Goal: Task Accomplishment & Management: Manage account settings

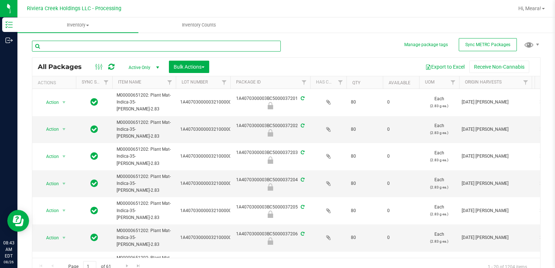
click at [178, 46] on input "text" at bounding box center [156, 46] width 249 height 11
type input "15908"
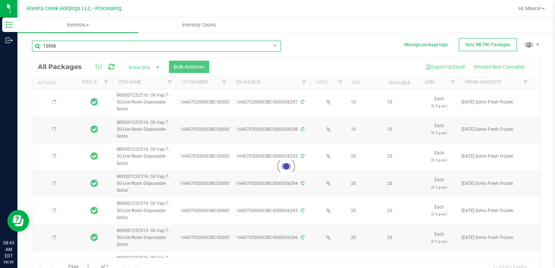
type input "[DATE]"
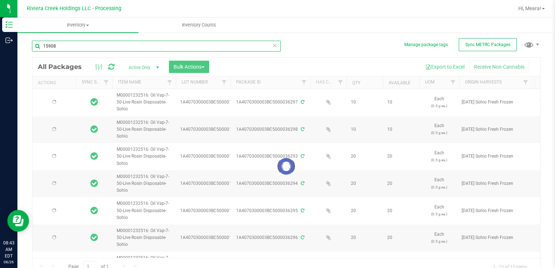
type input "[DATE]"
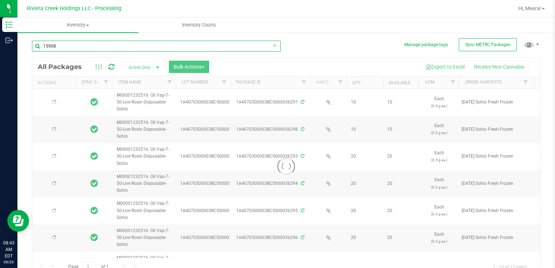
type input "[DATE]"
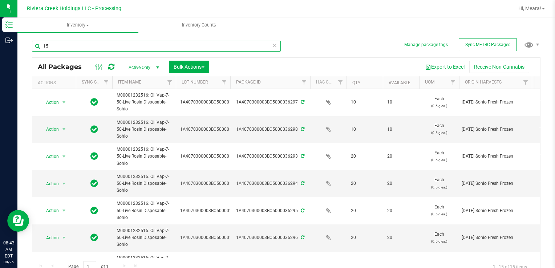
type input "1"
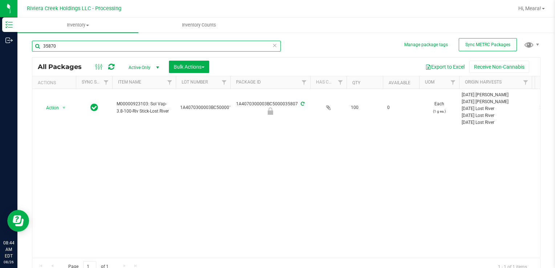
type input "35870"
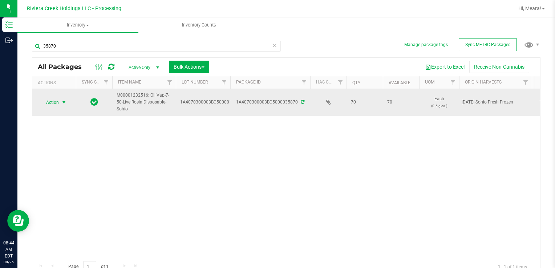
click at [60, 105] on span "select" at bounding box center [64, 102] width 9 height 10
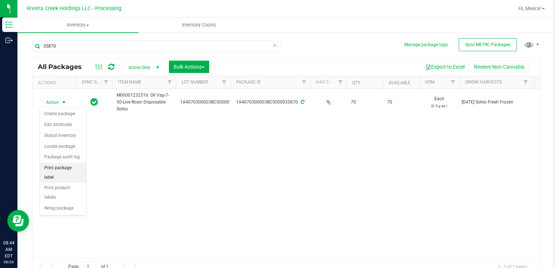
click at [77, 164] on li "Print package label" at bounding box center [63, 173] width 46 height 20
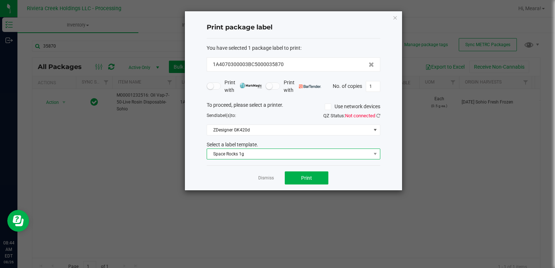
click at [253, 152] on span "Space Rocks 1g" at bounding box center [289, 154] width 164 height 10
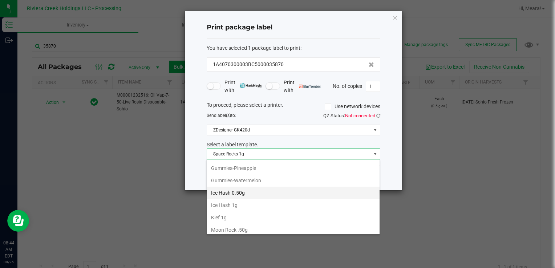
scroll to position [185, 0]
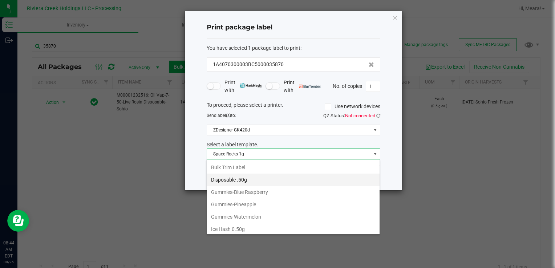
click at [253, 174] on li "Disposable .50g" at bounding box center [293, 180] width 173 height 12
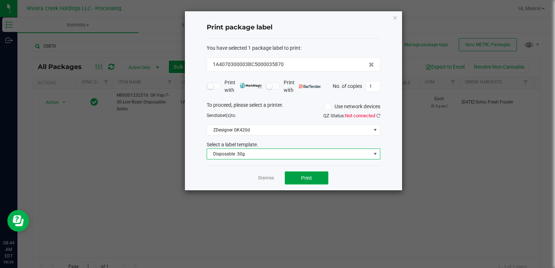
click at [307, 179] on span "Print" at bounding box center [306, 178] width 11 height 6
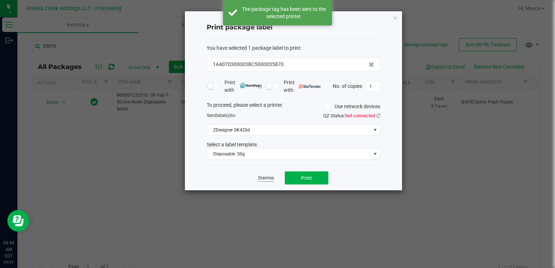
click at [264, 177] on link "Dismiss" at bounding box center [266, 178] width 16 height 6
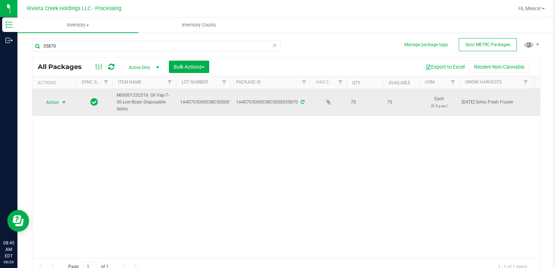
click at [61, 105] on span "select" at bounding box center [64, 102] width 9 height 10
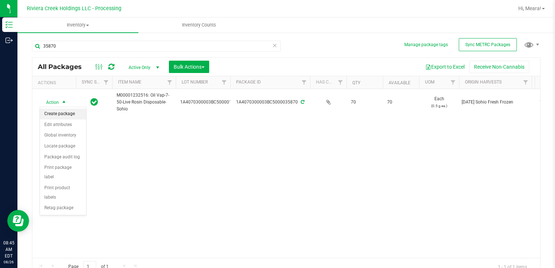
click at [60, 114] on li "Create package" at bounding box center [63, 114] width 46 height 11
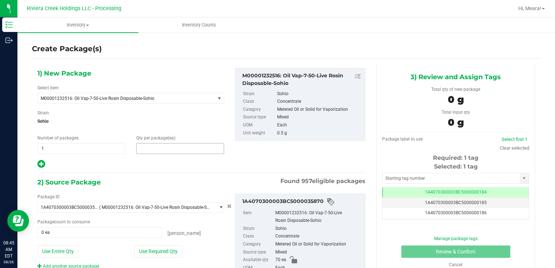
click at [186, 145] on span at bounding box center [180, 148] width 88 height 11
type input "20"
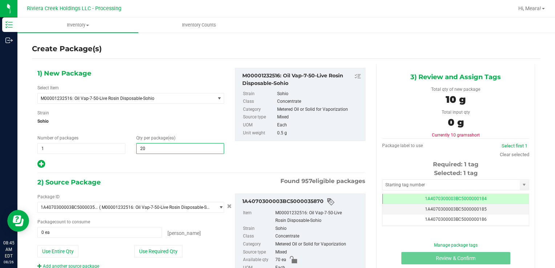
type input "20"
click at [195, 163] on div at bounding box center [130, 164] width 187 height 9
click at [215, 161] on div at bounding box center [130, 164] width 187 height 9
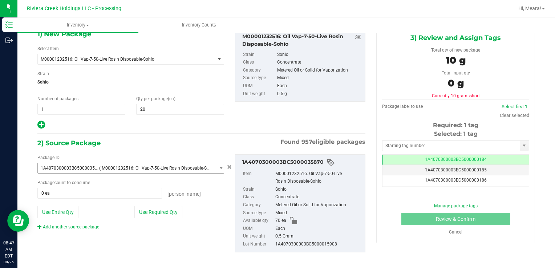
scroll to position [44, 0]
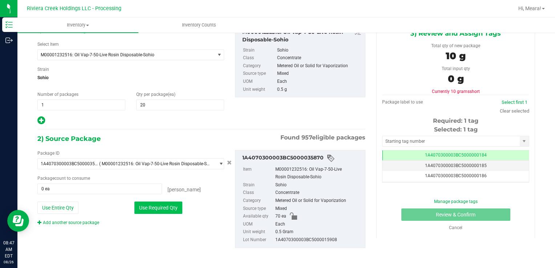
click at [173, 207] on button "Use Required Qty" at bounding box center [158, 208] width 48 height 12
type input "20 ea"
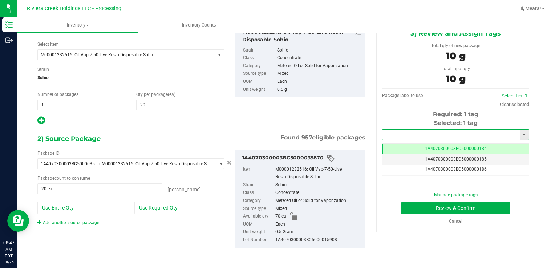
click at [419, 134] on input "text" at bounding box center [451, 135] width 137 height 10
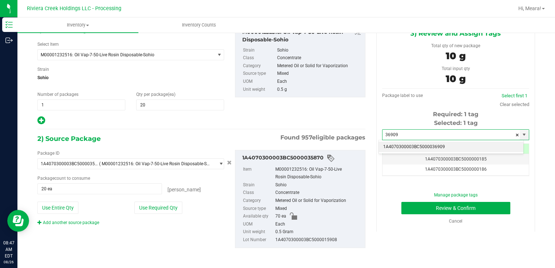
click at [431, 145] on li "1A4070300003BC5000036909" at bounding box center [451, 147] width 145 height 11
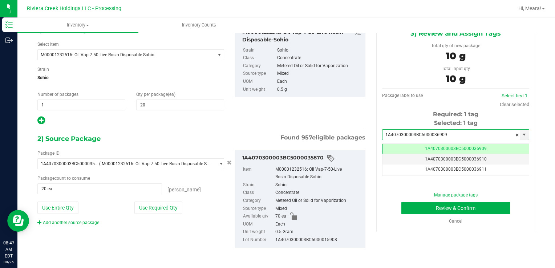
scroll to position [0, 0]
type input "1A4070300003BC5000036909"
click at [416, 120] on div "Selected: 1 tag" at bounding box center [455, 123] width 147 height 9
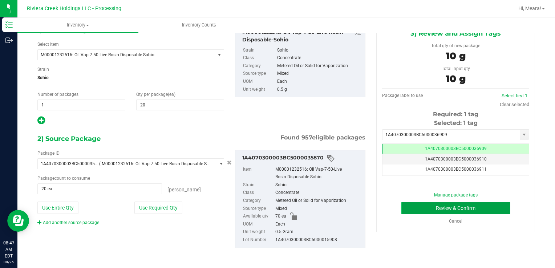
click at [410, 205] on button "Review & Confirm" at bounding box center [455, 208] width 109 height 12
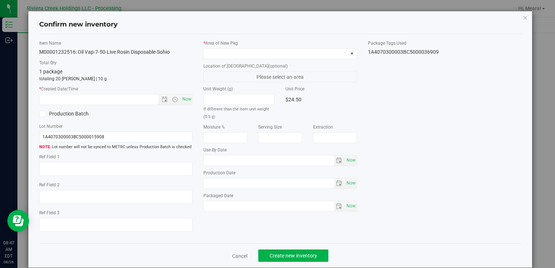
type input "[DATE]"
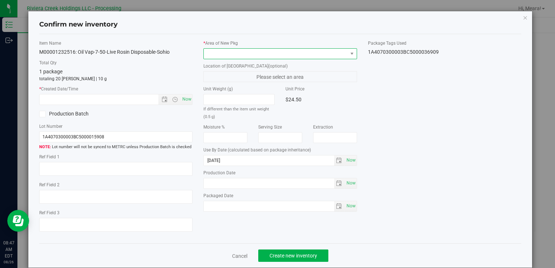
click at [326, 54] on span at bounding box center [276, 54] width 144 height 10
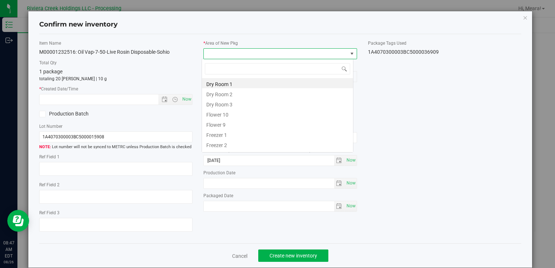
scroll to position [11, 152]
click at [219, 117] on li "Flower 10" at bounding box center [277, 114] width 151 height 10
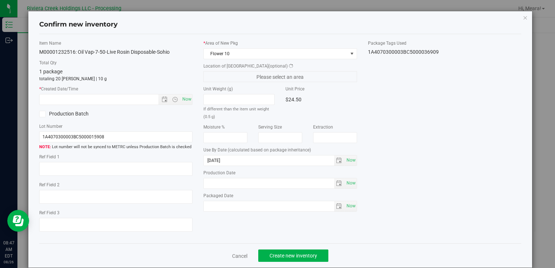
click at [219, 117] on div "If different than the item unit weight (0.5 g)" at bounding box center [238, 107] width 71 height 26
click at [523, 17] on icon "button" at bounding box center [525, 17] width 5 height 9
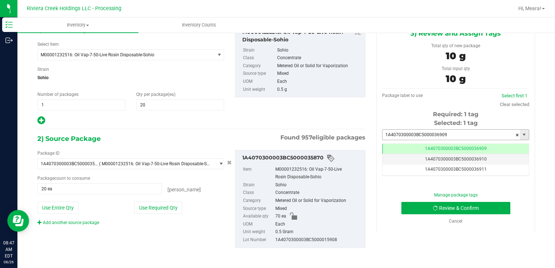
click at [449, 134] on input "1A4070300003BC5000036909" at bounding box center [451, 135] width 137 height 10
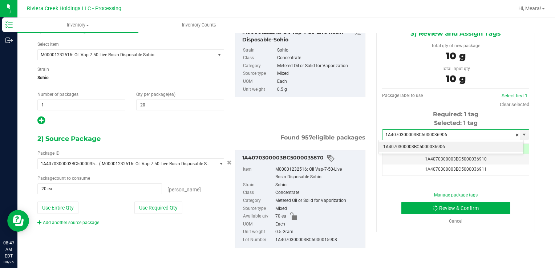
click at [444, 149] on li "1A4070300003BC5000036906" at bounding box center [451, 147] width 145 height 11
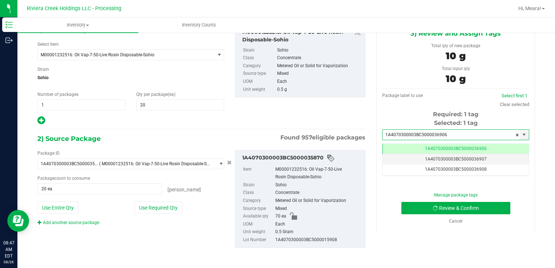
scroll to position [0, 0]
type input "1A4070300003BC5000036906"
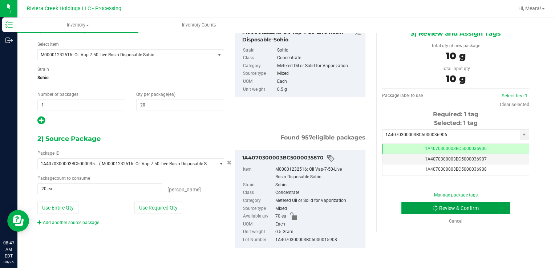
click at [455, 207] on button "Review & Confirm" at bounding box center [455, 208] width 109 height 12
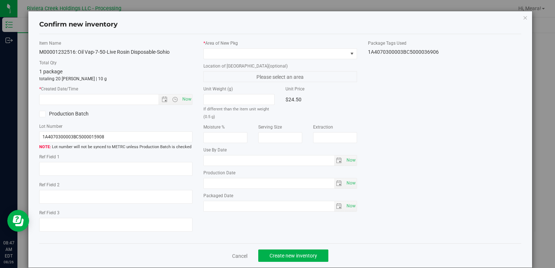
type input "[DATE]"
click at [185, 100] on span "Now" at bounding box center [187, 99] width 12 height 11
type input "[DATE] 8:48 AM"
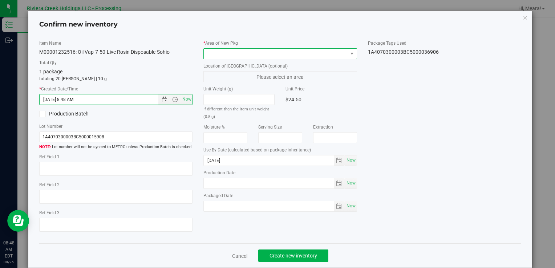
click at [347, 53] on span at bounding box center [351, 54] width 9 height 10
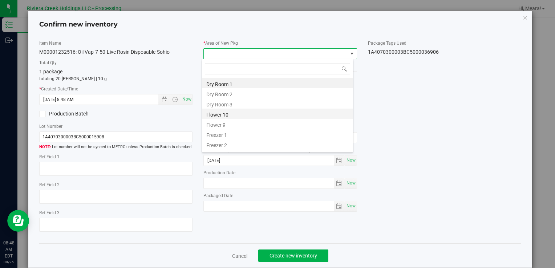
click at [279, 111] on li "Flower 10" at bounding box center [277, 114] width 151 height 10
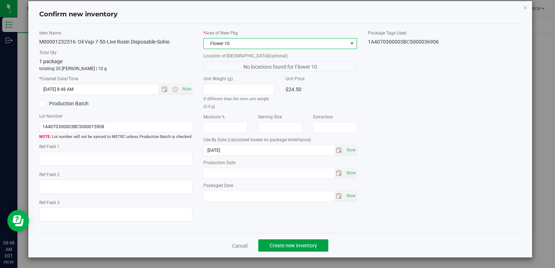
click at [320, 246] on button "Create new inventory" at bounding box center [293, 245] width 70 height 12
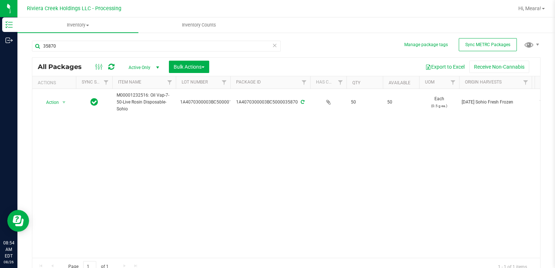
click at [272, 48] on icon at bounding box center [274, 45] width 5 height 9
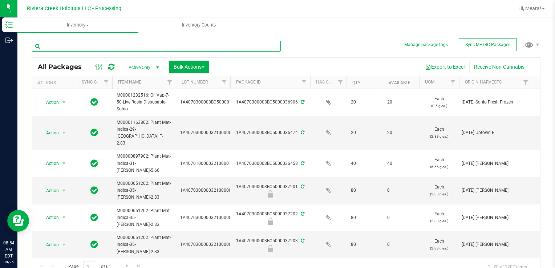
click at [134, 44] on input "text" at bounding box center [156, 46] width 249 height 11
type input "35953"
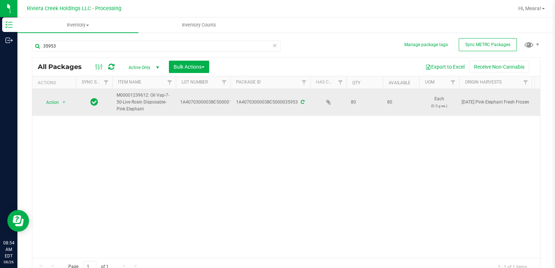
click at [121, 110] on span "M00001239612: Oil Vap-7-50-Live Rosin Disposable-Pink Elephant" at bounding box center [144, 102] width 55 height 21
click at [58, 100] on span "Action" at bounding box center [50, 102] width 20 height 10
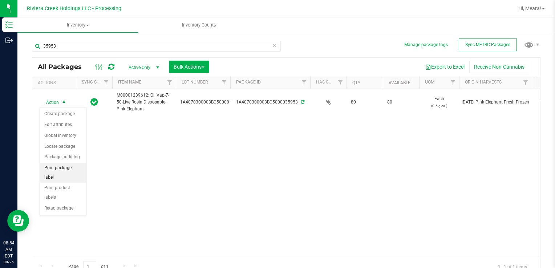
click at [70, 168] on li "Print package label" at bounding box center [63, 173] width 46 height 20
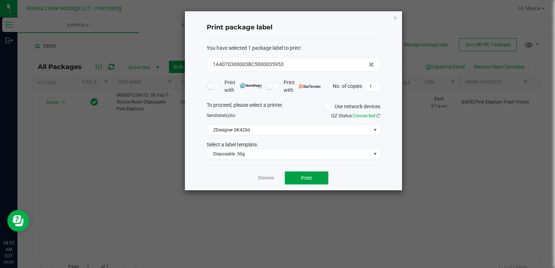
click at [309, 175] on span "Print" at bounding box center [306, 178] width 11 height 6
click at [275, 181] on div "Dismiss Print" at bounding box center [294, 177] width 174 height 25
click at [269, 179] on link "Dismiss" at bounding box center [266, 178] width 16 height 6
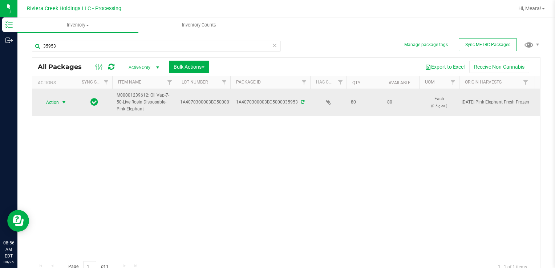
click at [67, 102] on span "select" at bounding box center [64, 103] width 6 height 6
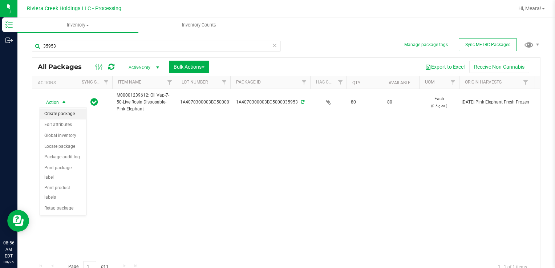
click at [62, 114] on li "Create package" at bounding box center [63, 114] width 46 height 11
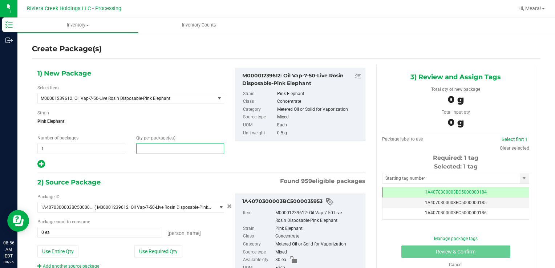
click at [157, 149] on span at bounding box center [180, 148] width 88 height 11
type input "20"
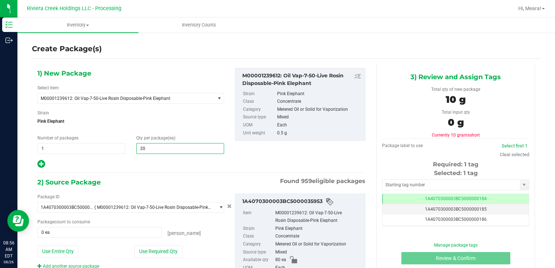
type input "20"
click at [166, 174] on div "1) New Package Select Item M00001239612: Oil Vap-7-50-Live Rosin Disposable-Pin…" at bounding box center [201, 185] width 339 height 243
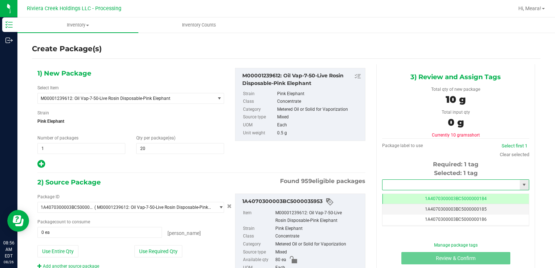
click at [410, 184] on input "text" at bounding box center [451, 185] width 137 height 10
click at [411, 198] on li "1A4070300003BC5000036907" at bounding box center [451, 197] width 145 height 11
type input "1A4070300003BC5000036907"
click at [401, 167] on div "Required: 1 tag" at bounding box center [455, 164] width 147 height 9
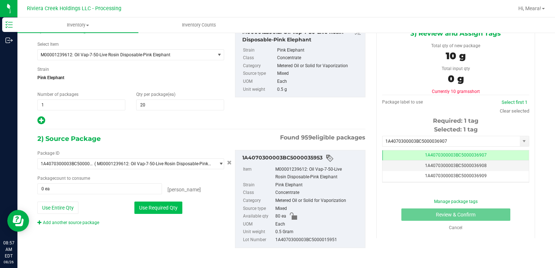
click at [164, 204] on button "Use Required Qty" at bounding box center [158, 208] width 48 height 12
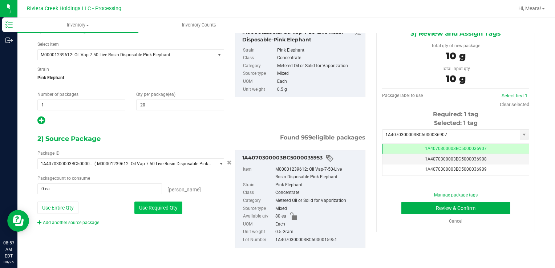
type input "20 ea"
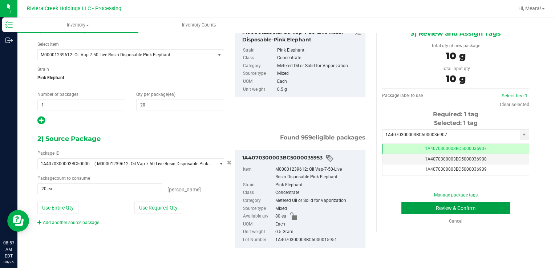
click at [415, 209] on button "Review & Confirm" at bounding box center [455, 208] width 109 height 12
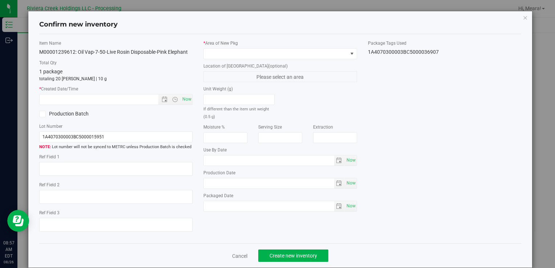
type input "[DATE]"
click at [186, 98] on span "Now" at bounding box center [187, 99] width 12 height 11
type input "[DATE] 8:57 AM"
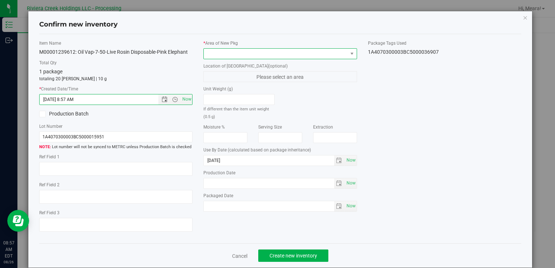
click at [244, 56] on span at bounding box center [276, 54] width 144 height 10
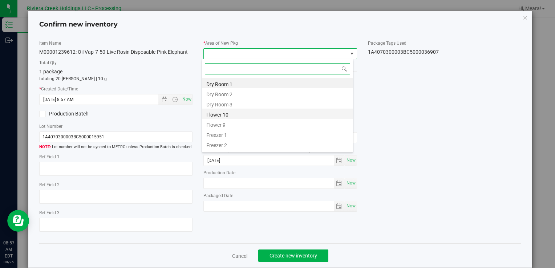
click at [246, 109] on li "Flower 10" at bounding box center [277, 114] width 151 height 10
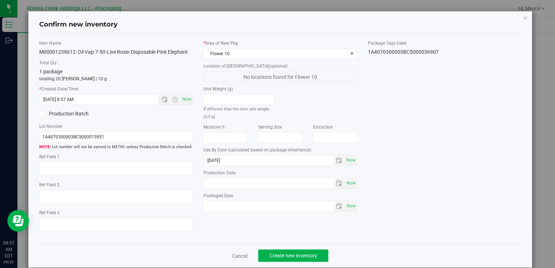
click at [318, 94] on div "Unit Weight (g) If different than the item unit weight (0.5 g)" at bounding box center [280, 103] width 164 height 35
click at [381, 105] on div "Item Name M00001239612: Oil Vap-7-50-Live Rosin Disposable-Pink Elephant Total …" at bounding box center [280, 139] width 493 height 198
click at [290, 261] on button "Create new inventory" at bounding box center [293, 256] width 70 height 12
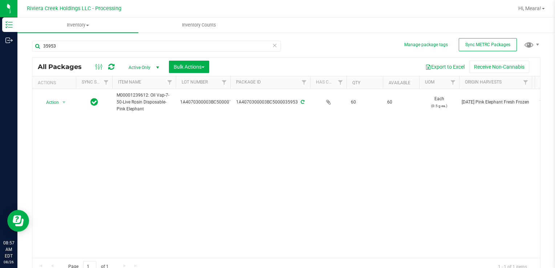
click at [272, 47] on icon at bounding box center [274, 45] width 5 height 9
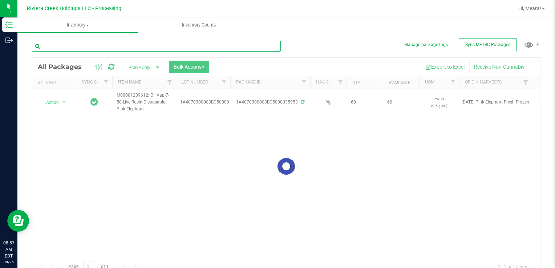
click at [261, 47] on input "text" at bounding box center [156, 46] width 249 height 11
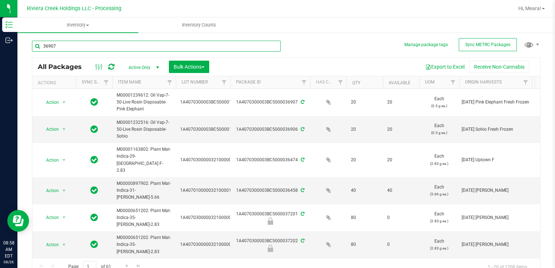
type input "36907"
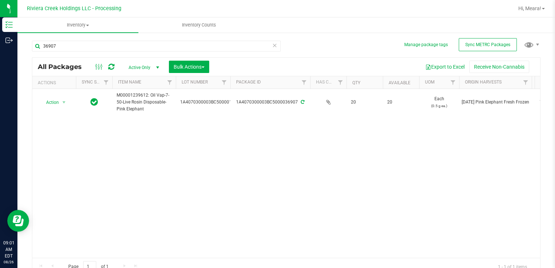
click at [273, 45] on icon at bounding box center [274, 45] width 5 height 9
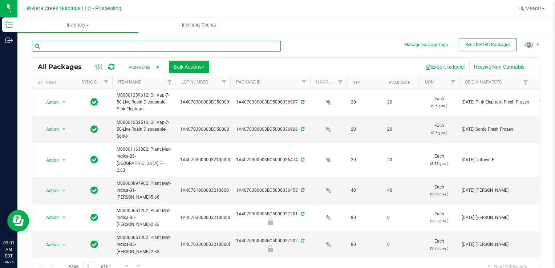
click at [243, 47] on input "text" at bounding box center [156, 46] width 249 height 11
type input "36282"
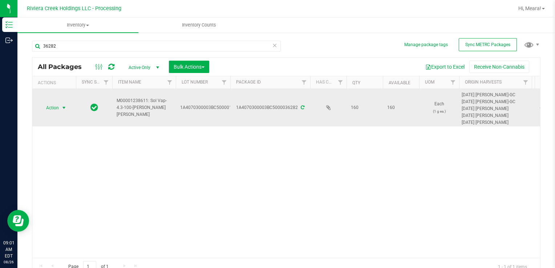
click at [64, 105] on span "select" at bounding box center [64, 108] width 6 height 6
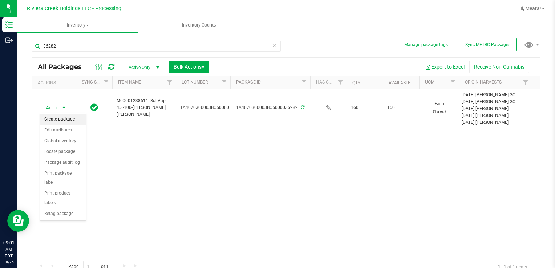
click at [63, 119] on li "Create package" at bounding box center [63, 119] width 46 height 11
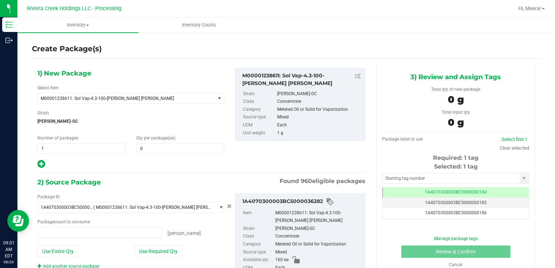
type input "0 ea"
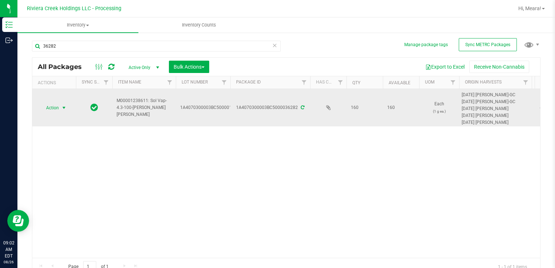
click at [61, 110] on span "select" at bounding box center [64, 108] width 6 height 6
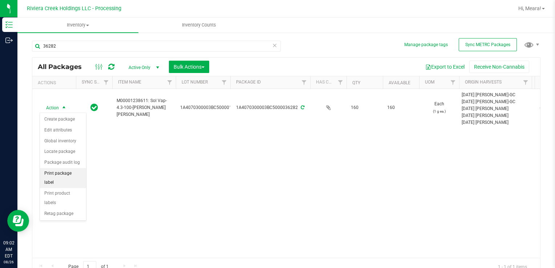
click at [63, 173] on li "Print package label" at bounding box center [63, 178] width 46 height 20
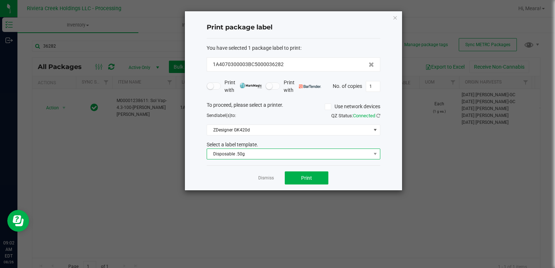
click at [296, 150] on span "Disposable .50g" at bounding box center [289, 154] width 164 height 10
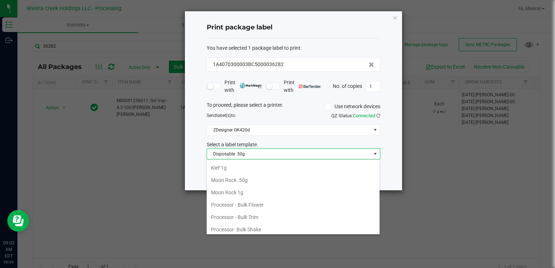
scroll to position [280, 0]
click at [270, 197] on li "Kief 1g" at bounding box center [293, 194] width 173 height 12
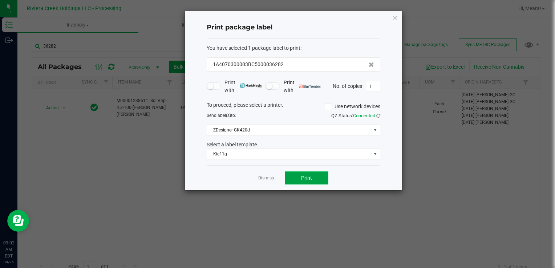
click at [300, 179] on button "Print" at bounding box center [307, 177] width 44 height 13
click at [269, 177] on link "Dismiss" at bounding box center [266, 178] width 16 height 6
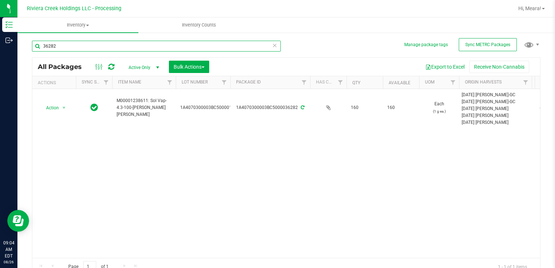
drag, startPoint x: 94, startPoint y: 46, endPoint x: 17, endPoint y: 39, distance: 76.6
click at [18, 44] on div "Manage package tags Sync METRC Packages 36282 All Packages Active Only Active O…" at bounding box center [286, 143] width 538 height 222
type input "3"
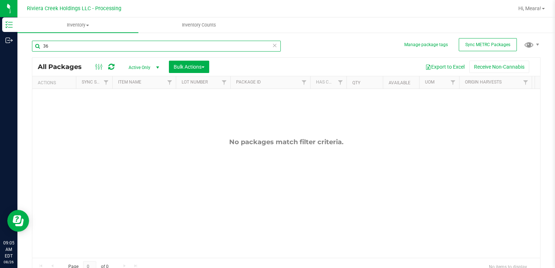
type input "3"
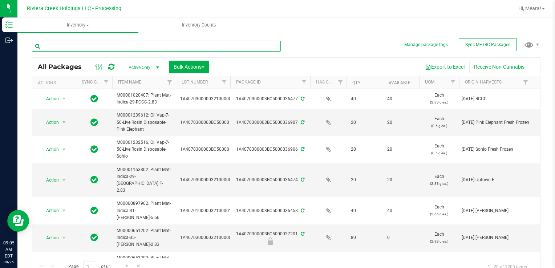
click at [235, 48] on input "text" at bounding box center [156, 46] width 249 height 11
type input "36191"
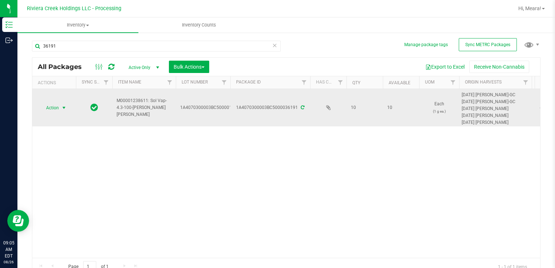
click at [62, 108] on span "select" at bounding box center [64, 108] width 6 height 6
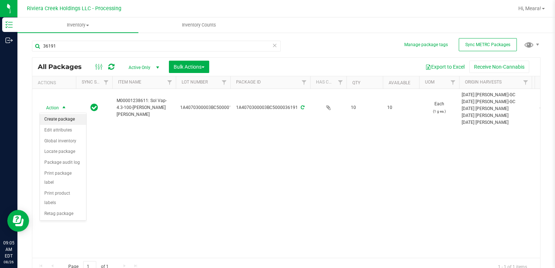
click at [75, 120] on li "Create package" at bounding box center [63, 119] width 46 height 11
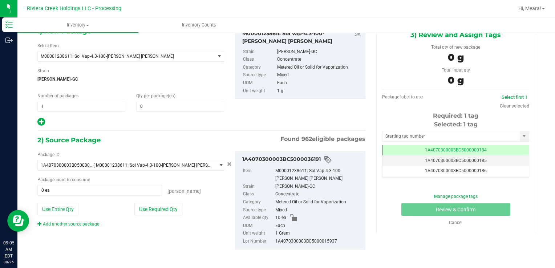
scroll to position [44, 0]
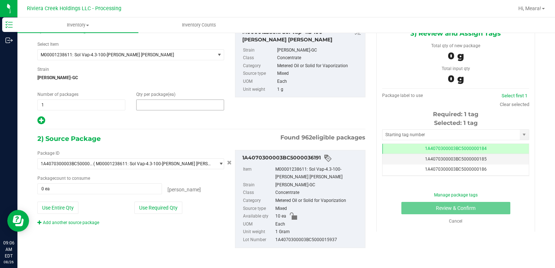
click at [190, 106] on span at bounding box center [180, 105] width 88 height 11
type input "20"
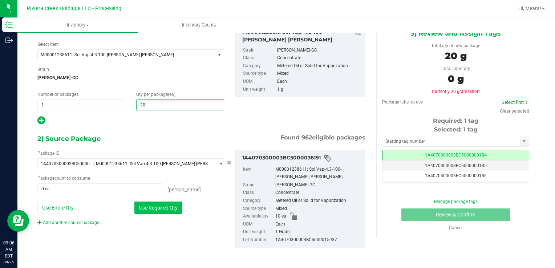
type input "20"
click at [154, 207] on button "Use Required Qty" at bounding box center [158, 208] width 48 height 12
type input "10 ea"
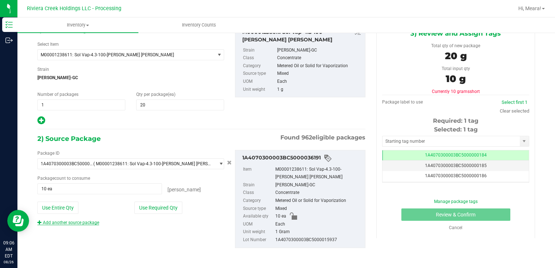
click at [85, 222] on link "Add another source package" at bounding box center [68, 222] width 62 height 5
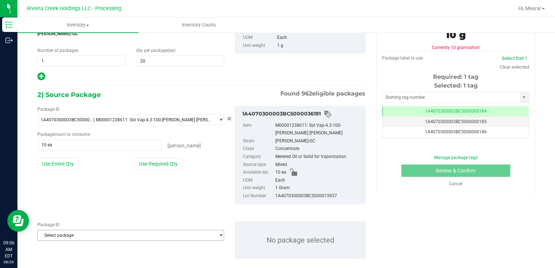
scroll to position [98, 0]
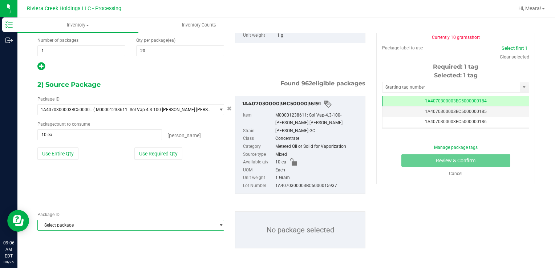
click at [113, 221] on span "Select package" at bounding box center [126, 225] width 177 height 10
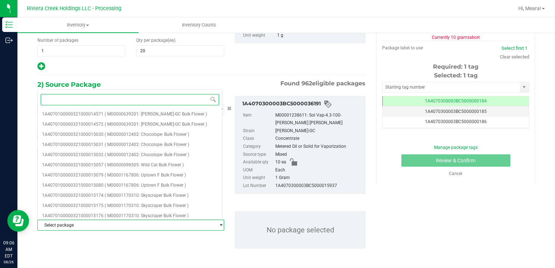
click at [161, 100] on input at bounding box center [130, 99] width 178 height 11
type input "36282"
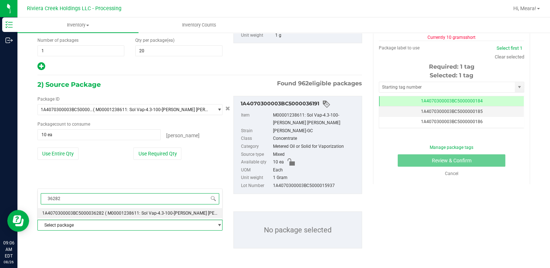
click at [153, 211] on span "( M00001238611: Sol Vap-4.3-100-[PERSON_NAME] [PERSON_NAME] )" at bounding box center [174, 213] width 138 height 5
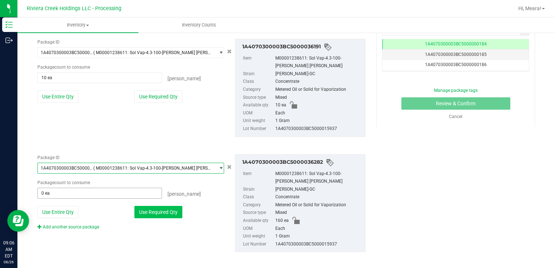
scroll to position [159, 0]
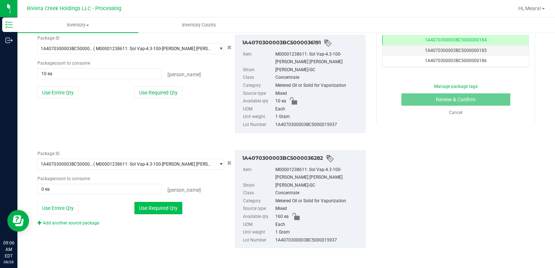
click at [149, 206] on button "Use Required Qty" at bounding box center [158, 208] width 48 height 12
type input "10 ea"
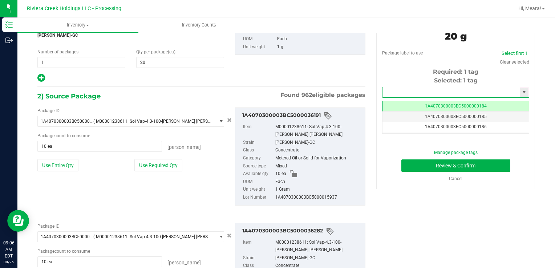
click at [406, 91] on input "text" at bounding box center [451, 92] width 137 height 10
type input "1A4070300003BC5000036908"
click at [460, 165] on button "Review & Confirm" at bounding box center [455, 166] width 109 height 12
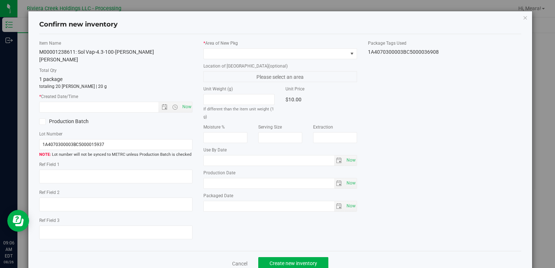
type input "[DATE]"
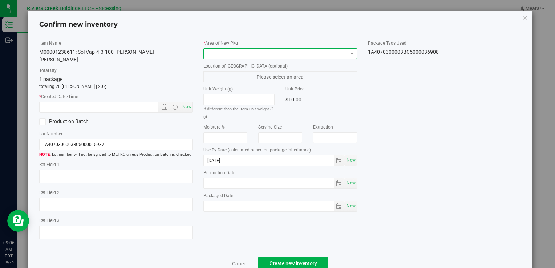
click at [340, 54] on span at bounding box center [276, 54] width 144 height 10
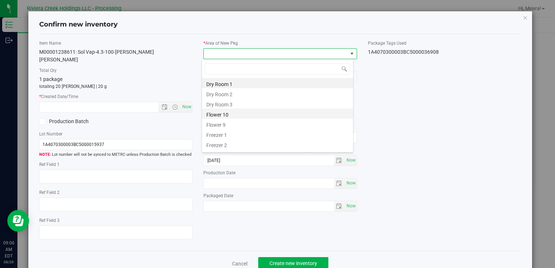
click at [264, 110] on li "Flower 10" at bounding box center [277, 114] width 151 height 10
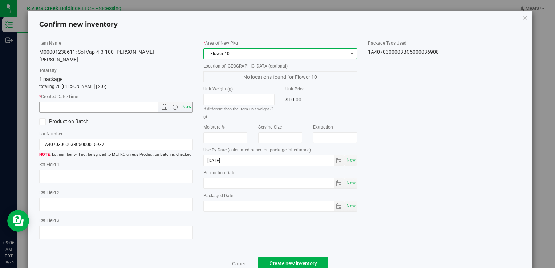
click at [183, 102] on span "Now" at bounding box center [187, 107] width 12 height 11
type input "[DATE] 9:06 AM"
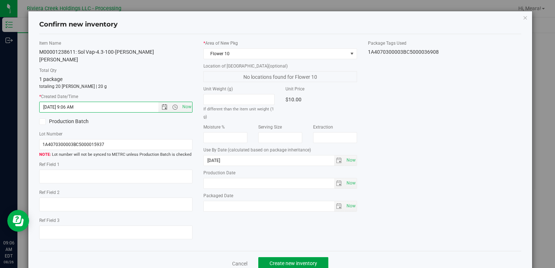
click at [302, 261] on span "Create new inventory" at bounding box center [294, 264] width 48 height 6
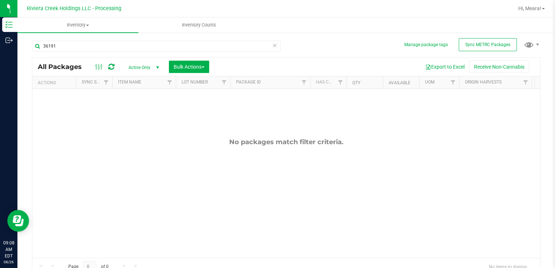
click at [272, 46] on icon at bounding box center [274, 45] width 5 height 9
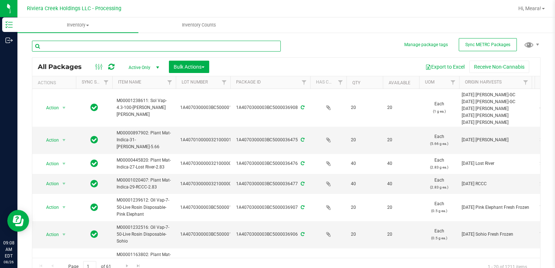
click at [249, 48] on input "text" at bounding box center [156, 46] width 249 height 11
type input "36200"
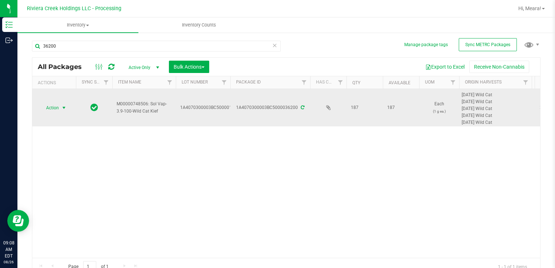
click at [65, 108] on span "select" at bounding box center [64, 108] width 6 height 6
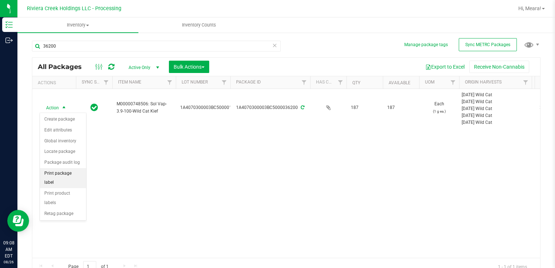
click at [60, 174] on li "Print package label" at bounding box center [63, 178] width 46 height 20
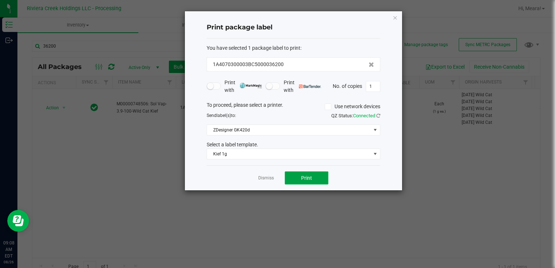
click at [315, 177] on button "Print" at bounding box center [307, 177] width 44 height 13
click at [272, 178] on link "Dismiss" at bounding box center [266, 178] width 16 height 6
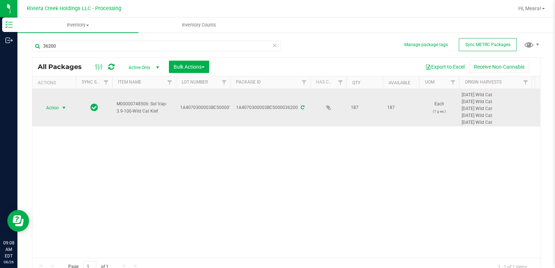
click at [62, 108] on span "select" at bounding box center [64, 108] width 6 height 6
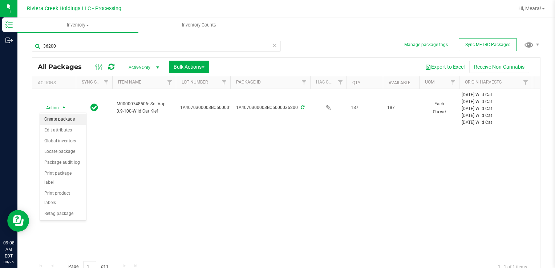
click at [63, 123] on li "Create package" at bounding box center [63, 119] width 46 height 11
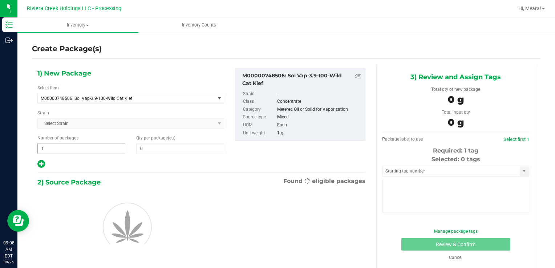
type input "0"
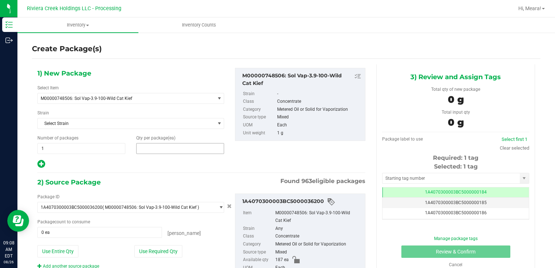
click at [150, 150] on span at bounding box center [180, 148] width 88 height 11
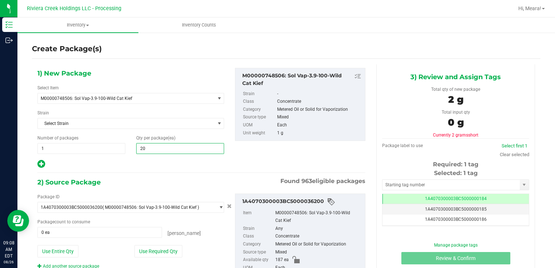
type input "20"
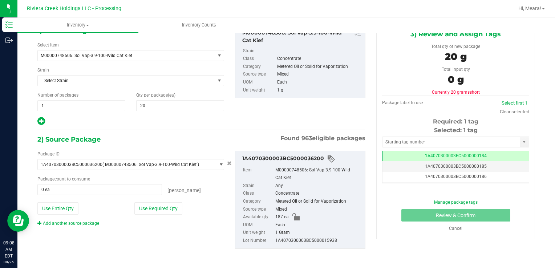
scroll to position [44, 0]
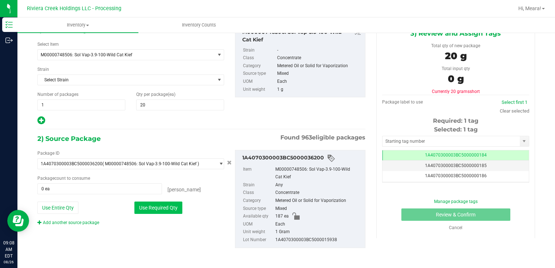
click at [173, 203] on button "Use Required Qty" at bounding box center [158, 208] width 48 height 12
type input "20 ea"
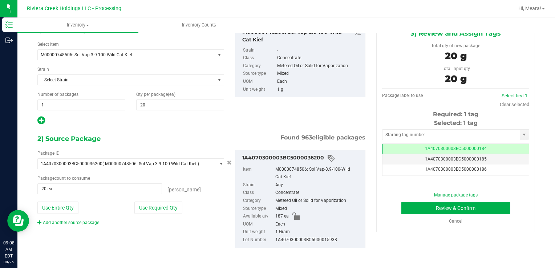
scroll to position [7, 0]
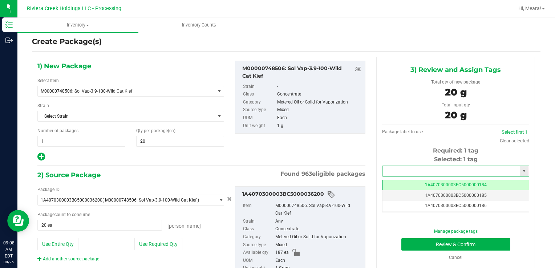
click at [437, 170] on input "text" at bounding box center [451, 171] width 137 height 10
click at [440, 186] on li "1A4070300003BC5000036909" at bounding box center [451, 183] width 145 height 11
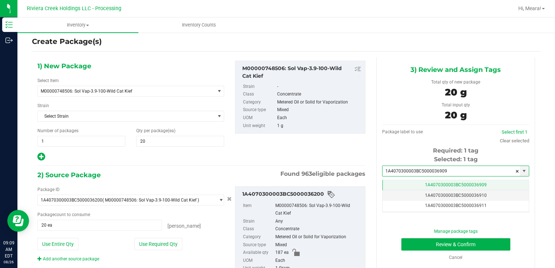
type input "1A4070300003BC5000036909"
click at [471, 187] on span "1A4070300003BC5000036909" at bounding box center [456, 184] width 62 height 5
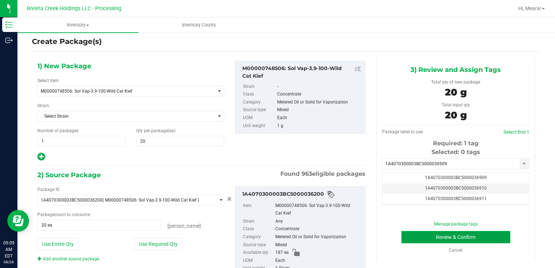
click at [486, 237] on button "Review & Confirm" at bounding box center [455, 237] width 109 height 12
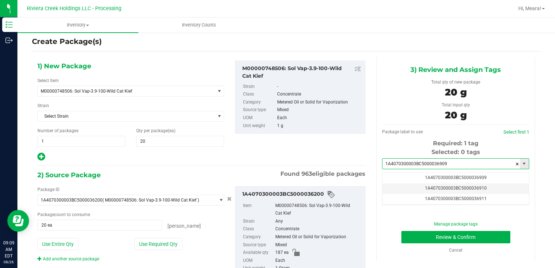
click at [446, 163] on input "1A4070300003BC5000036909" at bounding box center [451, 164] width 137 height 10
click at [356, 150] on div "1) New Package Select Item M00000748506: Sol Vap-3.9-100-Wild Cat Kief M0000001…" at bounding box center [201, 111] width 339 height 101
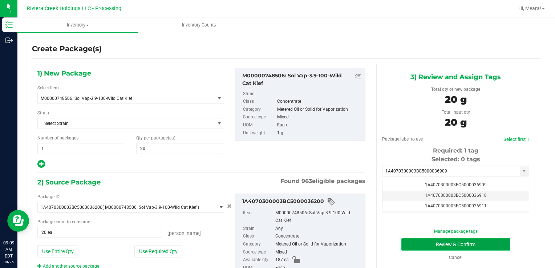
click at [461, 245] on button "Review & Confirm" at bounding box center [455, 244] width 109 height 12
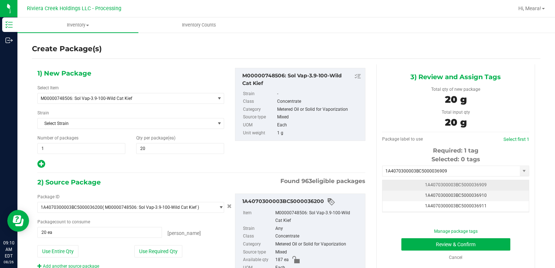
click at [481, 185] on td "1A4070300003BC5000036909" at bounding box center [456, 185] width 146 height 11
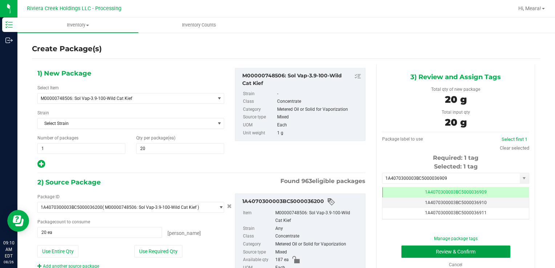
click at [501, 247] on button "Review & Confirm" at bounding box center [455, 252] width 109 height 12
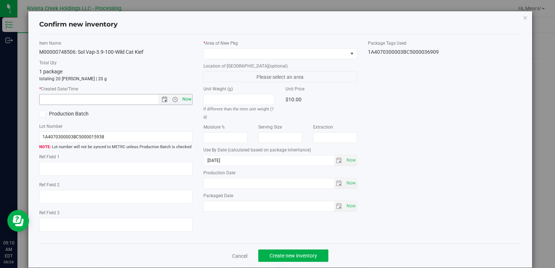
click at [188, 97] on span "Now" at bounding box center [187, 99] width 12 height 11
type input "[DATE] 9:10 AM"
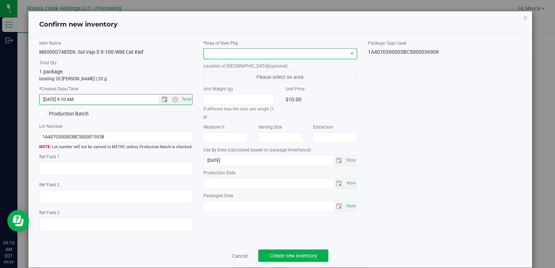
click at [221, 50] on span at bounding box center [276, 54] width 144 height 10
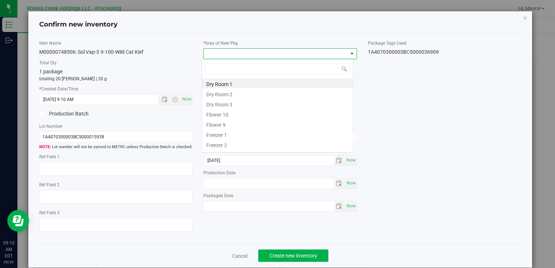
scroll to position [11, 152]
click at [234, 117] on li "Flower 10" at bounding box center [277, 114] width 151 height 10
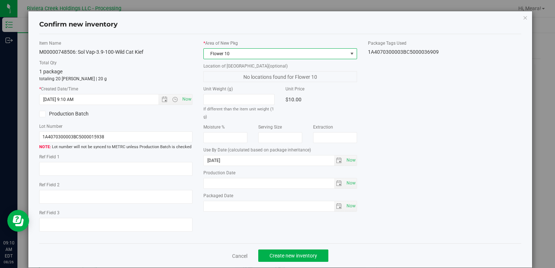
click at [358, 111] on div "Unit Weight (g) If different than the item unit weight (1 g) Unit Price $10.00" at bounding box center [280, 103] width 164 height 35
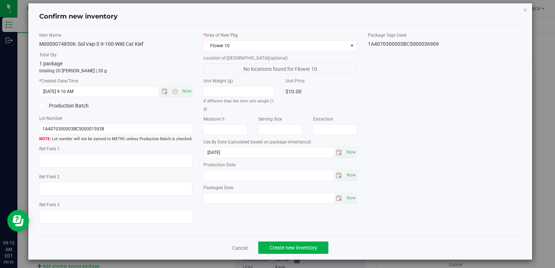
scroll to position [10, 0]
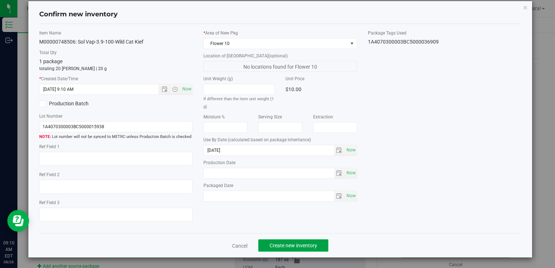
click at [308, 249] on button "Create new inventory" at bounding box center [293, 245] width 70 height 12
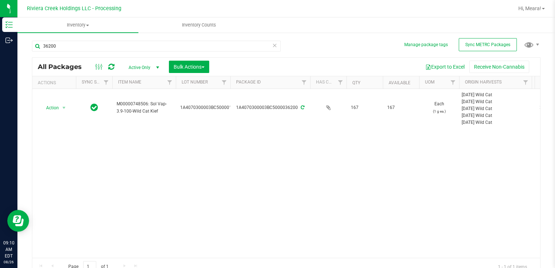
click at [272, 45] on icon at bounding box center [274, 45] width 5 height 9
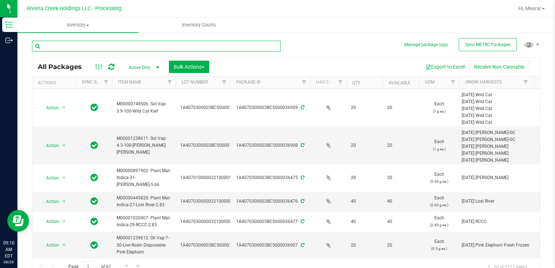
click at [231, 41] on input "text" at bounding box center [156, 46] width 249 height 11
type input "33217"
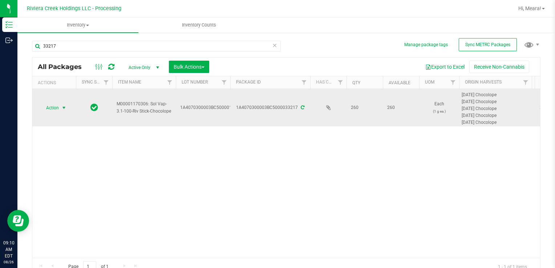
click at [66, 107] on span "select" at bounding box center [64, 108] width 6 height 6
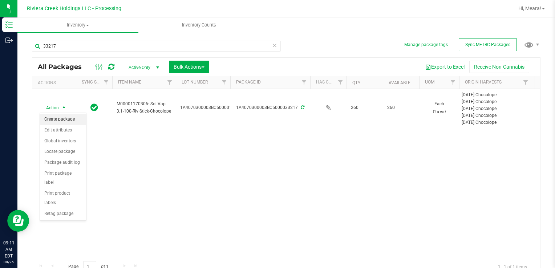
click at [66, 118] on li "Create package" at bounding box center [63, 119] width 46 height 11
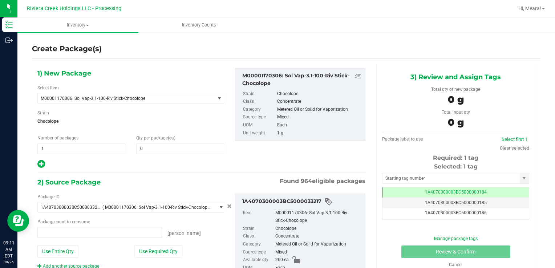
type input "0 ea"
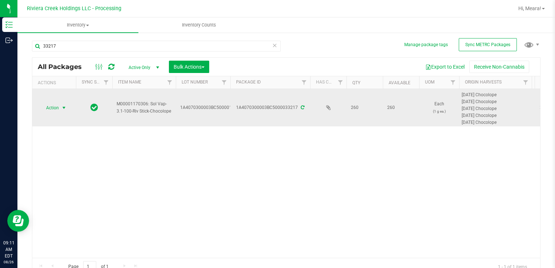
click at [61, 105] on span "select" at bounding box center [64, 108] width 9 height 10
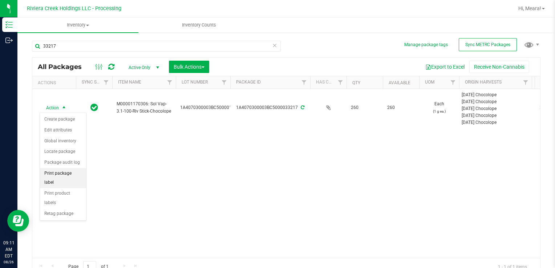
click at [67, 174] on li "Print package label" at bounding box center [63, 178] width 46 height 20
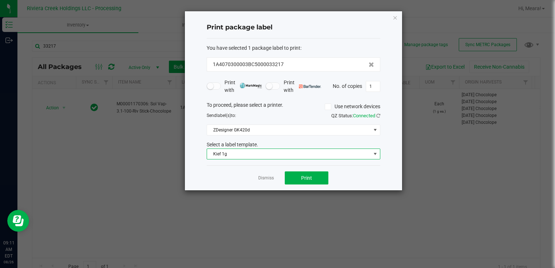
click at [289, 154] on span "Kief 1g" at bounding box center [289, 154] width 164 height 10
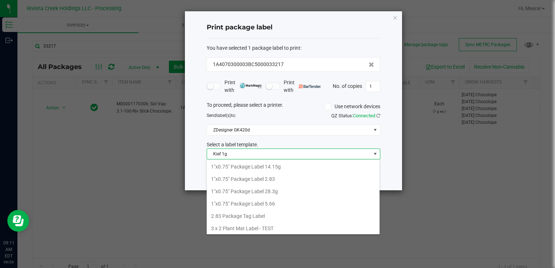
scroll to position [208, 0]
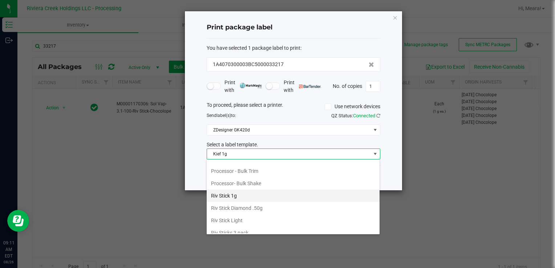
click at [268, 190] on li "Riv Stick 1g" at bounding box center [293, 196] width 173 height 12
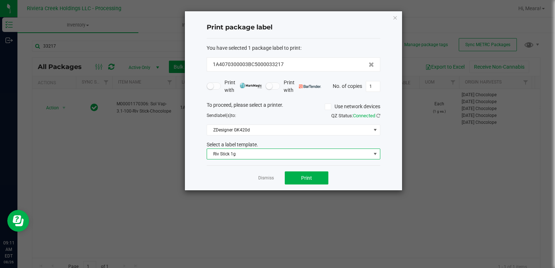
click at [300, 157] on span "Riv Stick 1g" at bounding box center [289, 154] width 164 height 10
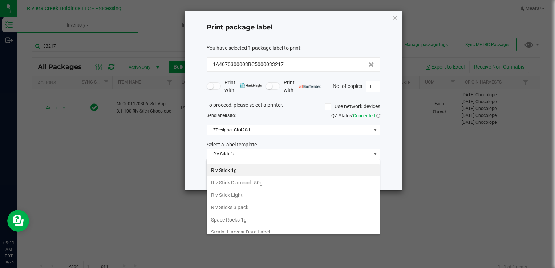
click at [270, 168] on li "Riv Stick 1g" at bounding box center [293, 170] width 173 height 12
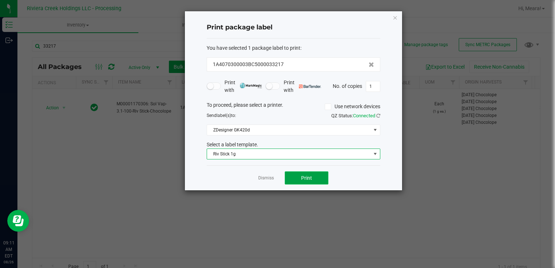
click at [296, 178] on button "Print" at bounding box center [307, 177] width 44 height 13
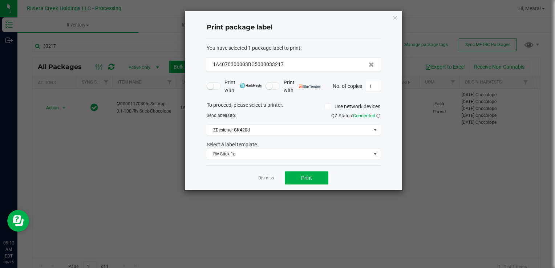
click at [274, 180] on div "Dismiss Print" at bounding box center [294, 177] width 174 height 25
click at [271, 178] on link "Dismiss" at bounding box center [266, 178] width 16 height 6
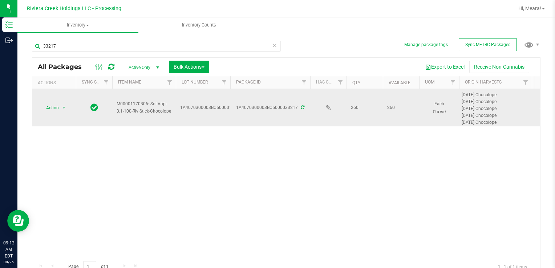
click at [73, 113] on td "Action Action Create package Edit attributes Global inventory Locate package Pa…" at bounding box center [54, 107] width 44 height 37
click at [58, 106] on span "Action" at bounding box center [50, 108] width 20 height 10
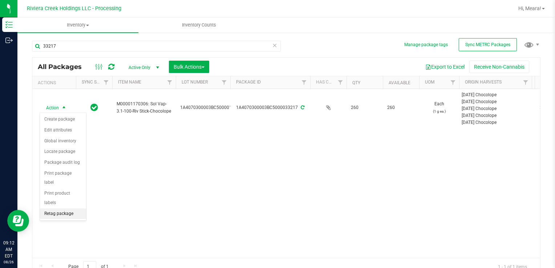
click at [57, 209] on li "Retag package" at bounding box center [63, 214] width 46 height 11
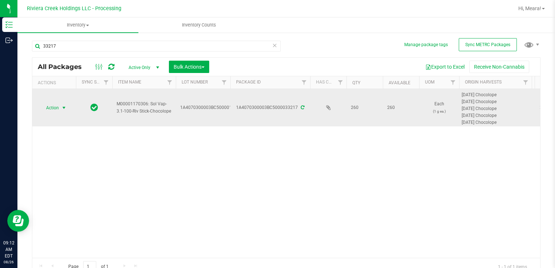
click at [60, 108] on span "select" at bounding box center [64, 108] width 9 height 10
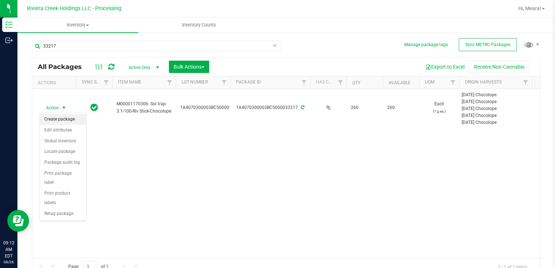
click at [63, 120] on li "Create package" at bounding box center [63, 119] width 46 height 11
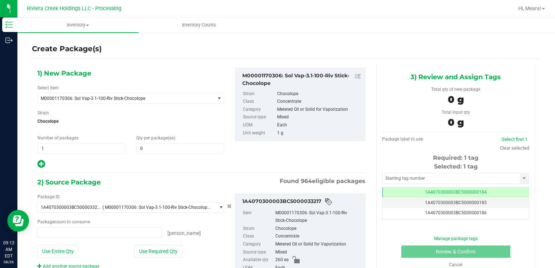
type input "0 ea"
click at [169, 147] on span at bounding box center [180, 148] width 88 height 11
type input "0"
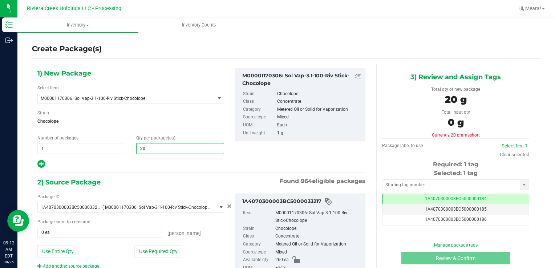
type input "20"
click at [220, 168] on div at bounding box center [130, 164] width 187 height 9
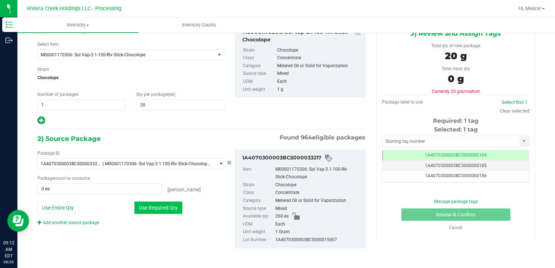
click at [170, 203] on button "Use Required Qty" at bounding box center [158, 208] width 48 height 12
type input "20 ea"
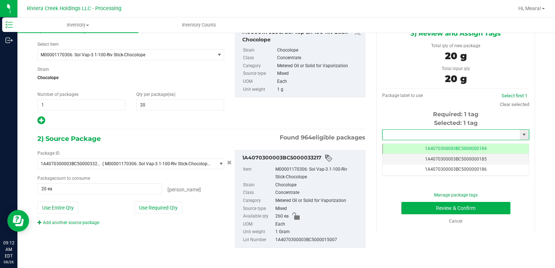
click at [455, 132] on input "text" at bounding box center [451, 135] width 137 height 10
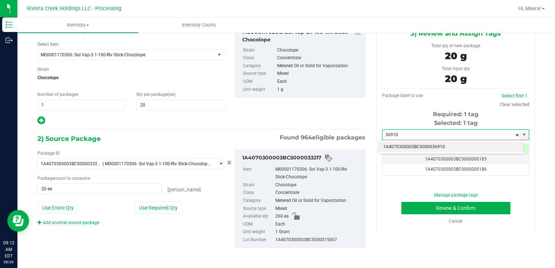
click at [456, 148] on li "1A4070300003BC5000036910" at bounding box center [451, 147] width 145 height 11
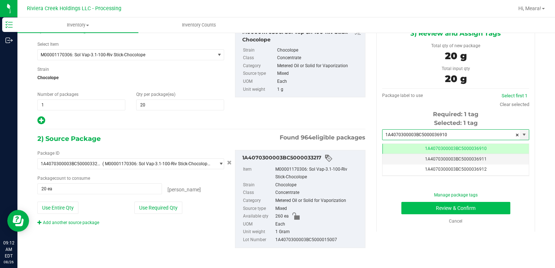
type input "1A4070300003BC5000036910"
click at [464, 206] on button "Review & Confirm" at bounding box center [455, 208] width 109 height 12
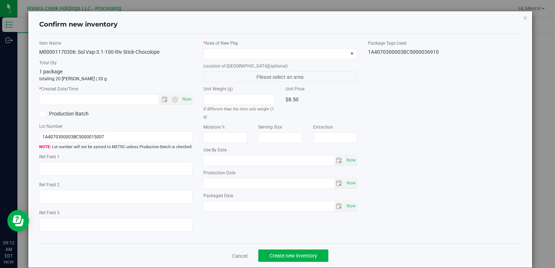
type input "[DATE]"
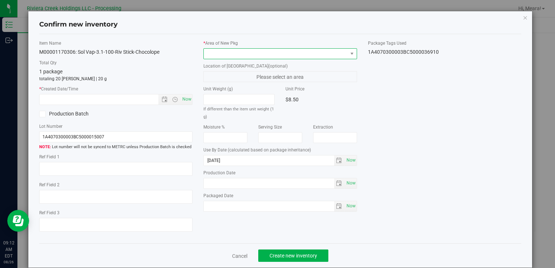
click at [257, 52] on span at bounding box center [276, 54] width 144 height 10
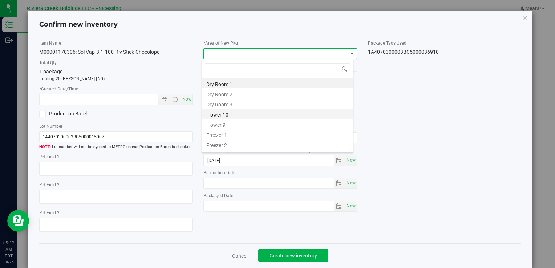
click at [246, 113] on li "Flower 10" at bounding box center [277, 114] width 151 height 10
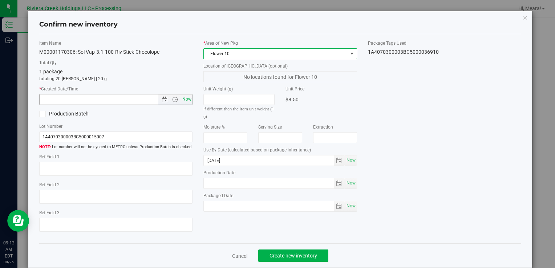
click at [187, 97] on span "Now" at bounding box center [187, 99] width 12 height 11
type input "[DATE] 9:12 AM"
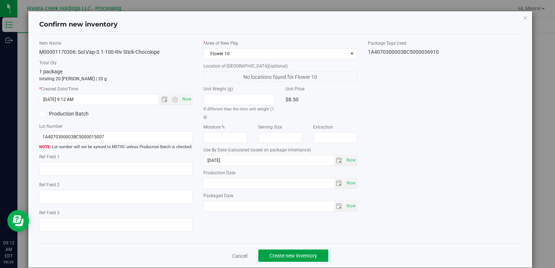
click at [289, 255] on span "Create new inventory" at bounding box center [294, 256] width 48 height 6
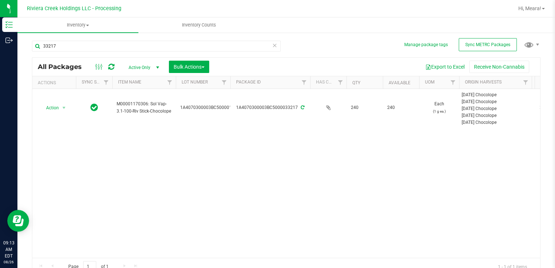
click at [272, 44] on icon at bounding box center [274, 45] width 5 height 9
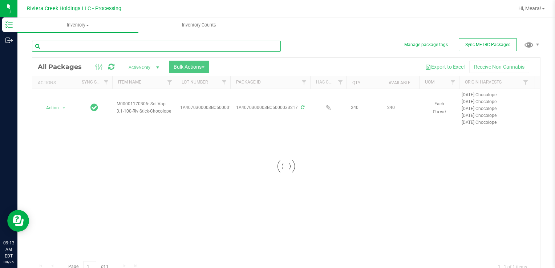
click at [238, 47] on input "text" at bounding box center [156, 46] width 249 height 11
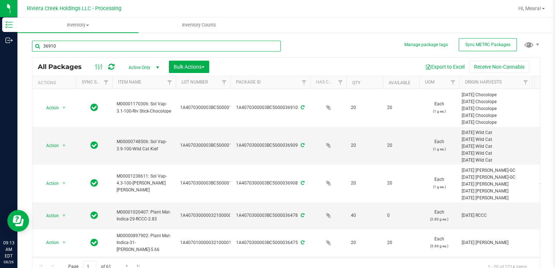
type input "36910"
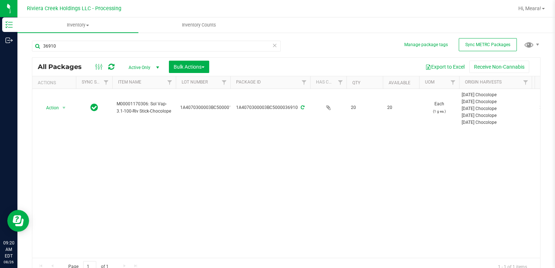
click at [273, 45] on icon at bounding box center [274, 45] width 5 height 9
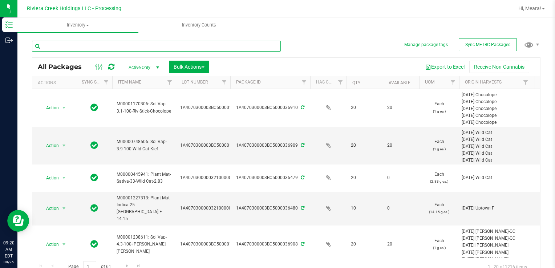
click at [260, 48] on input "text" at bounding box center [156, 46] width 249 height 11
type input "34446"
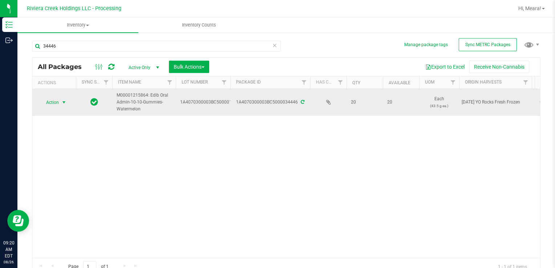
click at [66, 104] on span "select" at bounding box center [64, 103] width 6 height 6
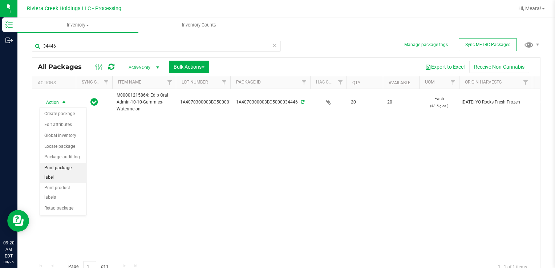
click at [66, 166] on li "Print package label" at bounding box center [63, 173] width 46 height 20
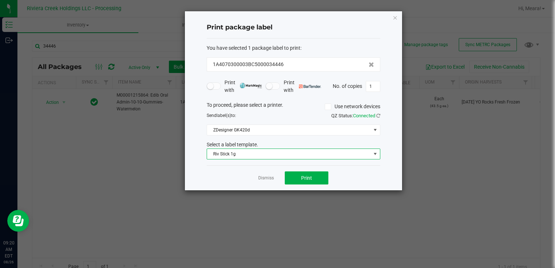
click at [336, 155] on span "Riv Stick 1g" at bounding box center [289, 154] width 164 height 10
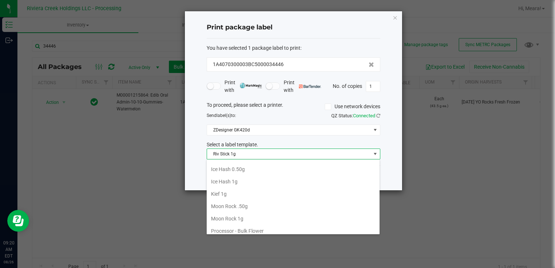
scroll to position [233, 0]
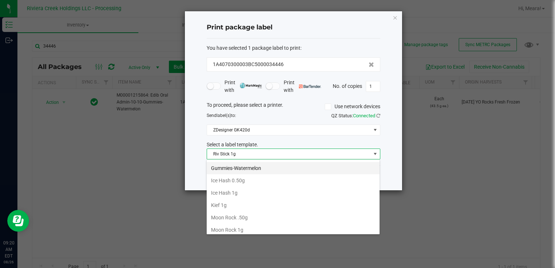
click at [301, 169] on li "Gummies-Watermelon" at bounding box center [293, 168] width 173 height 12
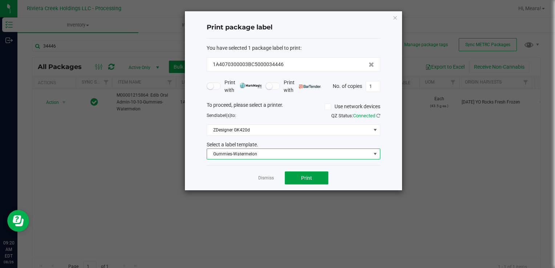
click at [304, 179] on span "Print" at bounding box center [306, 178] width 11 height 6
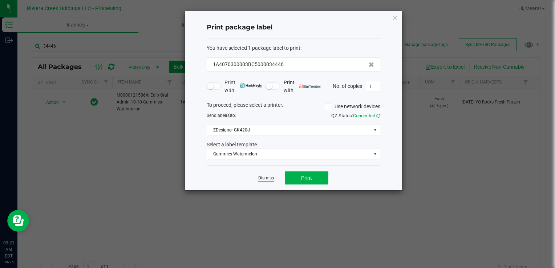
click at [263, 177] on link "Dismiss" at bounding box center [266, 178] width 16 height 6
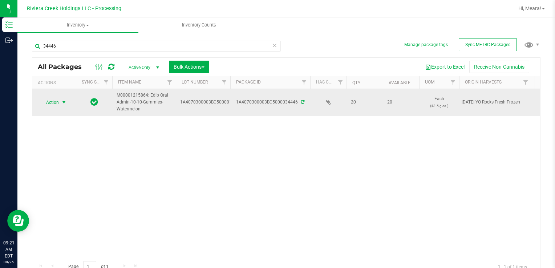
click at [67, 100] on span "select" at bounding box center [64, 103] width 6 height 6
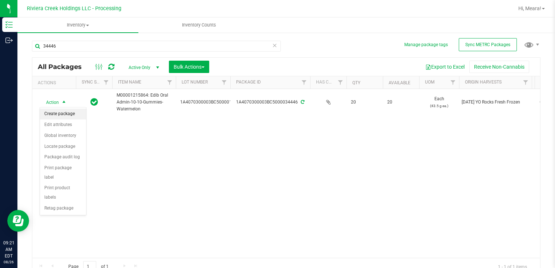
click at [70, 114] on li "Create package" at bounding box center [63, 114] width 46 height 11
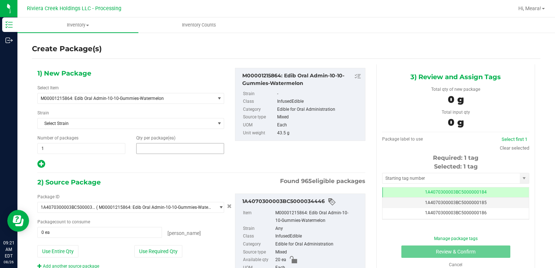
click at [159, 148] on span at bounding box center [180, 148] width 88 height 11
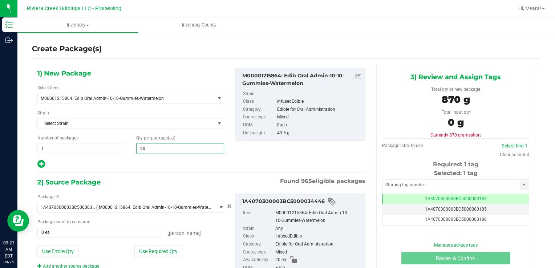
type input "20"
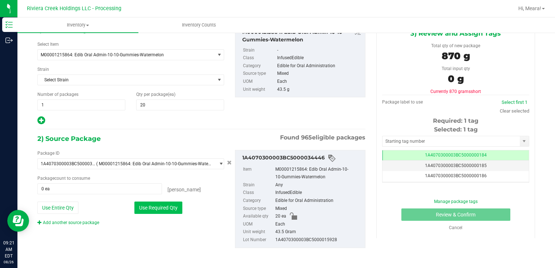
click at [174, 203] on button "Use Required Qty" at bounding box center [158, 208] width 48 height 12
type input "20 ea"
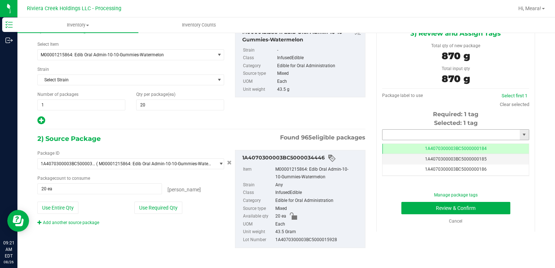
click at [443, 134] on input "text" at bounding box center [451, 135] width 137 height 10
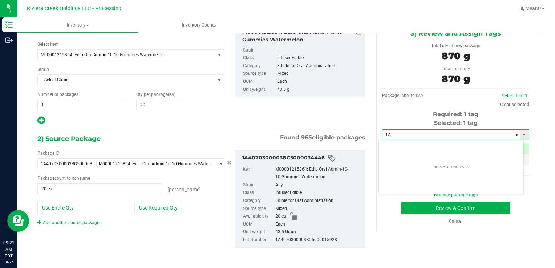
type input "1"
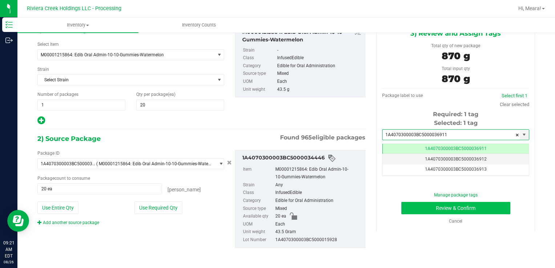
type input "1A4070300003BC5000036911"
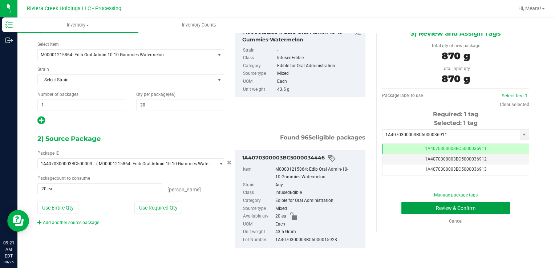
click at [468, 211] on button "Review & Confirm" at bounding box center [455, 208] width 109 height 12
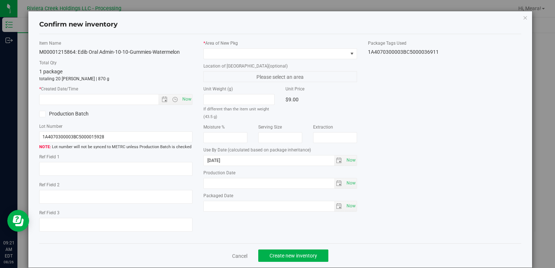
click at [296, 60] on div "* Area of [GEOGRAPHIC_DATA] Location of [GEOGRAPHIC_DATA] (optional) Please sel…" at bounding box center [280, 127] width 164 height 175
click at [297, 56] on span at bounding box center [276, 54] width 144 height 10
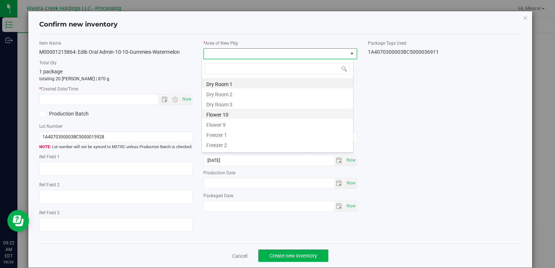
click at [254, 112] on li "Flower 10" at bounding box center [277, 114] width 151 height 10
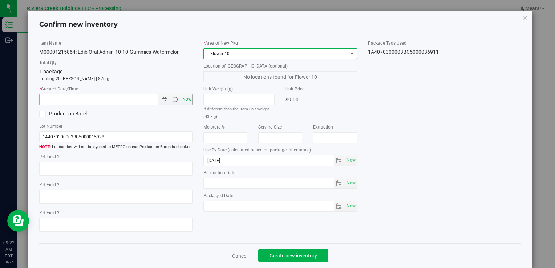
click at [183, 99] on span "Now" at bounding box center [187, 99] width 12 height 11
type input "[DATE] 9:22 AM"
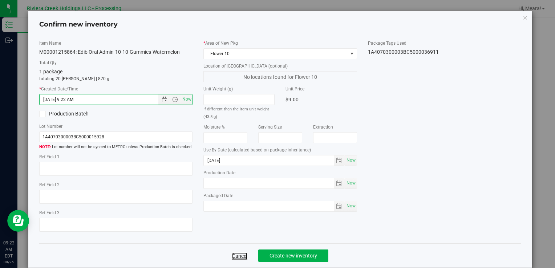
click at [237, 256] on link "Cancel" at bounding box center [239, 256] width 15 height 7
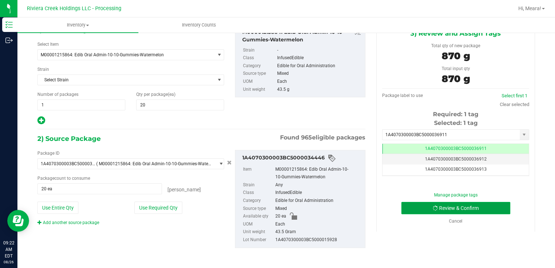
click at [416, 206] on button "Review & Confirm" at bounding box center [455, 208] width 109 height 12
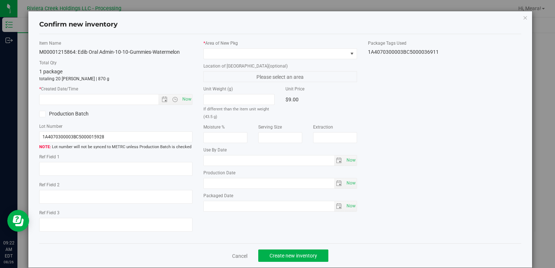
type input "[DATE]"
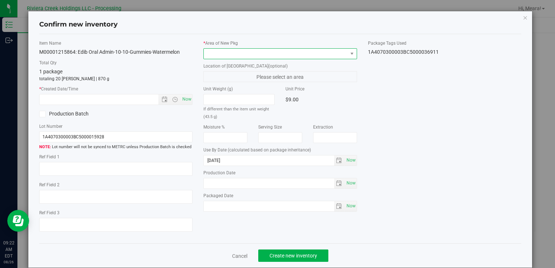
click at [263, 55] on span at bounding box center [276, 54] width 144 height 10
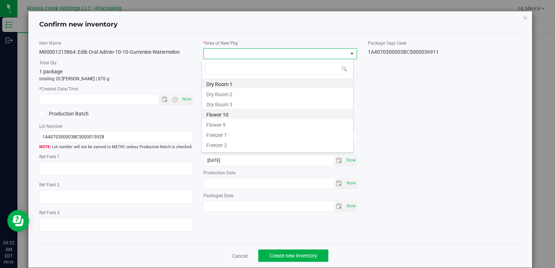
click at [251, 112] on li "Flower 10" at bounding box center [277, 114] width 151 height 10
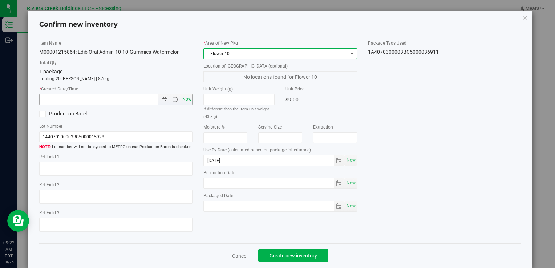
click at [186, 100] on span "Now" at bounding box center [187, 99] width 12 height 11
type input "[DATE] 9:22 AM"
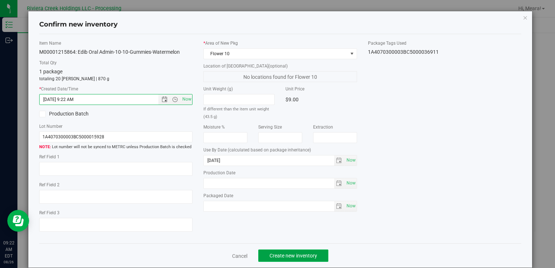
click at [291, 257] on span "Create new inventory" at bounding box center [294, 256] width 48 height 6
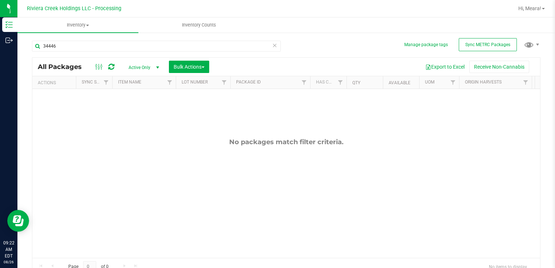
click at [74, 40] on div "34446" at bounding box center [159, 45] width 254 height 23
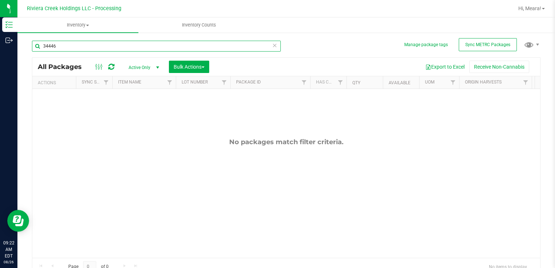
click at [77, 44] on input "34446" at bounding box center [156, 46] width 249 height 11
type input "3"
type input "36190"
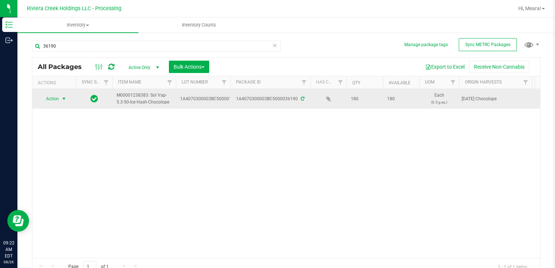
click at [66, 99] on span "select" at bounding box center [64, 99] width 6 height 6
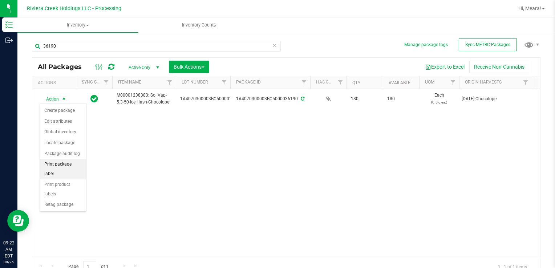
click at [66, 161] on li "Print package label" at bounding box center [63, 169] width 46 height 20
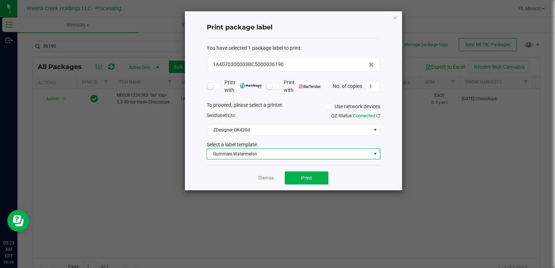
click at [254, 155] on span "Gummies-Watermelon" at bounding box center [289, 154] width 164 height 10
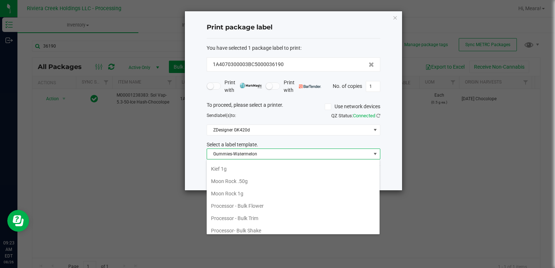
scroll to position [233, 0]
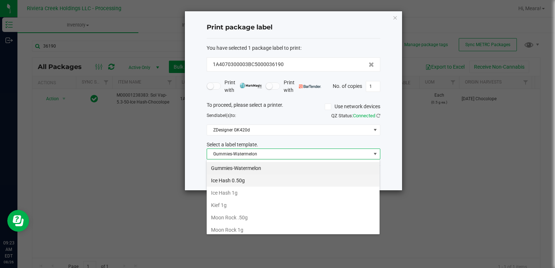
click at [261, 181] on li "Ice Hash 0.50g" at bounding box center [293, 180] width 173 height 12
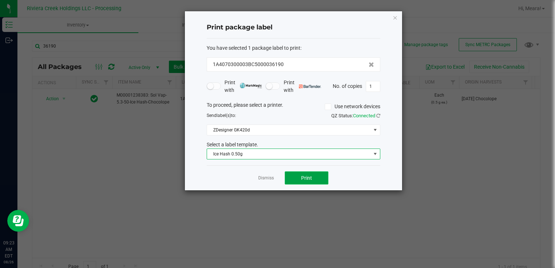
click at [299, 181] on button "Print" at bounding box center [307, 177] width 44 height 13
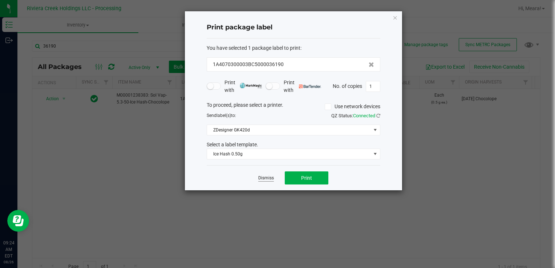
click at [262, 178] on link "Dismiss" at bounding box center [266, 178] width 16 height 6
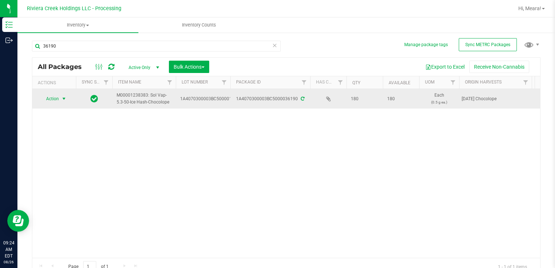
click at [61, 100] on span "select" at bounding box center [64, 99] width 6 height 6
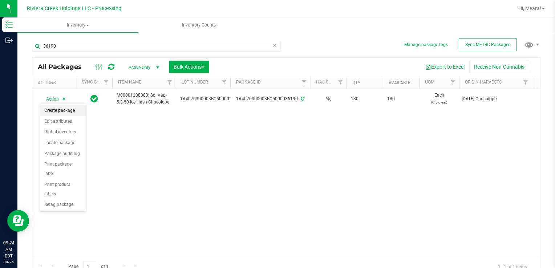
click at [74, 114] on li "Create package" at bounding box center [63, 110] width 46 height 11
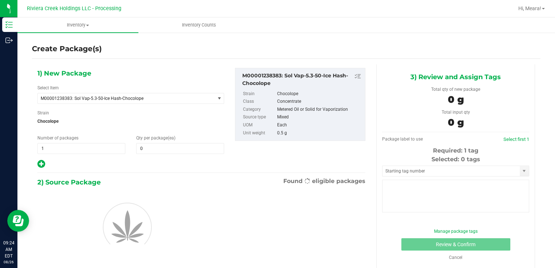
type input "0"
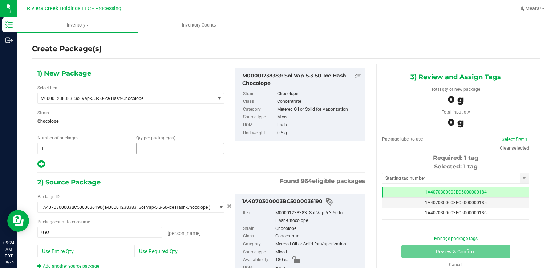
click at [161, 150] on span at bounding box center [180, 148] width 88 height 11
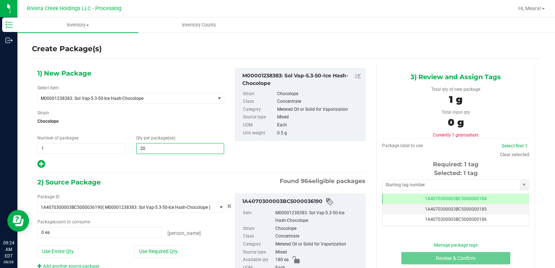
type input "20"
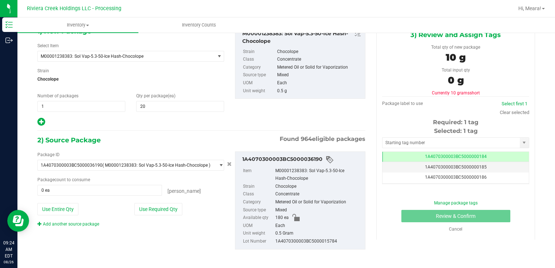
scroll to position [44, 0]
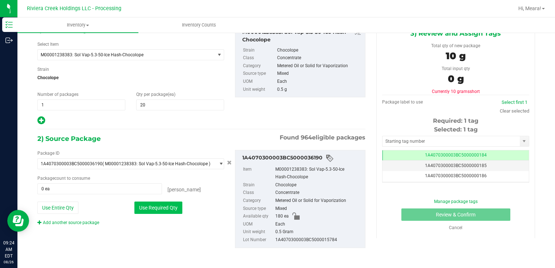
click at [178, 211] on button "Use Required Qty" at bounding box center [158, 208] width 48 height 12
type input "20 ea"
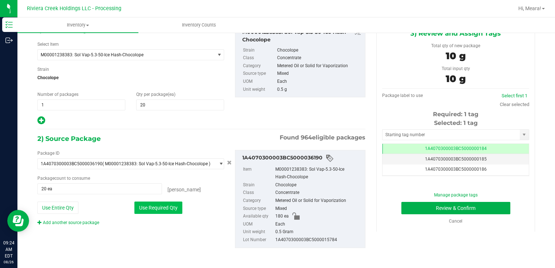
click at [178, 211] on button "Use Required Qty" at bounding box center [158, 208] width 48 height 12
click at [398, 136] on input "text" at bounding box center [451, 135] width 137 height 10
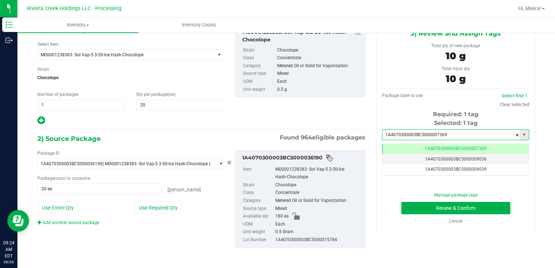
scroll to position [0, 0]
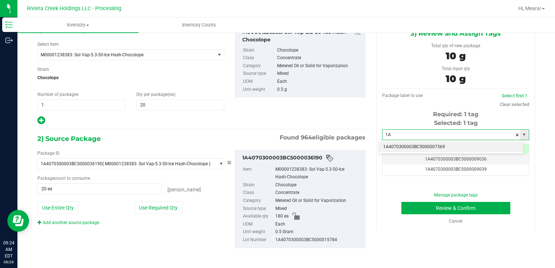
type input "1"
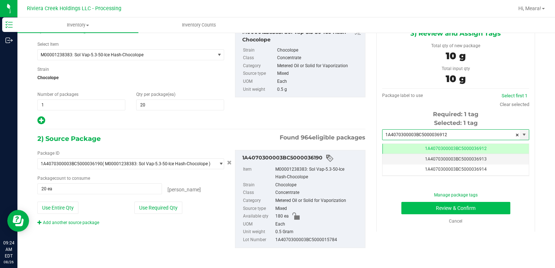
type input "1A4070300003BC5000036912"
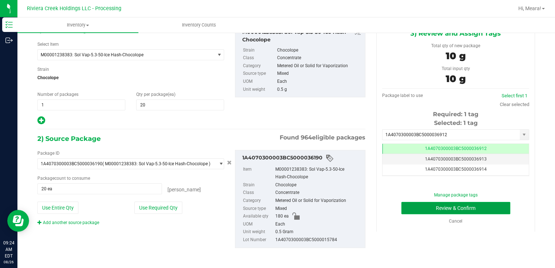
click at [463, 213] on button "Review & Confirm" at bounding box center [455, 208] width 109 height 12
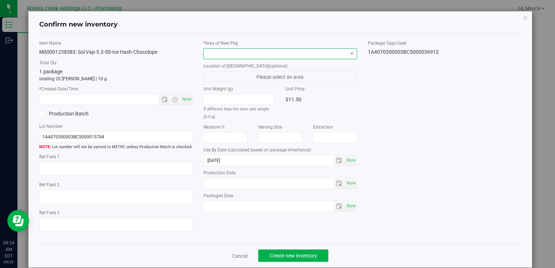
click at [299, 52] on span at bounding box center [276, 54] width 144 height 10
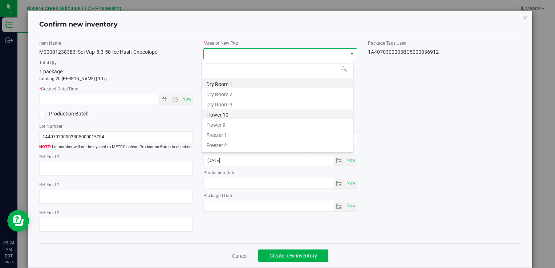
click at [271, 114] on li "Flower 10" at bounding box center [277, 114] width 151 height 10
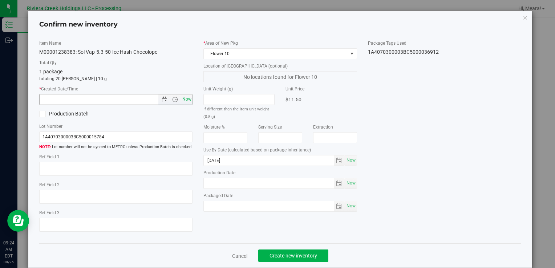
click at [182, 97] on span "Now" at bounding box center [187, 99] width 12 height 11
type input "[DATE] 9:24 AM"
click at [293, 257] on span "Create new inventory" at bounding box center [294, 256] width 48 height 6
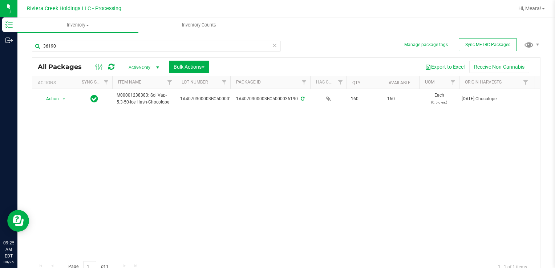
click at [272, 45] on icon at bounding box center [274, 45] width 5 height 9
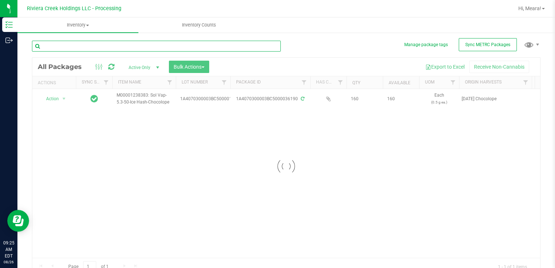
click at [234, 49] on input "text" at bounding box center [156, 46] width 249 height 11
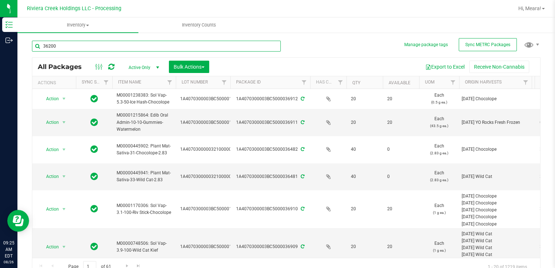
type input "36200"
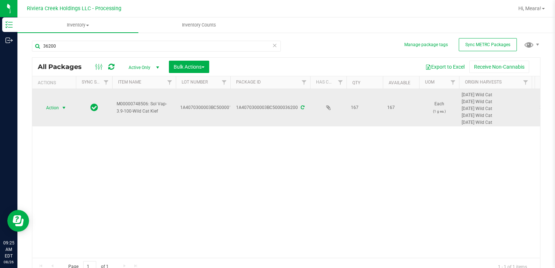
click at [65, 108] on span "select" at bounding box center [64, 108] width 6 height 6
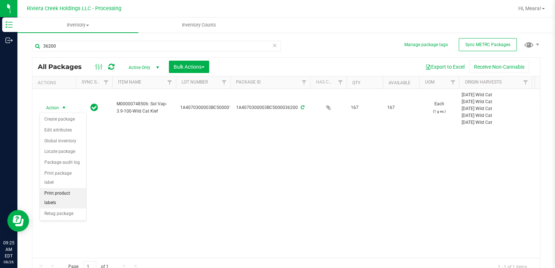
click at [61, 188] on li "Print product labels" at bounding box center [63, 198] width 46 height 20
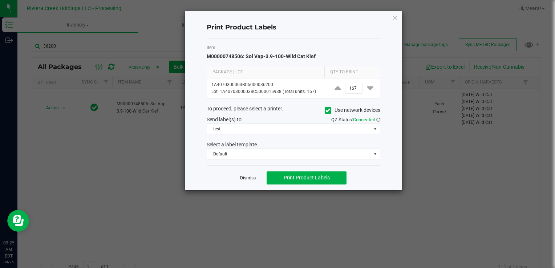
click at [249, 179] on link "Dismiss" at bounding box center [248, 178] width 16 height 6
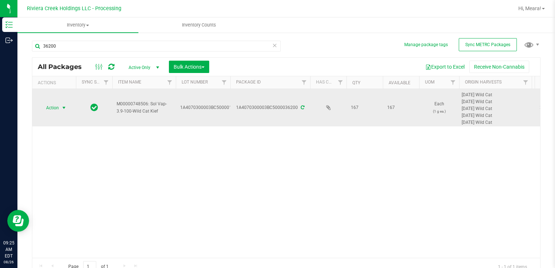
click at [68, 110] on span "select" at bounding box center [64, 108] width 9 height 10
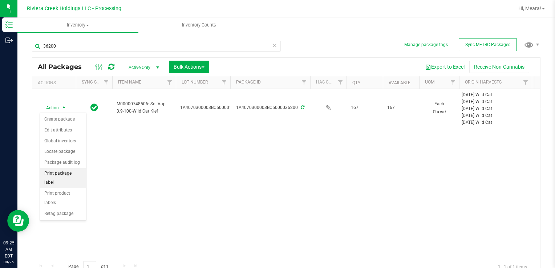
click at [65, 169] on li "Print package label" at bounding box center [63, 178] width 46 height 20
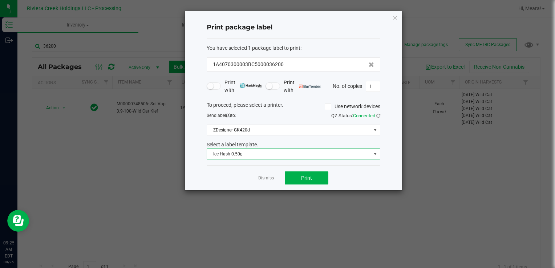
click at [256, 153] on span "Ice Hash 0.50g" at bounding box center [289, 154] width 164 height 10
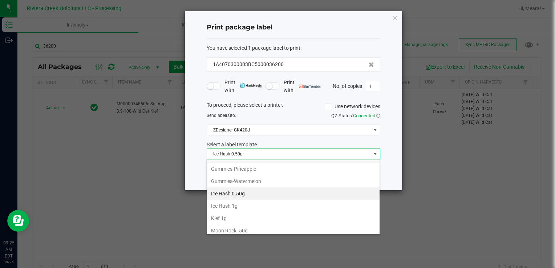
scroll to position [257, 0]
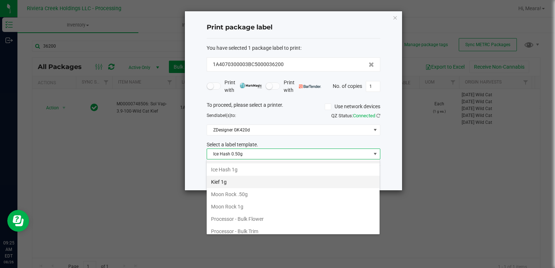
click at [243, 181] on li "Kief 1g" at bounding box center [293, 182] width 173 height 12
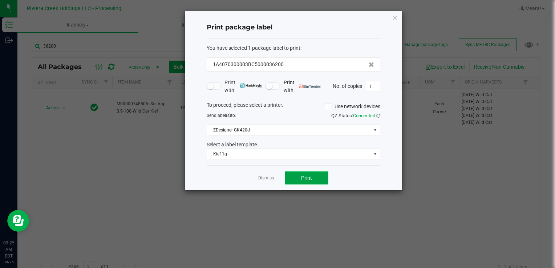
click at [315, 179] on button "Print" at bounding box center [307, 177] width 44 height 13
click at [263, 179] on link "Dismiss" at bounding box center [266, 178] width 16 height 6
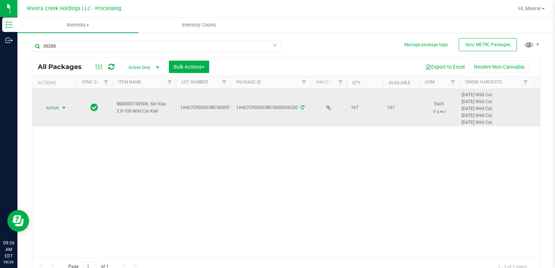
click at [66, 111] on span "select" at bounding box center [64, 108] width 9 height 10
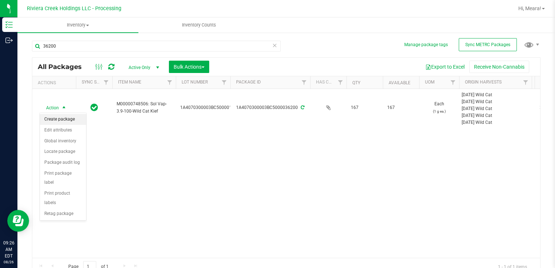
click at [65, 118] on li "Create package" at bounding box center [63, 119] width 46 height 11
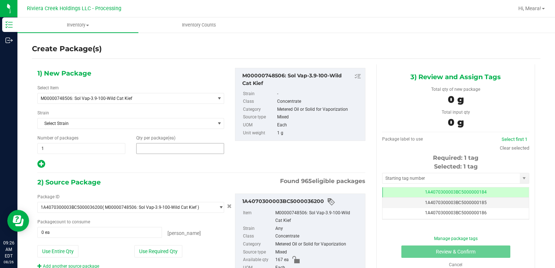
click at [169, 150] on span at bounding box center [180, 148] width 88 height 11
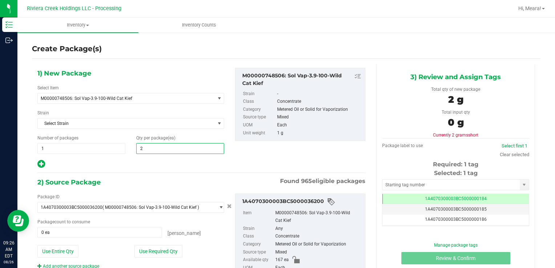
type input "20"
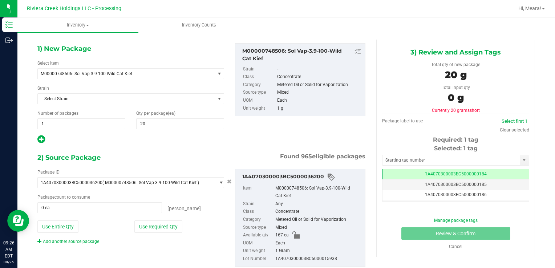
scroll to position [44, 0]
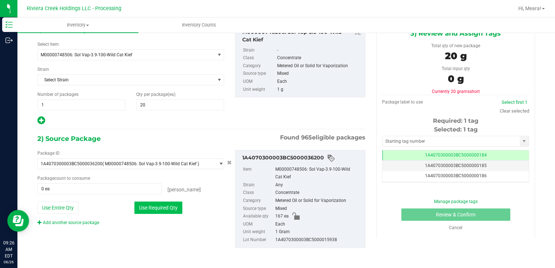
click at [165, 205] on button "Use Required Qty" at bounding box center [158, 208] width 48 height 12
type input "20 ea"
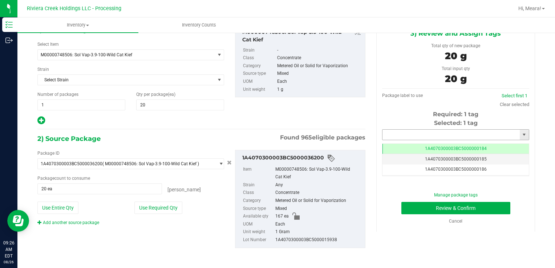
click at [448, 134] on input "text" at bounding box center [451, 135] width 137 height 10
type input "1A4070300003BC5000036913"
click at [468, 206] on button "Review & Confirm" at bounding box center [455, 208] width 109 height 12
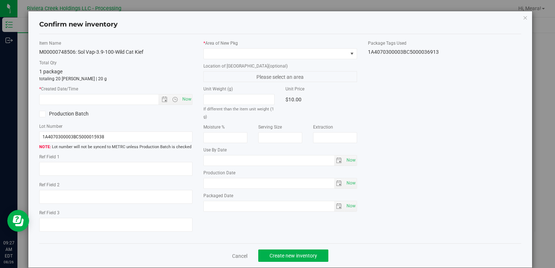
type input "[DATE]"
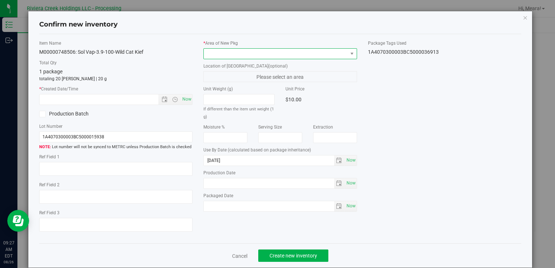
click at [297, 57] on span at bounding box center [276, 54] width 144 height 10
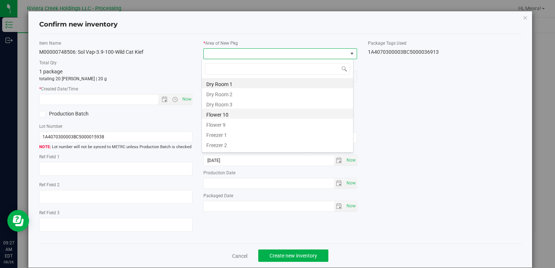
click at [263, 118] on li "Flower 10" at bounding box center [277, 114] width 151 height 10
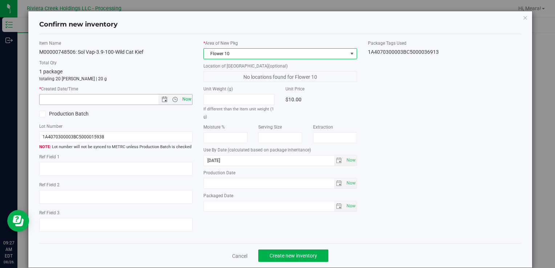
click at [181, 97] on span "Now" at bounding box center [187, 99] width 12 height 11
type input "[DATE] 9:27 AM"
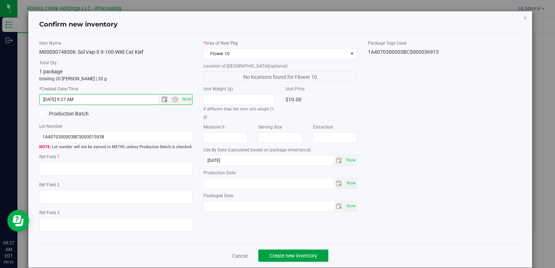
click at [279, 257] on span "Create new inventory" at bounding box center [294, 256] width 48 height 6
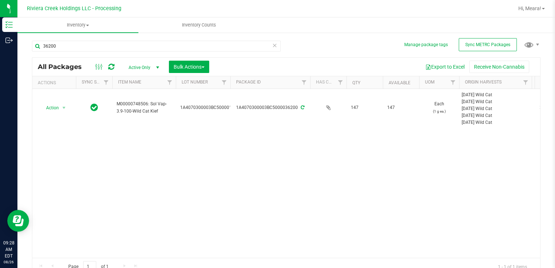
click at [272, 47] on icon at bounding box center [274, 45] width 5 height 9
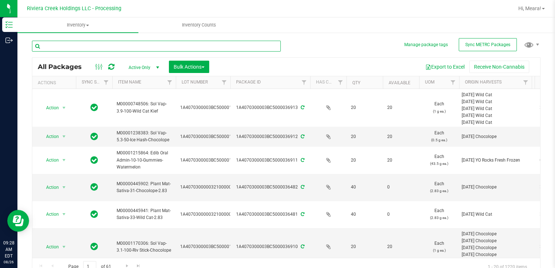
click at [219, 45] on input "text" at bounding box center [156, 46] width 249 height 11
type input "36282"
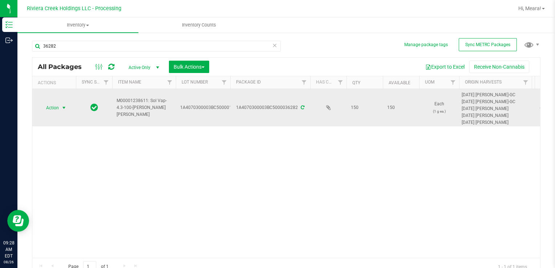
click at [63, 107] on span "select" at bounding box center [64, 108] width 6 height 6
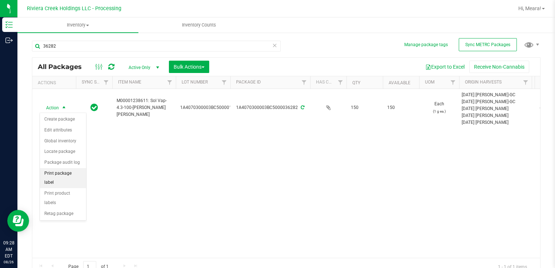
click at [60, 171] on li "Print package label" at bounding box center [63, 178] width 46 height 20
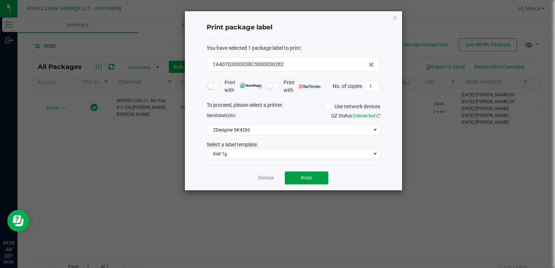
click at [306, 177] on span "Print" at bounding box center [306, 178] width 11 height 6
click at [270, 178] on link "Dismiss" at bounding box center [266, 178] width 16 height 6
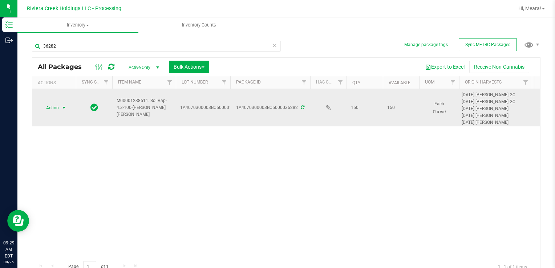
click at [60, 108] on span "select" at bounding box center [64, 108] width 9 height 10
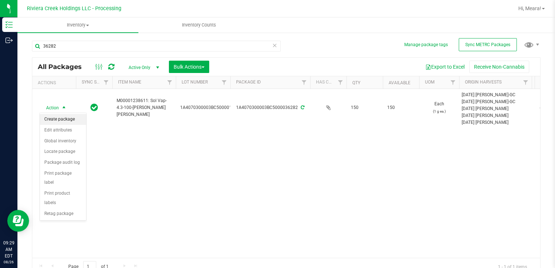
click at [61, 118] on li "Create package" at bounding box center [63, 119] width 46 height 11
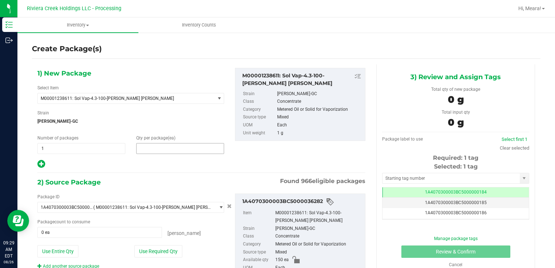
click at [167, 149] on span at bounding box center [180, 148] width 88 height 11
type input "20"
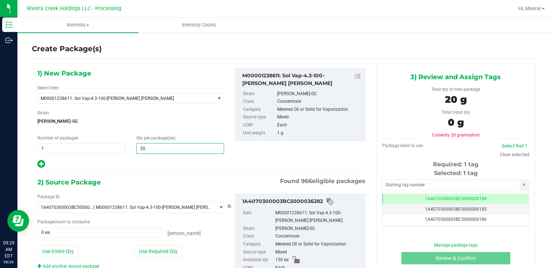
type input "20"
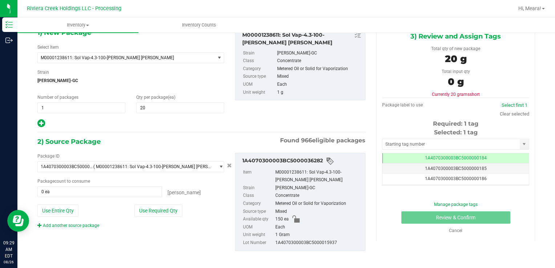
scroll to position [44, 0]
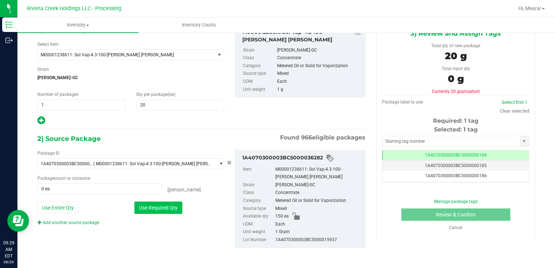
click at [178, 209] on button "Use Required Qty" at bounding box center [158, 208] width 48 height 12
type input "20 ea"
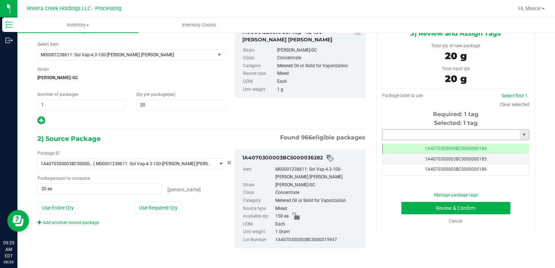
click at [483, 136] on input "text" at bounding box center [451, 135] width 137 height 10
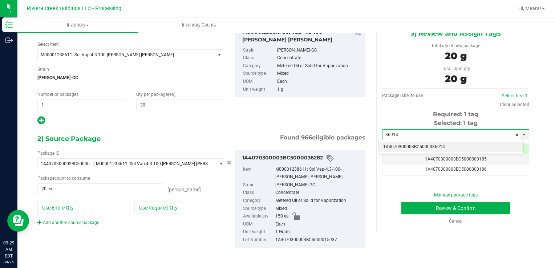
click at [477, 144] on li "1A4070300003BC5000036914" at bounding box center [451, 147] width 145 height 11
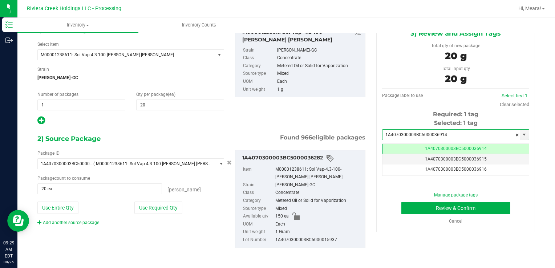
scroll to position [0, 0]
type input "1A4070300003BC5000036914"
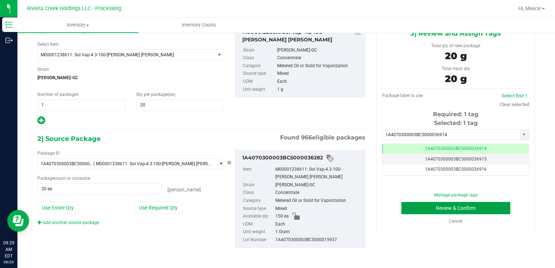
click at [489, 210] on button "Review & Confirm" at bounding box center [455, 208] width 109 height 12
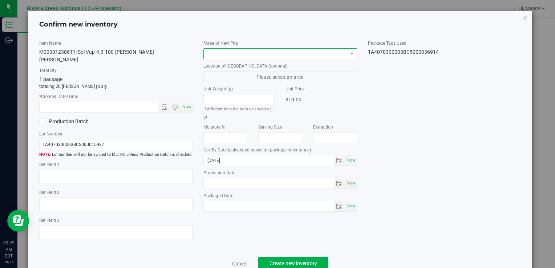
click at [337, 53] on span at bounding box center [276, 54] width 144 height 10
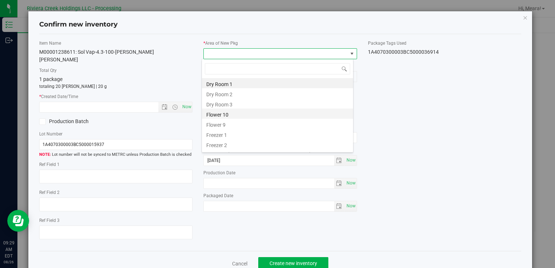
click at [251, 113] on li "Flower 10" at bounding box center [277, 114] width 151 height 10
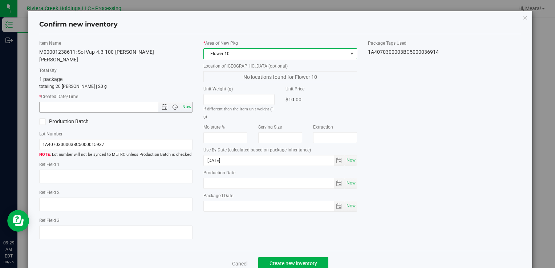
click at [181, 102] on span "Now" at bounding box center [187, 107] width 12 height 11
type input "[DATE] 9:29 AM"
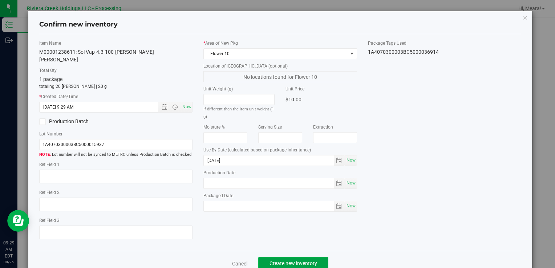
click at [277, 261] on span "Create new inventory" at bounding box center [294, 264] width 48 height 6
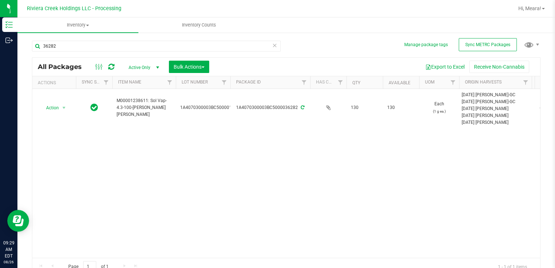
click at [272, 47] on icon at bounding box center [274, 45] width 5 height 9
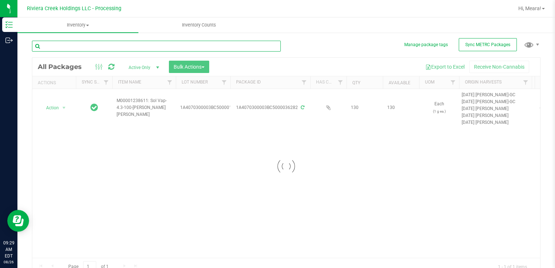
click at [246, 47] on input "text" at bounding box center [156, 46] width 249 height 11
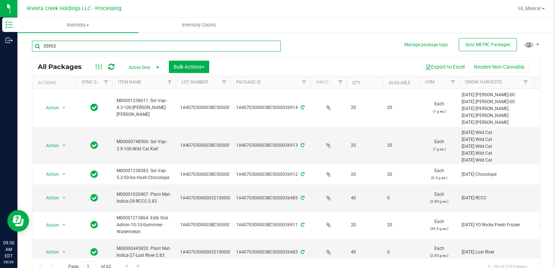
type input "35953"
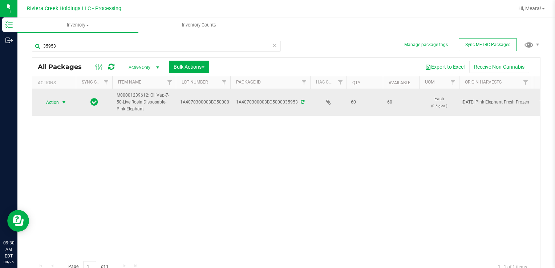
click at [67, 105] on span "select" at bounding box center [64, 103] width 6 height 6
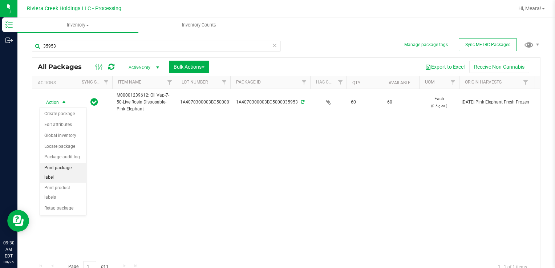
click at [64, 171] on li "Print package label" at bounding box center [63, 173] width 46 height 20
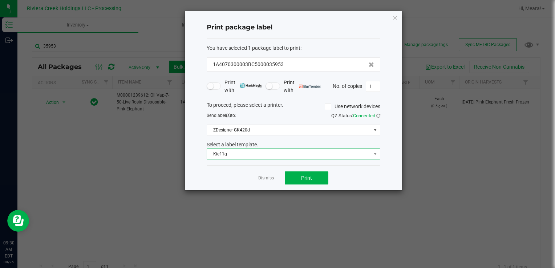
click at [257, 154] on span "Kief 1g" at bounding box center [289, 154] width 164 height 10
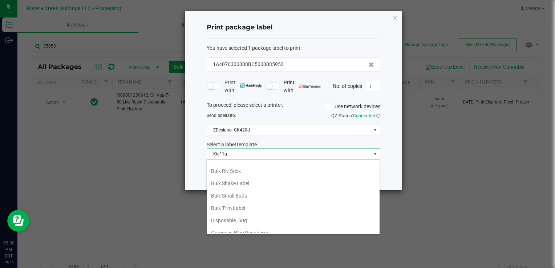
click at [242, 187] on ul "1"x0.75" Package Label 14.15g 1"x0.75" Package Label 2.83 1"x0.75" Package Labe…" at bounding box center [293, 227] width 173 height 420
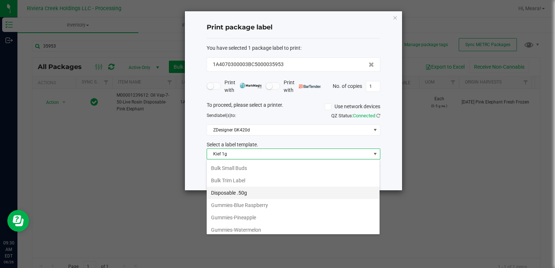
click at [241, 194] on li "Disposable .50g" at bounding box center [293, 193] width 173 height 12
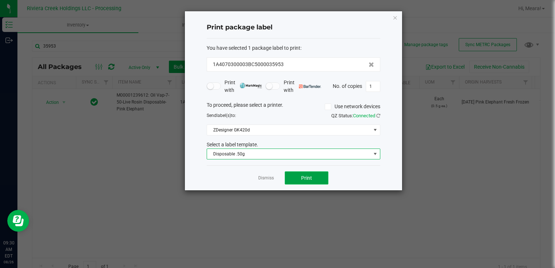
click at [299, 177] on button "Print" at bounding box center [307, 177] width 44 height 13
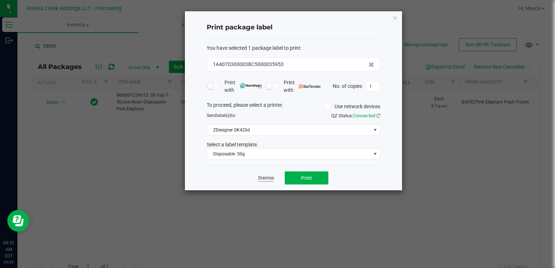
click at [270, 175] on link "Dismiss" at bounding box center [266, 178] width 16 height 6
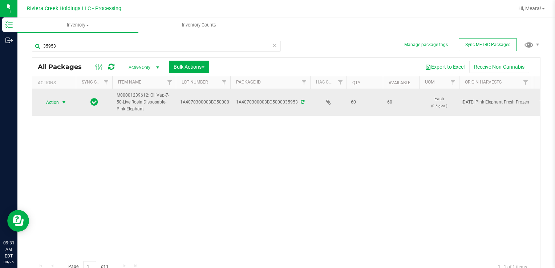
click at [58, 101] on span "Action" at bounding box center [50, 102] width 20 height 10
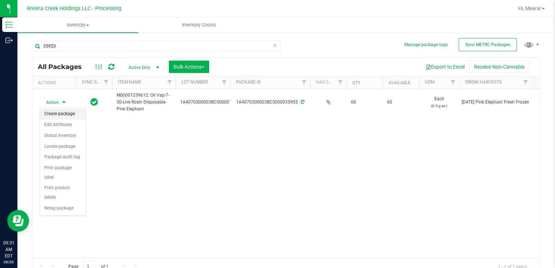
click at [67, 115] on li "Create package" at bounding box center [63, 114] width 46 height 11
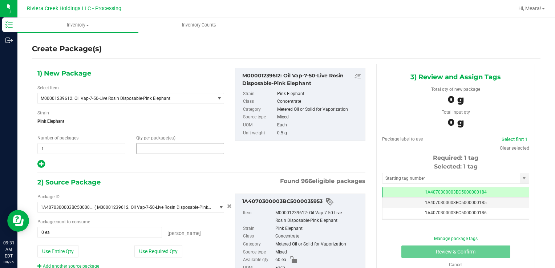
click at [169, 148] on span at bounding box center [180, 148] width 88 height 11
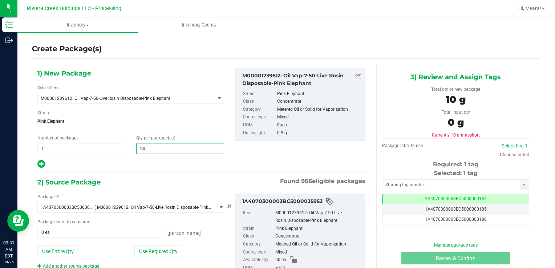
type input "20"
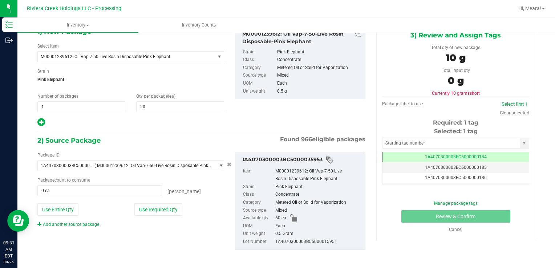
scroll to position [44, 0]
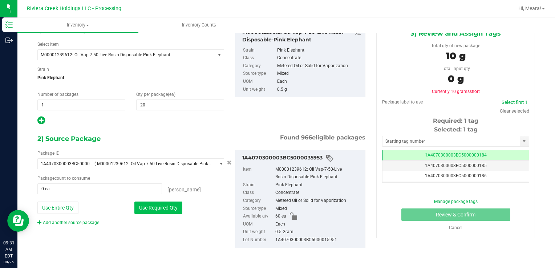
click at [173, 209] on button "Use Required Qty" at bounding box center [158, 208] width 48 height 12
type input "20 ea"
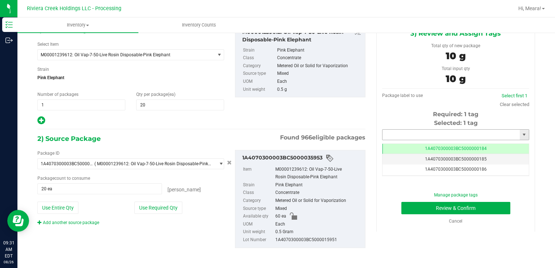
click at [472, 137] on input "text" at bounding box center [451, 135] width 137 height 10
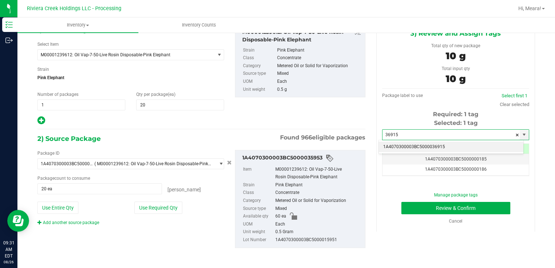
click at [473, 148] on li "1A4070300003BC5000036915" at bounding box center [451, 147] width 145 height 11
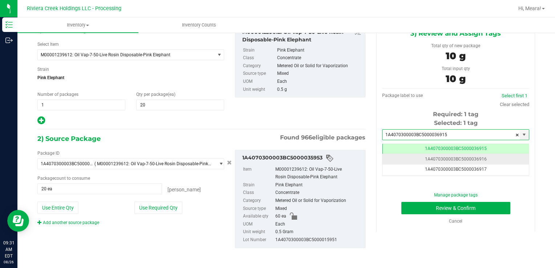
scroll to position [0, 0]
type input "1A4070300003BC5000036915"
click at [474, 210] on button "Review & Confirm" at bounding box center [455, 208] width 109 height 12
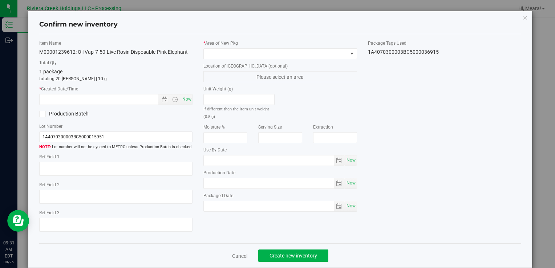
type input "[DATE]"
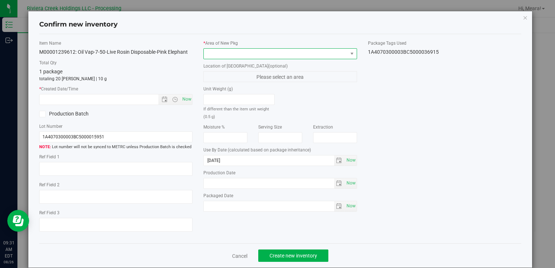
click at [321, 52] on span at bounding box center [276, 54] width 144 height 10
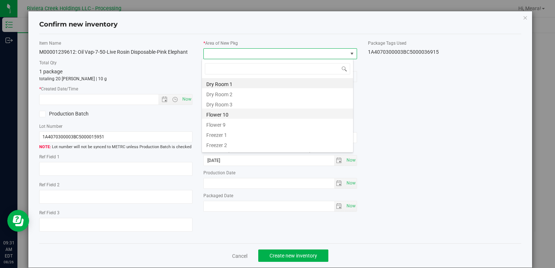
click at [283, 110] on li "Flower 10" at bounding box center [277, 114] width 151 height 10
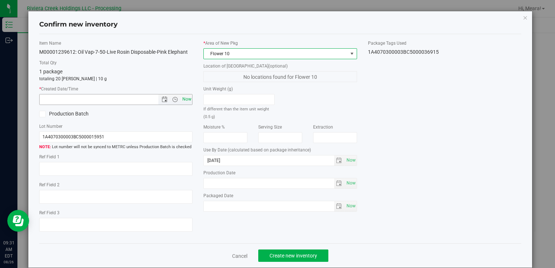
click at [186, 97] on span "Now" at bounding box center [187, 99] width 12 height 11
type input "[DATE] 9:31 AM"
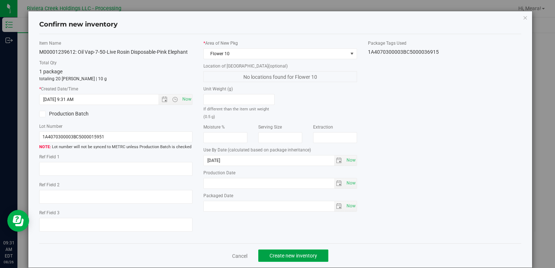
click at [294, 259] on button "Create new inventory" at bounding box center [293, 256] width 70 height 12
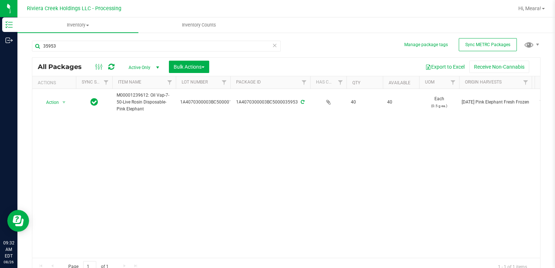
click at [274, 44] on icon at bounding box center [274, 45] width 5 height 9
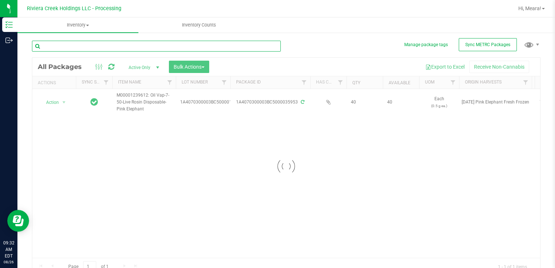
click at [235, 43] on input "text" at bounding box center [156, 46] width 249 height 11
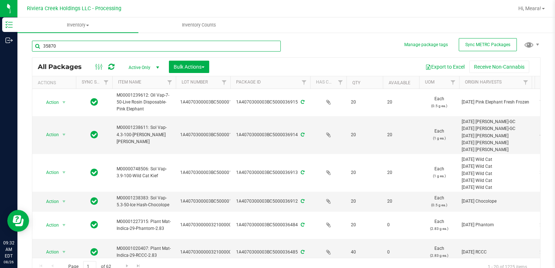
type input "35870"
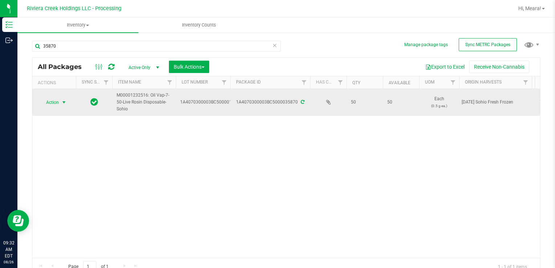
click at [52, 103] on span "Action" at bounding box center [50, 102] width 20 height 10
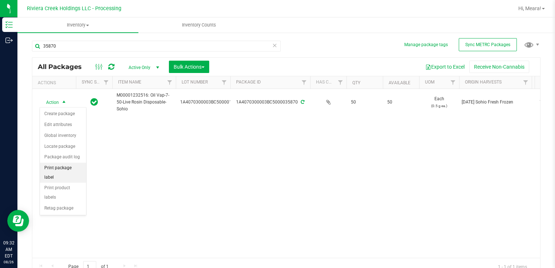
click at [55, 167] on li "Print package label" at bounding box center [63, 173] width 46 height 20
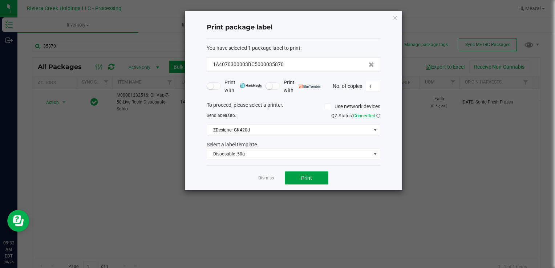
click at [304, 181] on button "Print" at bounding box center [307, 177] width 44 height 13
click at [267, 178] on link "Dismiss" at bounding box center [266, 178] width 16 height 6
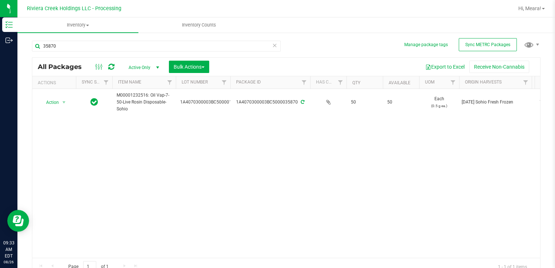
click at [272, 46] on icon at bounding box center [274, 45] width 5 height 9
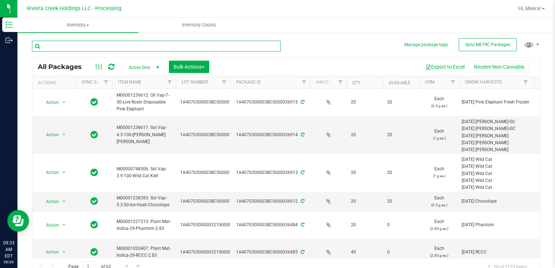
click at [106, 45] on input "text" at bounding box center [156, 46] width 249 height 11
type input "35870"
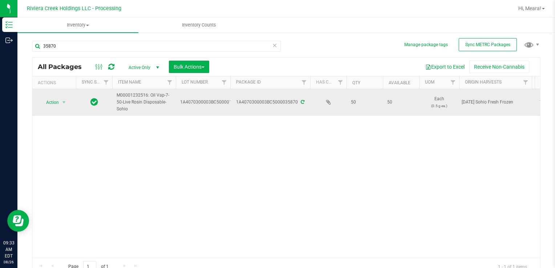
click at [62, 107] on span "select" at bounding box center [64, 102] width 9 height 10
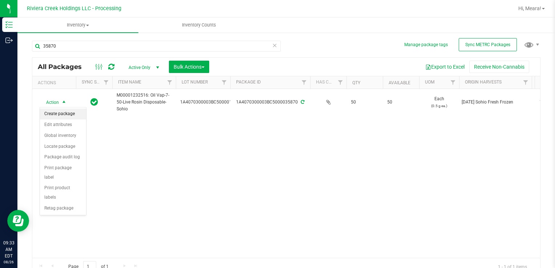
click at [63, 113] on li "Create package" at bounding box center [63, 114] width 46 height 11
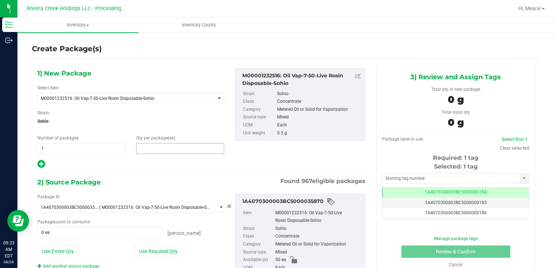
click at [150, 149] on span at bounding box center [180, 148] width 88 height 11
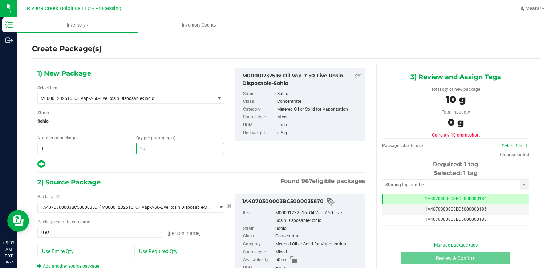
type input "20"
click at [166, 174] on div "1) New Package Select Item M00001232516: Oil Vap-7-50-Live Rosin Disposable-Soh…" at bounding box center [201, 185] width 339 height 243
click at [166, 146] on span "20 20" at bounding box center [180, 148] width 88 height 11
click at [169, 162] on div at bounding box center [130, 164] width 187 height 9
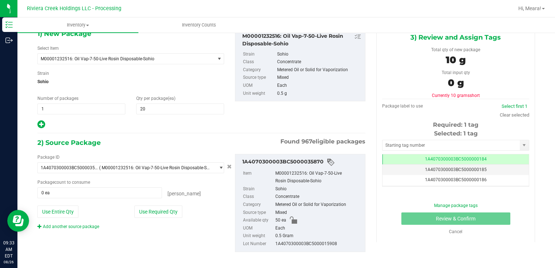
scroll to position [44, 0]
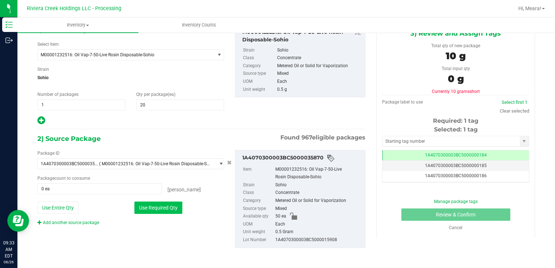
click at [175, 207] on button "Use Required Qty" at bounding box center [158, 208] width 48 height 12
type input "20 ea"
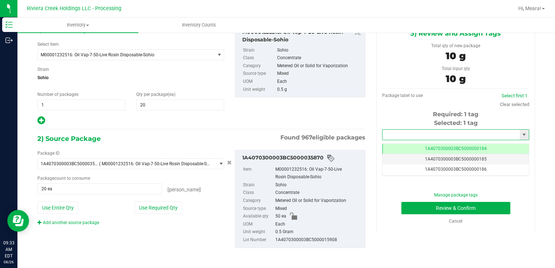
click at [451, 133] on input "text" at bounding box center [451, 135] width 137 height 10
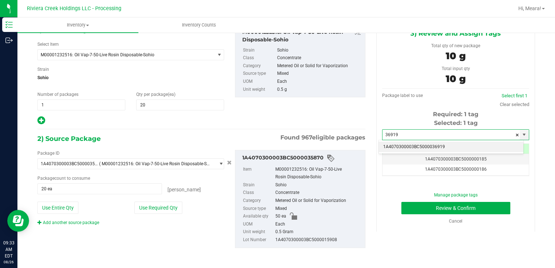
click at [452, 144] on li "1A4070300003BC5000036919" at bounding box center [451, 147] width 145 height 11
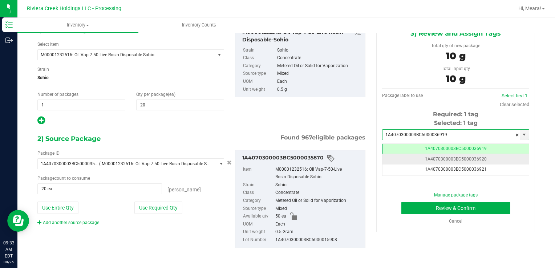
scroll to position [0, 0]
type input "1A4070300003BC5000036919"
click at [467, 205] on button "Review & Confirm" at bounding box center [455, 208] width 109 height 12
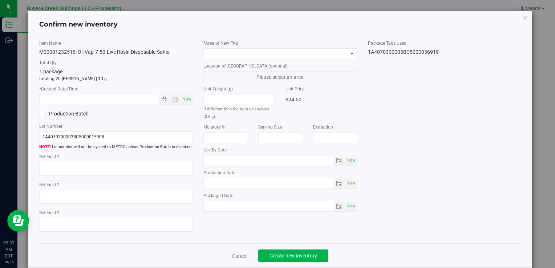
type input "[DATE]"
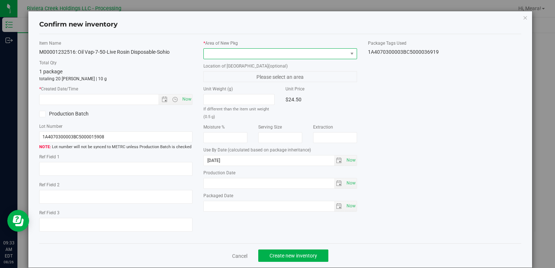
click at [328, 57] on span at bounding box center [276, 54] width 144 height 10
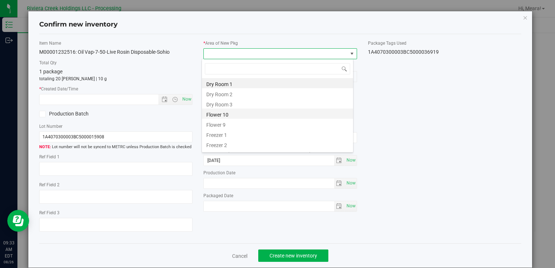
click at [268, 113] on li "Flower 10" at bounding box center [277, 114] width 151 height 10
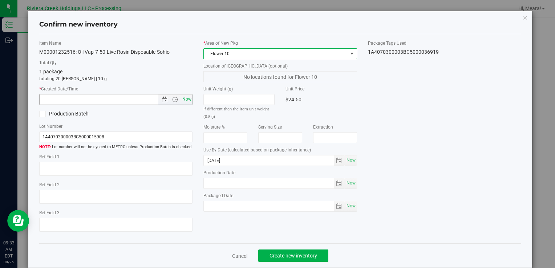
click at [182, 101] on span "Now" at bounding box center [187, 99] width 12 height 11
type input "[DATE] 9:34 AM"
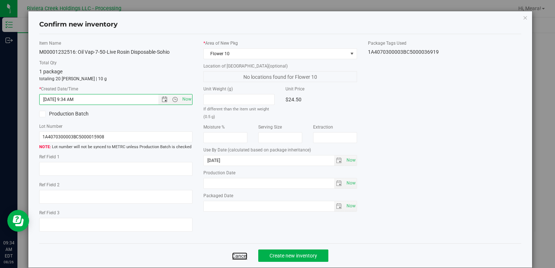
click at [244, 254] on link "Cancel" at bounding box center [239, 256] width 15 height 7
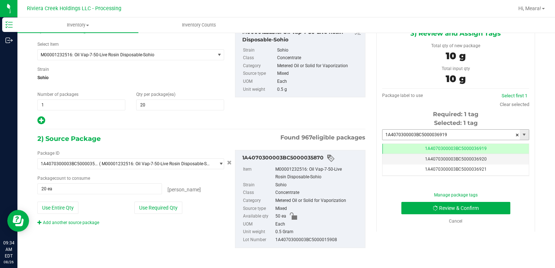
click at [453, 136] on input "1A4070300003BC5000036919" at bounding box center [451, 135] width 137 height 10
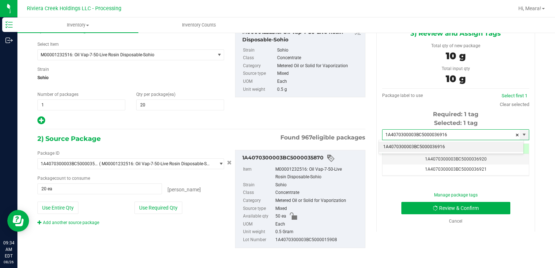
click at [449, 148] on li "1A4070300003BC5000036916" at bounding box center [451, 147] width 145 height 11
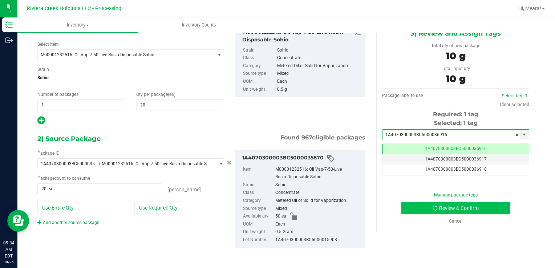
type input "1A4070300003BC5000036916"
click at [459, 206] on button "Review & Confirm" at bounding box center [455, 208] width 109 height 12
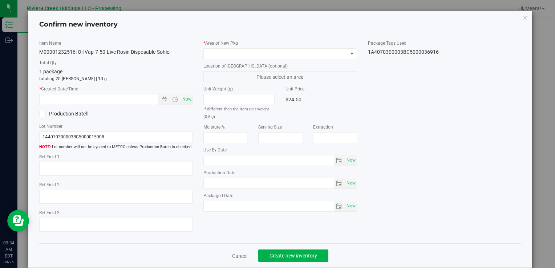
type input "[DATE]"
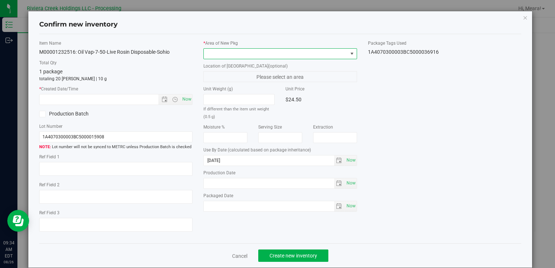
click at [323, 54] on span at bounding box center [276, 54] width 144 height 10
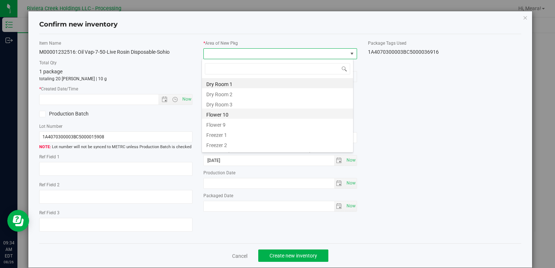
click at [254, 112] on li "Flower 10" at bounding box center [277, 114] width 151 height 10
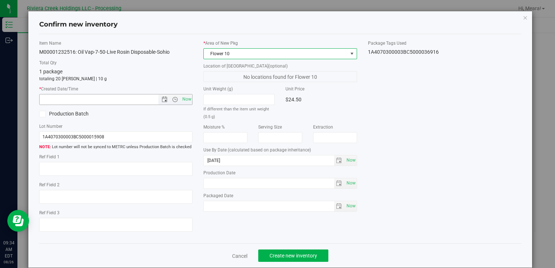
click at [124, 100] on input "text" at bounding box center [105, 99] width 131 height 10
click at [184, 99] on span "Now" at bounding box center [187, 99] width 12 height 11
type input "[DATE] 9:34 AM"
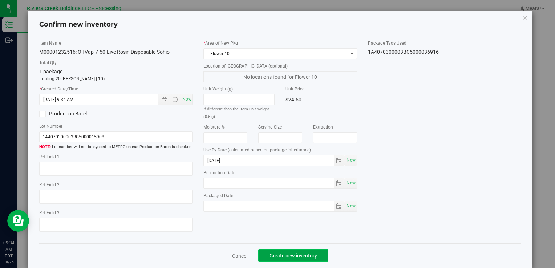
click at [301, 254] on span "Create new inventory" at bounding box center [294, 256] width 48 height 6
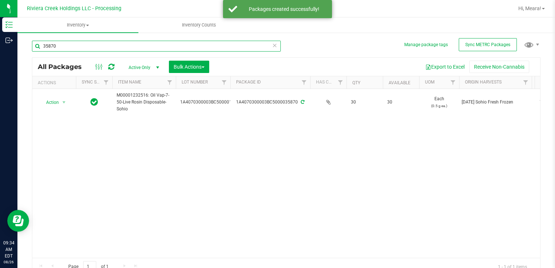
click at [142, 49] on input "35870" at bounding box center [156, 46] width 249 height 11
type input "3"
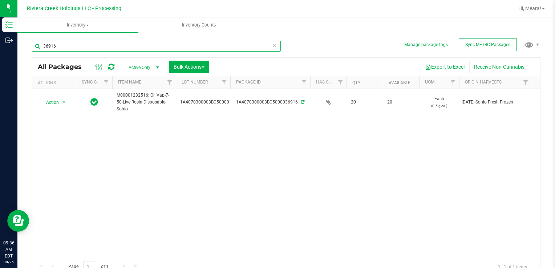
drag, startPoint x: 82, startPoint y: 49, endPoint x: -1, endPoint y: 40, distance: 84.4
click at [0, 40] on html "Inventory Outbound 09:36 AM EDT [DATE] 08/26 Riviera Creek Holdings LLC - Proce…" at bounding box center [277, 134] width 555 height 268
type input "21291"
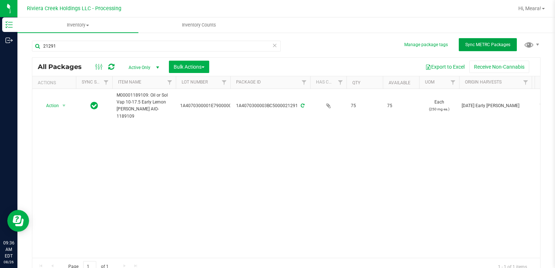
click at [473, 43] on span "Sync METRC Packages" at bounding box center [487, 44] width 45 height 5
click at [272, 46] on icon at bounding box center [274, 45] width 5 height 9
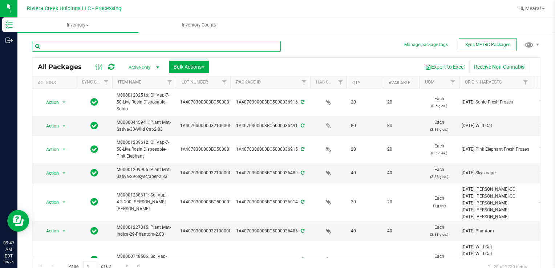
drag, startPoint x: 193, startPoint y: 44, endPoint x: 37, endPoint y: 42, distance: 155.9
click at [37, 42] on input "text" at bounding box center [156, 46] width 249 height 11
type input "32434"
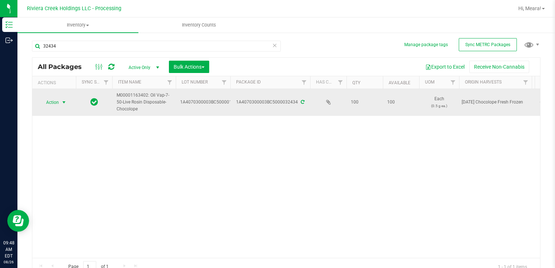
click at [60, 101] on span "Action" at bounding box center [54, 102] width 29 height 10
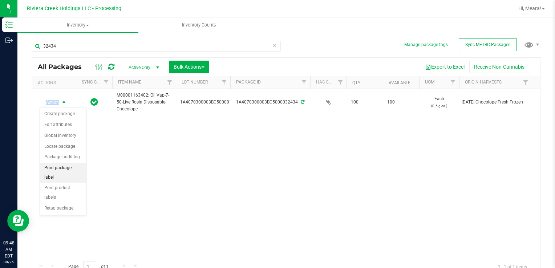
click at [69, 165] on li "Print package label" at bounding box center [63, 173] width 46 height 20
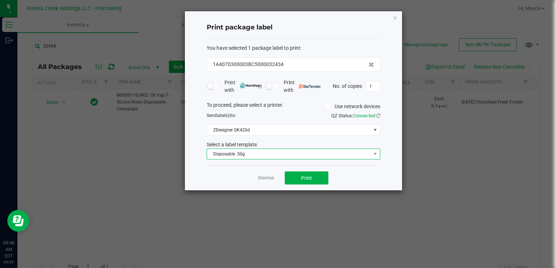
click at [304, 152] on span "Disposable .50g" at bounding box center [289, 154] width 164 height 10
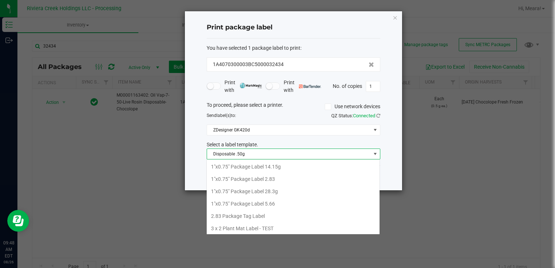
scroll to position [11, 174]
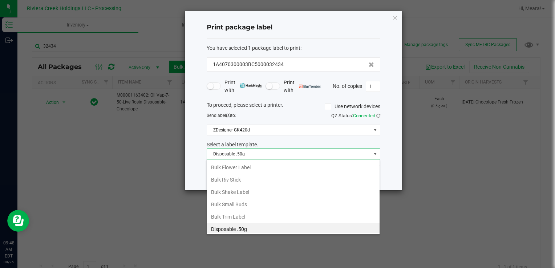
click at [297, 153] on span "Disposable .50g" at bounding box center [289, 154] width 164 height 10
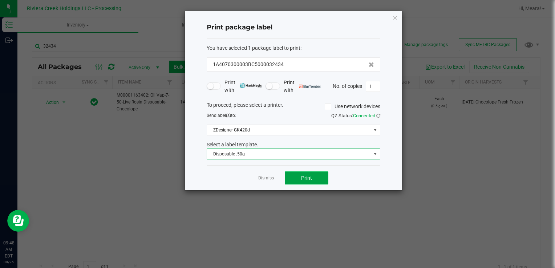
click at [306, 180] on span "Print" at bounding box center [306, 178] width 11 height 6
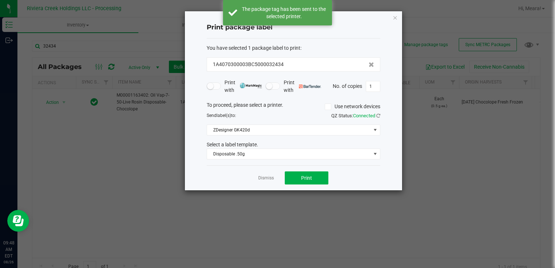
click at [267, 177] on link "Dismiss" at bounding box center [266, 178] width 16 height 6
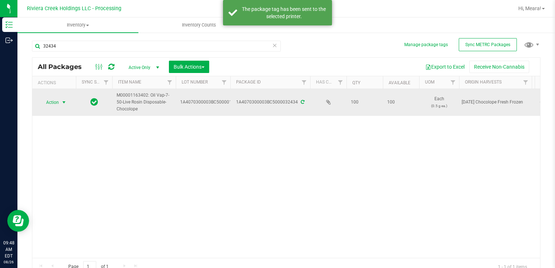
click at [61, 97] on span "select" at bounding box center [64, 102] width 9 height 10
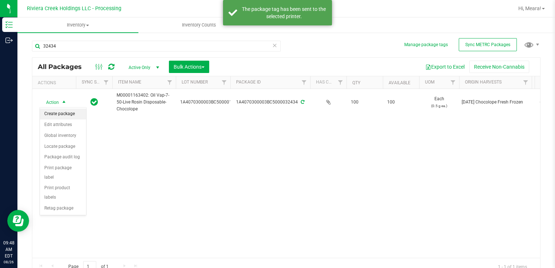
click at [63, 114] on li "Create package" at bounding box center [63, 114] width 46 height 11
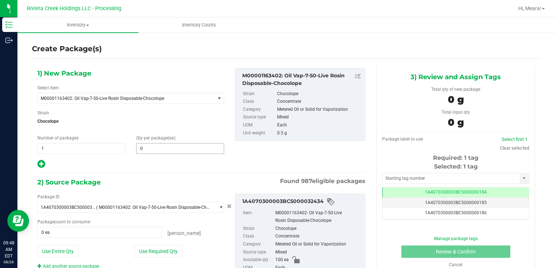
click at [191, 148] on span "0 0" at bounding box center [180, 148] width 88 height 11
click at [186, 144] on input "text" at bounding box center [180, 149] width 87 height 10
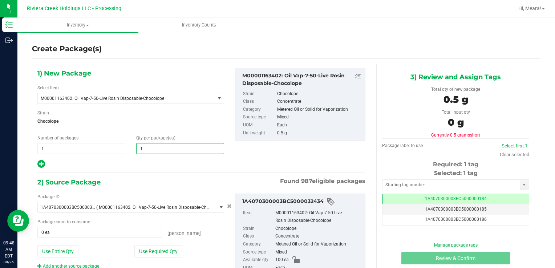
type input "10"
click at [157, 249] on button "Use Required Qty" at bounding box center [158, 251] width 48 height 12
type input "10 ea"
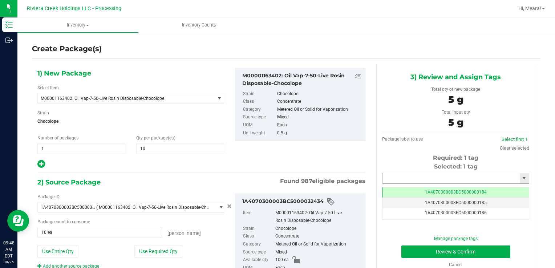
click at [448, 181] on input "text" at bounding box center [451, 178] width 137 height 10
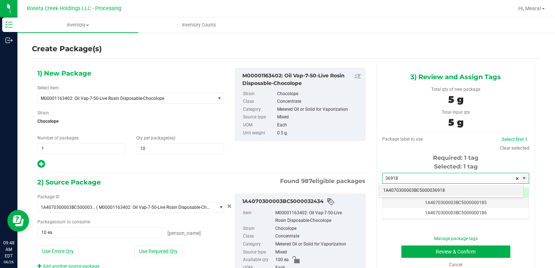
drag, startPoint x: 447, startPoint y: 189, endPoint x: 443, endPoint y: 206, distance: 17.7
click at [446, 189] on li "1A4070300003BC5000036918" at bounding box center [451, 190] width 145 height 11
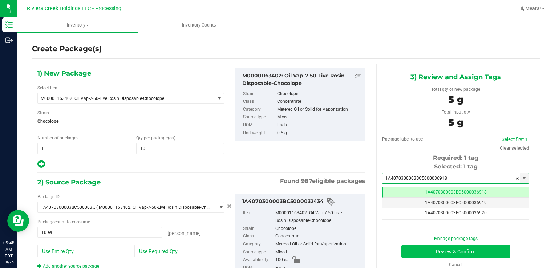
type input "1A4070300003BC5000036918"
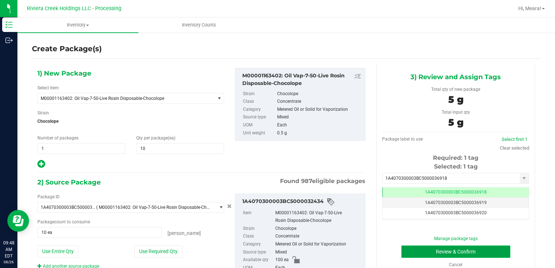
click at [421, 251] on button "Review & Confirm" at bounding box center [455, 252] width 109 height 12
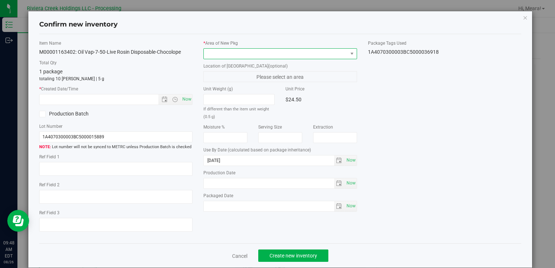
click at [334, 50] on span at bounding box center [276, 54] width 144 height 10
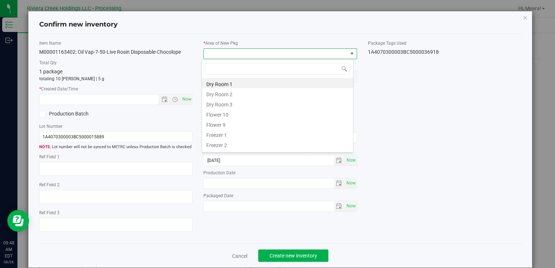
click at [225, 111] on li "Flower 10" at bounding box center [277, 114] width 151 height 10
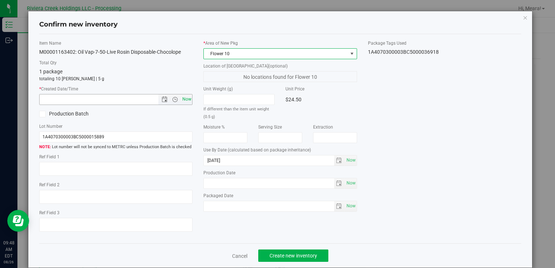
click at [185, 97] on span "Now" at bounding box center [187, 99] width 12 height 11
type input "[DATE] 9:48 AM"
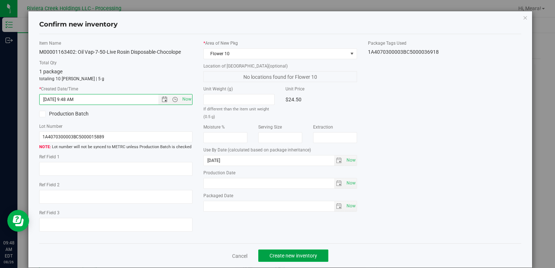
click at [296, 254] on span "Create new inventory" at bounding box center [294, 256] width 48 height 6
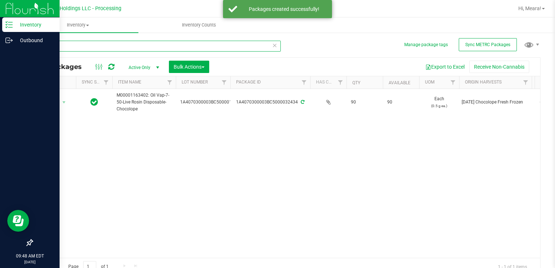
drag, startPoint x: 65, startPoint y: 45, endPoint x: 0, endPoint y: 51, distance: 64.9
click at [0, 51] on html "Inventory Outbound 09:48 AM EDT [DATE] 08/26 Riviera Creek Holdings LLC - Proce…" at bounding box center [277, 134] width 555 height 268
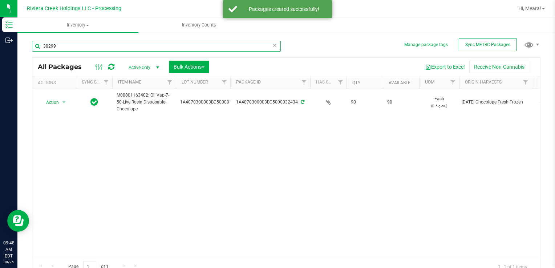
type input "30299"
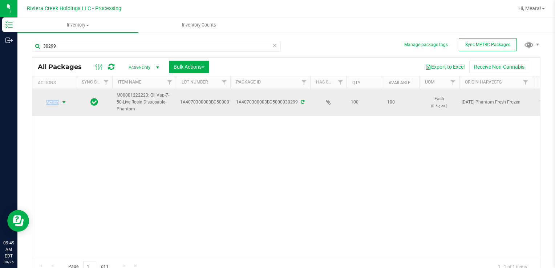
click at [57, 104] on span "Action" at bounding box center [50, 102] width 20 height 10
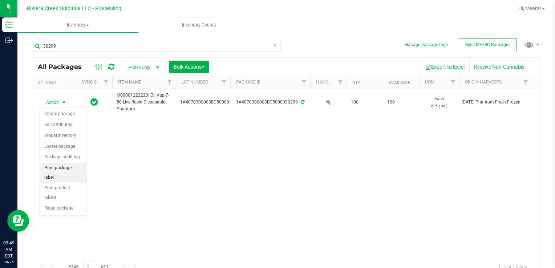
click at [62, 165] on li "Print package label" at bounding box center [63, 173] width 46 height 20
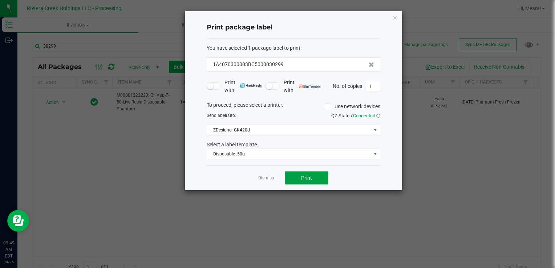
click at [300, 177] on button "Print" at bounding box center [307, 177] width 44 height 13
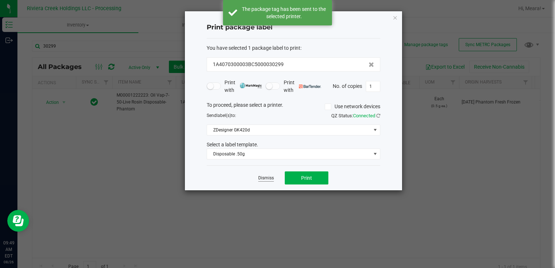
click at [260, 178] on link "Dismiss" at bounding box center [266, 178] width 16 height 6
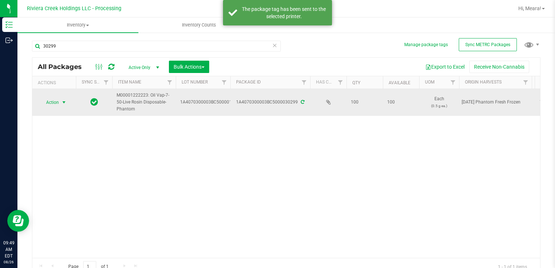
click at [56, 102] on span "Action" at bounding box center [50, 102] width 20 height 10
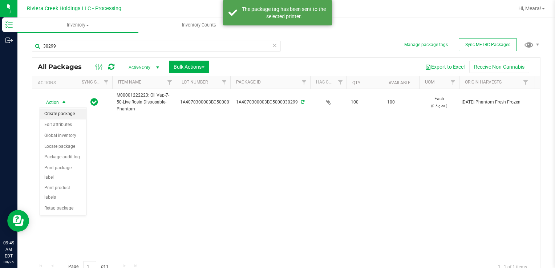
click at [63, 114] on li "Create package" at bounding box center [63, 114] width 46 height 11
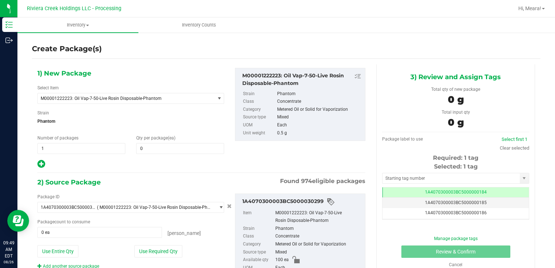
drag, startPoint x: 182, startPoint y: 137, endPoint x: 182, endPoint y: 141, distance: 4.0
click at [182, 138] on div "Qty per package (ea) 0 0" at bounding box center [180, 144] width 99 height 19
click at [181, 148] on span at bounding box center [180, 148] width 88 height 11
type input "10"
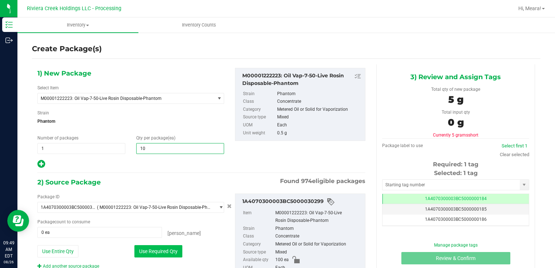
type input "10"
click at [144, 253] on button "Use Required Qty" at bounding box center [158, 251] width 48 height 12
type input "10 ea"
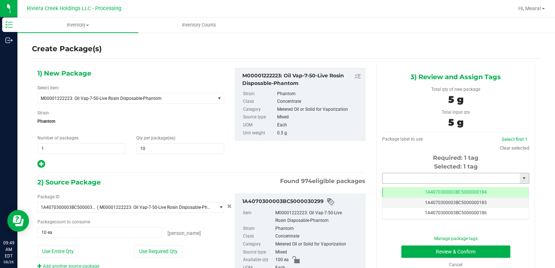
click at [394, 179] on input "text" at bounding box center [451, 178] width 137 height 10
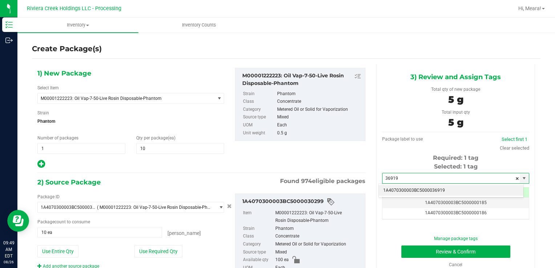
click at [399, 192] on li "1A4070300003BC5000036919" at bounding box center [451, 190] width 145 height 11
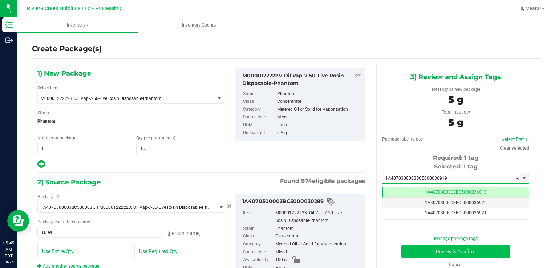
type input "1A4070300003BC5000036919"
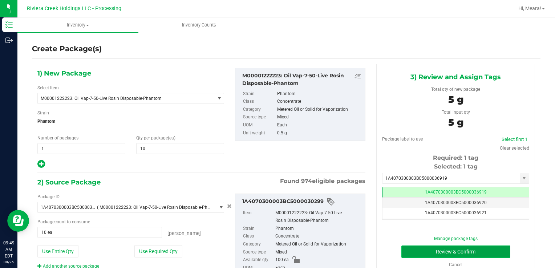
click at [415, 253] on button "Review & Confirm" at bounding box center [455, 252] width 109 height 12
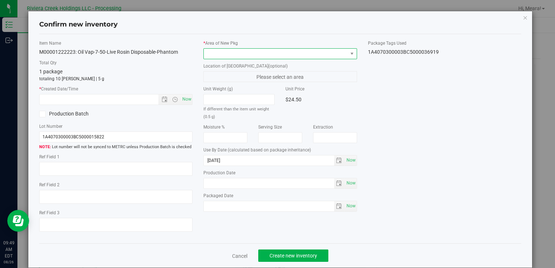
click at [319, 57] on span at bounding box center [276, 54] width 144 height 10
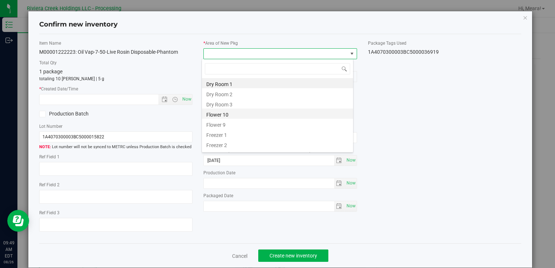
click at [227, 113] on li "Flower 10" at bounding box center [277, 114] width 151 height 10
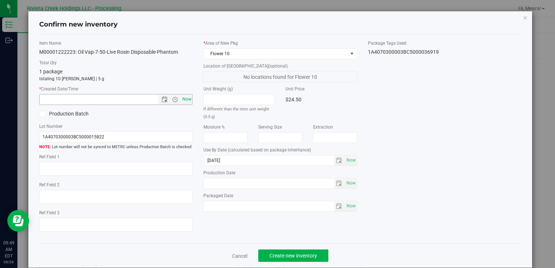
click at [189, 98] on span "Now" at bounding box center [187, 99] width 12 height 11
type input "[DATE] 9:49 AM"
click at [306, 257] on span "Create new inventory" at bounding box center [294, 256] width 48 height 6
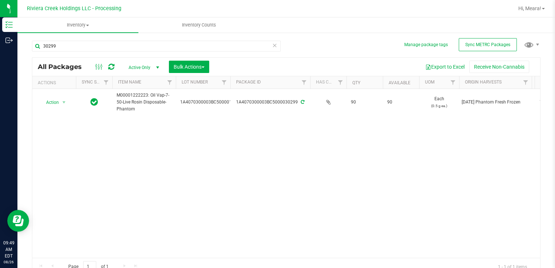
click at [438, 179] on div "Action Action Create package Edit attributes Global inventory Locate package Pa…" at bounding box center [286, 173] width 508 height 169
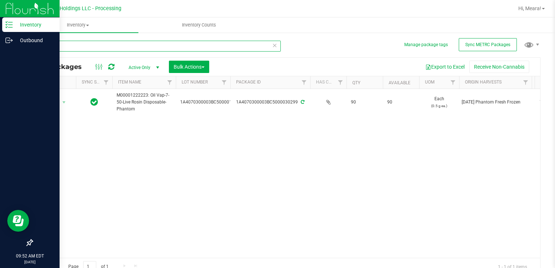
drag, startPoint x: 64, startPoint y: 52, endPoint x: 10, endPoint y: 54, distance: 53.8
click at [8, 54] on div "Inventory Outbound 09:52 AM EDT [DATE] 08/26 Riviera Creek Holdings LLC - Proce…" at bounding box center [277, 134] width 555 height 268
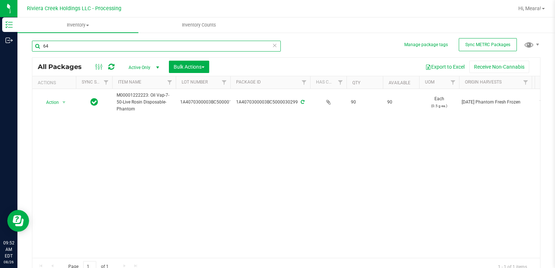
type input "6"
type input "34744"
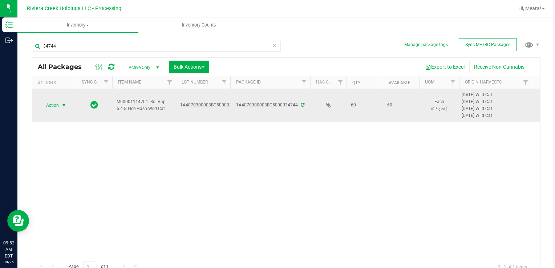
click at [52, 104] on span "Action" at bounding box center [50, 105] width 20 height 10
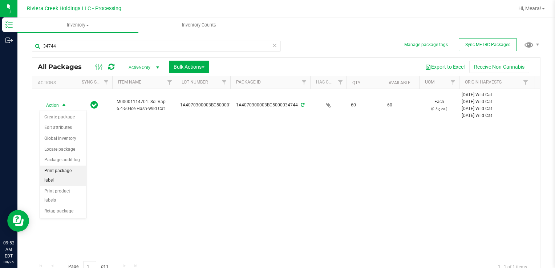
click at [74, 169] on li "Print package label" at bounding box center [63, 176] width 46 height 20
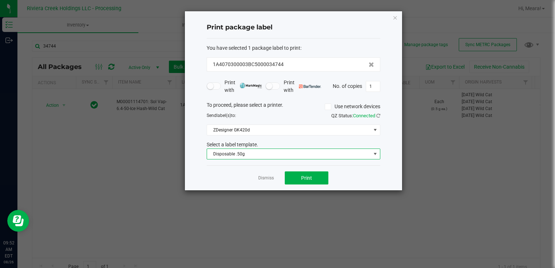
click at [245, 151] on span "Disposable .50g" at bounding box center [289, 154] width 164 height 10
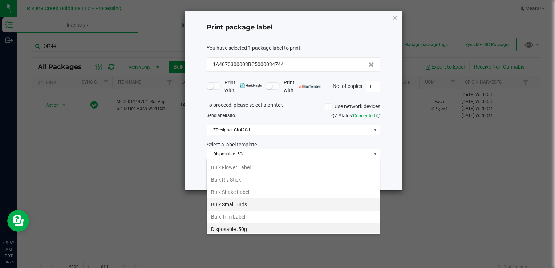
scroll to position [208, 0]
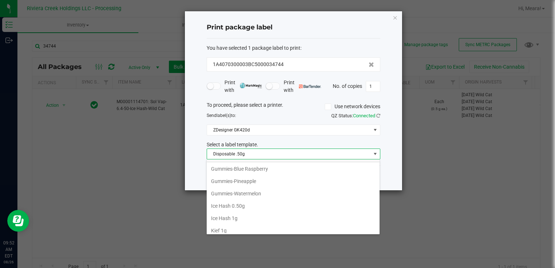
click at [253, 204] on li "Ice Hash 0.50g" at bounding box center [293, 206] width 173 height 12
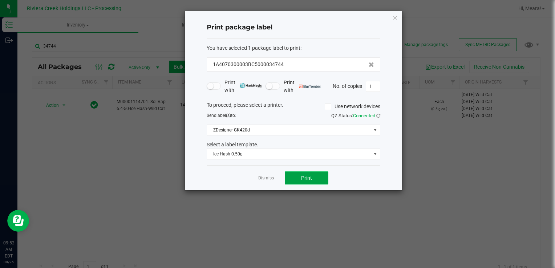
click at [302, 179] on span "Print" at bounding box center [306, 178] width 11 height 6
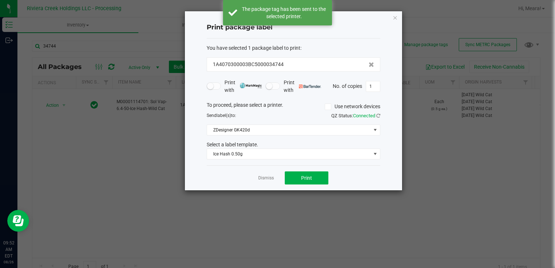
click at [265, 177] on link "Dismiss" at bounding box center [266, 178] width 16 height 6
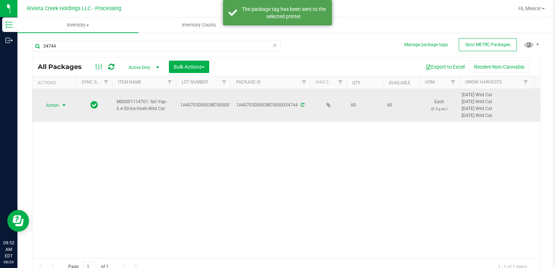
click at [52, 105] on span "Action" at bounding box center [50, 105] width 20 height 10
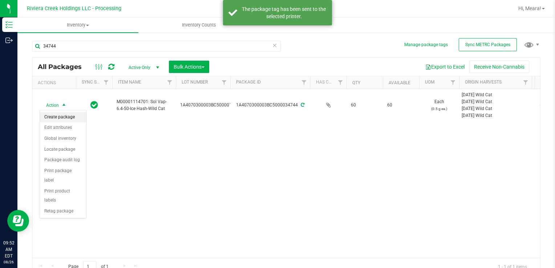
click at [63, 114] on li "Create package" at bounding box center [63, 117] width 46 height 11
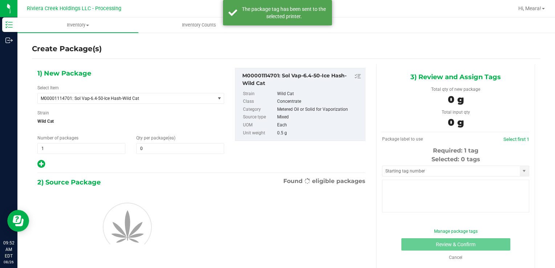
type input "0"
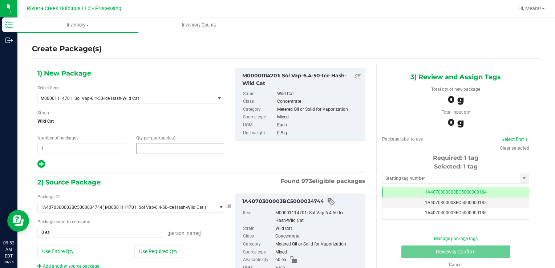
click at [202, 143] on span at bounding box center [180, 148] width 88 height 11
type input "20"
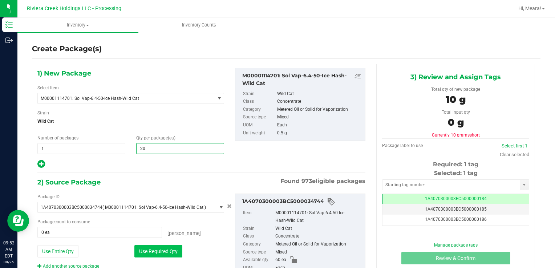
type input "20"
click at [137, 253] on button "Use Required Qty" at bounding box center [158, 251] width 48 height 12
type input "20 ea"
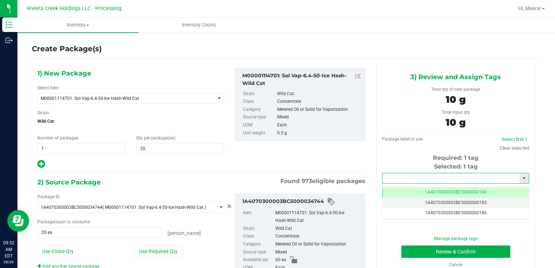
click at [422, 174] on input "text" at bounding box center [451, 178] width 137 height 10
click at [440, 191] on li "1A4070300003BC5000036920" at bounding box center [451, 190] width 145 height 11
type input "1A4070300003BC5000036920"
click at [417, 246] on button "Review & Confirm" at bounding box center [455, 252] width 109 height 12
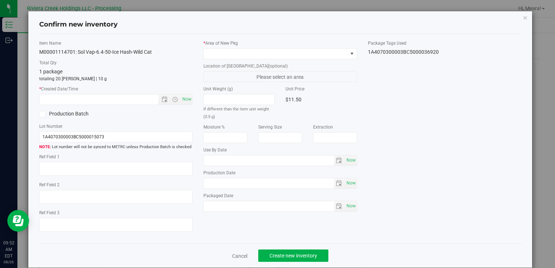
type input "[DATE]"
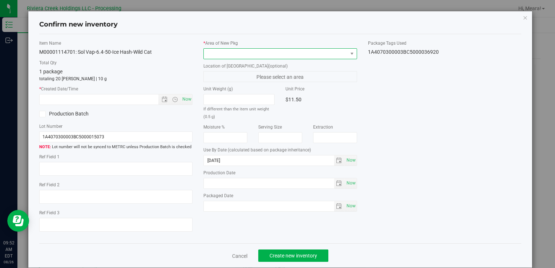
drag, startPoint x: 305, startPoint y: 56, endPoint x: 299, endPoint y: 48, distance: 10.0
click at [304, 55] on span at bounding box center [276, 54] width 144 height 10
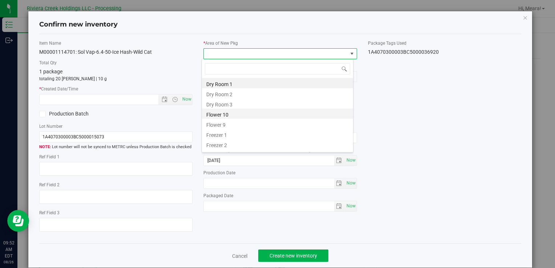
click at [210, 113] on li "Flower 10" at bounding box center [277, 114] width 151 height 10
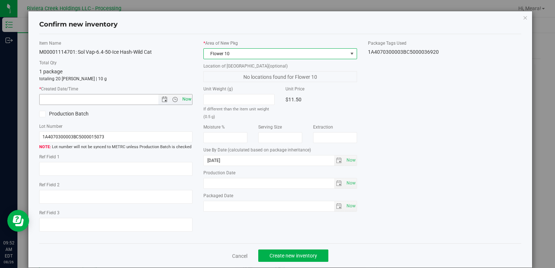
click at [182, 97] on span "Now" at bounding box center [187, 99] width 12 height 11
type input "[DATE] 9:52 AM"
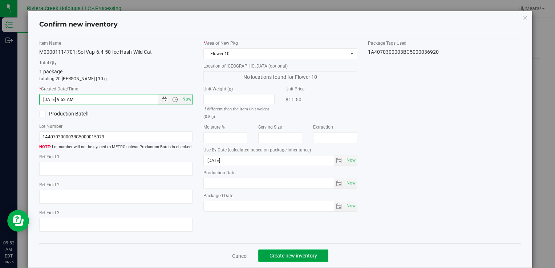
click at [316, 252] on button "Create new inventory" at bounding box center [293, 256] width 70 height 12
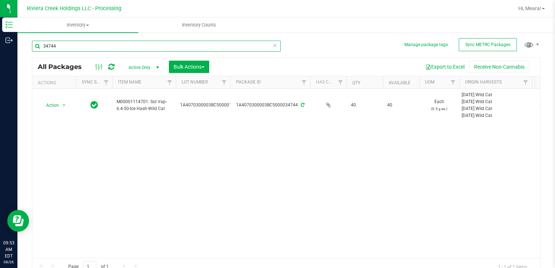
drag, startPoint x: 108, startPoint y: 45, endPoint x: 555, endPoint y: 245, distance: 489.2
click at [2, 53] on div "Inventory Outbound 09:53 AM EDT [DATE] 08/26 Riviera Creek Holdings LLC - Proce…" at bounding box center [277, 134] width 555 height 268
type input "34673"
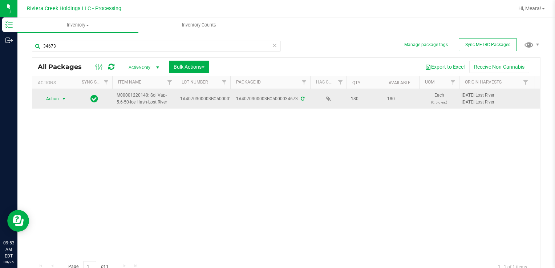
click at [63, 100] on span "select" at bounding box center [64, 99] width 6 height 6
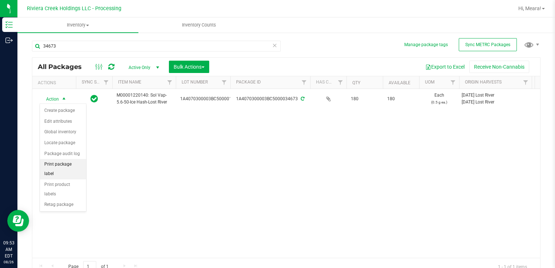
click at [78, 163] on li "Print package label" at bounding box center [63, 169] width 46 height 20
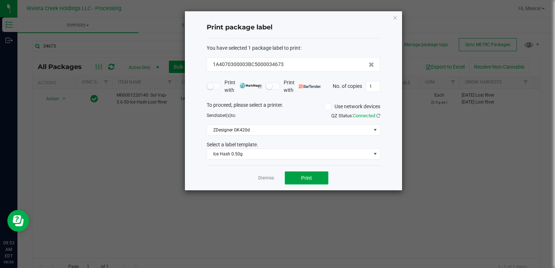
click at [310, 178] on span "Print" at bounding box center [306, 178] width 11 height 6
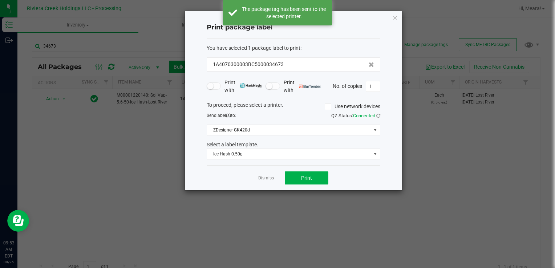
drag, startPoint x: 269, startPoint y: 175, endPoint x: 263, endPoint y: 177, distance: 5.9
click at [269, 176] on link "Dismiss" at bounding box center [266, 178] width 16 height 6
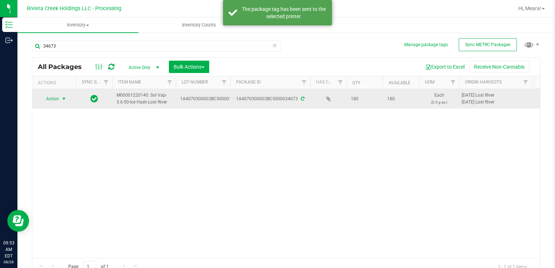
click at [57, 96] on span "Action" at bounding box center [50, 99] width 20 height 10
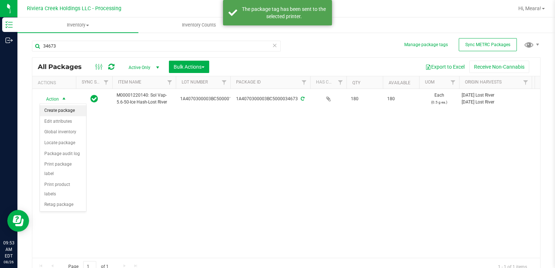
click at [64, 107] on li "Create package" at bounding box center [63, 110] width 46 height 11
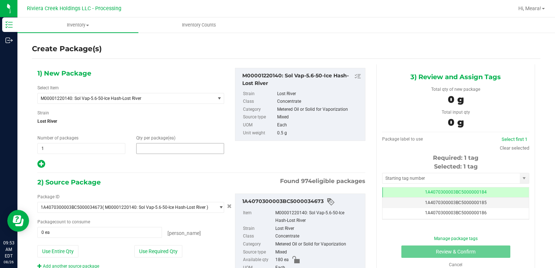
click at [154, 148] on span at bounding box center [180, 148] width 88 height 11
type input "0"
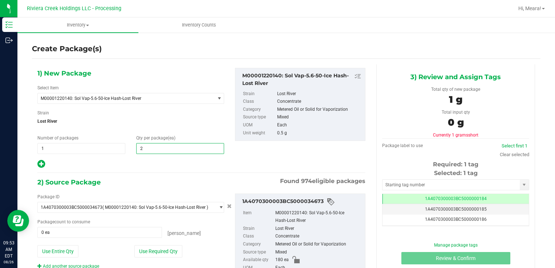
type input "20"
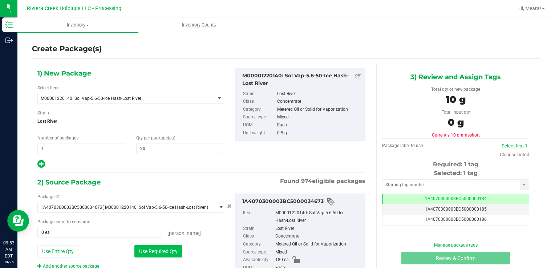
click at [177, 245] on button "Use Required Qty" at bounding box center [158, 251] width 48 height 12
type input "20 ea"
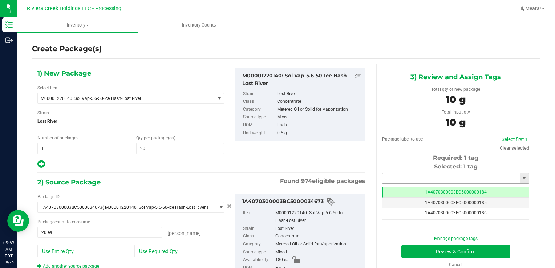
drag, startPoint x: 410, startPoint y: 181, endPoint x: 408, endPoint y: 177, distance: 4.2
click at [410, 179] on input "text" at bounding box center [451, 178] width 137 height 10
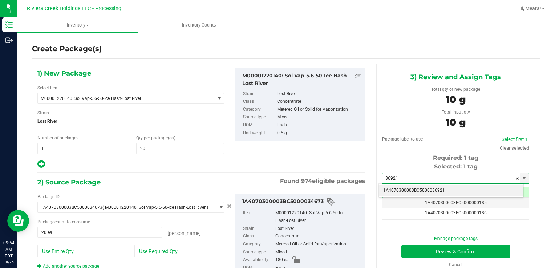
click at [422, 190] on li "1A4070300003BC5000036921" at bounding box center [451, 190] width 145 height 11
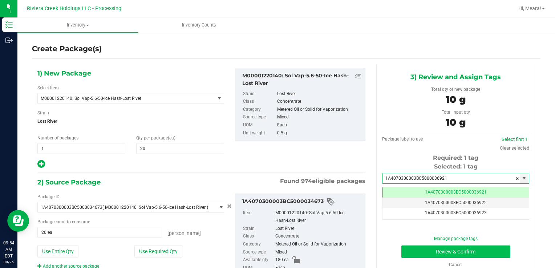
type input "1A4070300003BC5000036921"
click at [412, 254] on button "Review & Confirm" at bounding box center [455, 252] width 109 height 12
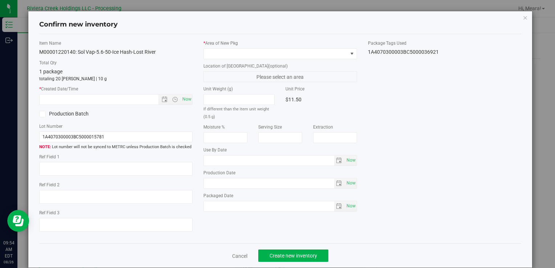
type input "[DATE]"
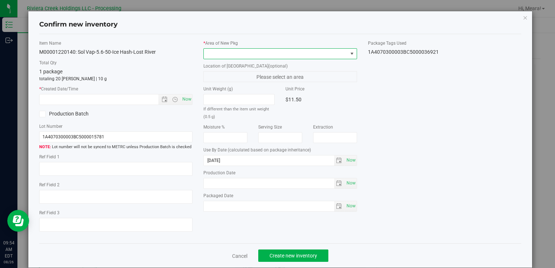
drag, startPoint x: 331, startPoint y: 52, endPoint x: 324, endPoint y: 58, distance: 8.8
click at [331, 52] on span at bounding box center [276, 54] width 144 height 10
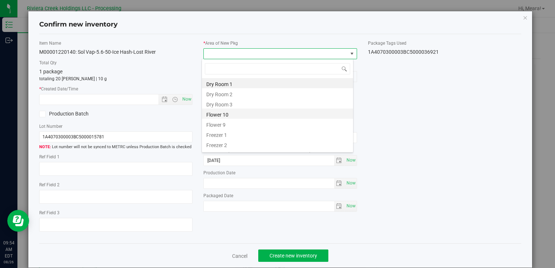
click at [238, 115] on li "Flower 10" at bounding box center [277, 114] width 151 height 10
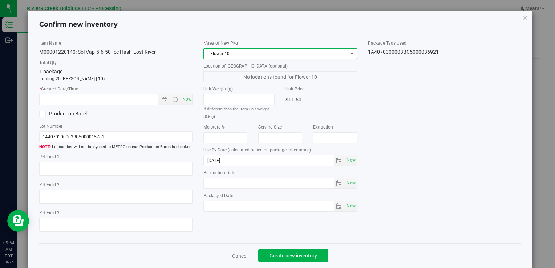
click at [191, 102] on div "Item Name M00001220140: Sol Vap-5.6-50-Ice Hash-Lost River Total Qty 1 package …" at bounding box center [116, 139] width 164 height 198
click at [186, 100] on span "Now" at bounding box center [187, 99] width 12 height 11
type input "[DATE] 9:54 AM"
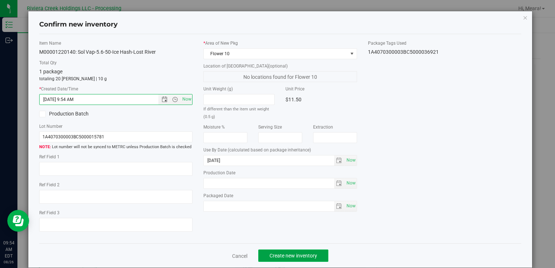
click at [294, 254] on span "Create new inventory" at bounding box center [294, 256] width 48 height 6
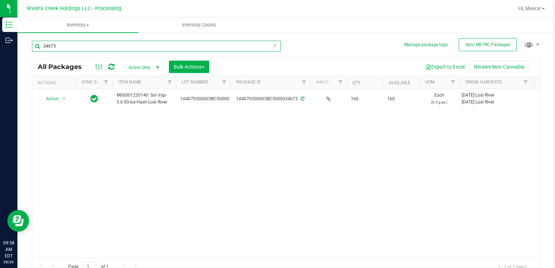
drag, startPoint x: 77, startPoint y: 42, endPoint x: 68, endPoint y: 81, distance: 39.8
click at [0, 54] on html "Inventory Outbound 09:58 AM EDT [DATE] 08/26 Riviera Creek Holdings LLC - Proce…" at bounding box center [277, 134] width 555 height 268
type input "35566"
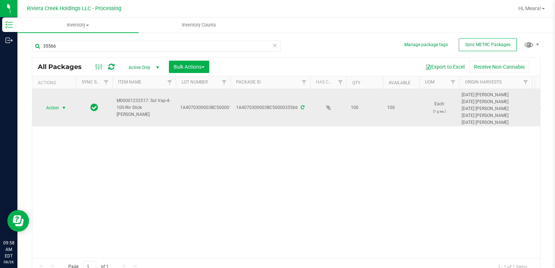
click at [51, 105] on span "Action" at bounding box center [50, 108] width 20 height 10
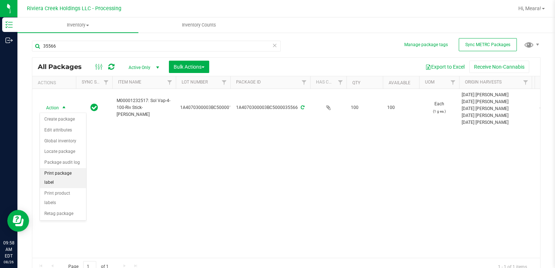
click at [61, 169] on li "Print package label" at bounding box center [63, 178] width 46 height 20
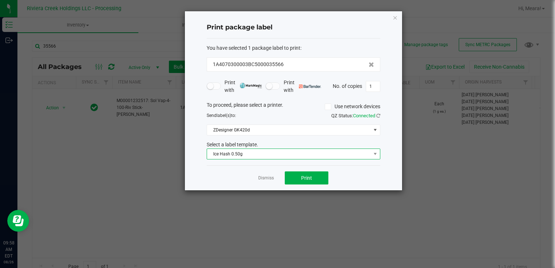
click at [300, 153] on span "Ice Hash 0.50g" at bounding box center [289, 154] width 164 height 10
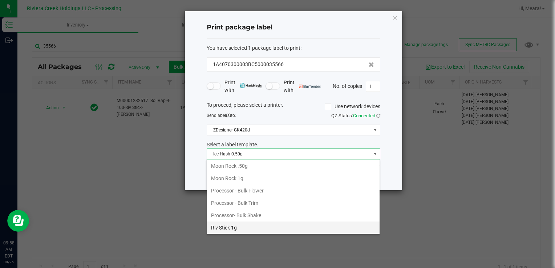
scroll to position [329, 0]
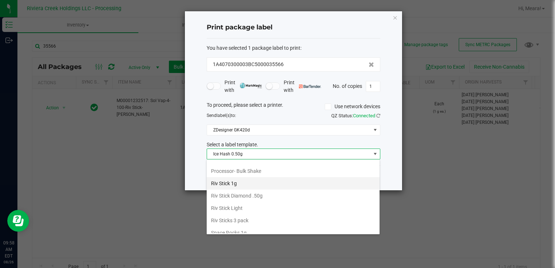
click at [234, 179] on li "Riv Stick 1g" at bounding box center [293, 183] width 173 height 12
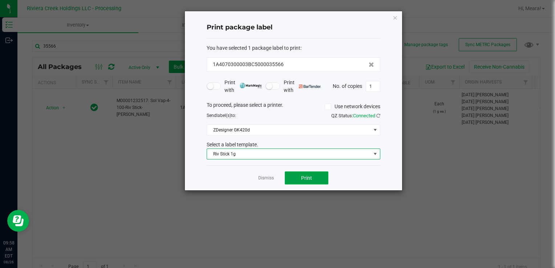
click at [310, 179] on span "Print" at bounding box center [306, 178] width 11 height 6
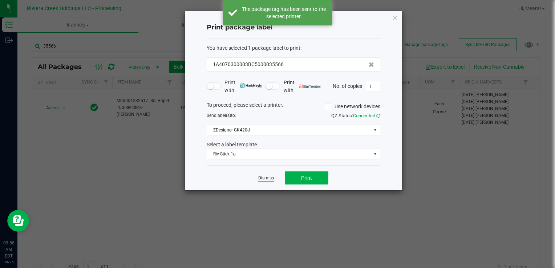
click at [266, 177] on link "Dismiss" at bounding box center [266, 178] width 16 height 6
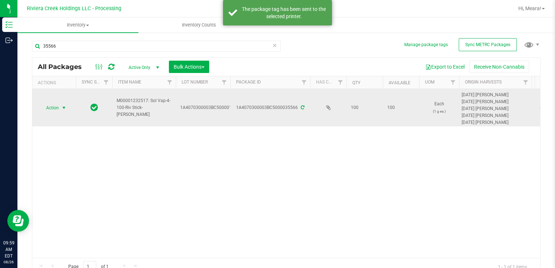
click at [62, 112] on span "select" at bounding box center [64, 108] width 9 height 10
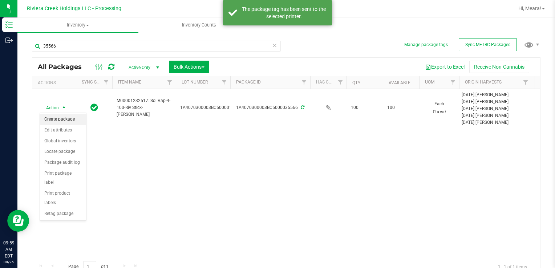
click at [65, 118] on li "Create package" at bounding box center [63, 119] width 46 height 11
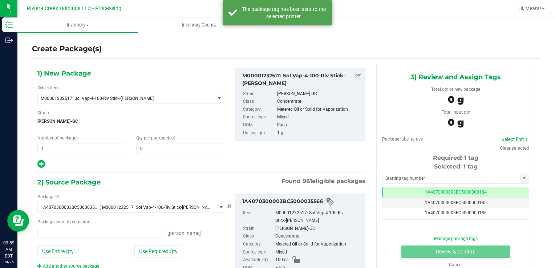
type input "0 ea"
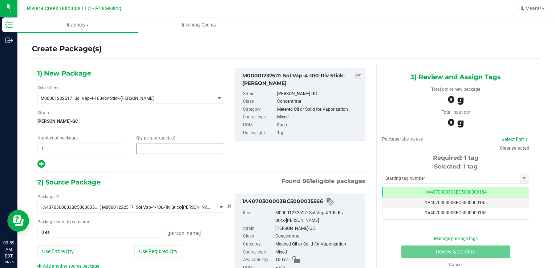
click at [173, 144] on span at bounding box center [180, 148] width 88 height 11
type input "40"
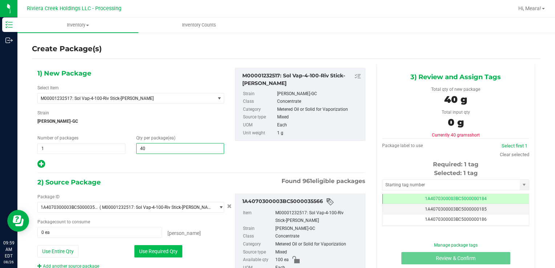
type input "40"
click at [154, 247] on button "Use Required Qty" at bounding box center [158, 251] width 48 height 12
type input "40 ea"
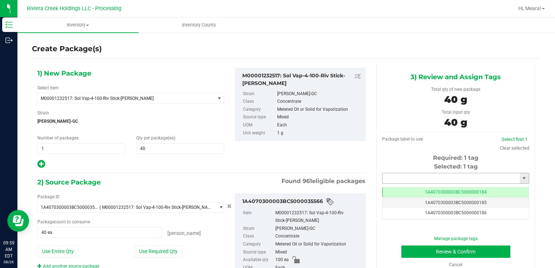
click at [405, 176] on input "text" at bounding box center [451, 178] width 137 height 10
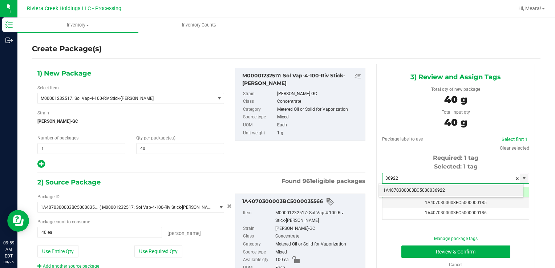
click at [405, 190] on li "1A4070300003BC5000036922" at bounding box center [451, 190] width 145 height 11
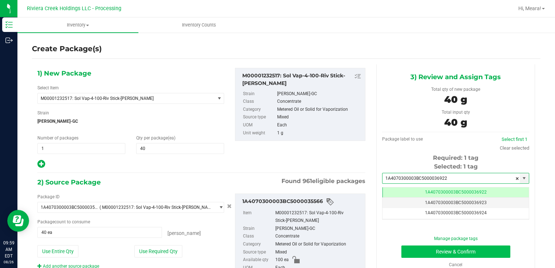
type input "1A4070300003BC5000036922"
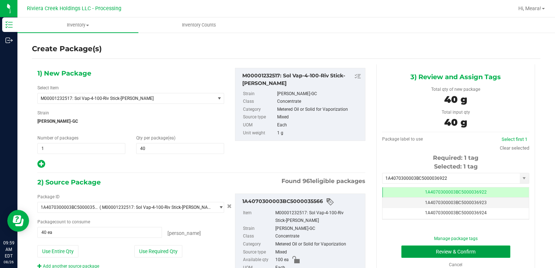
click at [416, 250] on button "Review & Confirm" at bounding box center [455, 252] width 109 height 12
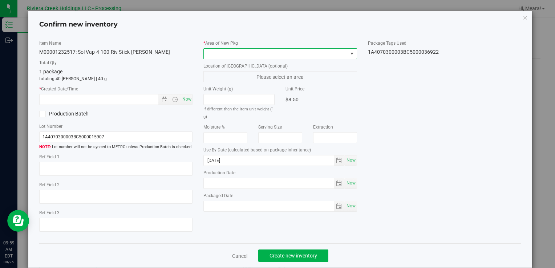
click at [340, 55] on span at bounding box center [276, 54] width 144 height 10
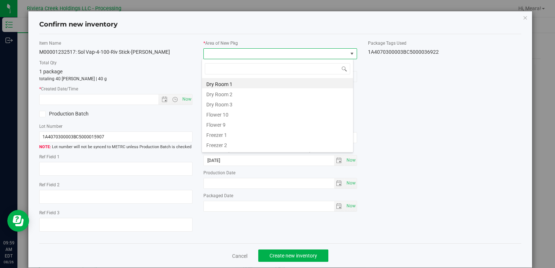
click at [209, 112] on li "Flower 10" at bounding box center [277, 114] width 151 height 10
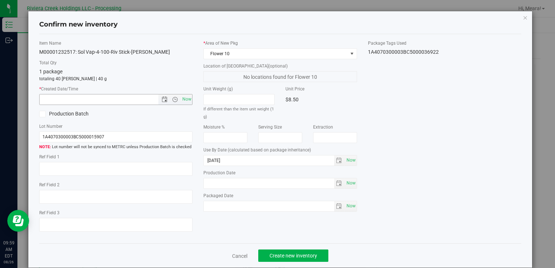
click at [183, 94] on span "Now" at bounding box center [115, 99] width 153 height 11
click at [183, 102] on span "Now" at bounding box center [187, 99] width 12 height 11
type input "[DATE] 9:59 AM"
click at [310, 255] on span "Create new inventory" at bounding box center [294, 256] width 48 height 6
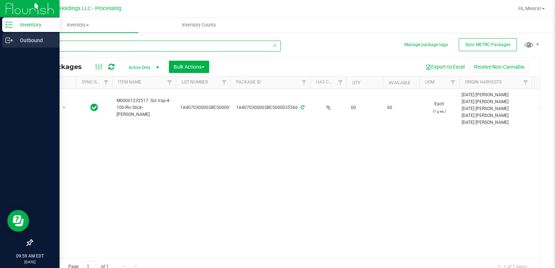
drag, startPoint x: 105, startPoint y: 45, endPoint x: 14, endPoint y: 45, distance: 90.5
click at [14, 45] on div "Inventory Outbound 09:59 AM EDT [DATE] 08/26 Riviera Creek Holdings LLC - Proce…" at bounding box center [277, 134] width 555 height 268
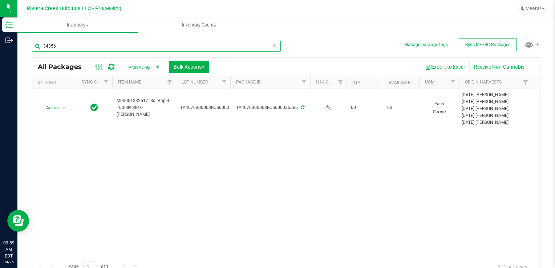
type input "34356"
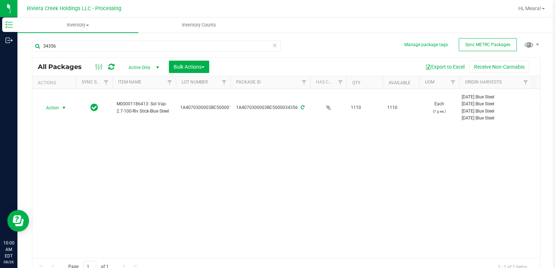
drag, startPoint x: 65, startPoint y: 107, endPoint x: 77, endPoint y: 116, distance: 14.8
click at [65, 106] on span "select" at bounding box center [64, 108] width 6 height 6
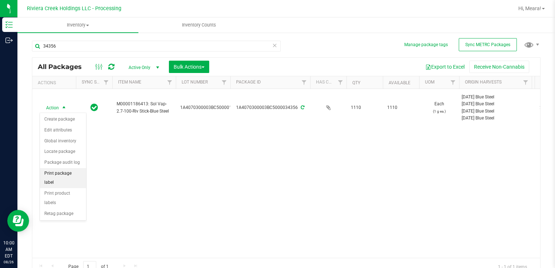
click at [80, 172] on li "Print package label" at bounding box center [63, 178] width 46 height 20
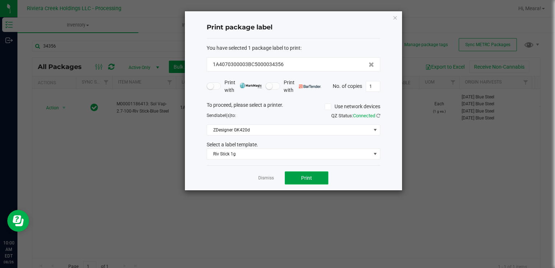
click at [294, 175] on button "Print" at bounding box center [307, 177] width 44 height 13
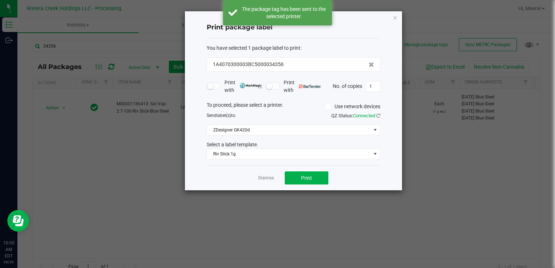
click at [265, 175] on link "Dismiss" at bounding box center [266, 178] width 16 height 6
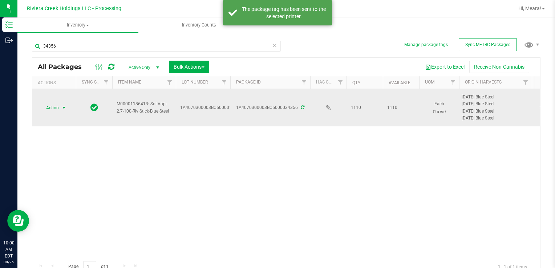
click at [65, 110] on span "select" at bounding box center [64, 108] width 9 height 10
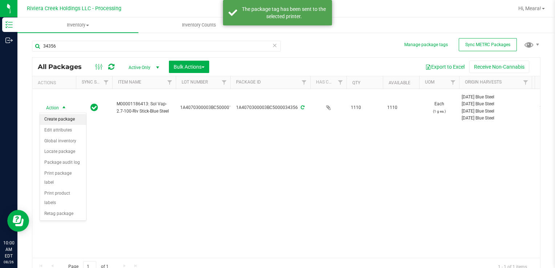
click at [70, 118] on li "Create package" at bounding box center [63, 119] width 46 height 11
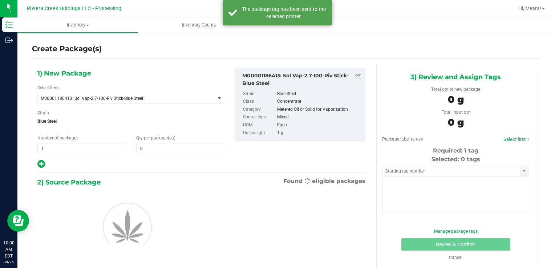
type input "0"
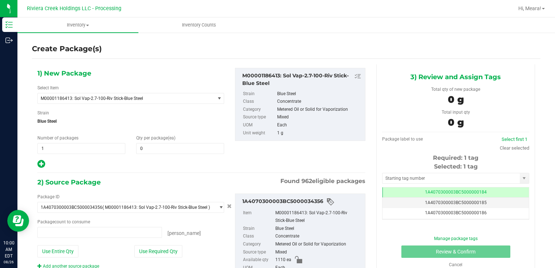
type input "0 ea"
click at [173, 152] on span at bounding box center [180, 148] width 88 height 11
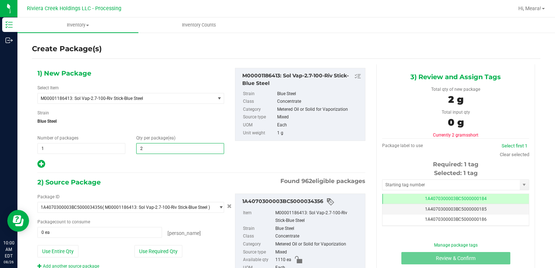
type input "20"
drag, startPoint x: 141, startPoint y: 256, endPoint x: 141, endPoint y: 250, distance: 6.6
click at [141, 255] on button "Use Required Qty" at bounding box center [158, 251] width 48 height 12
type input "20 ea"
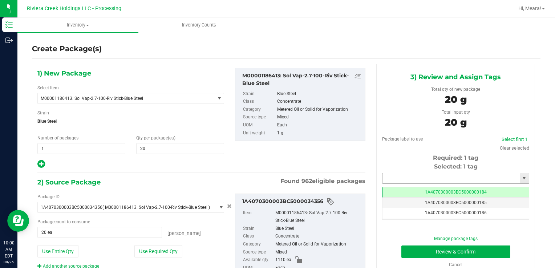
click at [404, 175] on input "text" at bounding box center [451, 178] width 137 height 10
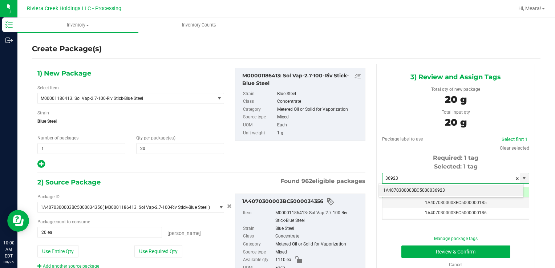
click at [416, 186] on li "1A4070300003BC5000036923" at bounding box center [451, 190] width 145 height 11
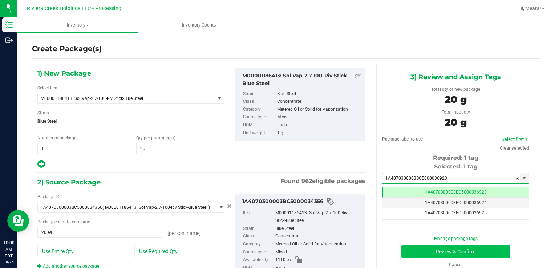
type input "1A4070300003BC5000036923"
click at [420, 254] on button "Review & Confirm" at bounding box center [455, 252] width 109 height 12
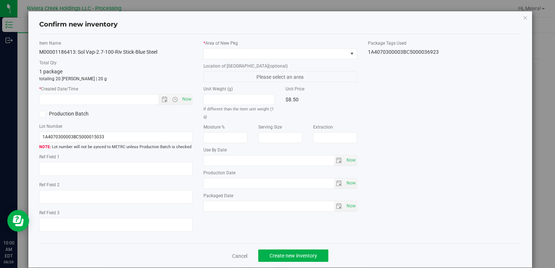
type input "[DATE]"
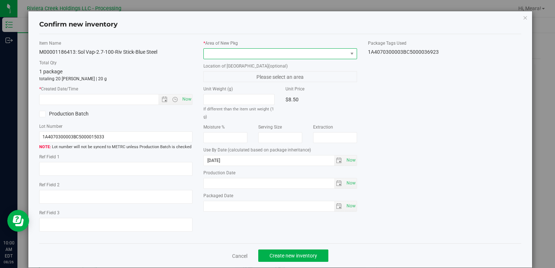
click at [318, 56] on span at bounding box center [276, 54] width 144 height 10
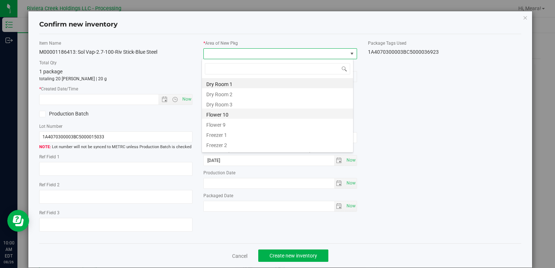
click at [222, 111] on li "Flower 10" at bounding box center [277, 114] width 151 height 10
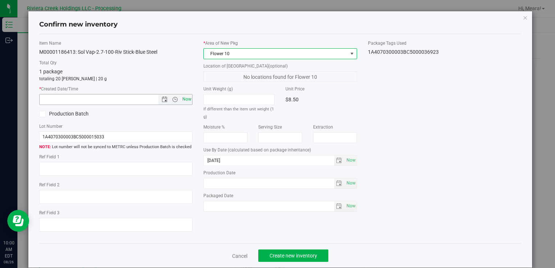
click at [187, 102] on span "Now" at bounding box center [187, 99] width 12 height 11
type input "[DATE] 10:00 AM"
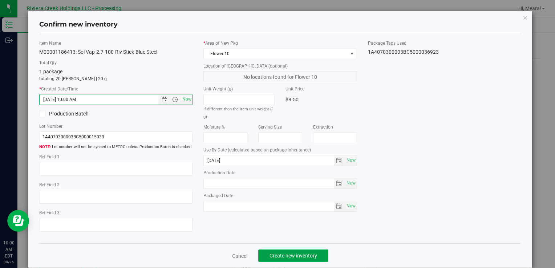
click at [288, 255] on span "Create new inventory" at bounding box center [294, 256] width 48 height 6
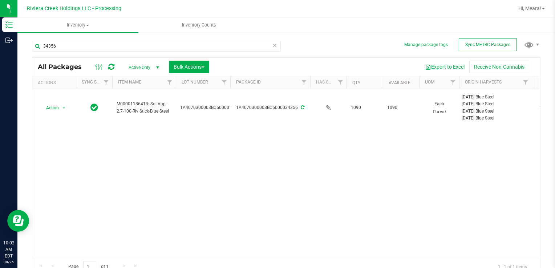
click at [273, 47] on icon at bounding box center [274, 45] width 5 height 9
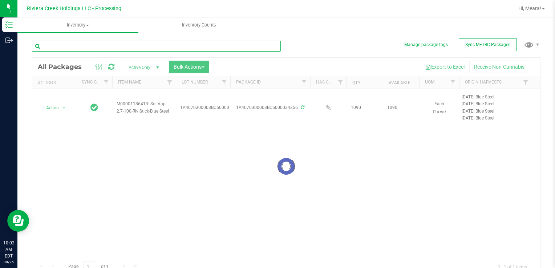
click at [219, 47] on input "text" at bounding box center [156, 46] width 249 height 11
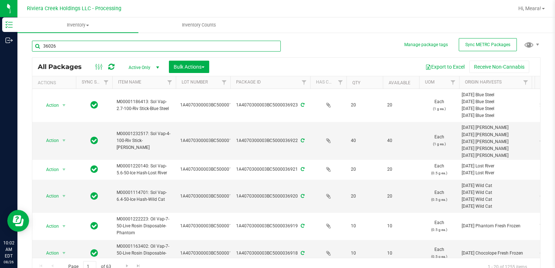
type input "36026"
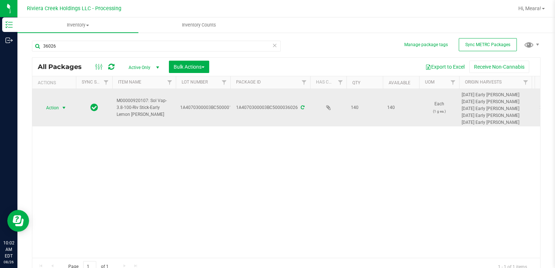
click at [62, 107] on span "select" at bounding box center [64, 108] width 6 height 6
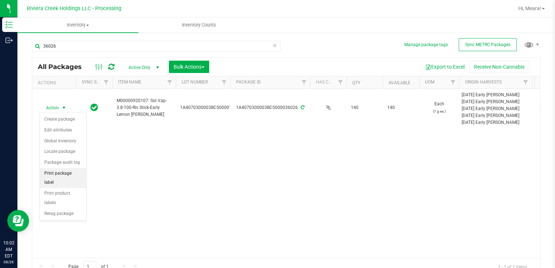
click at [59, 175] on li "Print package label" at bounding box center [63, 178] width 46 height 20
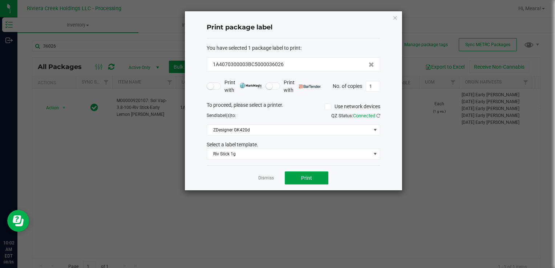
click at [298, 178] on button "Print" at bounding box center [307, 177] width 44 height 13
click at [269, 177] on link "Dismiss" at bounding box center [266, 178] width 16 height 6
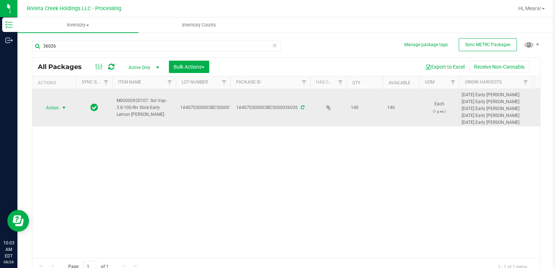
click at [64, 109] on span "select" at bounding box center [64, 108] width 6 height 6
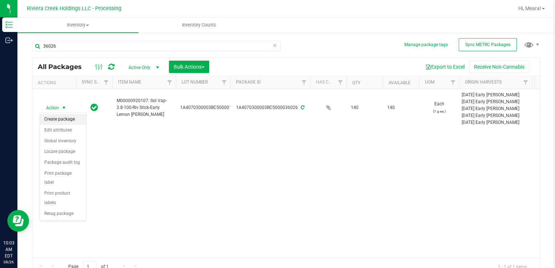
click at [64, 117] on li "Create package" at bounding box center [63, 119] width 46 height 11
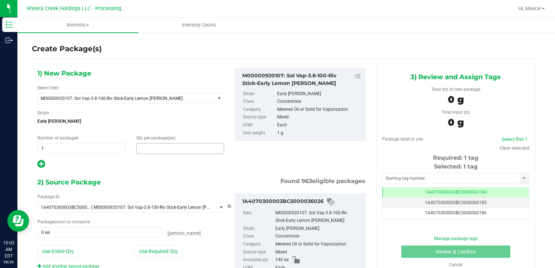
click at [150, 146] on span at bounding box center [180, 148] width 88 height 11
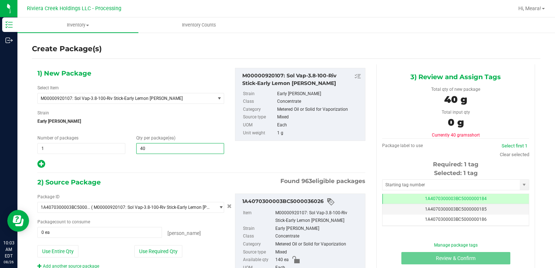
type input "40"
click at [193, 162] on div at bounding box center [130, 164] width 187 height 9
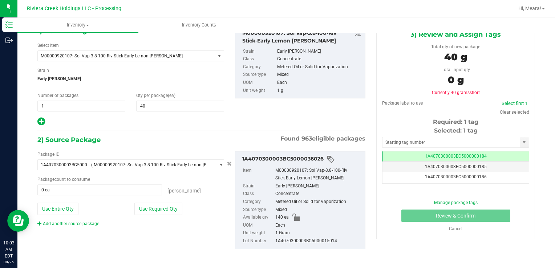
scroll to position [44, 0]
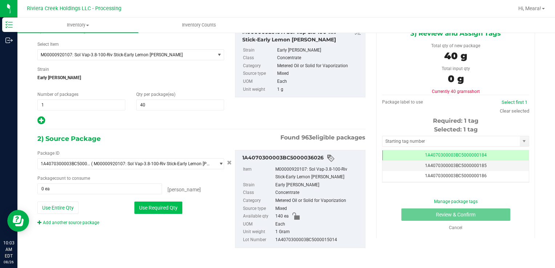
click at [180, 207] on button "Use Required Qty" at bounding box center [158, 208] width 48 height 12
type input "40 ea"
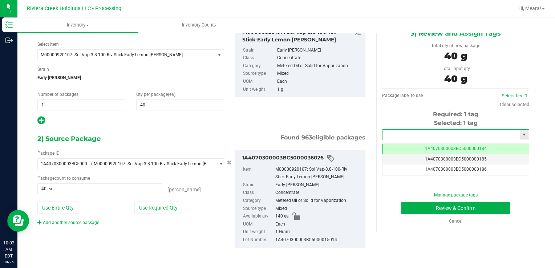
click at [444, 132] on input "text" at bounding box center [451, 135] width 137 height 10
type input "1A4070300003BC5000036924"
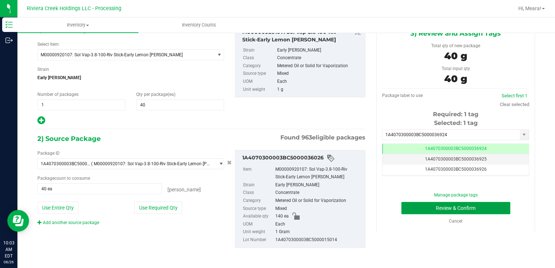
click at [443, 210] on button "Review & Confirm" at bounding box center [455, 208] width 109 height 12
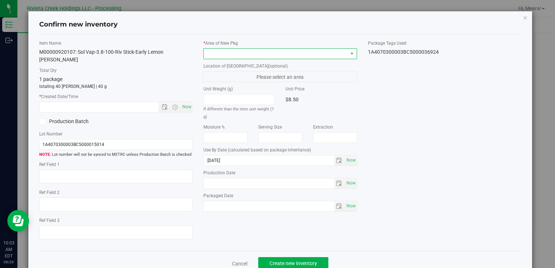
click at [314, 52] on span at bounding box center [276, 54] width 144 height 10
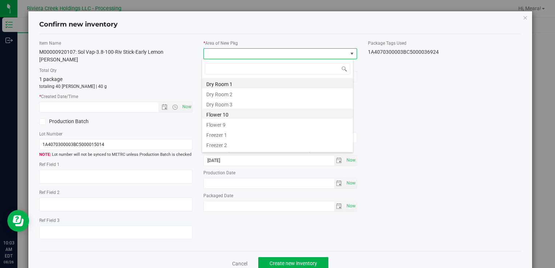
click at [264, 113] on li "Flower 10" at bounding box center [277, 114] width 151 height 10
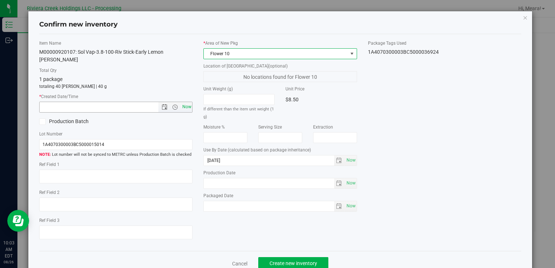
click at [186, 102] on span "Now" at bounding box center [187, 107] width 12 height 11
type input "[DATE] 10:03 AM"
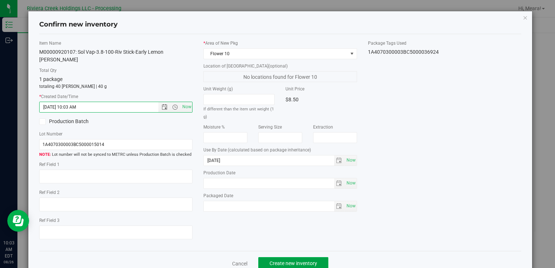
click at [304, 261] on span "Create new inventory" at bounding box center [294, 264] width 48 height 6
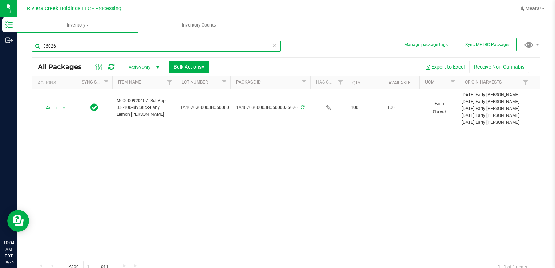
click at [194, 49] on input "36026" at bounding box center [156, 46] width 249 height 11
type input "3"
type input "33217"
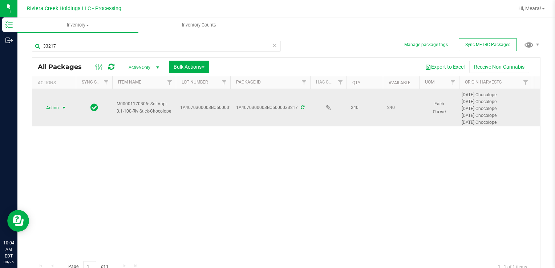
click at [62, 110] on span "select" at bounding box center [64, 108] width 9 height 10
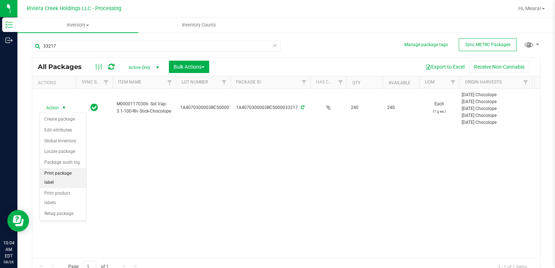
click at [70, 175] on li "Print package label" at bounding box center [63, 178] width 46 height 20
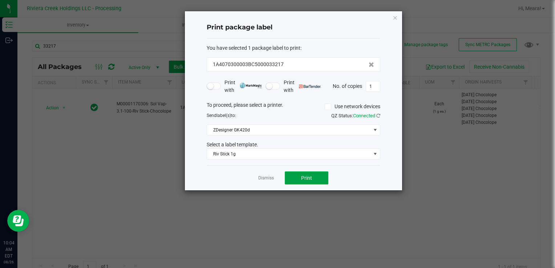
click at [302, 178] on span "Print" at bounding box center [306, 178] width 11 height 6
click at [269, 181] on div "Dismiss Print" at bounding box center [294, 177] width 174 height 25
click at [269, 178] on link "Dismiss" at bounding box center [266, 178] width 16 height 6
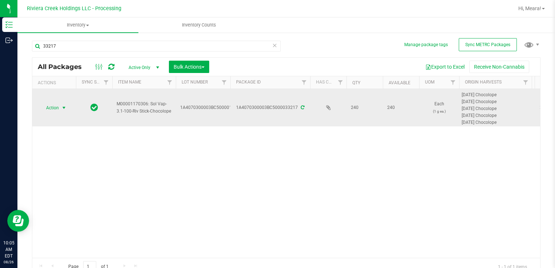
click at [65, 110] on span "select" at bounding box center [64, 108] width 6 height 6
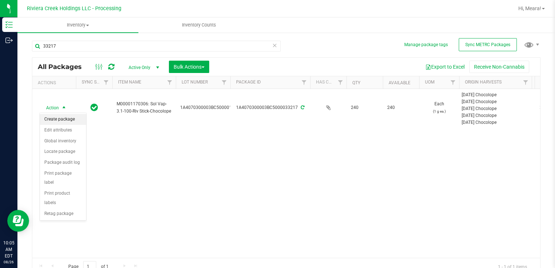
click at [69, 122] on li "Create package" at bounding box center [63, 119] width 46 height 11
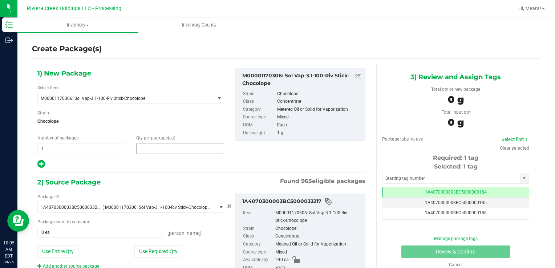
click at [194, 152] on span at bounding box center [180, 148] width 88 height 11
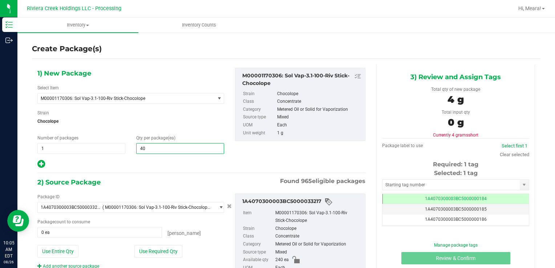
type input "40"
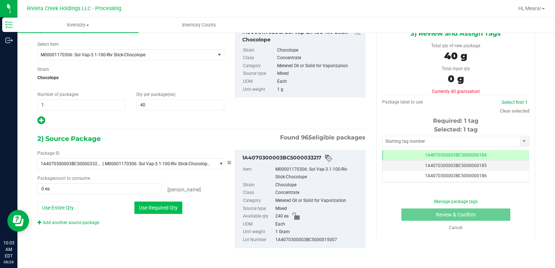
click at [177, 206] on button "Use Required Qty" at bounding box center [158, 208] width 48 height 12
type input "40 ea"
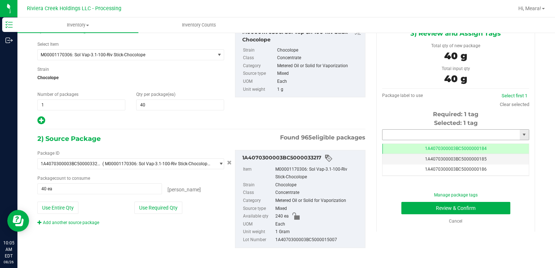
click at [488, 132] on input "text" at bounding box center [451, 135] width 137 height 10
type input "1A4070300003BC5000036925"
click at [480, 207] on button "Review & Confirm" at bounding box center [455, 208] width 109 height 12
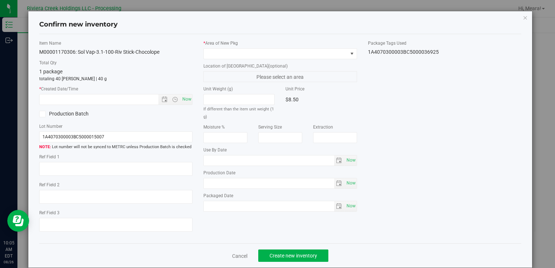
type input "[DATE]"
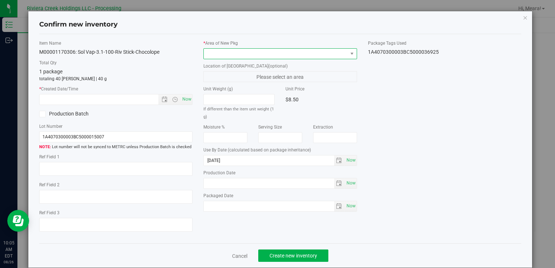
click at [302, 55] on span at bounding box center [276, 54] width 144 height 10
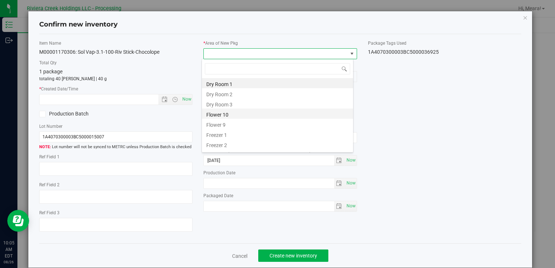
click at [279, 112] on li "Flower 10" at bounding box center [277, 114] width 151 height 10
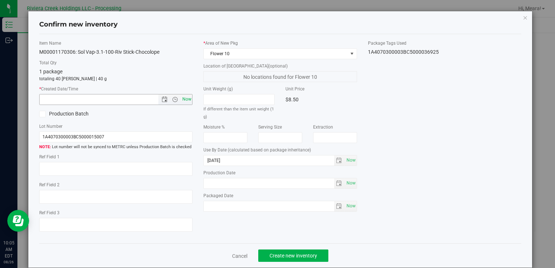
click at [185, 98] on span "Now" at bounding box center [187, 99] width 12 height 11
type input "[DATE] 10:05 AM"
click at [409, 111] on div "Item Name M00001170306: Sol Vap-3.1-100-Riv Stick-Chocolope Total Qty 1 package…" at bounding box center [280, 139] width 493 height 198
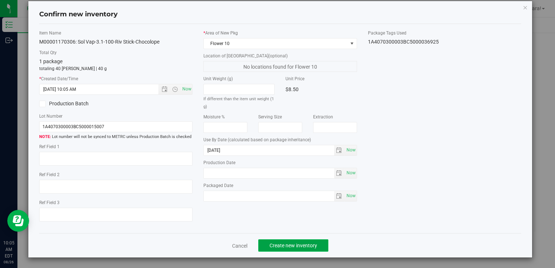
click at [301, 248] on span "Create new inventory" at bounding box center [294, 246] width 48 height 6
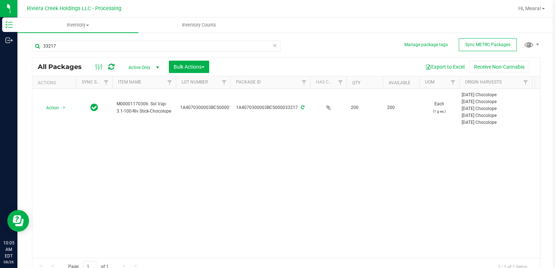
click at [272, 44] on icon at bounding box center [274, 45] width 5 height 9
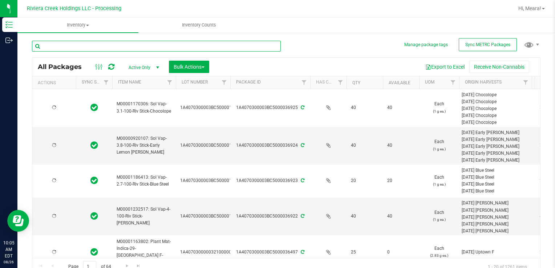
click at [239, 51] on input "text" at bounding box center [156, 46] width 249 height 11
type input "36925"
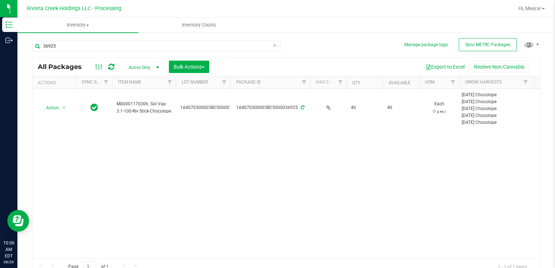
click at [272, 44] on icon at bounding box center [274, 45] width 5 height 9
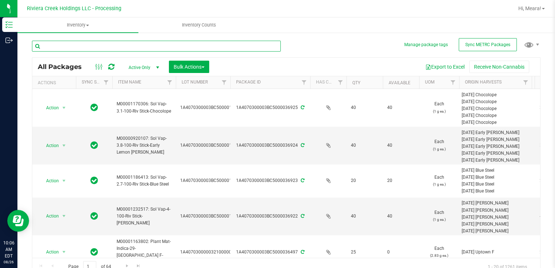
click at [251, 47] on input "text" at bounding box center [156, 46] width 249 height 11
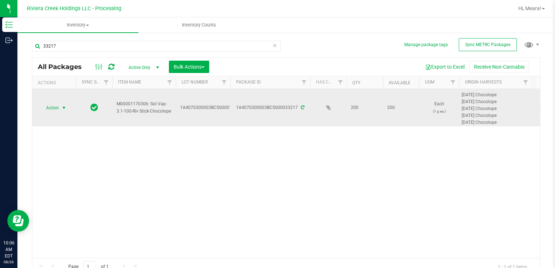
click at [63, 108] on span "select" at bounding box center [64, 108] width 6 height 6
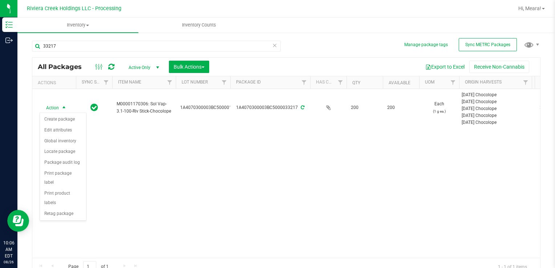
click at [110, 138] on div "Action Action Create package Edit attributes Global inventory Locate package Pa…" at bounding box center [286, 173] width 508 height 169
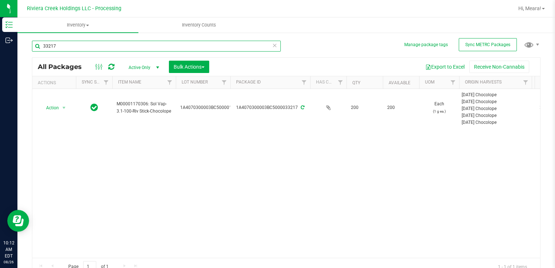
click at [125, 49] on input "33217" at bounding box center [156, 46] width 249 height 11
type input "3"
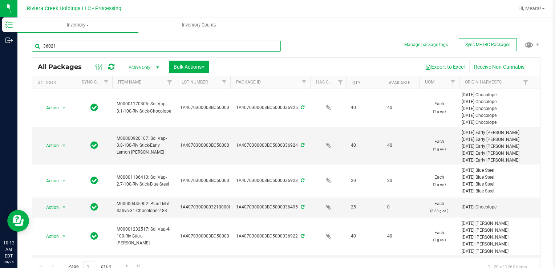
type input "36021"
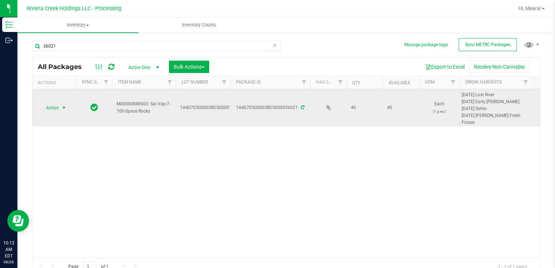
click at [64, 110] on span "select" at bounding box center [64, 108] width 6 height 6
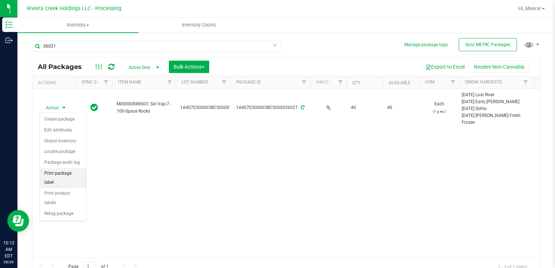
click at [61, 173] on li "Print package label" at bounding box center [63, 178] width 46 height 20
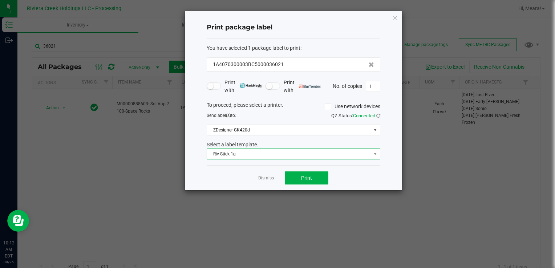
click at [222, 156] on span "Riv Stick 1g" at bounding box center [289, 154] width 164 height 10
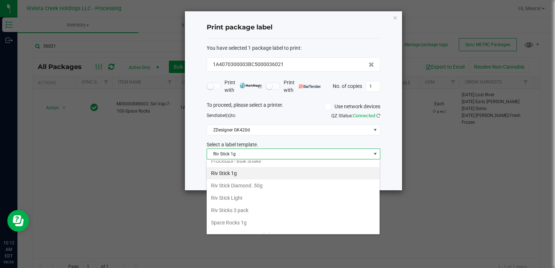
scroll to position [342, 0]
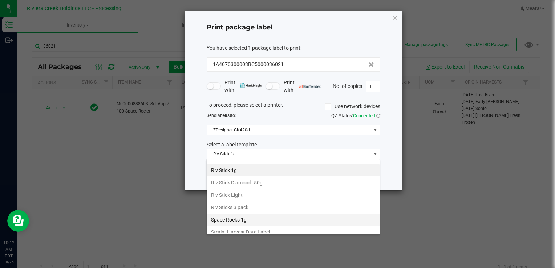
click at [246, 214] on li "Space Rocks 1g" at bounding box center [293, 220] width 173 height 12
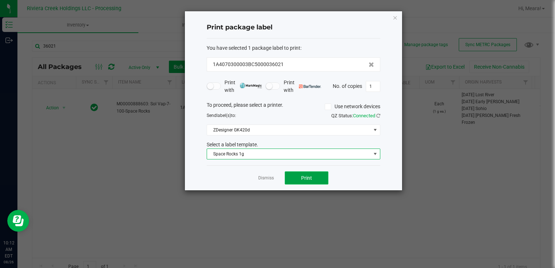
click at [300, 176] on button "Print" at bounding box center [307, 177] width 44 height 13
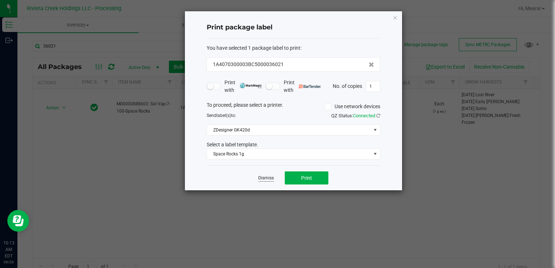
click at [267, 177] on link "Dismiss" at bounding box center [266, 178] width 16 height 6
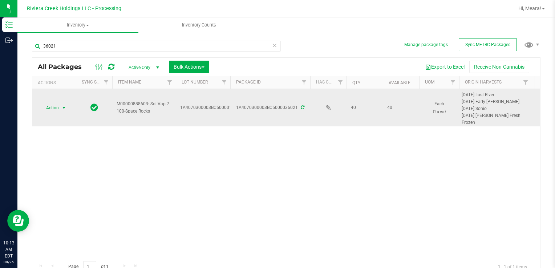
click at [62, 105] on span "select" at bounding box center [64, 108] width 6 height 6
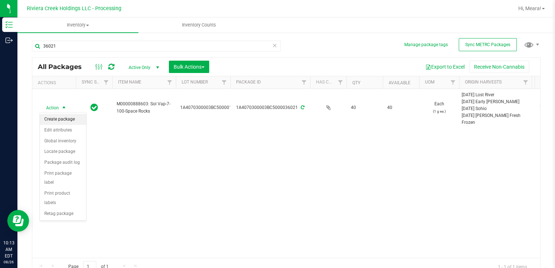
click at [62, 122] on li "Create package" at bounding box center [63, 119] width 46 height 11
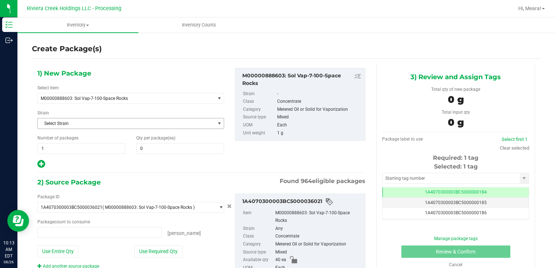
type input "0 ea"
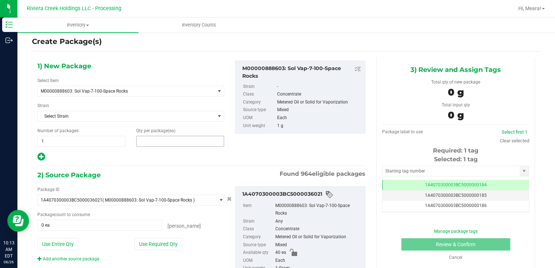
click at [207, 139] on span at bounding box center [180, 141] width 88 height 11
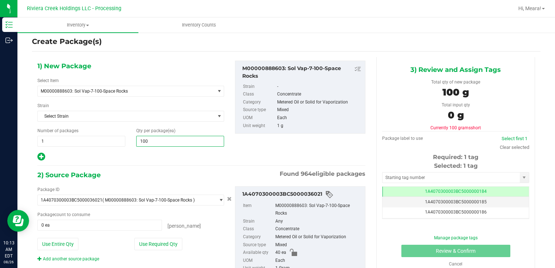
type input "100"
click at [194, 163] on div "1) New Package Select Item M00000888603: Sol Vap-7-100-Space Rocks M00000012402…" at bounding box center [201, 178] width 339 height 243
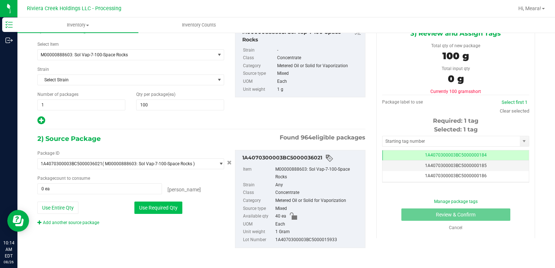
click at [166, 205] on button "Use Required Qty" at bounding box center [158, 208] width 48 height 12
type input "40 ea"
click at [95, 223] on link "Add another source package" at bounding box center [68, 222] width 62 height 5
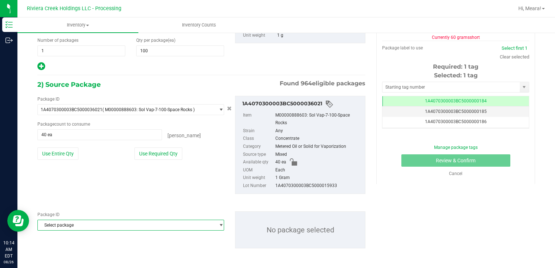
click at [113, 222] on span "Select package" at bounding box center [126, 225] width 177 height 10
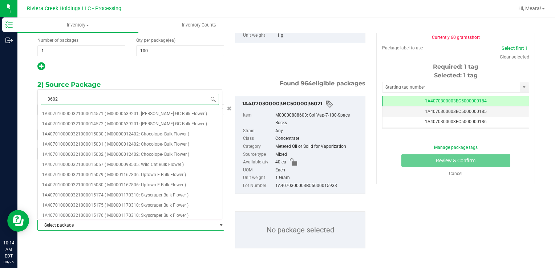
type input "36020"
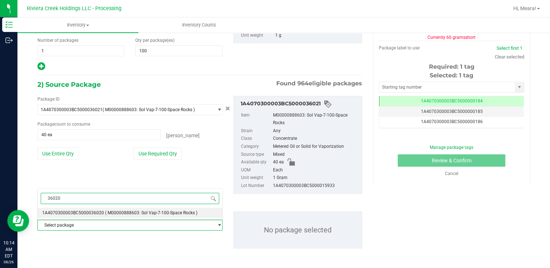
click at [110, 214] on span "( M00000888603: Sol Vap-7-100-Space Rocks )" at bounding box center [151, 212] width 92 height 5
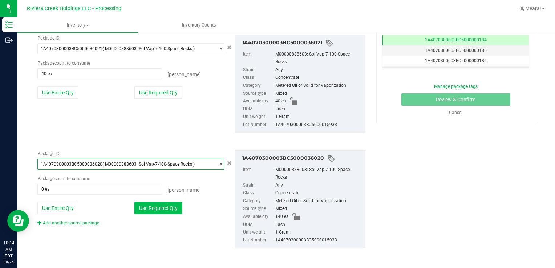
click at [156, 211] on button "Use Required Qty" at bounding box center [158, 208] width 48 height 12
type input "60 ea"
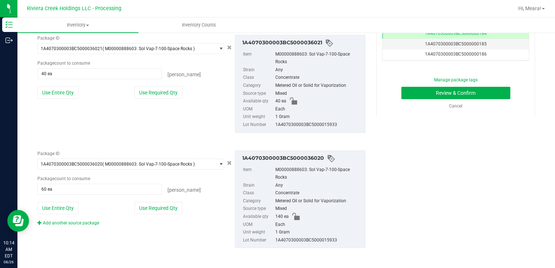
click at [191, 224] on div "Add another source package" at bounding box center [130, 223] width 187 height 7
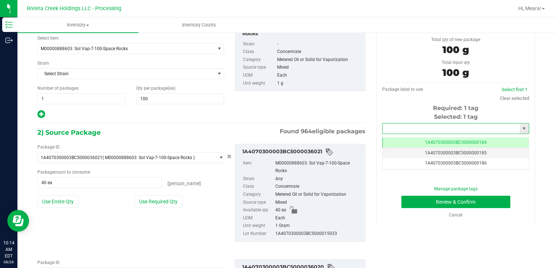
click at [419, 132] on input "text" at bounding box center [451, 129] width 137 height 10
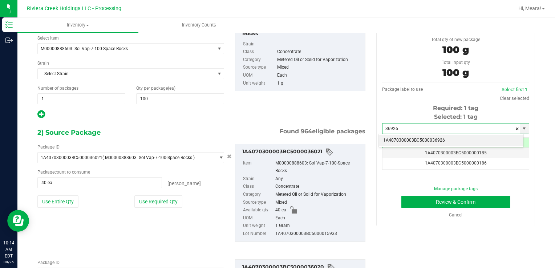
click at [419, 140] on li "1A4070300003BC5000036926" at bounding box center [451, 140] width 145 height 11
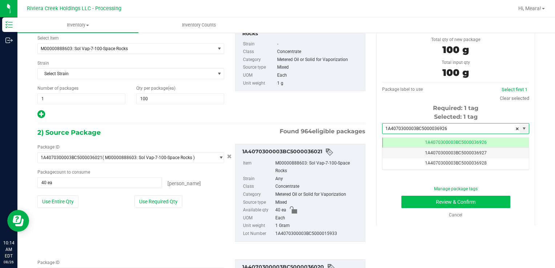
type input "1A4070300003BC5000036926"
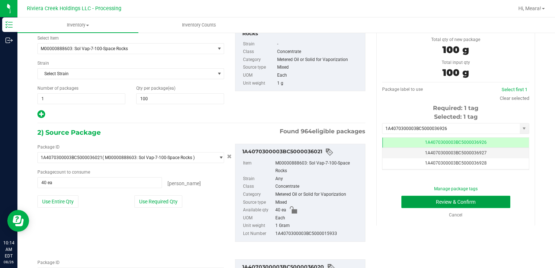
click at [440, 199] on button "Review & Confirm" at bounding box center [455, 202] width 109 height 12
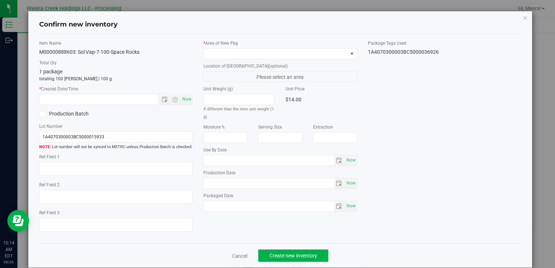
type input "[DATE]"
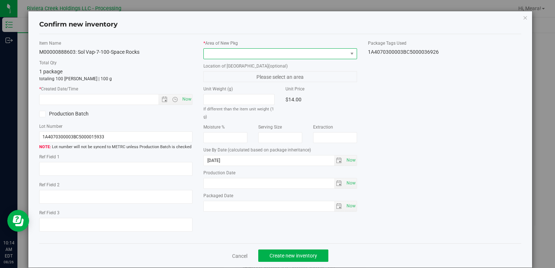
click at [305, 52] on span at bounding box center [276, 54] width 144 height 10
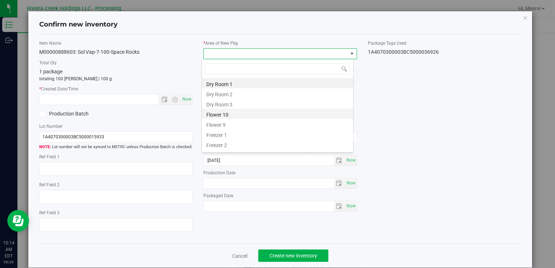
click at [278, 117] on li "Flower 10" at bounding box center [277, 114] width 151 height 10
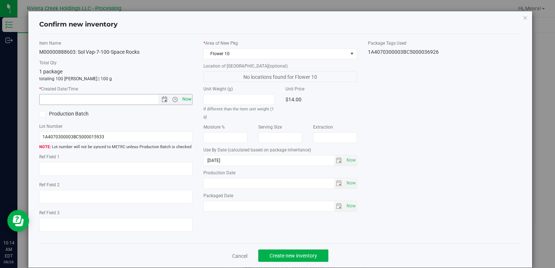
click at [183, 97] on span "Now" at bounding box center [187, 99] width 12 height 11
type input "8/26/2025 10:14 AM"
click at [413, 89] on div "Item Name M00000888603: Sol Vap-7-100-Space Rocks Total Qty 1 package totaling …" at bounding box center [280, 139] width 493 height 198
click at [309, 255] on span "Create new inventory" at bounding box center [294, 256] width 48 height 6
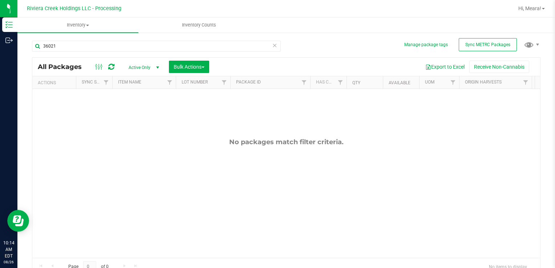
click at [273, 47] on icon at bounding box center [274, 45] width 5 height 9
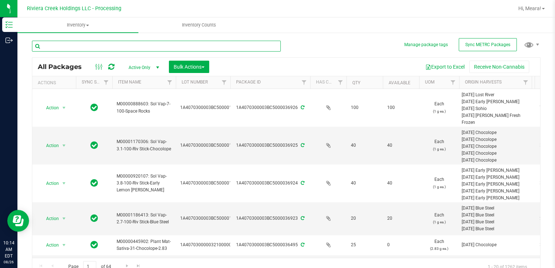
click at [249, 44] on input "text" at bounding box center [156, 46] width 249 height 11
type input "36020"
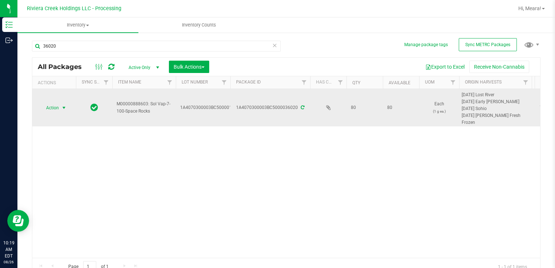
click at [52, 109] on span "Action" at bounding box center [50, 108] width 20 height 10
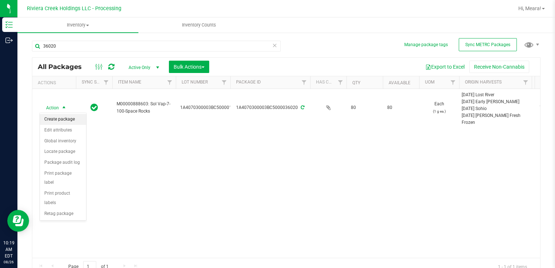
click at [72, 123] on li "Create package" at bounding box center [63, 119] width 46 height 11
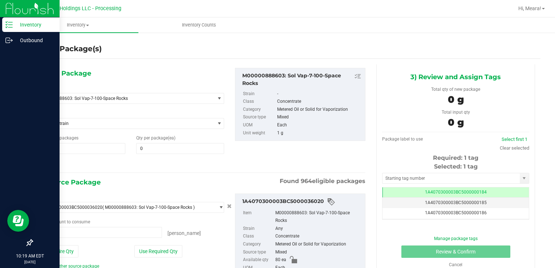
click at [29, 28] on p "Inventory" at bounding box center [35, 24] width 44 height 9
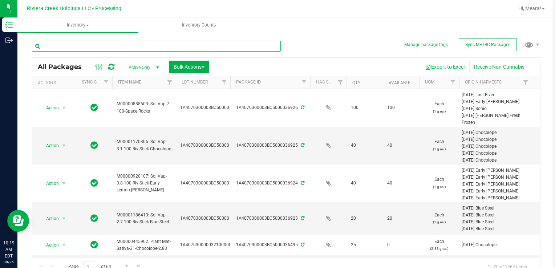
click at [89, 45] on input "text" at bounding box center [156, 46] width 249 height 11
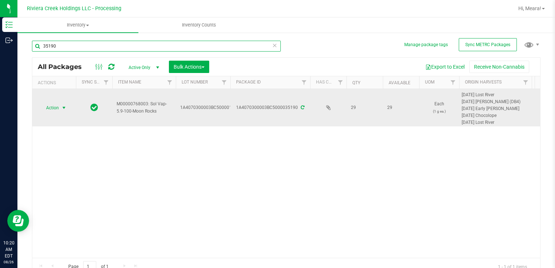
type input "35190"
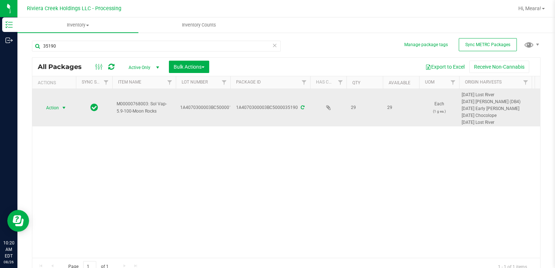
click at [51, 108] on span "Action" at bounding box center [50, 108] width 20 height 10
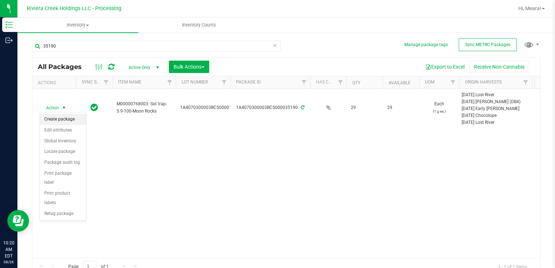
click at [56, 118] on li "Create package" at bounding box center [63, 119] width 46 height 11
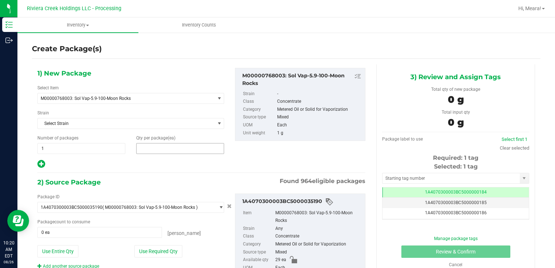
click at [153, 149] on span at bounding box center [180, 148] width 88 height 11
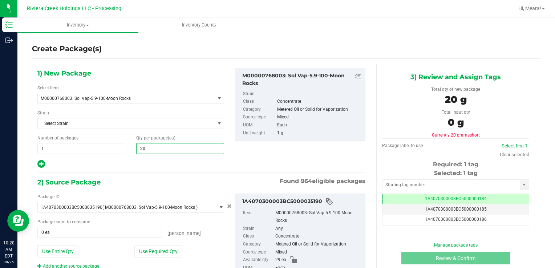
type input "2"
type input "50"
click at [177, 133] on div "1) New Package Select Item M00000768003: Sol Vap-5.9-100-Moon Rocks M0000001240…" at bounding box center [131, 118] width 198 height 101
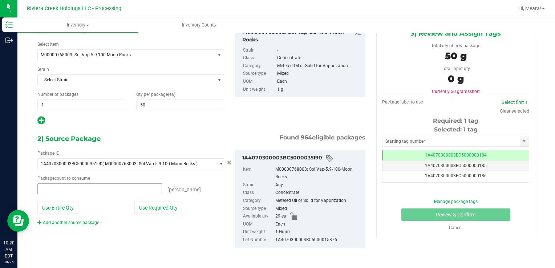
click at [119, 188] on span at bounding box center [99, 188] width 125 height 11
type input "20"
type input "20 ea"
click at [152, 174] on div "Package ID 1A4070300003BC5000035190 ( M00000768003: Sol Vap-5.9-100-Moon Rocks …" at bounding box center [131, 188] width 198 height 76
click at [93, 223] on link "Add another source package" at bounding box center [68, 222] width 62 height 5
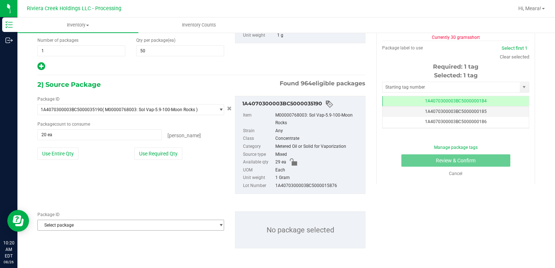
click at [78, 229] on span "Select package" at bounding box center [126, 225] width 177 height 10
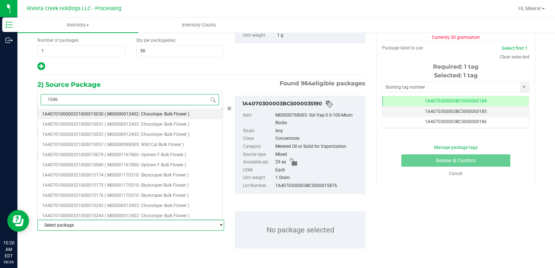
type input "15461"
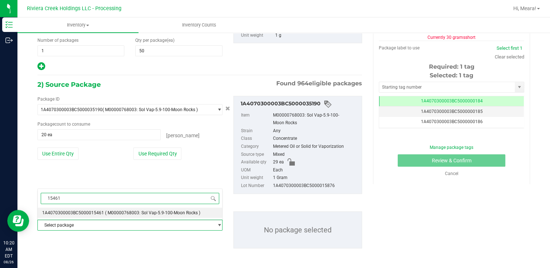
click at [124, 214] on span "( M00000768003: Sol Vap-5.9-100-Moon Rocks )" at bounding box center [152, 212] width 95 height 5
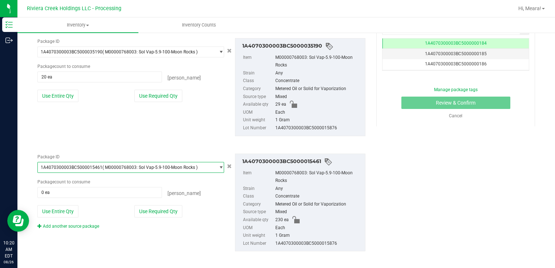
scroll to position [159, 0]
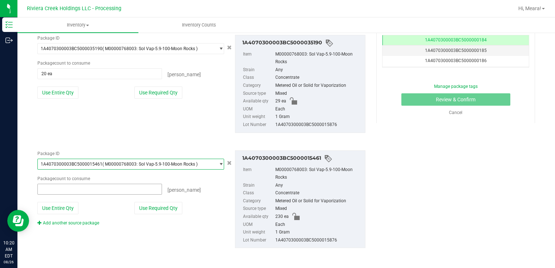
click at [118, 191] on span at bounding box center [99, 189] width 125 height 11
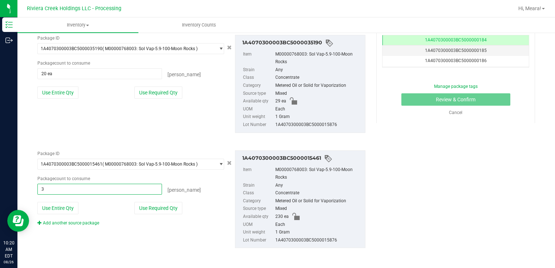
type input "30"
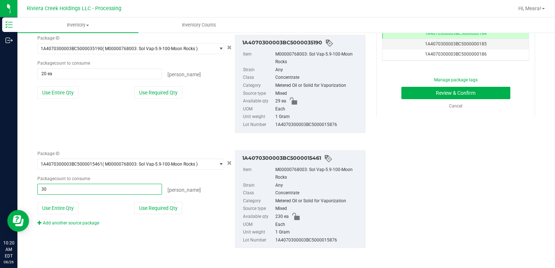
type input "30 ea"
click at [184, 136] on div "Package ID 1A4070300003BC5000035190 ( M00000768003: Sol Vap-5.9-100-Moon Rocks …" at bounding box center [201, 84] width 339 height 110
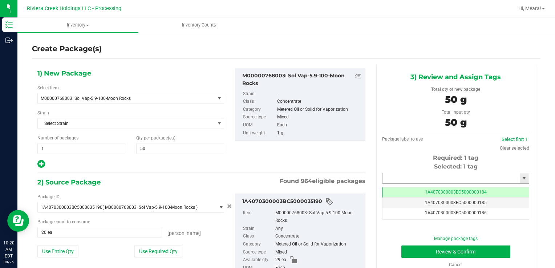
click at [399, 174] on input "text" at bounding box center [451, 178] width 137 height 10
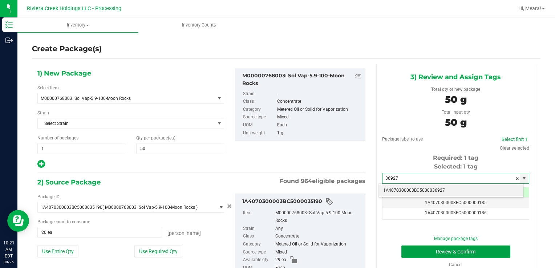
type input "36927"
click at [439, 250] on button "Review & Confirm" at bounding box center [455, 252] width 109 height 12
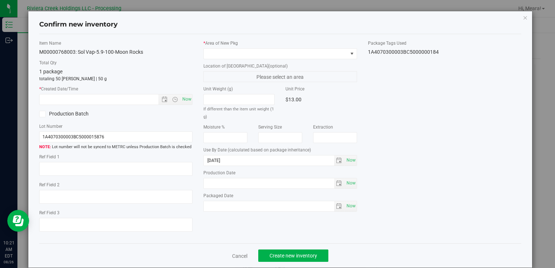
scroll to position [0, 0]
click at [330, 58] on span at bounding box center [276, 54] width 144 height 10
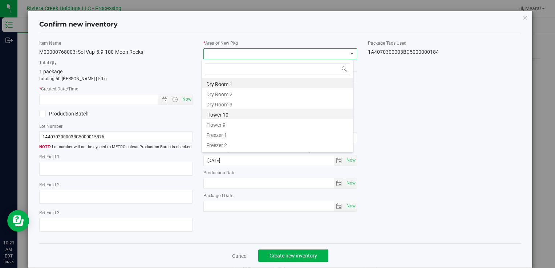
click at [276, 114] on li "Flower 10" at bounding box center [277, 114] width 151 height 10
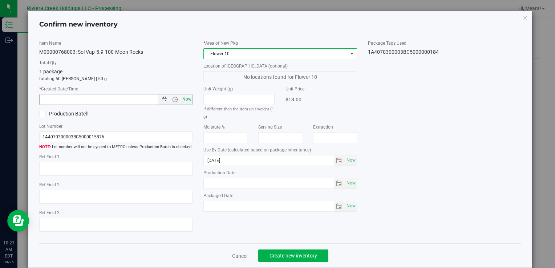
click at [189, 98] on span "Now" at bounding box center [187, 99] width 12 height 11
type input "8/26/2025 10:21 AM"
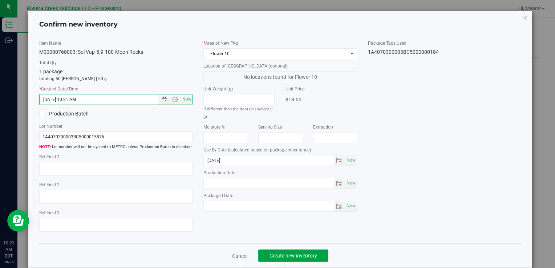
click at [271, 255] on span "Create new inventory" at bounding box center [294, 256] width 48 height 6
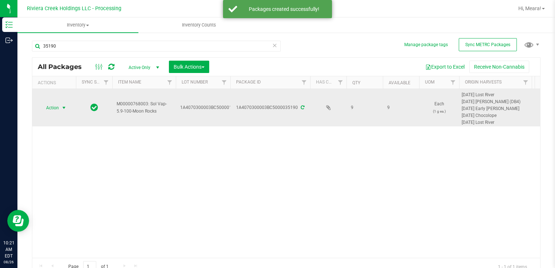
click at [64, 109] on span "select" at bounding box center [64, 108] width 6 height 6
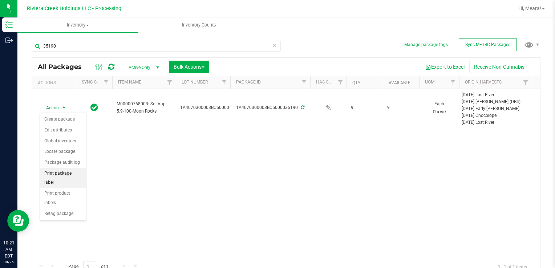
click at [62, 174] on li "Print package label" at bounding box center [63, 178] width 46 height 20
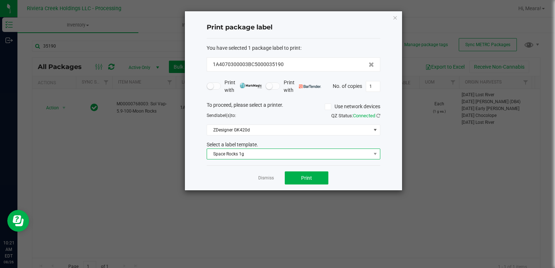
click at [234, 155] on span "Space Rocks 1g" at bounding box center [289, 154] width 164 height 10
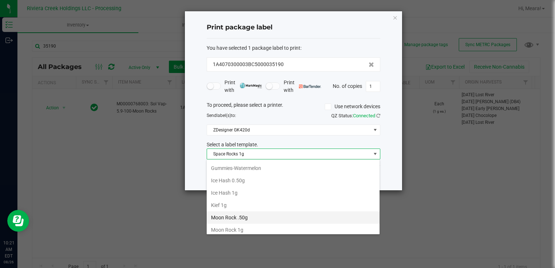
click at [238, 214] on li "Moon Rock .50g" at bounding box center [293, 217] width 173 height 12
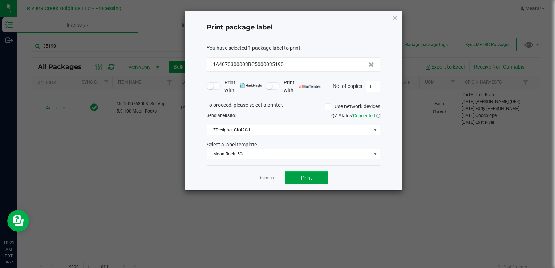
click at [292, 176] on button "Print" at bounding box center [307, 177] width 44 height 13
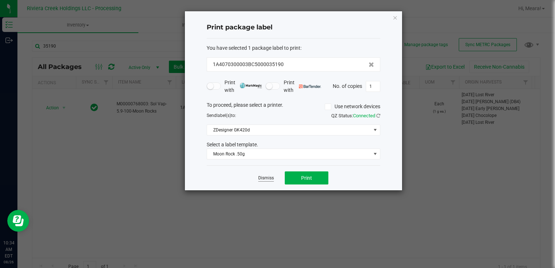
click at [270, 181] on link "Dismiss" at bounding box center [266, 178] width 16 height 6
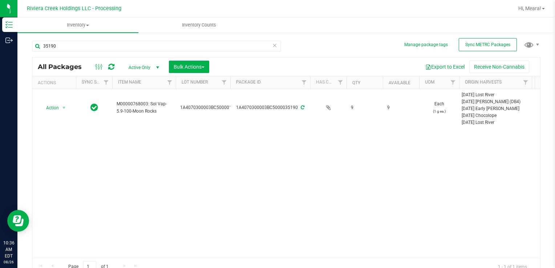
click at [273, 47] on icon at bounding box center [274, 45] width 5 height 9
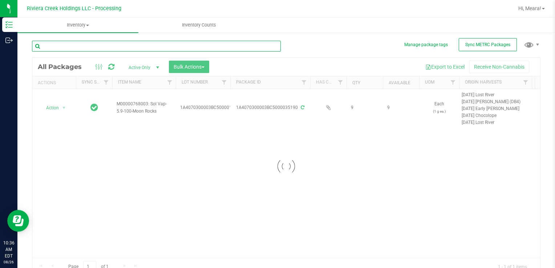
click at [253, 44] on input "text" at bounding box center [156, 46] width 249 height 11
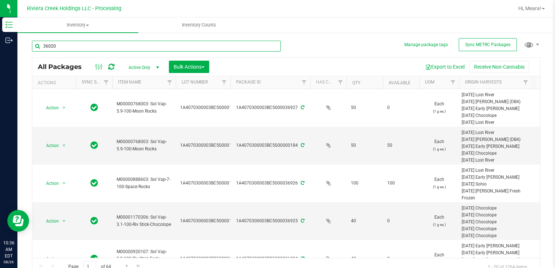
type input "36020"
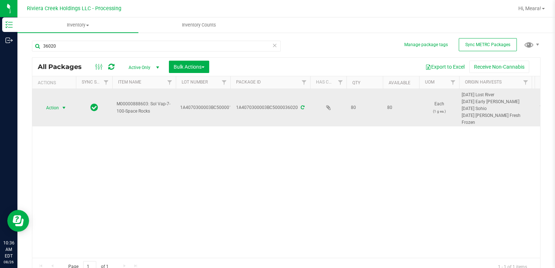
click at [64, 107] on span "select" at bounding box center [64, 108] width 6 height 6
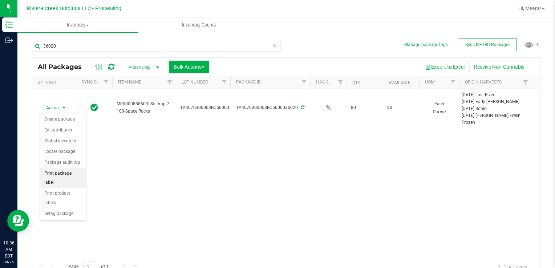
click at [68, 173] on li "Print package label" at bounding box center [63, 178] width 46 height 20
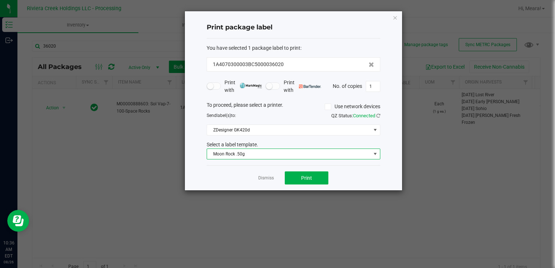
click at [231, 156] on span "Moon Rock .50g" at bounding box center [289, 154] width 164 height 10
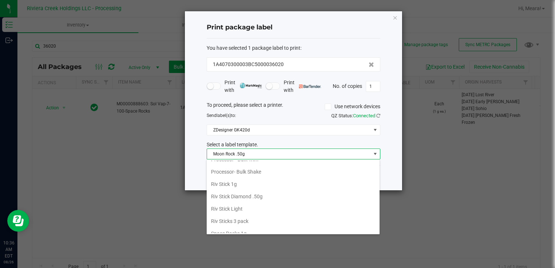
scroll to position [330, 0]
click at [234, 226] on li "Space Rocks 1g" at bounding box center [293, 232] width 173 height 12
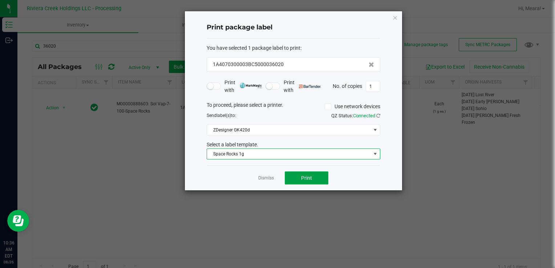
click at [301, 175] on span "Print" at bounding box center [306, 178] width 11 height 6
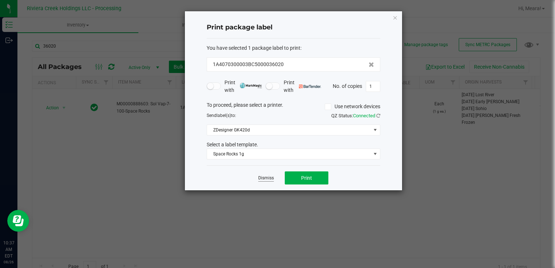
click at [260, 177] on link "Dismiss" at bounding box center [266, 178] width 16 height 6
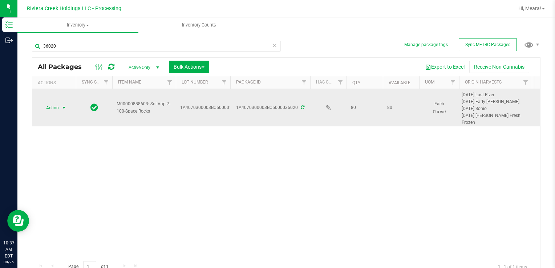
click at [57, 106] on span "Action" at bounding box center [50, 108] width 20 height 10
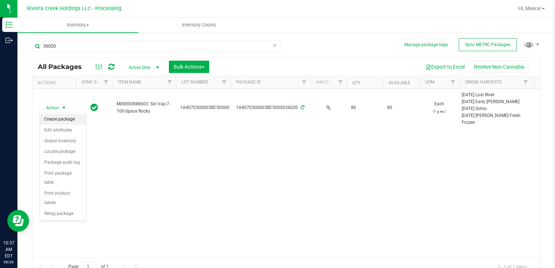
click at [63, 121] on li "Create package" at bounding box center [63, 119] width 46 height 11
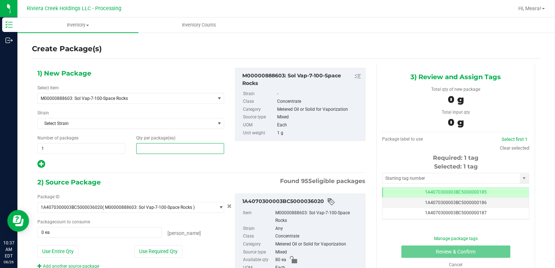
click at [176, 150] on span at bounding box center [180, 148] width 88 height 11
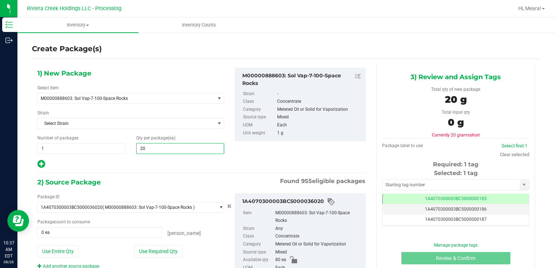
type input "20"
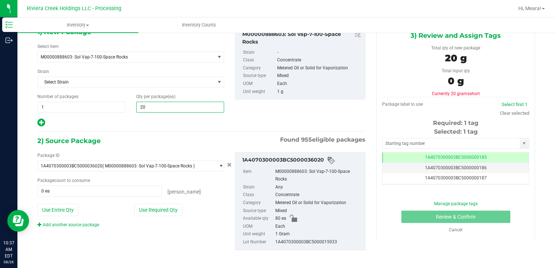
scroll to position [44, 0]
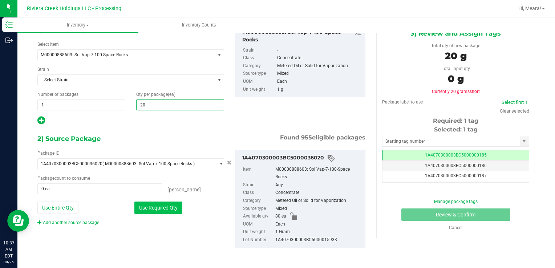
click at [175, 206] on button "Use Required Qty" at bounding box center [158, 208] width 48 height 12
type input "20 ea"
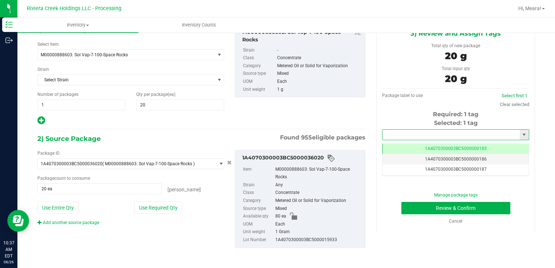
click at [493, 134] on input "text" at bounding box center [451, 135] width 137 height 10
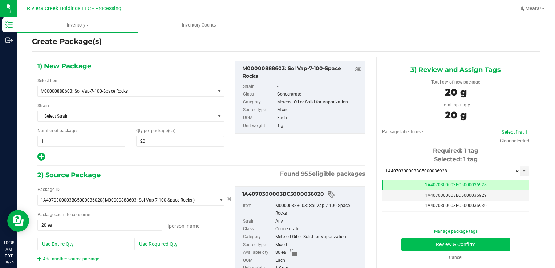
type input "1A4070300003BC5000036928"
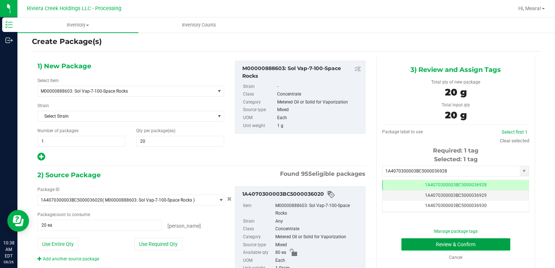
click at [489, 243] on button "Review & Confirm" at bounding box center [455, 244] width 109 height 12
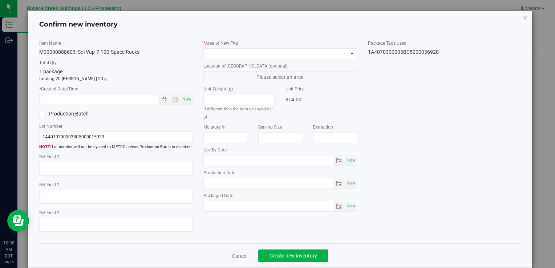
type input "[DATE]"
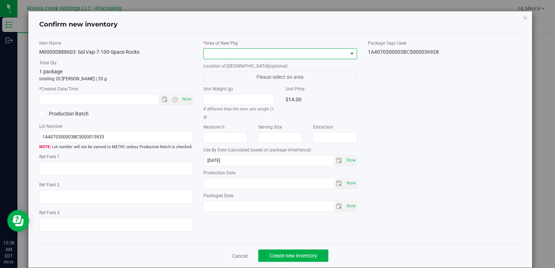
click at [349, 53] on span at bounding box center [352, 54] width 6 height 6
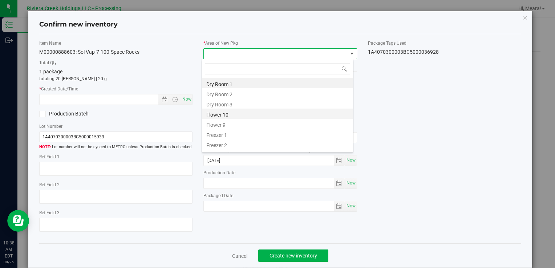
click at [254, 114] on li "Flower 10" at bounding box center [277, 114] width 151 height 10
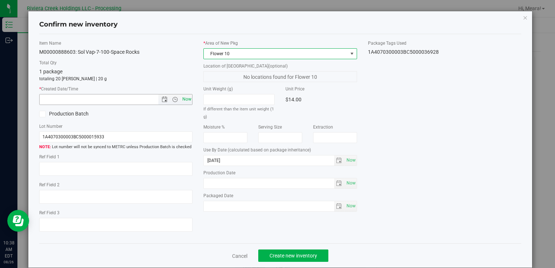
click at [187, 99] on span "Now" at bounding box center [187, 99] width 12 height 11
type input "8/26/2025 10:38 AM"
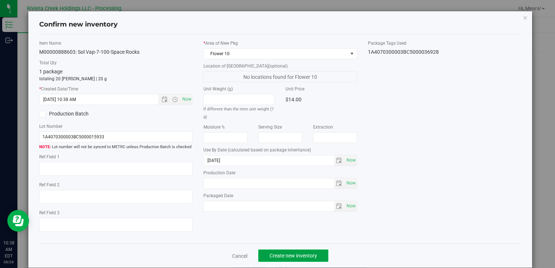
click at [316, 261] on button "Create new inventory" at bounding box center [293, 256] width 70 height 12
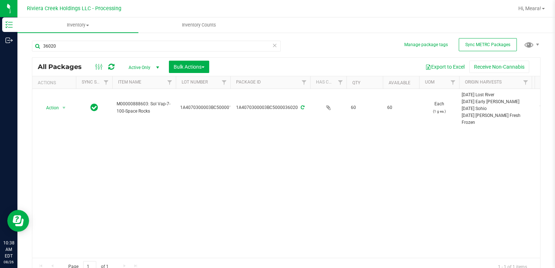
click at [272, 44] on icon at bounding box center [274, 45] width 5 height 9
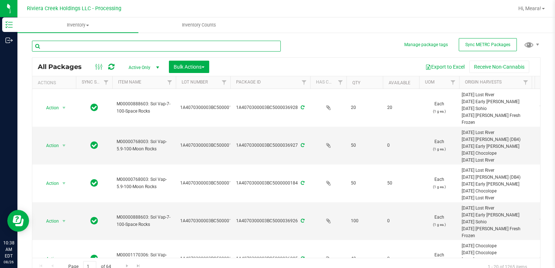
click at [272, 44] on input "text" at bounding box center [156, 46] width 249 height 11
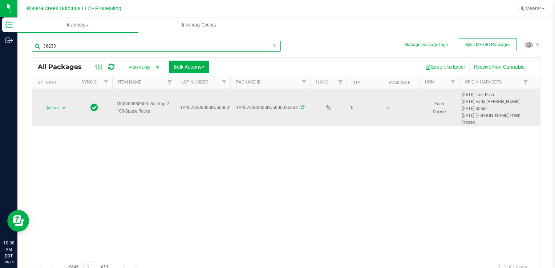
type input "36233"
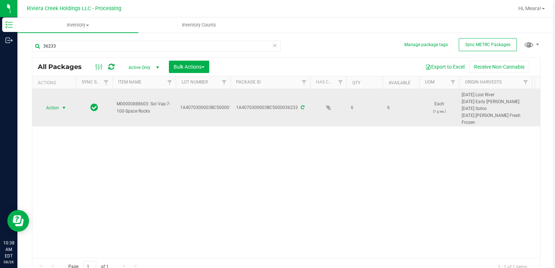
click at [53, 107] on span "Action" at bounding box center [50, 108] width 20 height 10
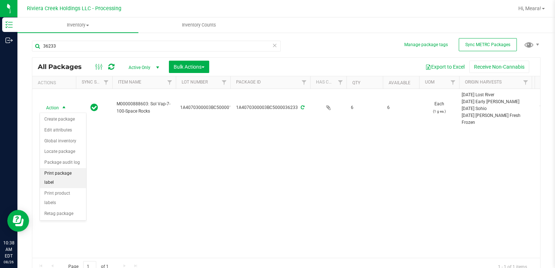
click at [59, 177] on li "Print package label" at bounding box center [63, 178] width 46 height 20
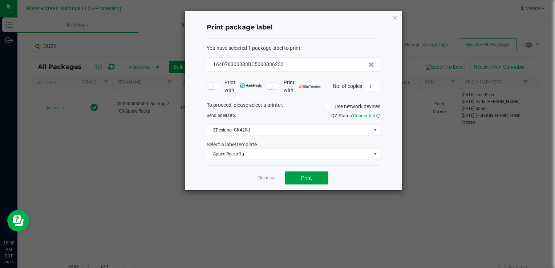
click at [299, 174] on button "Print" at bounding box center [307, 177] width 44 height 13
click at [264, 179] on link "Dismiss" at bounding box center [266, 178] width 16 height 6
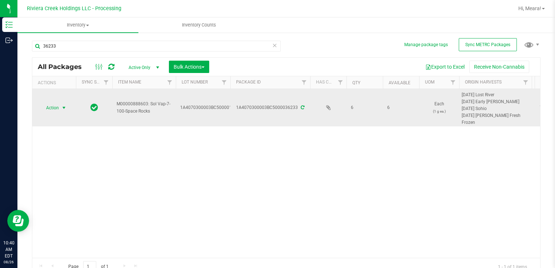
click at [66, 108] on span "select" at bounding box center [64, 108] width 6 height 6
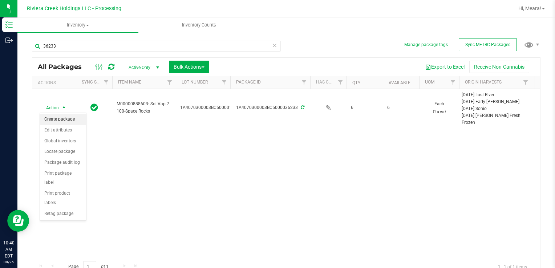
click at [66, 117] on li "Create package" at bounding box center [63, 119] width 46 height 11
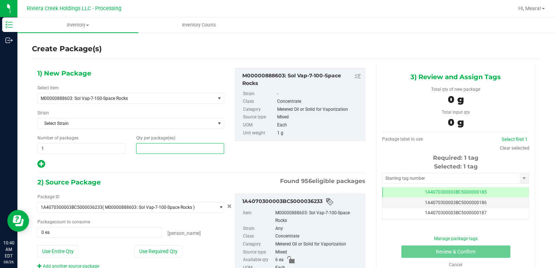
click at [182, 149] on span at bounding box center [180, 148] width 88 height 11
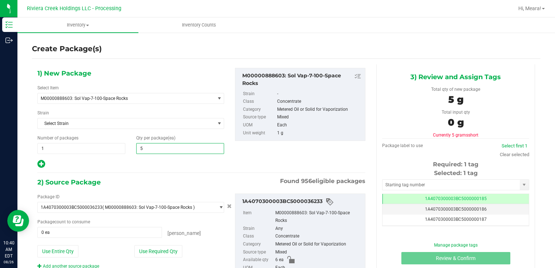
type input "5"
click at [173, 171] on div "1) New Package Select Item M00000888603: Sol Vap-7-100-Space Rocks M00000012402…" at bounding box center [201, 185] width 339 height 243
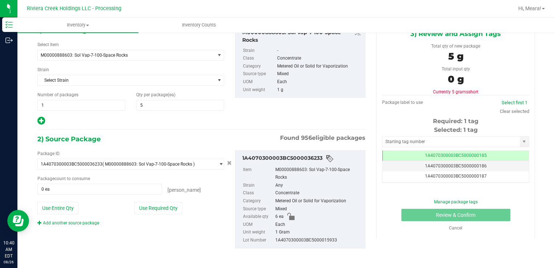
scroll to position [44, 0]
click at [170, 207] on button "Use Required Qty" at bounding box center [158, 208] width 48 height 12
type input "5 ea"
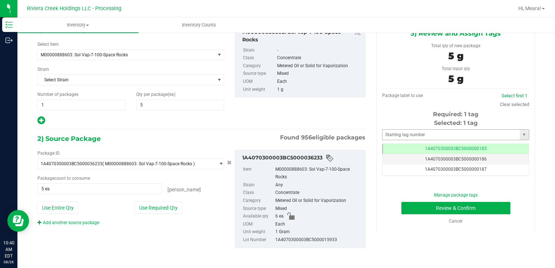
scroll to position [0, 0]
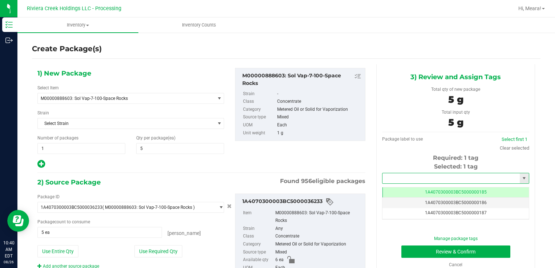
click at [425, 179] on input "text" at bounding box center [451, 178] width 137 height 10
type input "1A4070300003BC5000036929"
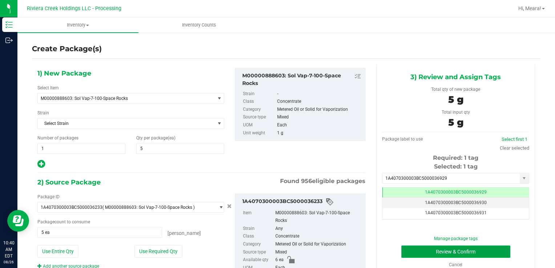
click at [446, 251] on button "Review & Confirm" at bounding box center [455, 252] width 109 height 12
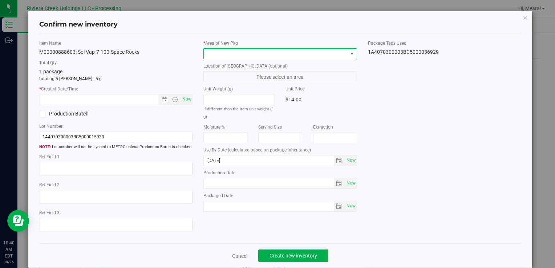
click at [306, 58] on span at bounding box center [276, 54] width 144 height 10
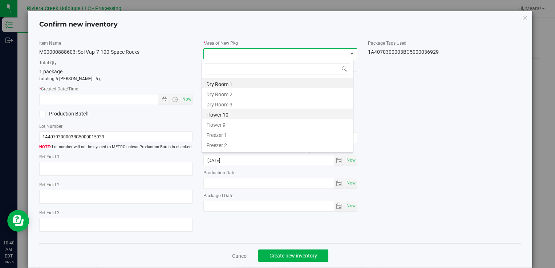
click at [273, 114] on li "Flower 10" at bounding box center [277, 114] width 151 height 10
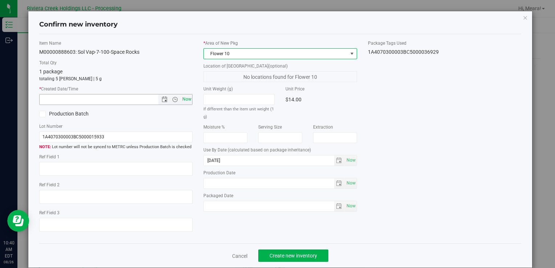
click at [182, 98] on span "Now" at bounding box center [187, 99] width 12 height 11
type input "8/26/2025 10:40 AM"
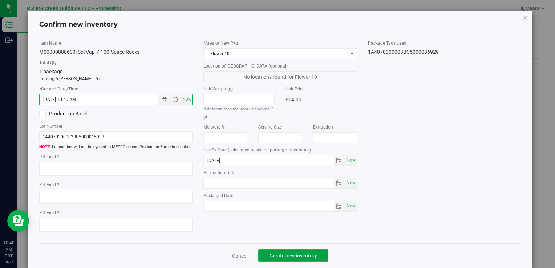
click at [282, 252] on button "Create new inventory" at bounding box center [293, 256] width 70 height 12
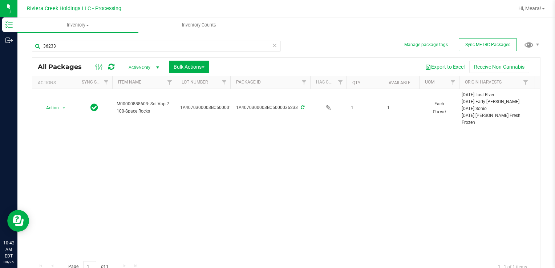
click at [272, 48] on icon at bounding box center [274, 45] width 5 height 9
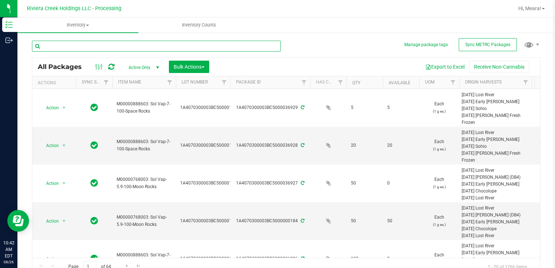
click at [194, 43] on input "text" at bounding box center [156, 46] width 249 height 11
type input "30299"
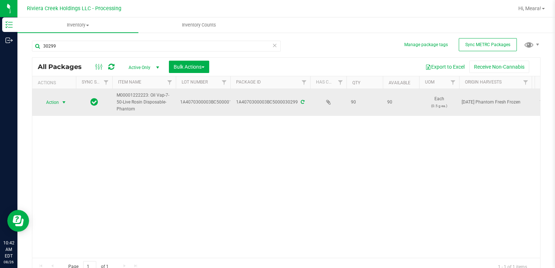
click at [66, 103] on span "select" at bounding box center [64, 103] width 6 height 6
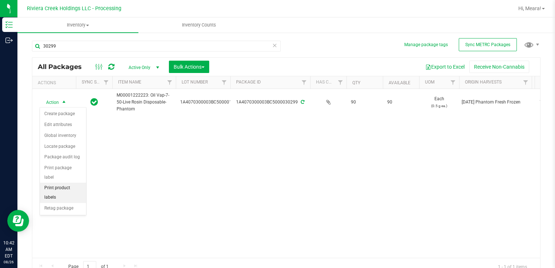
click at [66, 183] on li "Print product labels" at bounding box center [63, 193] width 46 height 20
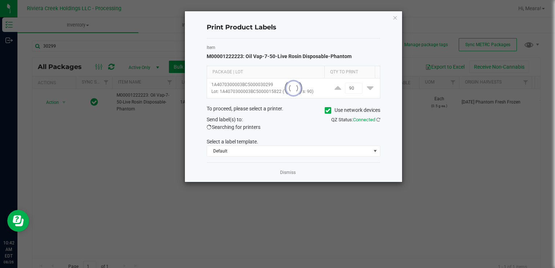
click at [73, 173] on ngb-modal-window "Print Product Labels Item M00001222223: Oil Vap-7-50-Live Rosin Disposable-Phan…" at bounding box center [280, 134] width 561 height 268
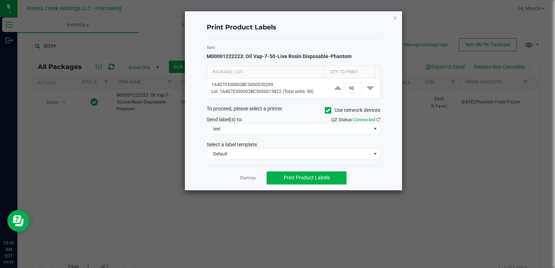
drag, startPoint x: 254, startPoint y: 178, endPoint x: 195, endPoint y: 168, distance: 59.7
click at [246, 178] on link "Dismiss" at bounding box center [248, 178] width 16 height 6
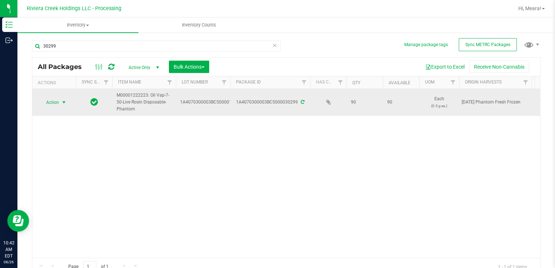
click at [62, 105] on span "select" at bounding box center [64, 102] width 9 height 10
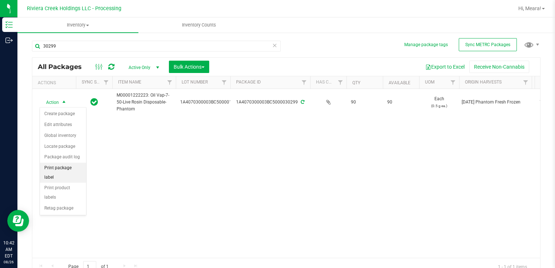
click at [70, 168] on li "Print package label" at bounding box center [63, 173] width 46 height 20
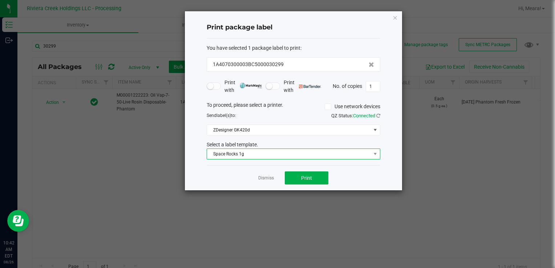
click at [250, 155] on span "Space Rocks 1g" at bounding box center [289, 154] width 164 height 10
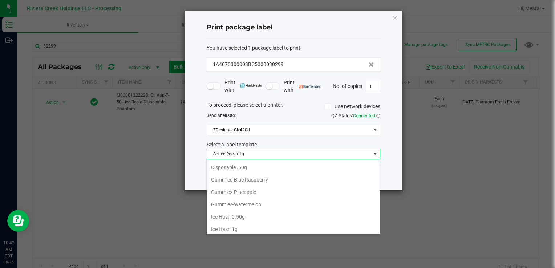
scroll to position [161, 0]
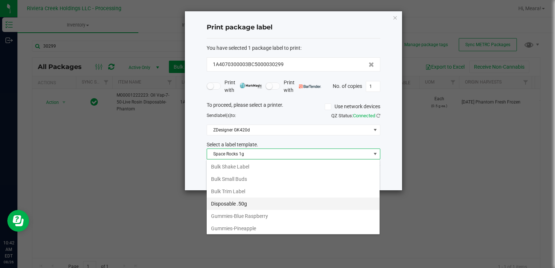
click at [251, 200] on li "Disposable .50g" at bounding box center [293, 204] width 173 height 12
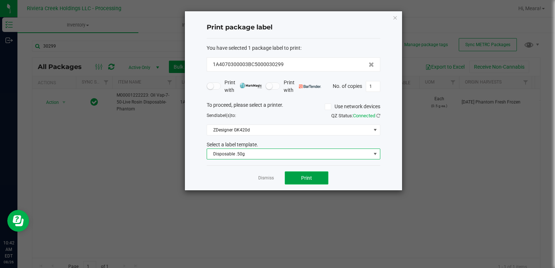
click at [298, 175] on button "Print" at bounding box center [307, 177] width 44 height 13
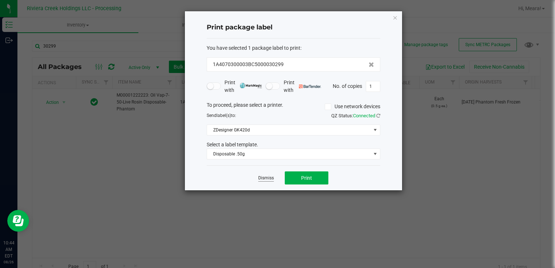
click at [273, 177] on link "Dismiss" at bounding box center [266, 178] width 16 height 6
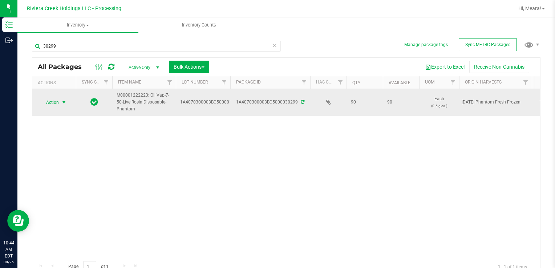
click at [61, 102] on span "select" at bounding box center [64, 103] width 6 height 6
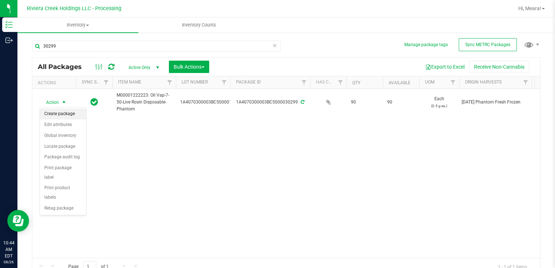
click at [72, 112] on li "Create package" at bounding box center [63, 114] width 46 height 11
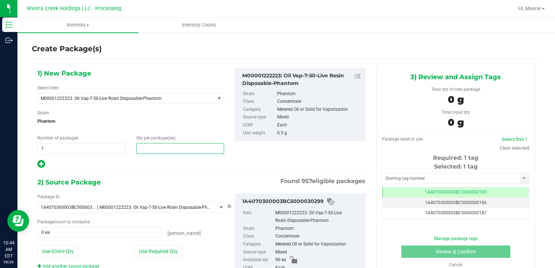
click at [156, 148] on span at bounding box center [180, 148] width 88 height 11
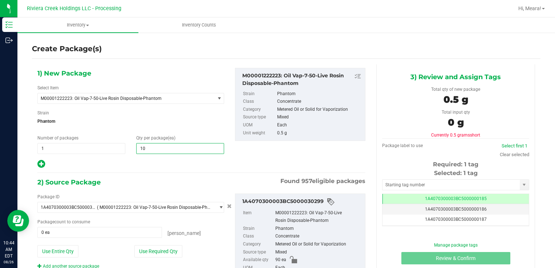
type input "10"
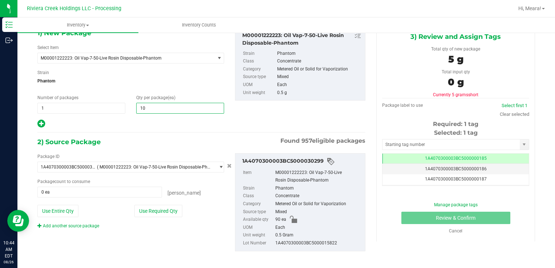
scroll to position [44, 0]
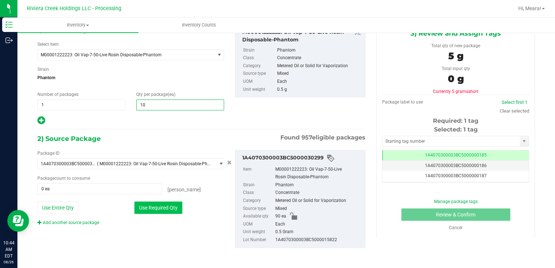
click at [169, 207] on button "Use Required Qty" at bounding box center [158, 208] width 48 height 12
type input "10 ea"
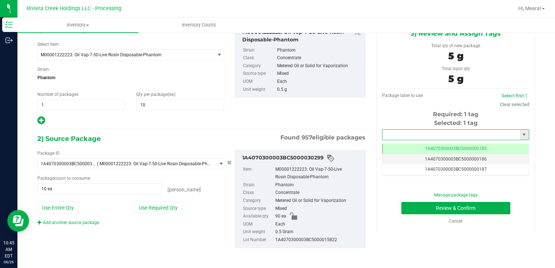
click at [400, 139] on input "text" at bounding box center [451, 135] width 137 height 10
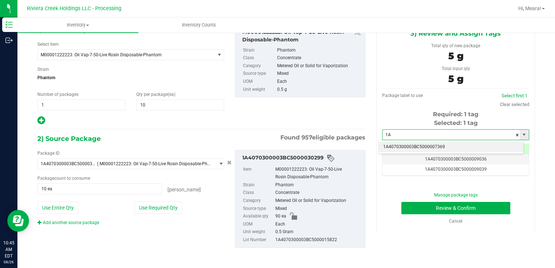
type input "1"
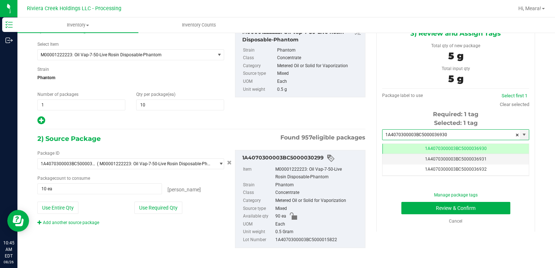
type input "1A4070300003BC5000036930"
click at [401, 119] on div "Selected: 1 tag" at bounding box center [455, 123] width 147 height 9
drag, startPoint x: 425, startPoint y: 189, endPoint x: 427, endPoint y: 194, distance: 5.9
click at [427, 192] on div "Manage package tags Review & Confirm Cancel" at bounding box center [456, 206] width 136 height 36
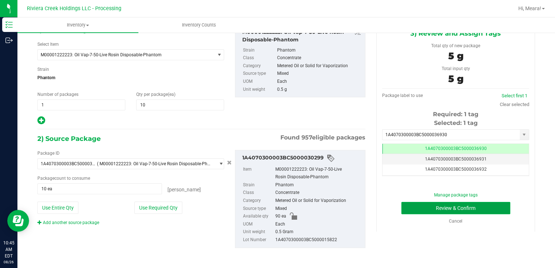
click at [433, 206] on button "Review & Confirm" at bounding box center [455, 208] width 109 height 12
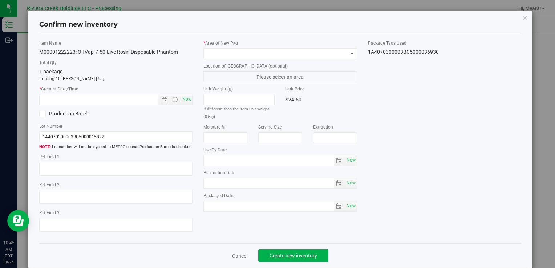
type input "[DATE]"
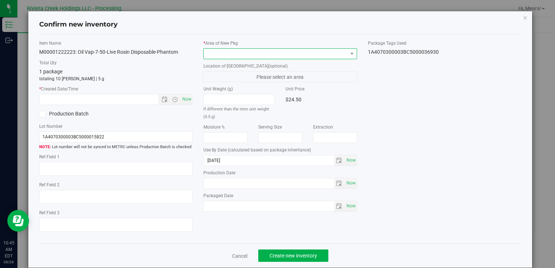
click at [298, 50] on span at bounding box center [276, 54] width 144 height 10
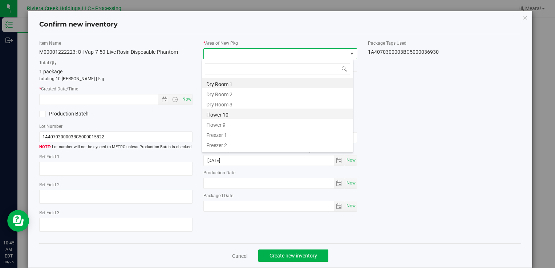
click at [249, 111] on li "Flower 10" at bounding box center [277, 114] width 151 height 10
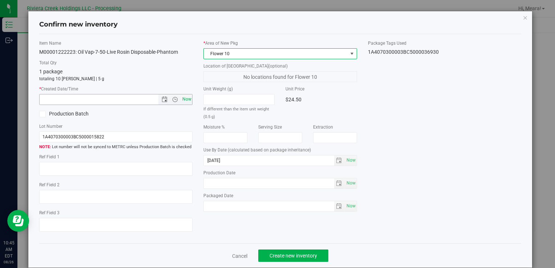
click at [187, 102] on span "Now" at bounding box center [187, 99] width 12 height 11
type input "8/26/2025 10:45 AM"
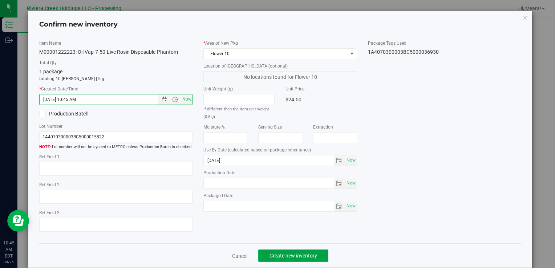
click at [298, 256] on span "Create new inventory" at bounding box center [294, 256] width 48 height 6
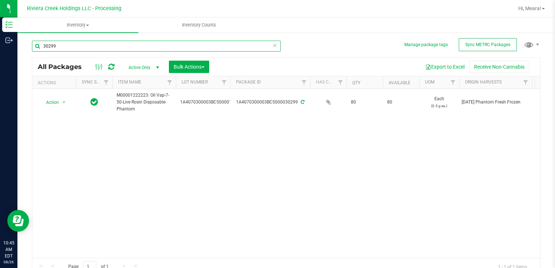
drag, startPoint x: 234, startPoint y: 44, endPoint x: 234, endPoint y: 48, distance: 4.4
click at [234, 47] on input "30299" at bounding box center [156, 46] width 249 height 11
type input "3"
type input "36021"
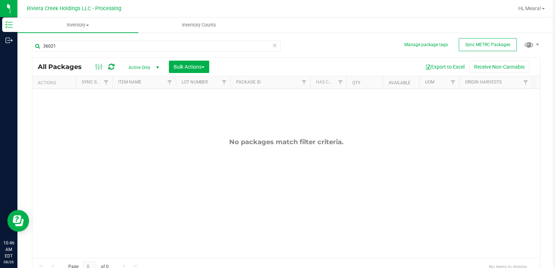
click at [246, 144] on div "No packages match filter criteria." at bounding box center [286, 198] width 508 height 218
click at [272, 45] on icon at bounding box center [274, 45] width 5 height 9
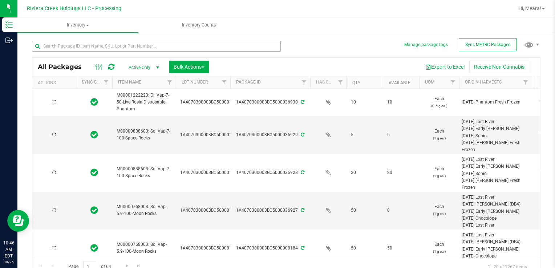
type input "[DATE]"
type input "2026-06-26"
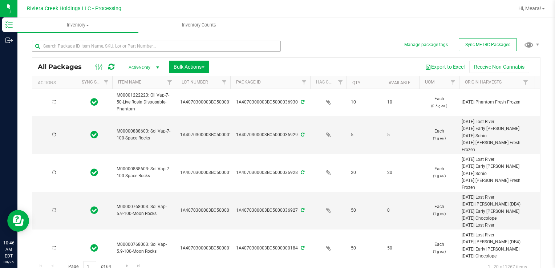
type input "[DATE]"
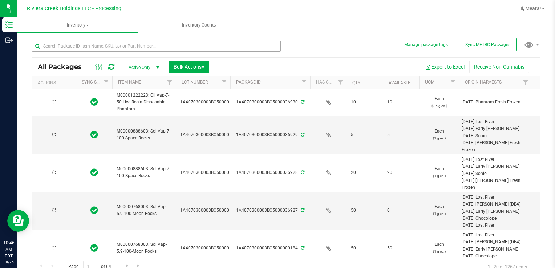
type input "[DATE]"
click at [230, 46] on input "text" at bounding box center [156, 46] width 249 height 11
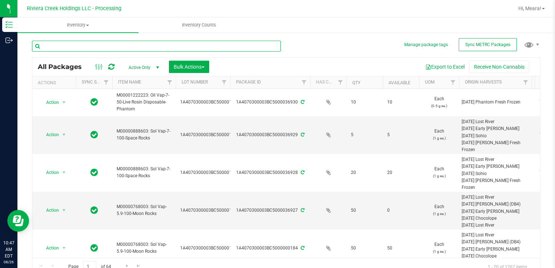
click at [229, 46] on input "text" at bounding box center [156, 46] width 249 height 11
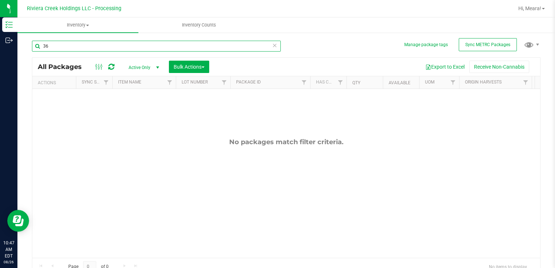
type input "3"
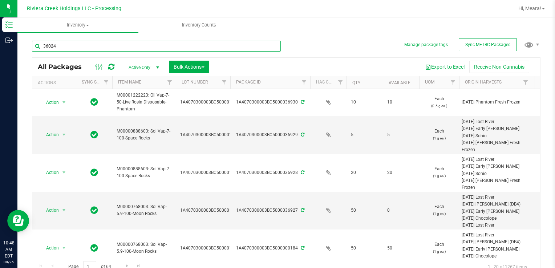
type input "36024"
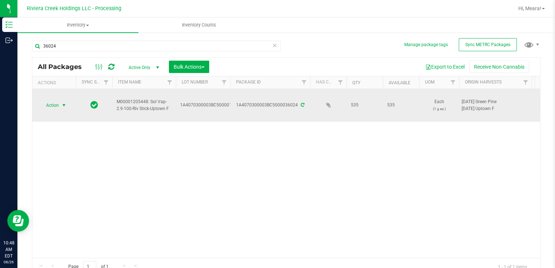
click at [64, 105] on span "select" at bounding box center [64, 105] width 6 height 6
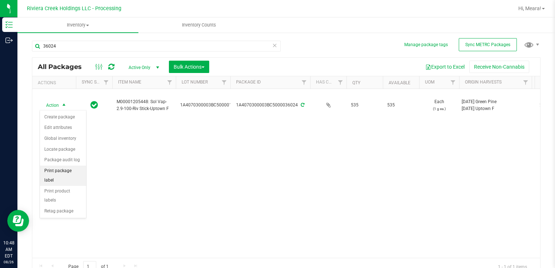
click at [64, 172] on li "Print package label" at bounding box center [63, 176] width 46 height 20
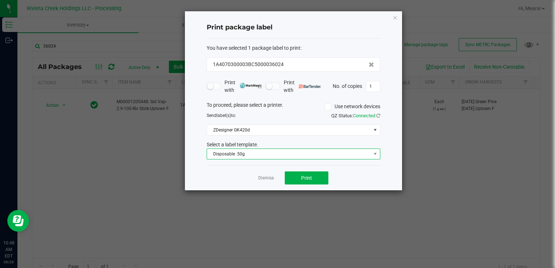
click at [265, 152] on span "Disposable .50g" at bounding box center [289, 154] width 164 height 10
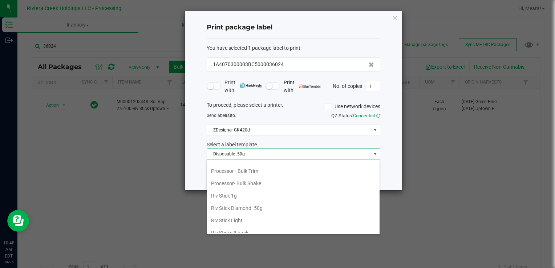
scroll to position [342, 0]
click at [254, 168] on li "Riv Stick 1g" at bounding box center [293, 170] width 173 height 12
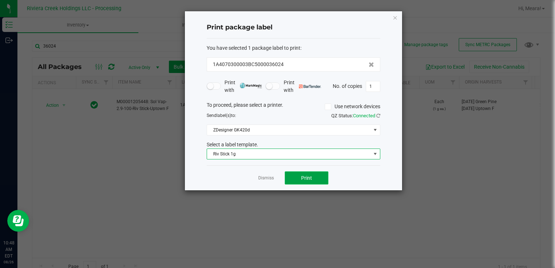
click at [294, 176] on button "Print" at bounding box center [307, 177] width 44 height 13
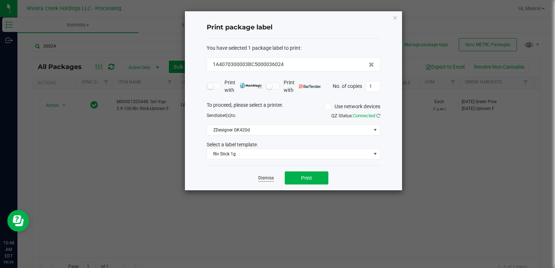
drag, startPoint x: 251, startPoint y: 177, endPoint x: 262, endPoint y: 178, distance: 11.0
click at [253, 179] on div "Dismiss Print" at bounding box center [294, 177] width 174 height 25
click at [263, 177] on link "Dismiss" at bounding box center [266, 178] width 16 height 6
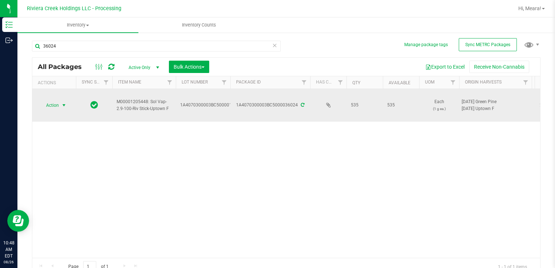
click at [63, 104] on span "select" at bounding box center [64, 105] width 6 height 6
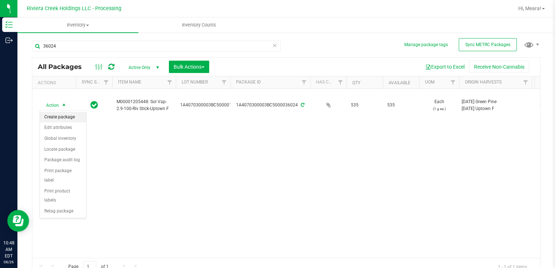
click at [67, 117] on li "Create package" at bounding box center [63, 117] width 46 height 11
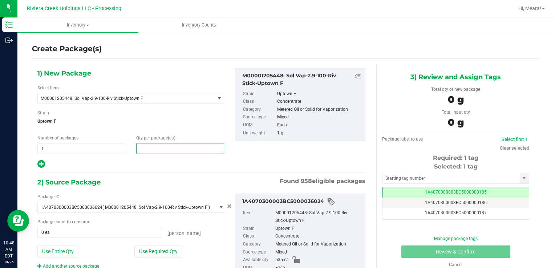
click at [158, 149] on span at bounding box center [180, 148] width 88 height 11
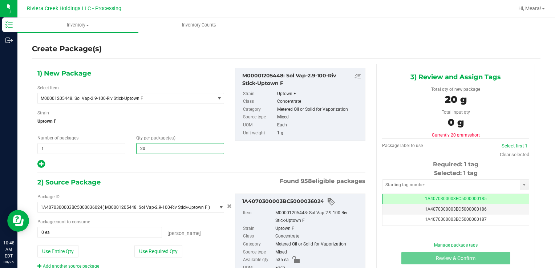
type input "20"
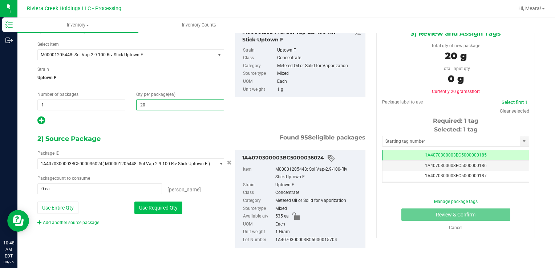
click at [175, 205] on button "Use Required Qty" at bounding box center [158, 208] width 48 height 12
type input "20 ea"
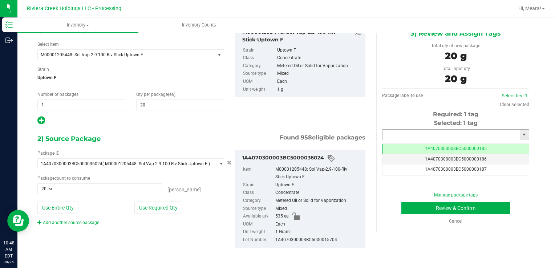
click at [411, 132] on input "text" at bounding box center [451, 135] width 137 height 10
type input "1A4070300003BC5000036931"
click at [408, 123] on div "Selected: 1 tag" at bounding box center [455, 123] width 147 height 9
click at [430, 208] on button "Review & Confirm" at bounding box center [455, 208] width 109 height 12
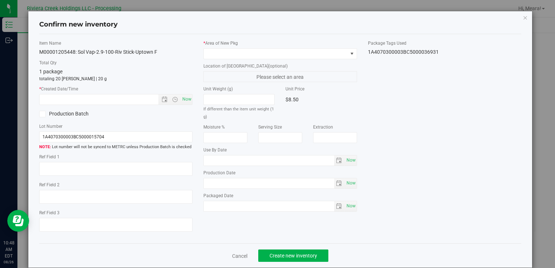
type input "2026-04-21"
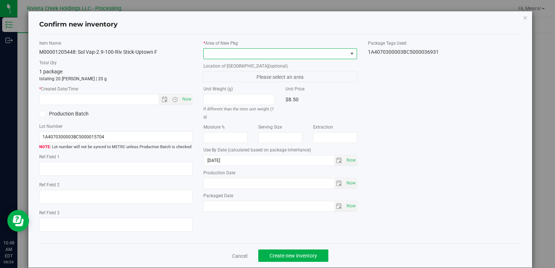
click at [325, 56] on span at bounding box center [276, 54] width 144 height 10
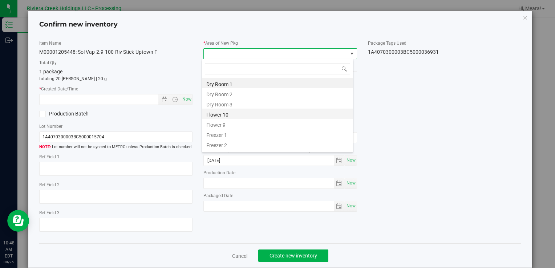
click at [265, 110] on li "Flower 10" at bounding box center [277, 114] width 151 height 10
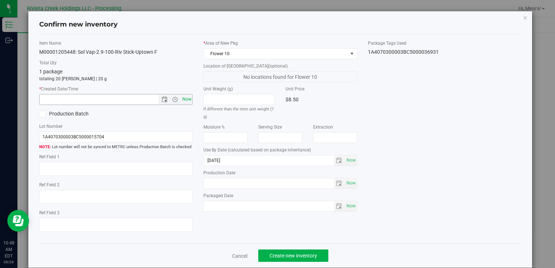
click at [182, 102] on span "Now" at bounding box center [187, 99] width 12 height 11
type input "8/26/2025 10:48 AM"
click at [382, 131] on div "Item Name M00001205448: Sol Vap-2.9-100-Riv Stick-Uptown F Total Qty 1 package …" at bounding box center [280, 139] width 493 height 198
click at [312, 254] on span "Create new inventory" at bounding box center [294, 256] width 48 height 6
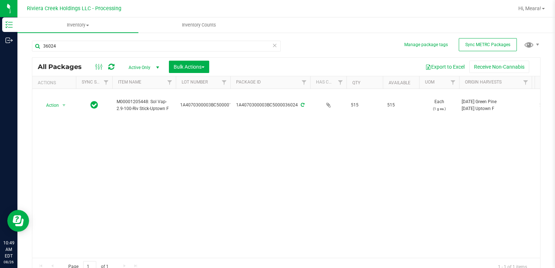
click at [272, 45] on icon at bounding box center [274, 45] width 5 height 9
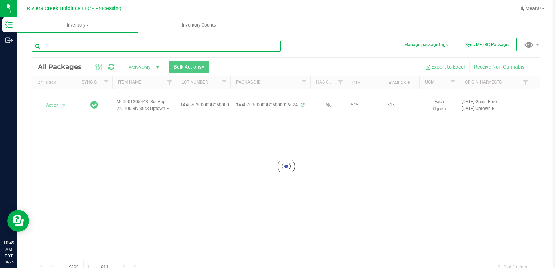
click at [249, 48] on input "text" at bounding box center [156, 46] width 249 height 11
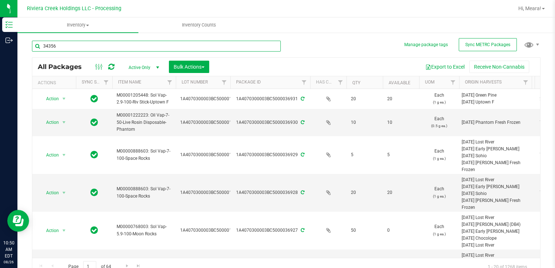
type input "34356"
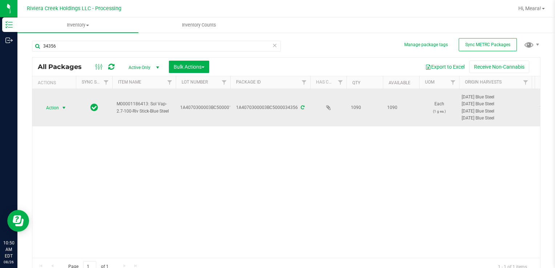
click at [58, 109] on span "Action" at bounding box center [50, 108] width 20 height 10
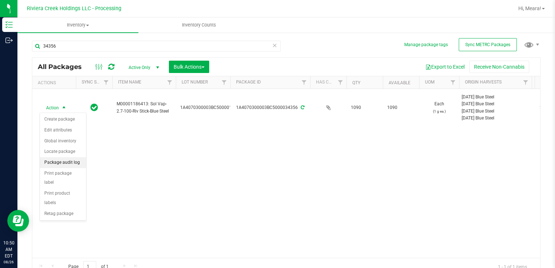
click at [65, 162] on li "Package audit log" at bounding box center [63, 162] width 46 height 11
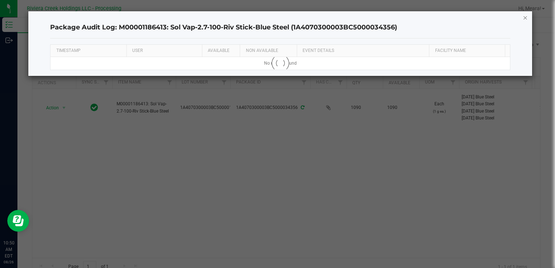
click at [526, 16] on icon "button" at bounding box center [525, 17] width 5 height 9
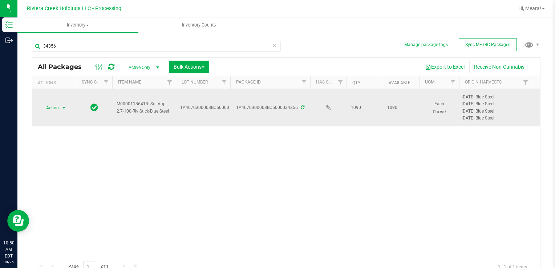
click at [60, 108] on span "select" at bounding box center [64, 108] width 9 height 10
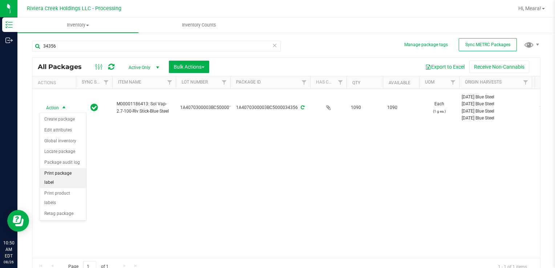
click at [68, 175] on li "Print package label" at bounding box center [63, 178] width 46 height 20
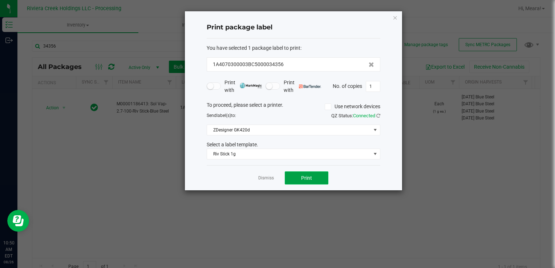
click at [308, 177] on span "Print" at bounding box center [306, 178] width 11 height 6
click at [273, 177] on link "Dismiss" at bounding box center [266, 178] width 16 height 6
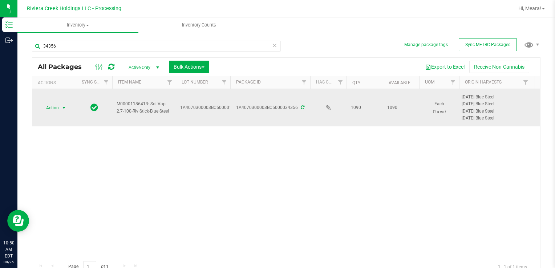
click at [60, 110] on span "select" at bounding box center [64, 108] width 9 height 10
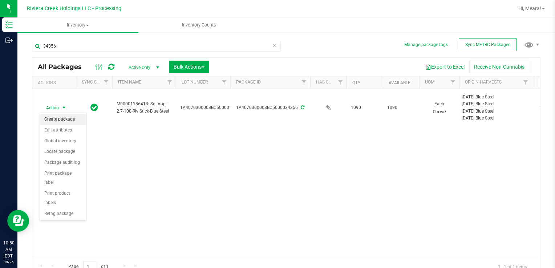
click at [60, 119] on li "Create package" at bounding box center [63, 119] width 46 height 11
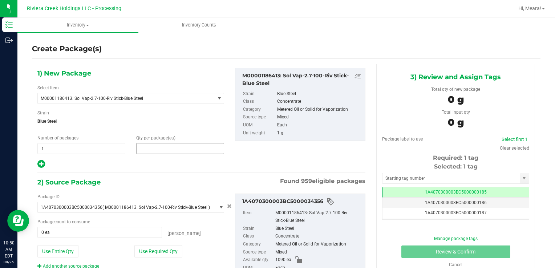
click at [148, 148] on span at bounding box center [180, 148] width 88 height 11
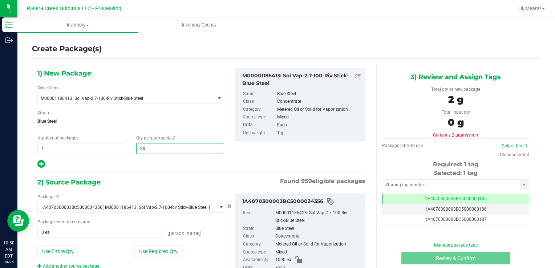
type input "20"
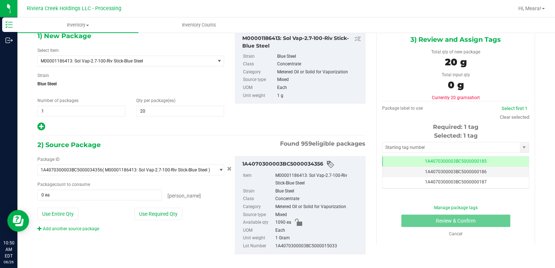
scroll to position [44, 0]
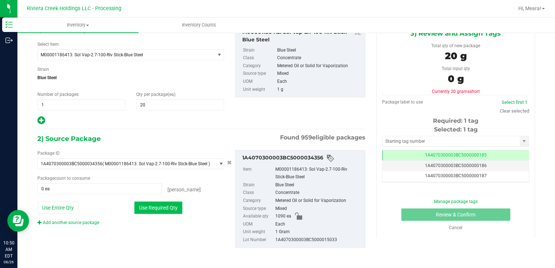
click at [175, 204] on button "Use Required Qty" at bounding box center [158, 208] width 48 height 12
type input "20 ea"
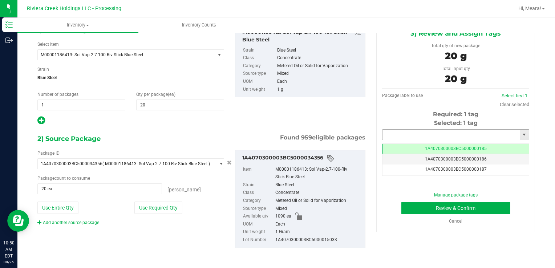
click at [490, 131] on input "text" at bounding box center [451, 135] width 137 height 10
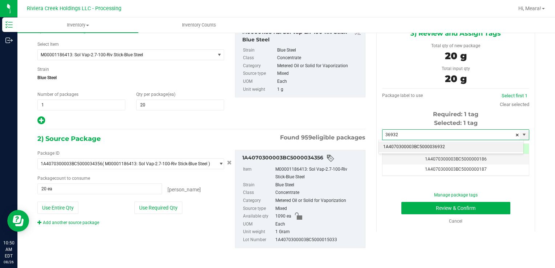
click at [481, 143] on li "1A4070300003BC5000036932" at bounding box center [451, 147] width 145 height 11
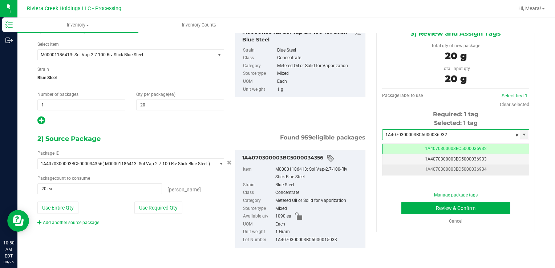
scroll to position [0, 0]
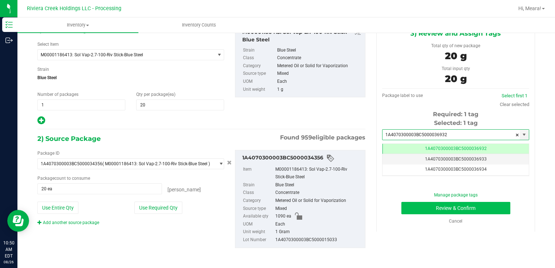
type input "1A4070300003BC5000036932"
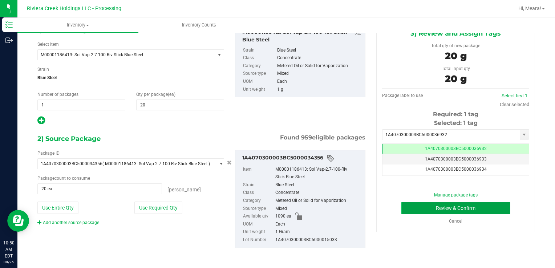
click at [481, 207] on button "Review & Confirm" at bounding box center [455, 208] width 109 height 12
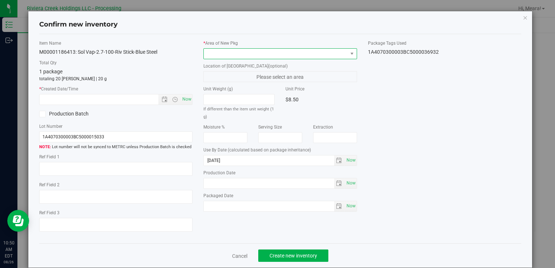
click at [310, 53] on span at bounding box center [276, 54] width 144 height 10
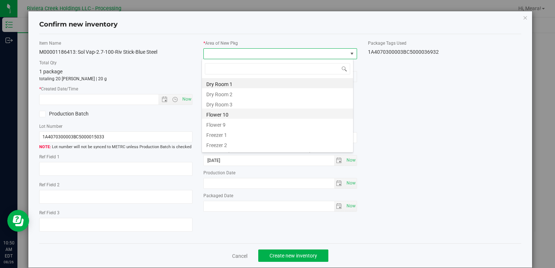
click at [256, 111] on li "Flower 10" at bounding box center [277, 114] width 151 height 10
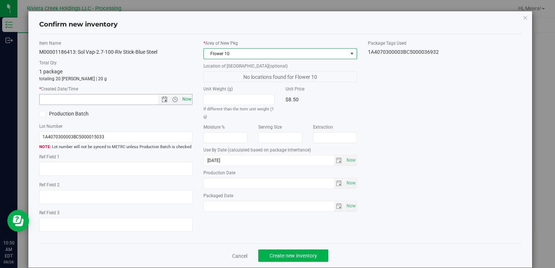
click at [186, 102] on span "Now" at bounding box center [187, 99] width 12 height 11
type input "8/26/2025 10:50 AM"
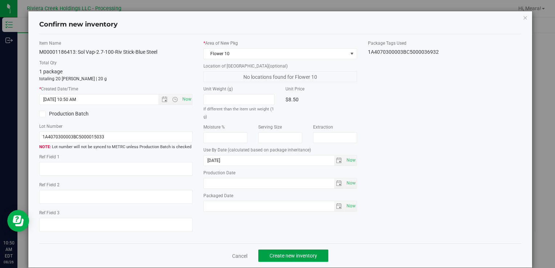
click at [304, 253] on span "Create new inventory" at bounding box center [294, 256] width 48 height 6
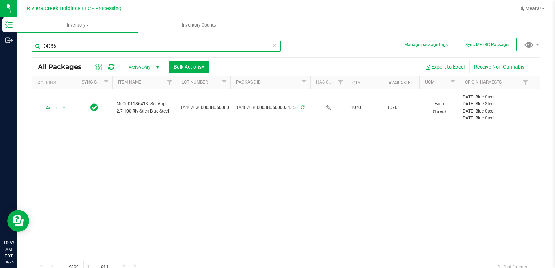
click at [189, 48] on input "34356" at bounding box center [156, 46] width 249 height 11
type input "3"
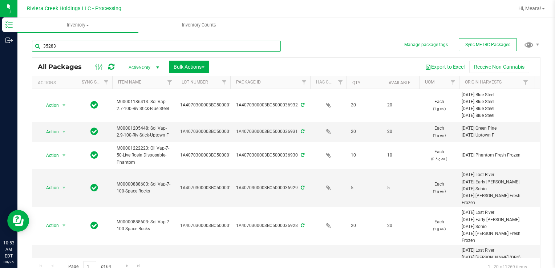
type input "35283"
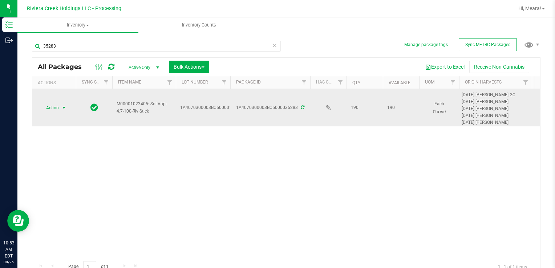
click at [60, 112] on span "select" at bounding box center [64, 108] width 9 height 10
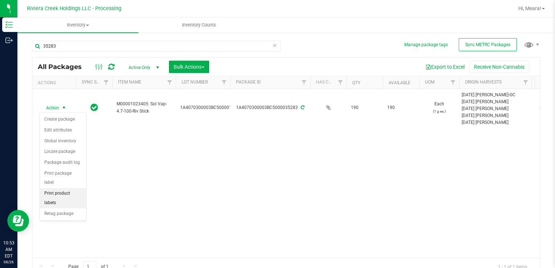
click at [60, 188] on li "Print product labels" at bounding box center [63, 198] width 46 height 20
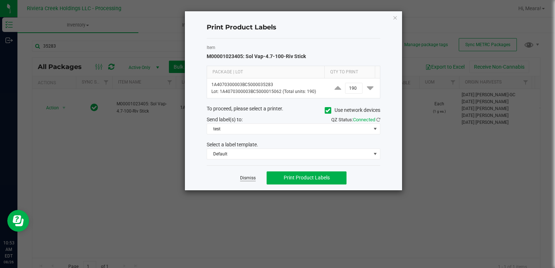
click at [244, 179] on link "Dismiss" at bounding box center [248, 178] width 16 height 6
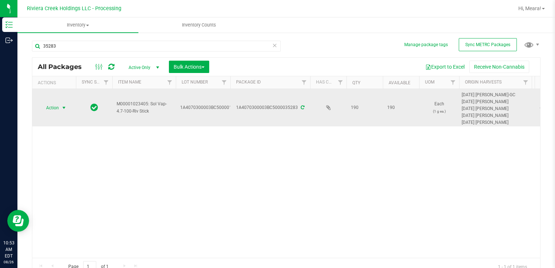
click at [61, 108] on span "select" at bounding box center [64, 108] width 6 height 6
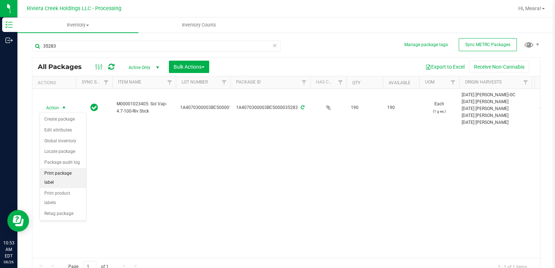
click at [58, 171] on li "Print package label" at bounding box center [63, 178] width 46 height 20
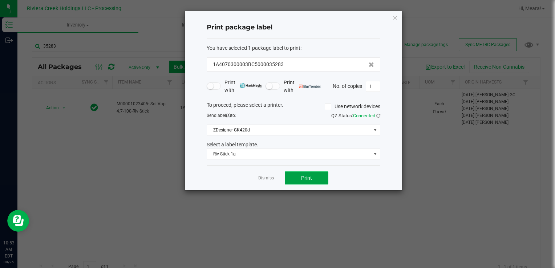
click at [305, 176] on span "Print" at bounding box center [306, 178] width 11 height 6
click at [262, 179] on link "Dismiss" at bounding box center [266, 178] width 16 height 6
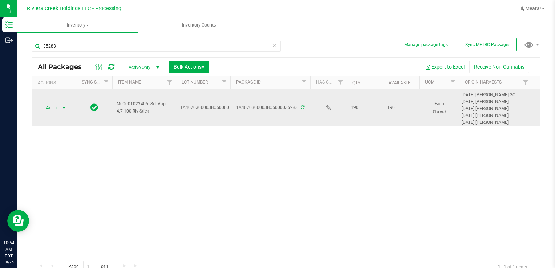
click at [58, 112] on span "Action" at bounding box center [50, 108] width 20 height 10
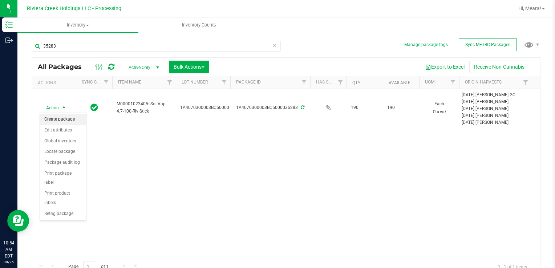
click at [62, 121] on li "Create package" at bounding box center [63, 119] width 46 height 11
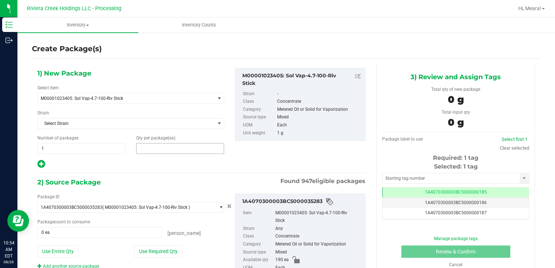
click at [156, 149] on span at bounding box center [180, 148] width 88 height 11
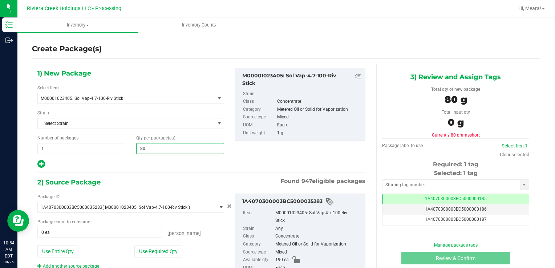
type input "80"
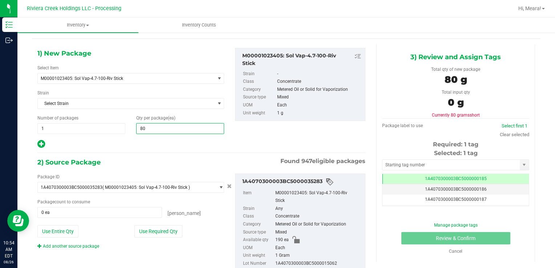
scroll to position [44, 0]
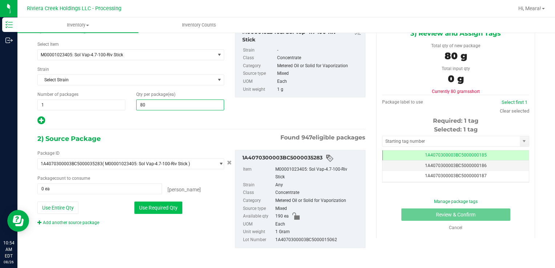
click at [163, 203] on button "Use Required Qty" at bounding box center [158, 208] width 48 height 12
type input "80 ea"
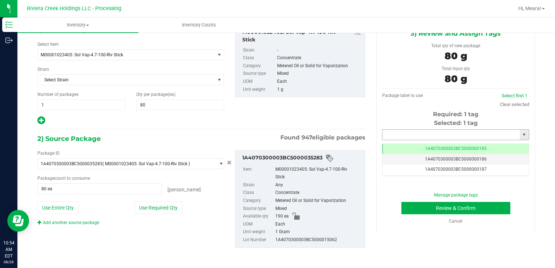
click at [406, 133] on input "text" at bounding box center [451, 135] width 137 height 10
type input "1A4070300003BC5000036933"
click at [437, 211] on button "Review & Confirm" at bounding box center [455, 208] width 109 height 12
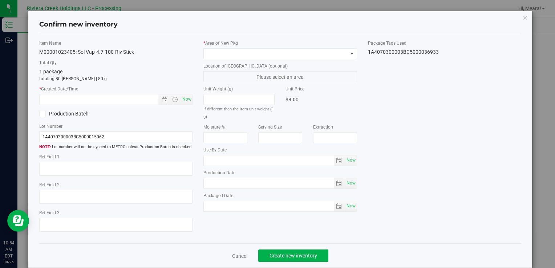
type input "[DATE]"
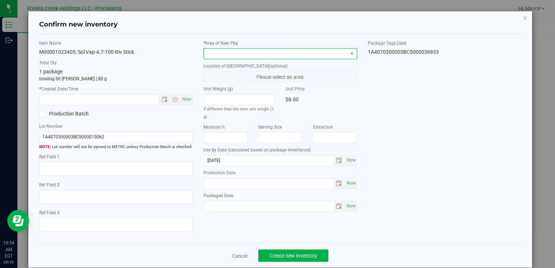
click at [306, 55] on span at bounding box center [276, 54] width 144 height 10
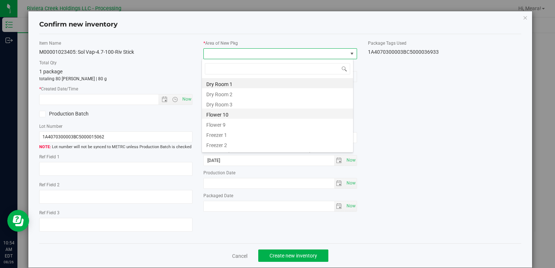
click at [269, 117] on li "Flower 10" at bounding box center [277, 114] width 151 height 10
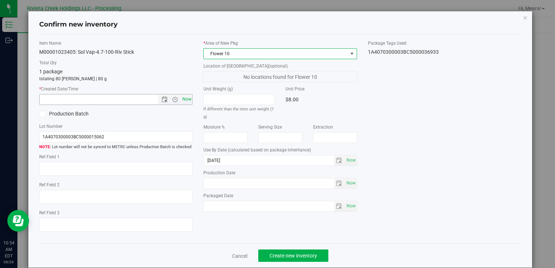
click at [183, 97] on span "Now" at bounding box center [187, 99] width 12 height 11
type input "8/26/2025 10:54 AM"
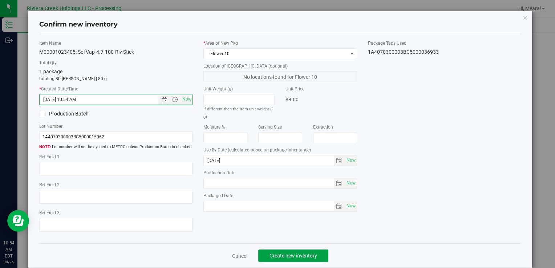
click at [295, 253] on span "Create new inventory" at bounding box center [294, 256] width 48 height 6
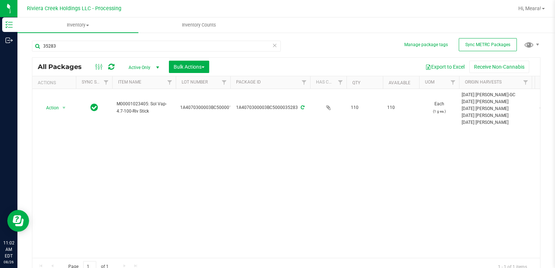
click at [272, 43] on icon at bounding box center [274, 45] width 5 height 9
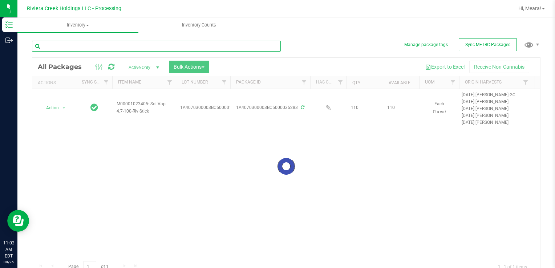
click at [225, 44] on input "text" at bounding box center [156, 46] width 249 height 11
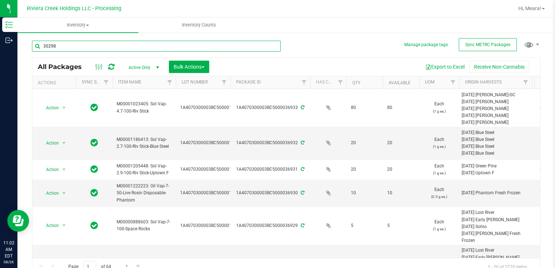
type input "30298"
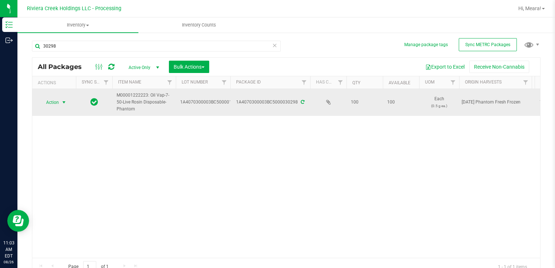
click at [61, 102] on span "select" at bounding box center [64, 102] width 9 height 10
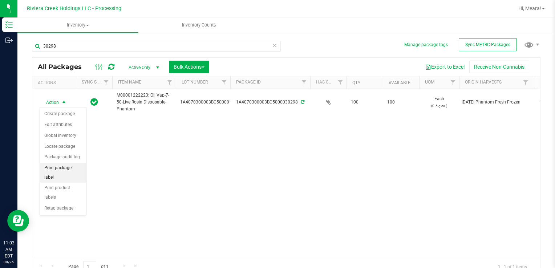
click at [69, 167] on li "Print package label" at bounding box center [63, 173] width 46 height 20
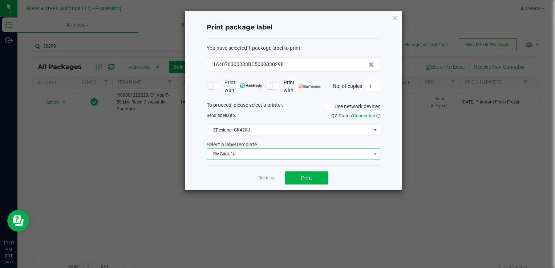
click at [251, 153] on span "Riv Stick 1g" at bounding box center [289, 154] width 164 height 10
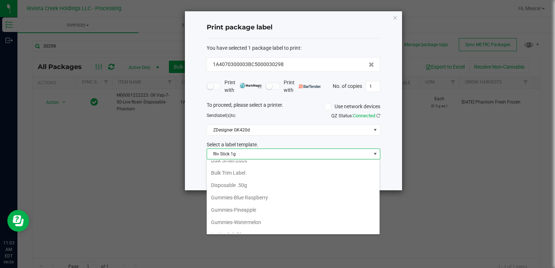
scroll to position [173, 0]
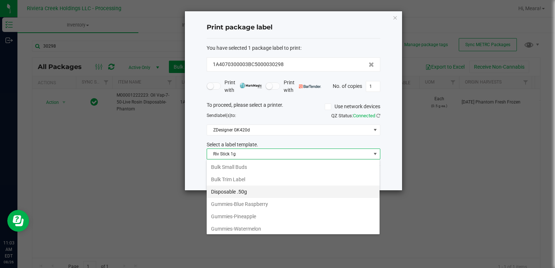
click at [241, 186] on li "Disposable .50g" at bounding box center [293, 192] width 173 height 12
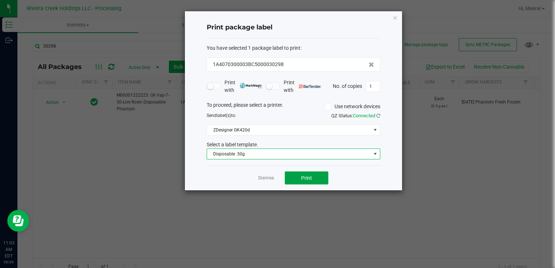
click at [294, 177] on button "Print" at bounding box center [307, 177] width 44 height 13
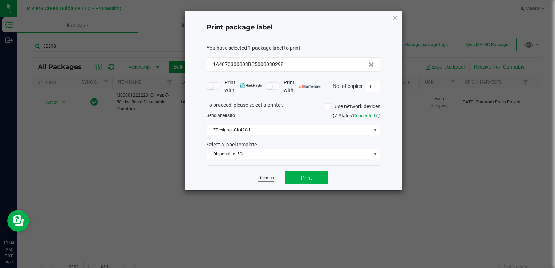
click at [271, 178] on link "Dismiss" at bounding box center [266, 178] width 16 height 6
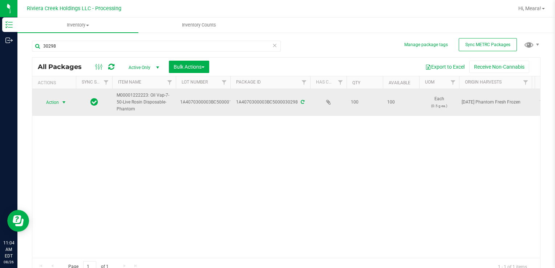
click at [63, 106] on span "select" at bounding box center [64, 102] width 9 height 10
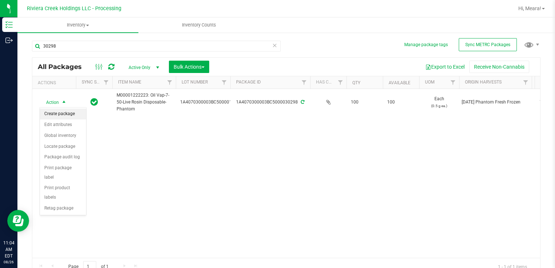
click at [64, 115] on li "Create package" at bounding box center [63, 114] width 46 height 11
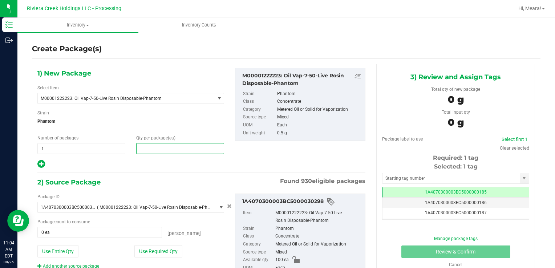
click at [151, 145] on span at bounding box center [180, 148] width 88 height 11
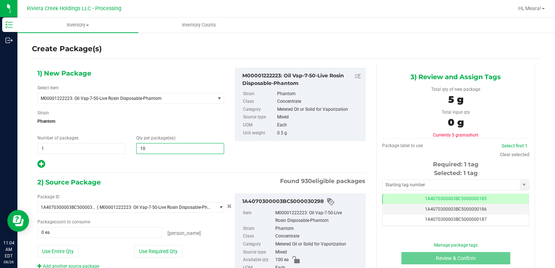
type input "10"
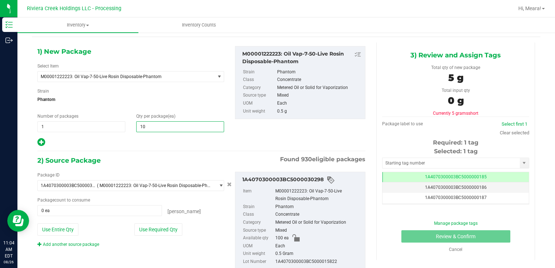
scroll to position [44, 0]
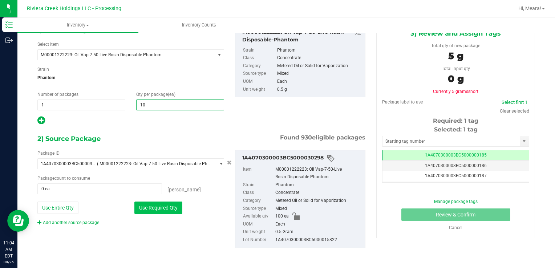
click at [176, 207] on button "Use Required Qty" at bounding box center [158, 208] width 48 height 12
type input "10 ea"
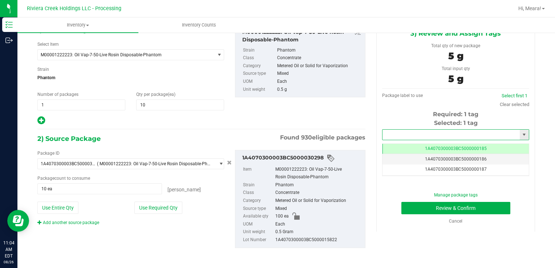
click at [421, 134] on input "text" at bounding box center [451, 135] width 137 height 10
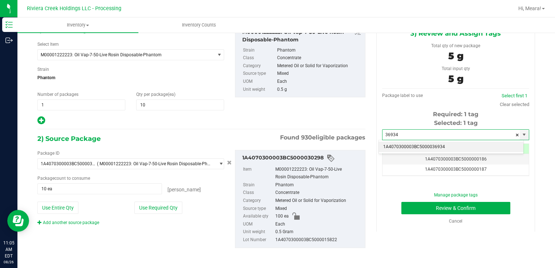
click at [421, 144] on li "1A4070300003BC5000036934" at bounding box center [451, 147] width 145 height 11
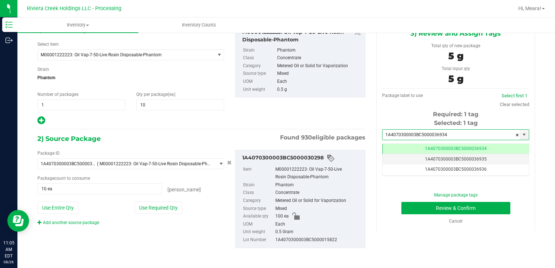
scroll to position [0, 0]
type input "1A4070300003BC5000036934"
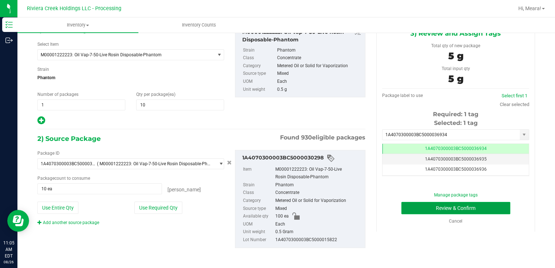
click at [448, 207] on button "Review & Confirm" at bounding box center [455, 208] width 109 height 12
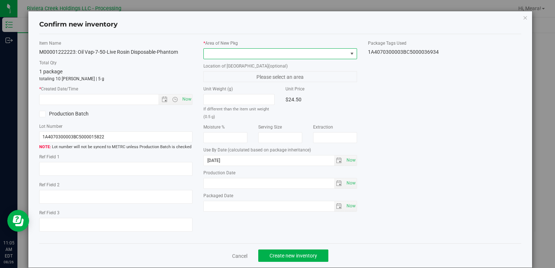
click at [327, 53] on span at bounding box center [276, 54] width 144 height 10
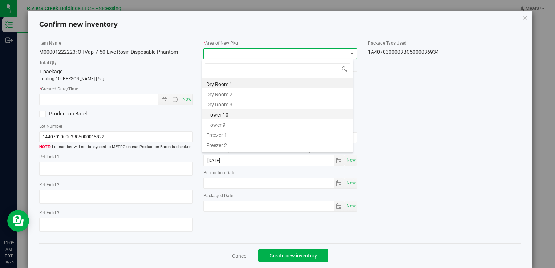
click at [246, 112] on li "Flower 10" at bounding box center [277, 114] width 151 height 10
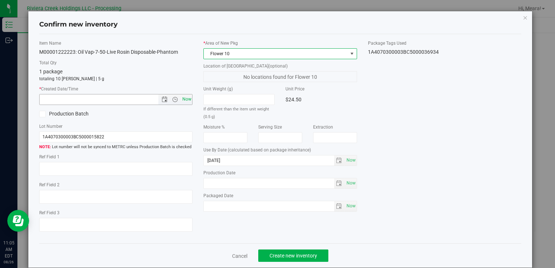
click at [189, 99] on span "Now" at bounding box center [187, 99] width 12 height 11
type input "8/26/2025 11:05 AM"
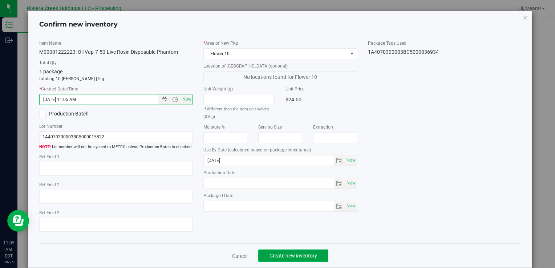
click at [294, 253] on span "Create new inventory" at bounding box center [294, 256] width 48 height 6
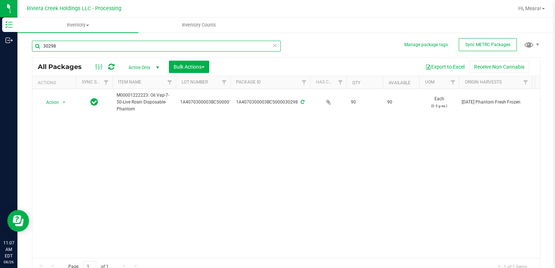
click at [130, 47] on input "30298" at bounding box center [156, 46] width 249 height 11
type input "3"
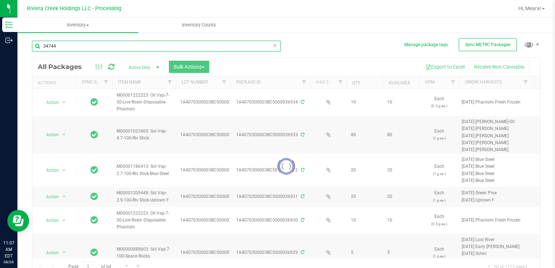
type input "34744"
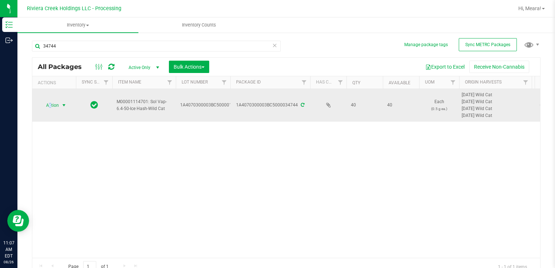
click at [50, 107] on span "Action" at bounding box center [50, 105] width 20 height 10
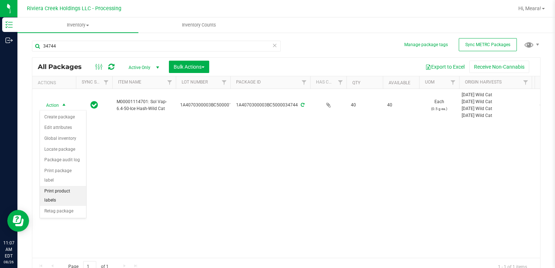
click at [63, 186] on li "Print product labels" at bounding box center [63, 196] width 46 height 20
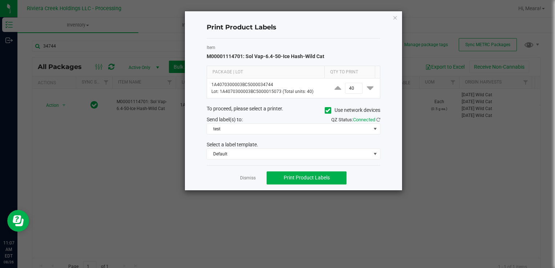
click at [63, 179] on ngb-modal-window "Print Product Labels Item M00001114701: Sol Vap-6.4-50-Ice Hash-Wild Cat Packag…" at bounding box center [280, 134] width 561 height 268
click at [242, 175] on link "Dismiss" at bounding box center [248, 178] width 16 height 6
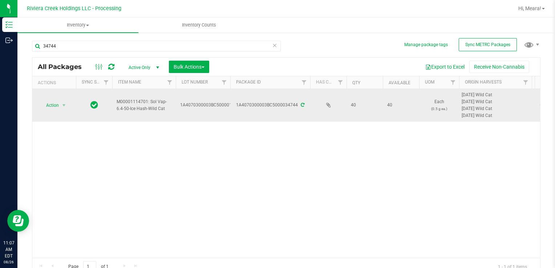
click at [55, 95] on td "Action Action Create package Edit attributes Global inventory Locate package Pa…" at bounding box center [54, 105] width 44 height 33
click at [56, 106] on span "Action" at bounding box center [50, 105] width 20 height 10
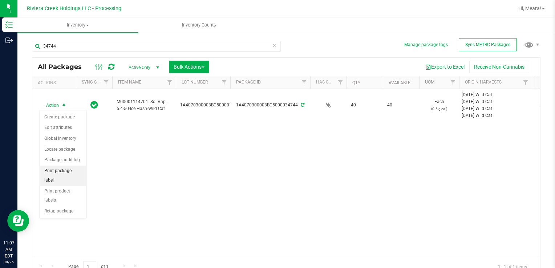
click at [64, 170] on li "Print package label" at bounding box center [63, 176] width 46 height 20
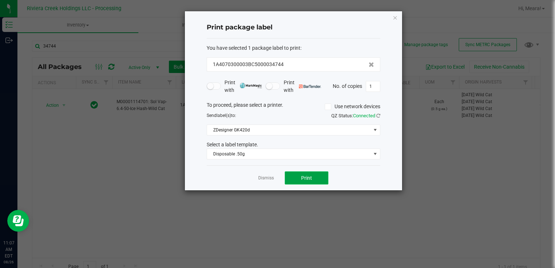
click at [300, 177] on button "Print" at bounding box center [307, 177] width 44 height 13
click at [278, 178] on div "Dismiss Print" at bounding box center [294, 177] width 174 height 25
click at [275, 179] on div "Dismiss Print" at bounding box center [294, 177] width 174 height 25
click at [268, 177] on link "Dismiss" at bounding box center [266, 178] width 16 height 6
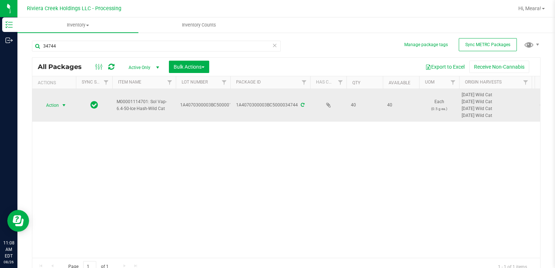
click at [60, 108] on span "select" at bounding box center [64, 105] width 9 height 10
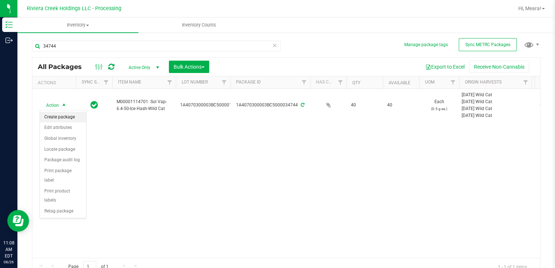
click at [62, 117] on li "Create package" at bounding box center [63, 117] width 46 height 11
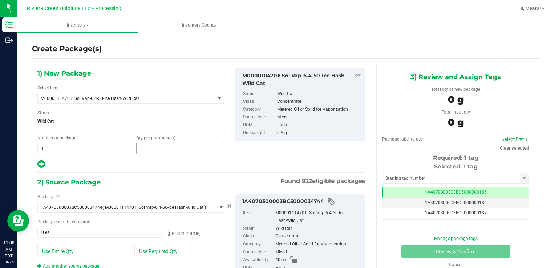
click at [150, 148] on span at bounding box center [180, 148] width 88 height 11
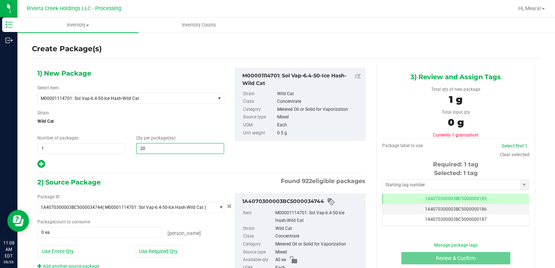
type input "20"
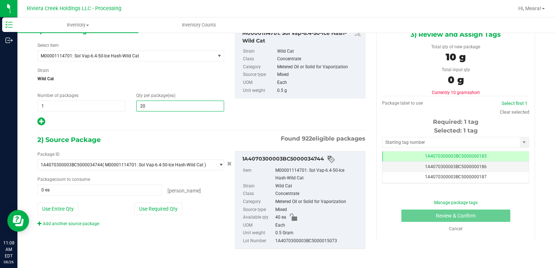
scroll to position [44, 0]
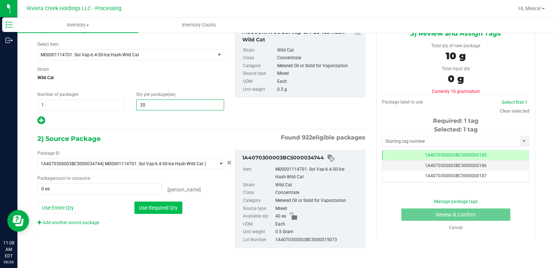
click at [160, 208] on button "Use Required Qty" at bounding box center [158, 208] width 48 height 12
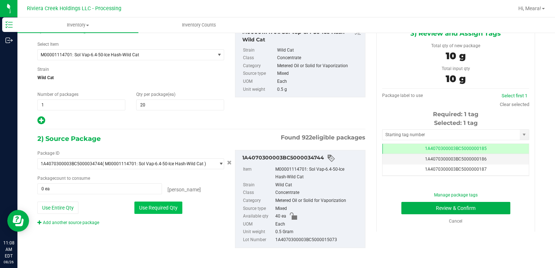
type input "20 ea"
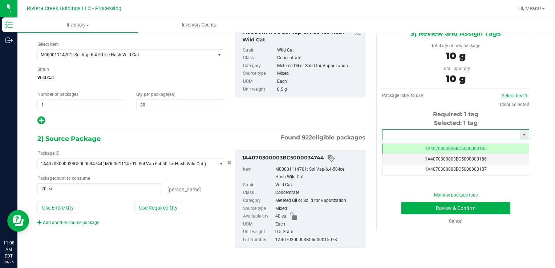
click at [424, 134] on input "text" at bounding box center [451, 135] width 137 height 10
type input "1A4070300003BC5000036935"
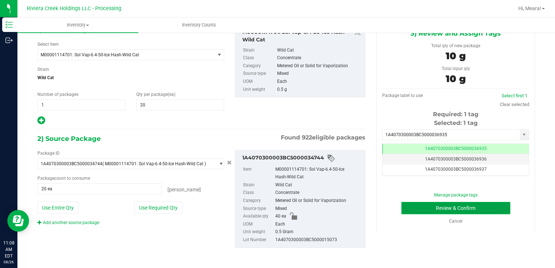
click at [442, 210] on button "Review & Confirm" at bounding box center [455, 208] width 109 height 12
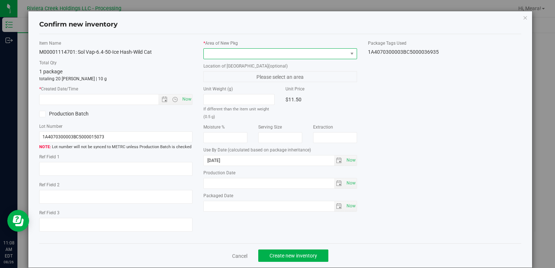
click at [323, 51] on span at bounding box center [276, 54] width 144 height 10
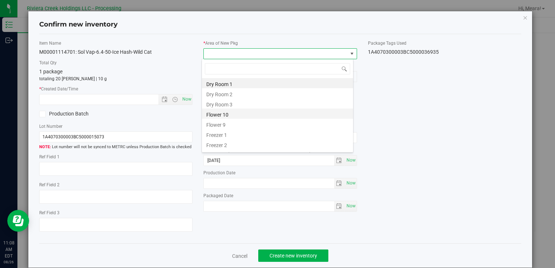
click at [271, 111] on li "Flower 10" at bounding box center [277, 114] width 151 height 10
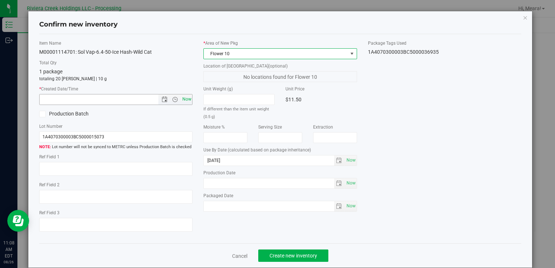
click at [185, 100] on span "Now" at bounding box center [187, 99] width 12 height 11
type input "8/26/2025 11:08 AM"
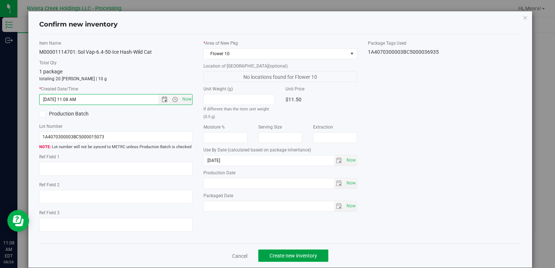
click at [295, 254] on span "Create new inventory" at bounding box center [294, 256] width 48 height 6
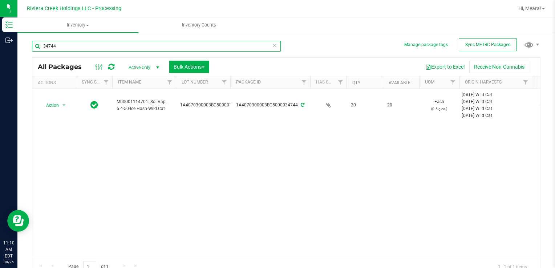
click at [249, 46] on input "34744" at bounding box center [156, 46] width 249 height 11
type input "3"
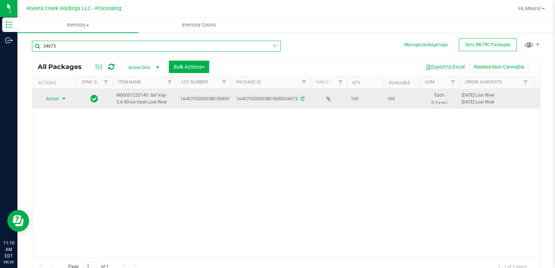
type input "34673"
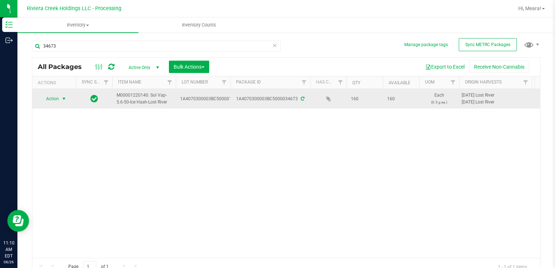
click at [66, 100] on span "select" at bounding box center [64, 99] width 6 height 6
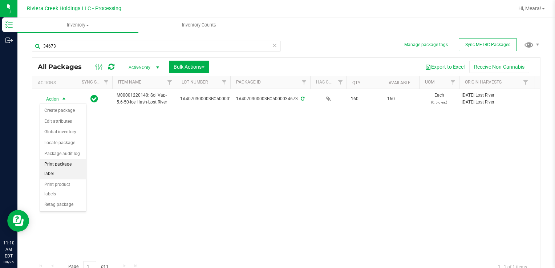
click at [66, 167] on li "Print package label" at bounding box center [63, 169] width 46 height 20
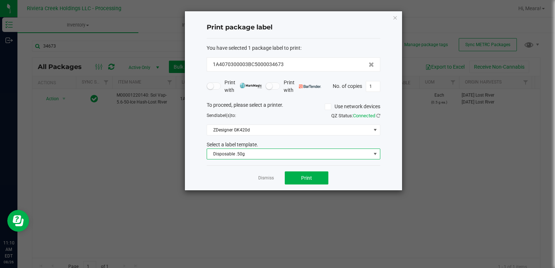
click at [289, 156] on span "Disposable .50g" at bounding box center [289, 154] width 164 height 10
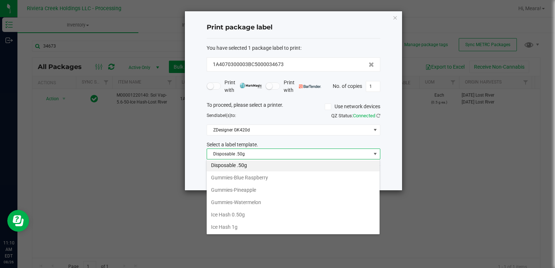
scroll to position [208, 0]
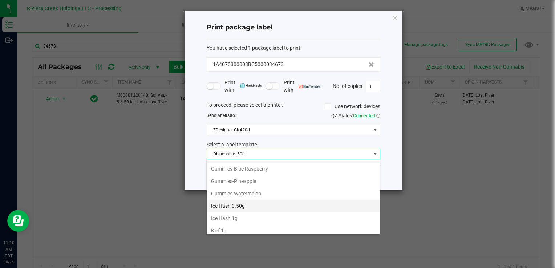
click at [279, 203] on li "Ice Hash 0.50g" at bounding box center [293, 206] width 173 height 12
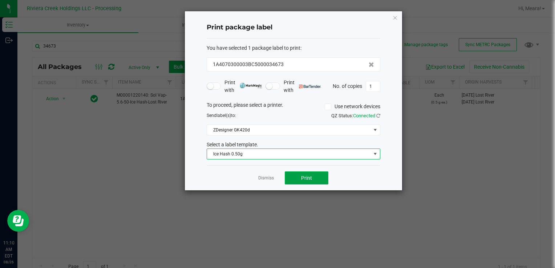
click at [302, 178] on span "Print" at bounding box center [306, 178] width 11 height 6
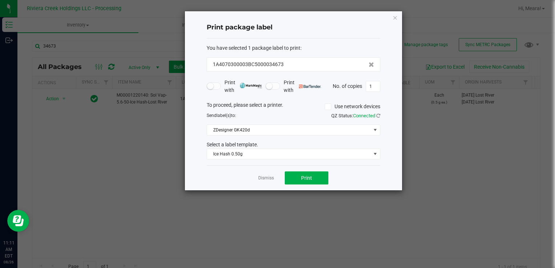
click at [269, 181] on app-cancel-button "Dismiss" at bounding box center [266, 178] width 16 height 8
click at [269, 179] on link "Dismiss" at bounding box center [266, 178] width 16 height 6
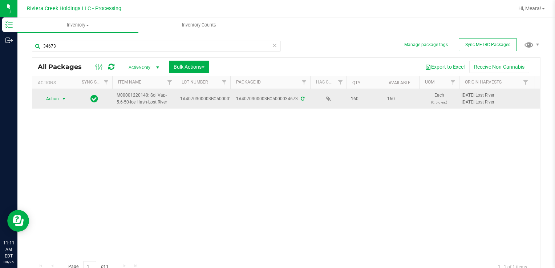
click at [57, 104] on span "Action" at bounding box center [50, 99] width 20 height 10
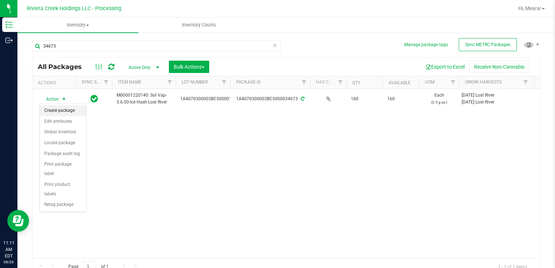
click at [60, 108] on li "Create package" at bounding box center [63, 110] width 46 height 11
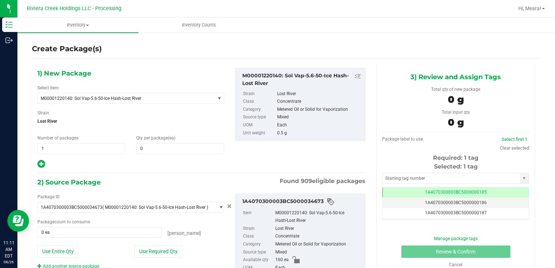
click at [183, 154] on div "1) New Package Select Item M00001220140: Sol Vap-5.6-50-Ice Hash-Lost River M00…" at bounding box center [131, 118] width 198 height 101
click at [184, 152] on span at bounding box center [180, 148] width 88 height 11
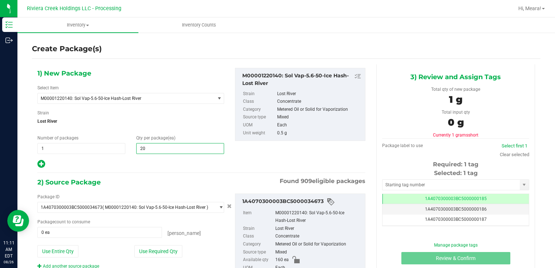
type input "20"
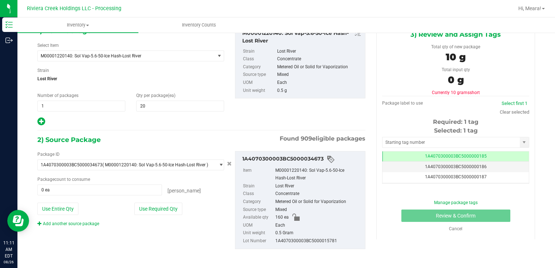
scroll to position [44, 0]
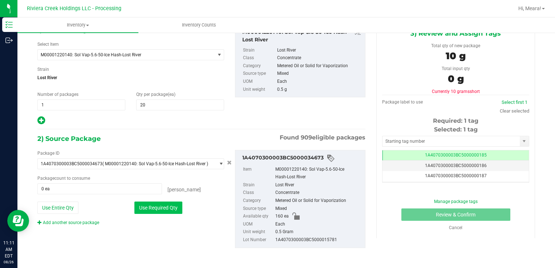
click at [172, 206] on button "Use Required Qty" at bounding box center [158, 208] width 48 height 12
type input "20 ea"
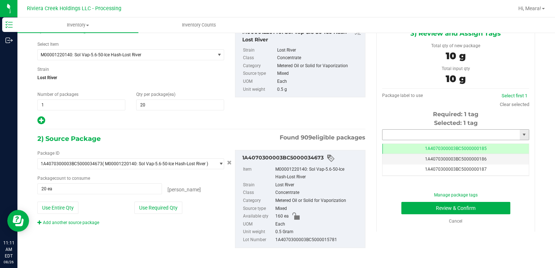
click at [394, 137] on input "text" at bounding box center [451, 135] width 137 height 10
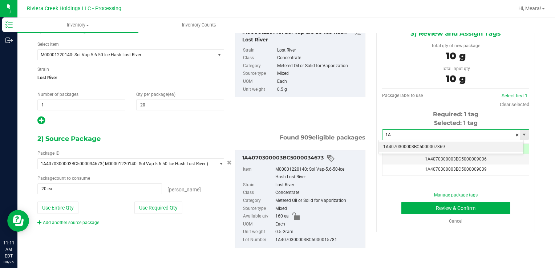
type input "1"
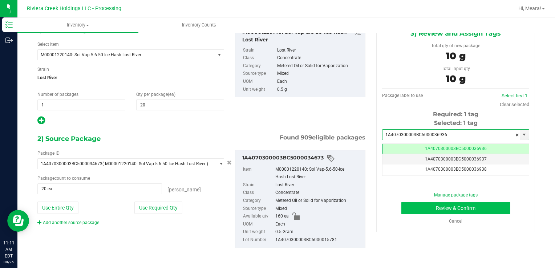
type input "1A4070300003BC5000036936"
click at [424, 211] on button "Review & Confirm" at bounding box center [455, 208] width 109 height 12
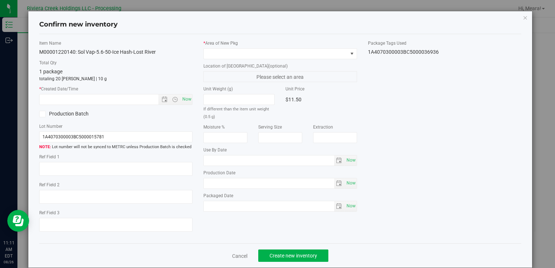
type input "[DATE]"
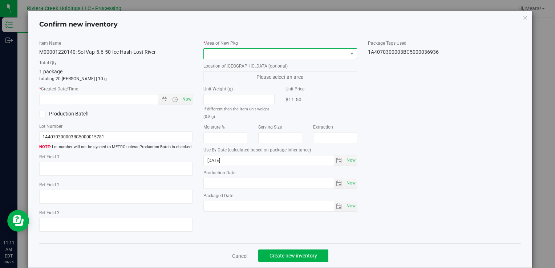
click at [294, 55] on span at bounding box center [276, 54] width 144 height 10
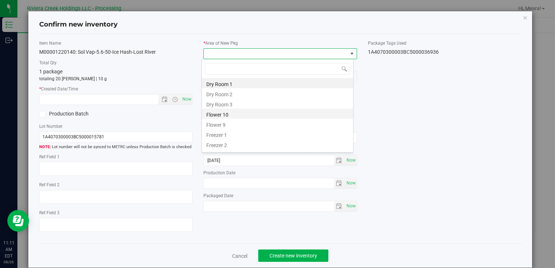
click at [275, 114] on li "Flower 10" at bounding box center [277, 114] width 151 height 10
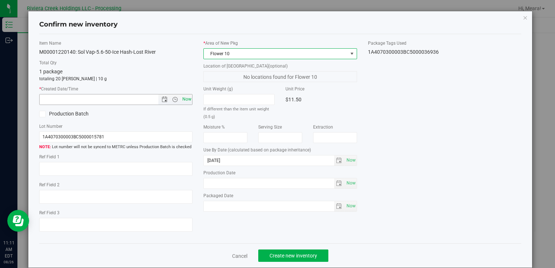
click at [187, 98] on span "Now" at bounding box center [187, 99] width 12 height 11
type input "8/26/2025 11:11 AM"
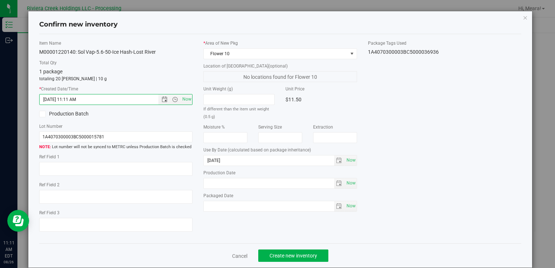
click at [408, 111] on div "Item Name M00001220140: Sol Vap-5.6-50-Ice Hash-Lost River Total Qty 1 package …" at bounding box center [280, 139] width 493 height 198
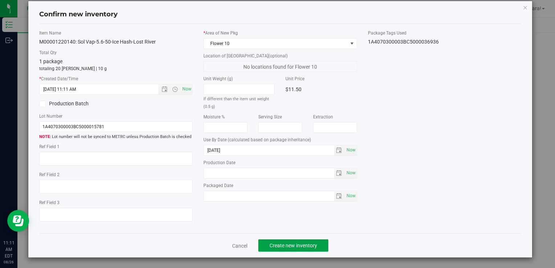
click at [308, 243] on span "Create new inventory" at bounding box center [294, 246] width 48 height 6
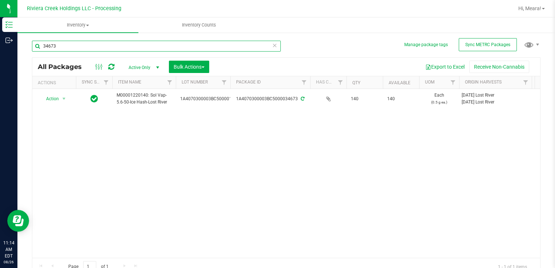
drag, startPoint x: 94, startPoint y: 45, endPoint x: 31, endPoint y: 52, distance: 64.3
click at [31, 52] on div "Manage package tags Sync METRC Packages 34673 All Packages Active Only Active O…" at bounding box center [286, 143] width 538 height 222
type input "36171"
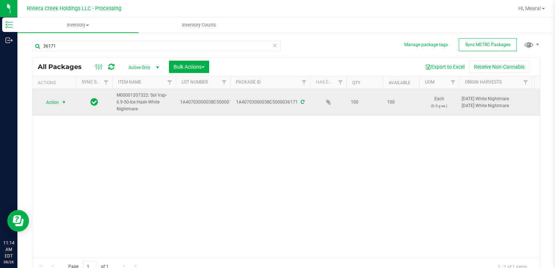
click at [52, 102] on span "Action" at bounding box center [50, 102] width 20 height 10
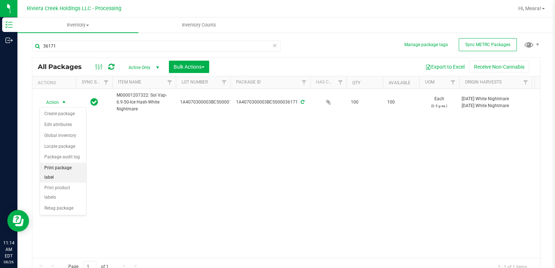
click at [74, 170] on li "Print package label" at bounding box center [63, 173] width 46 height 20
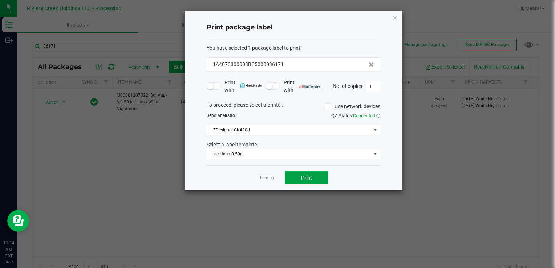
click at [309, 179] on span "Print" at bounding box center [306, 178] width 11 height 6
click at [262, 177] on link "Dismiss" at bounding box center [266, 178] width 16 height 6
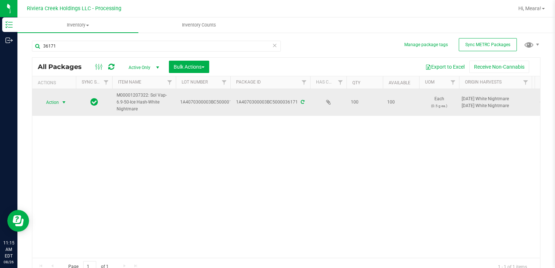
click at [47, 106] on span "Action" at bounding box center [50, 102] width 20 height 10
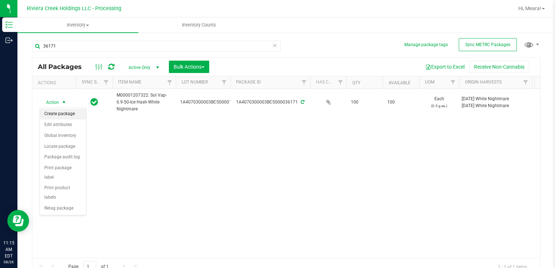
click at [53, 115] on li "Create package" at bounding box center [63, 114] width 46 height 11
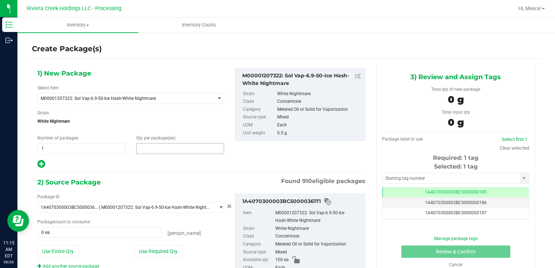
click at [158, 146] on span at bounding box center [180, 148] width 88 height 11
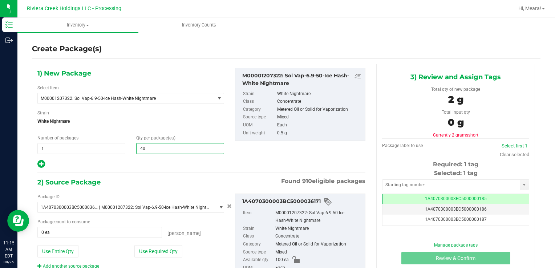
type input "40"
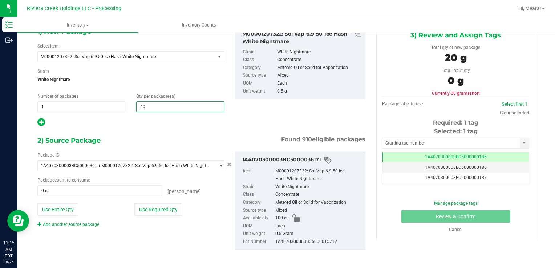
scroll to position [44, 0]
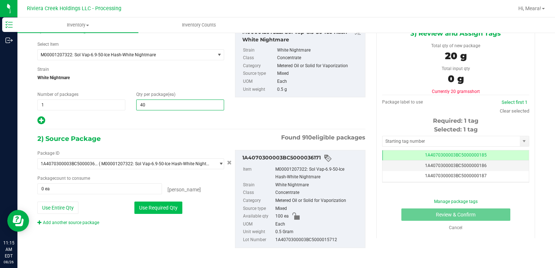
click at [174, 206] on button "Use Required Qty" at bounding box center [158, 208] width 48 height 12
type input "40 ea"
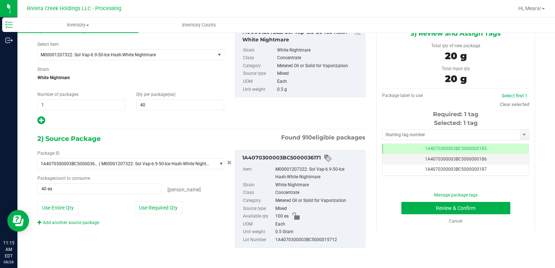
click at [219, 191] on div "[PERSON_NAME]" at bounding box center [193, 188] width 62 height 10
click at [398, 135] on input "text" at bounding box center [451, 135] width 137 height 10
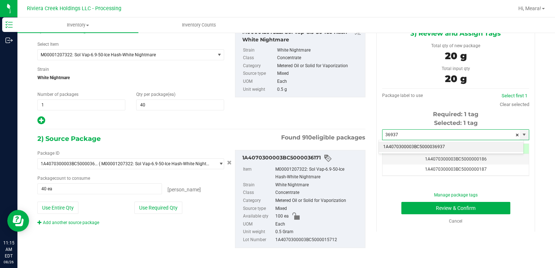
click at [405, 146] on li "1A4070300003BC5000036937" at bounding box center [451, 147] width 145 height 11
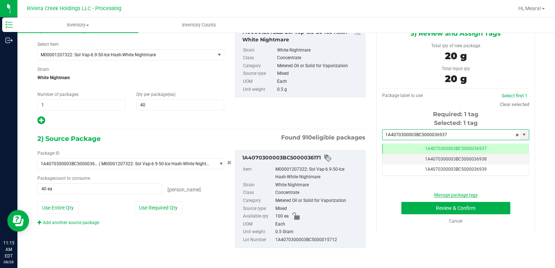
scroll to position [0, 0]
type input "1A4070300003BC5000036937"
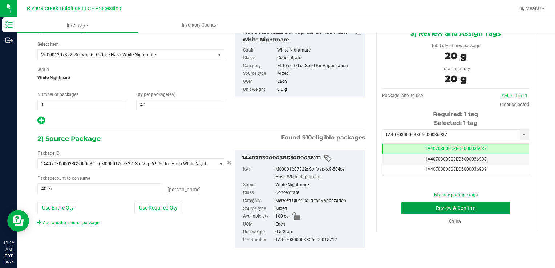
click at [438, 211] on button "Review & Confirm" at bounding box center [455, 208] width 109 height 12
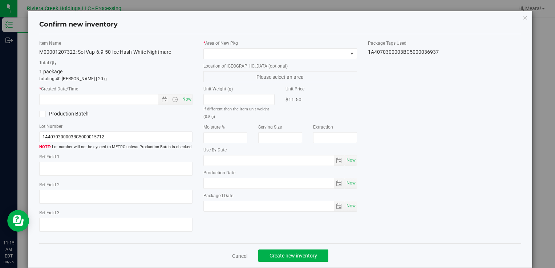
type input "2026-04-23"
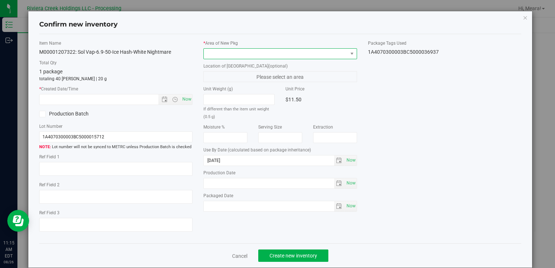
click at [320, 53] on span at bounding box center [276, 54] width 144 height 10
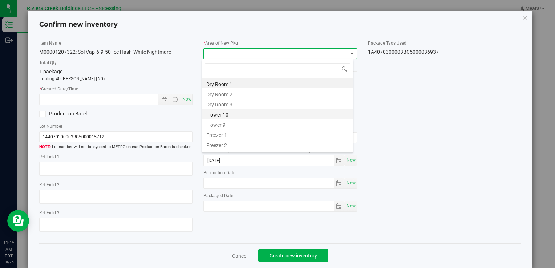
click at [301, 113] on li "Flower 10" at bounding box center [277, 114] width 151 height 10
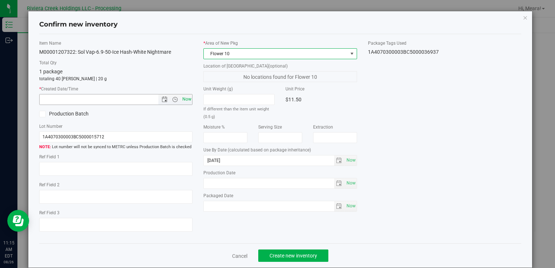
click at [184, 103] on span "Now" at bounding box center [187, 99] width 12 height 11
type input "8/26/2025 11:15 AM"
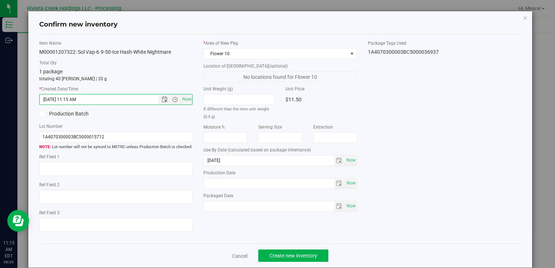
click at [383, 110] on div "Item Name M00001207322: Sol Vap-6.9-50-Ice Hash-White Nightmare Total Qty 1 pac…" at bounding box center [280, 139] width 493 height 198
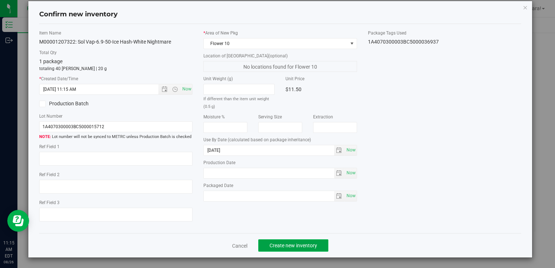
click at [319, 246] on button "Create new inventory" at bounding box center [293, 245] width 70 height 12
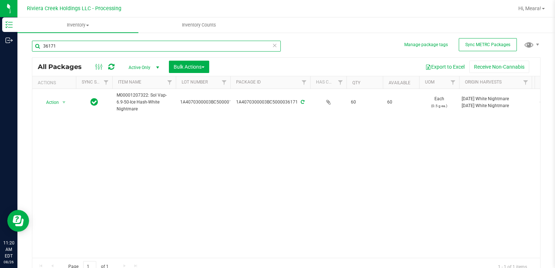
drag, startPoint x: 137, startPoint y: 46, endPoint x: -1, endPoint y: 47, distance: 138.1
click at [0, 47] on html "Inventory Outbound 11:20 AM EDT 08/26/2025 08/26 Riviera Creek Holdings LLC - P…" at bounding box center [277, 134] width 555 height 268
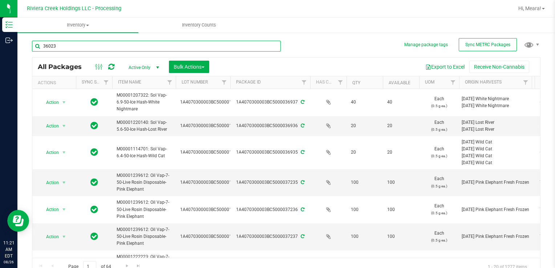
type input "36023"
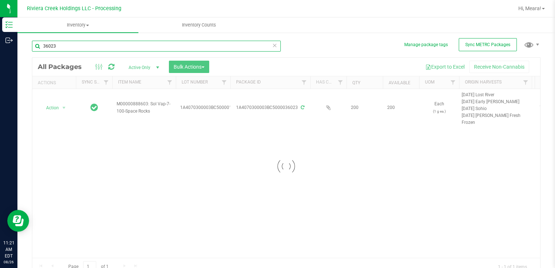
click at [59, 44] on input "36023" at bounding box center [156, 46] width 249 height 11
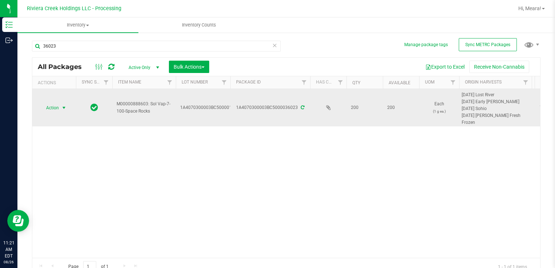
click at [63, 109] on span "select" at bounding box center [64, 108] width 6 height 6
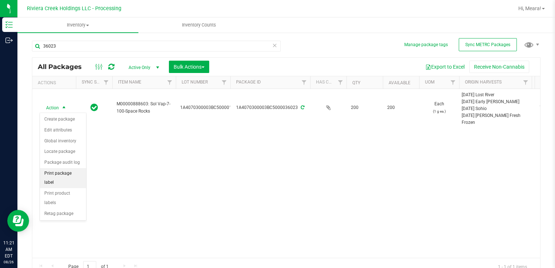
click at [74, 172] on li "Print package label" at bounding box center [63, 178] width 46 height 20
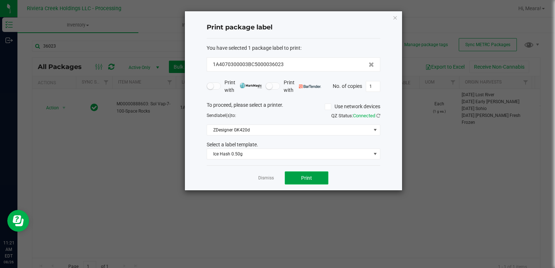
click at [292, 176] on button "Print" at bounding box center [307, 177] width 44 height 13
click at [264, 176] on link "Dismiss" at bounding box center [266, 178] width 16 height 6
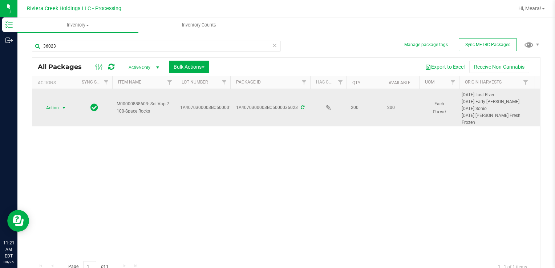
click at [64, 105] on span "select" at bounding box center [64, 108] width 6 height 6
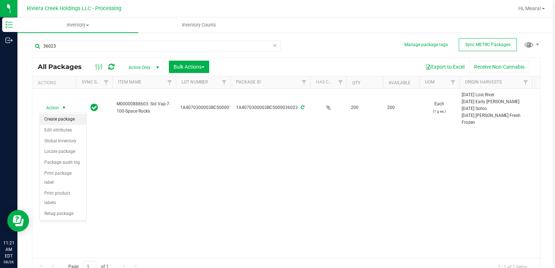
click at [65, 120] on li "Create package" at bounding box center [63, 119] width 46 height 11
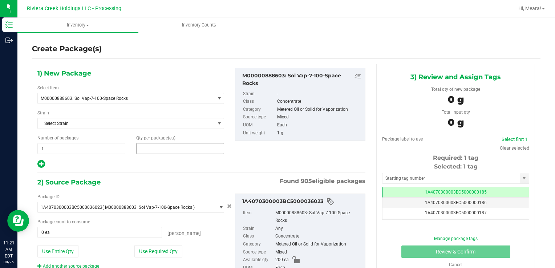
click at [161, 145] on span at bounding box center [180, 148] width 88 height 11
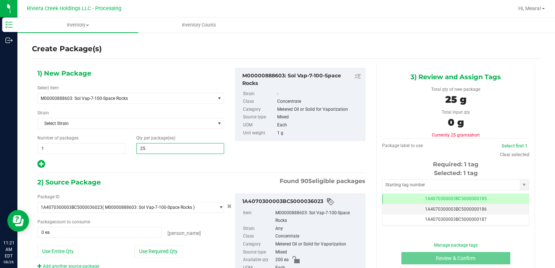
type input "25"
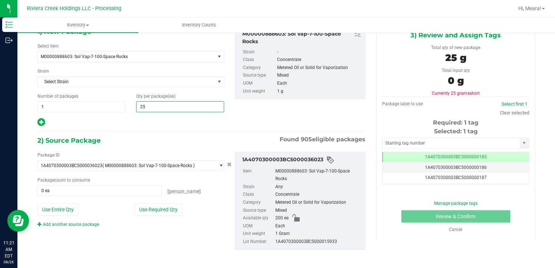
scroll to position [44, 0]
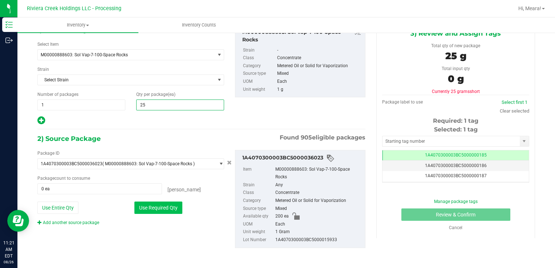
click at [171, 208] on button "Use Required Qty" at bounding box center [158, 208] width 48 height 12
type input "25 ea"
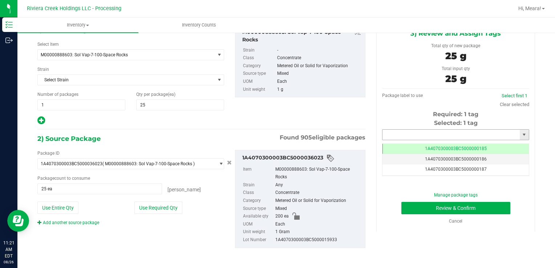
click at [417, 134] on input "text" at bounding box center [451, 135] width 137 height 10
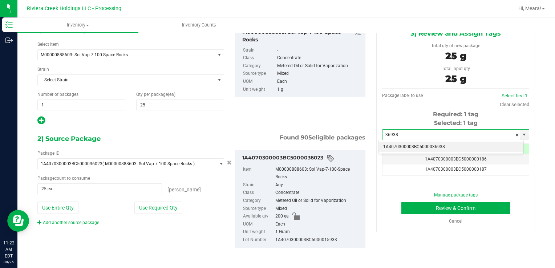
click at [426, 150] on li "1A4070300003BC5000036938" at bounding box center [451, 147] width 145 height 11
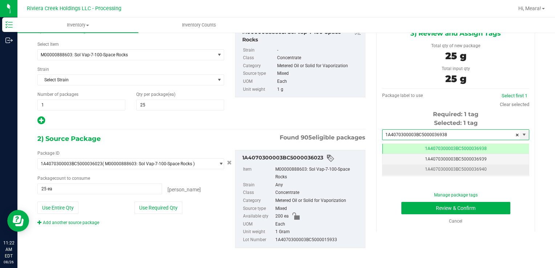
scroll to position [0, 0]
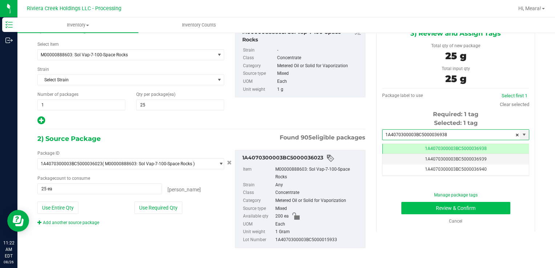
type input "1A4070300003BC5000036938"
click at [432, 209] on button "Review & Confirm" at bounding box center [455, 208] width 109 height 12
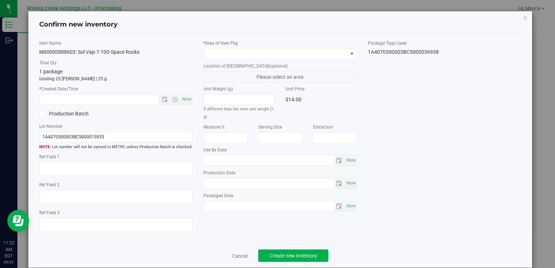
type input "[DATE]"
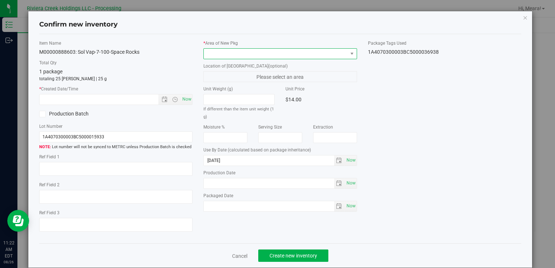
click at [314, 52] on span at bounding box center [276, 54] width 144 height 10
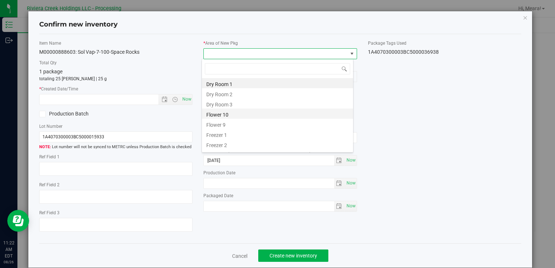
click at [296, 111] on li "Flower 10" at bounding box center [277, 114] width 151 height 10
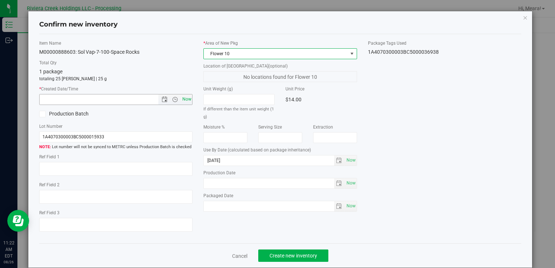
click at [185, 96] on span "Now" at bounding box center [187, 99] width 12 height 11
type input "8/26/2025 11:22 AM"
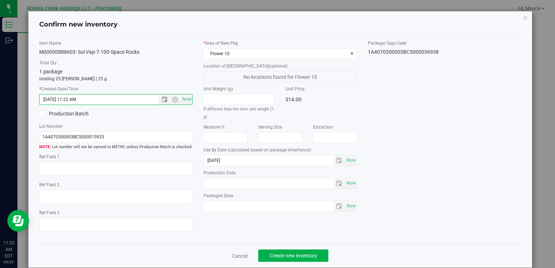
click at [362, 102] on div "Item Name M00000888603: Sol Vap-7-100-Space Rocks Total Qty 1 package totaling …" at bounding box center [280, 139] width 493 height 198
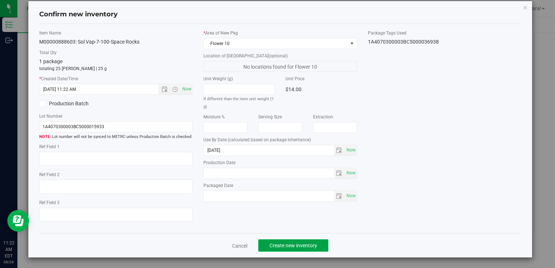
click at [314, 240] on button "Create new inventory" at bounding box center [293, 245] width 70 height 12
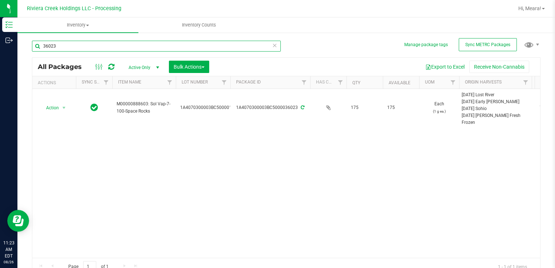
click at [119, 47] on input "36023" at bounding box center [156, 46] width 249 height 11
type input "3"
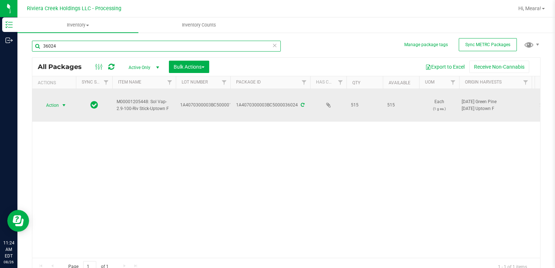
type input "36024"
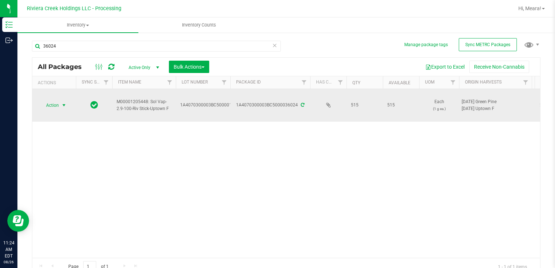
click at [53, 109] on span "Action" at bounding box center [50, 105] width 20 height 10
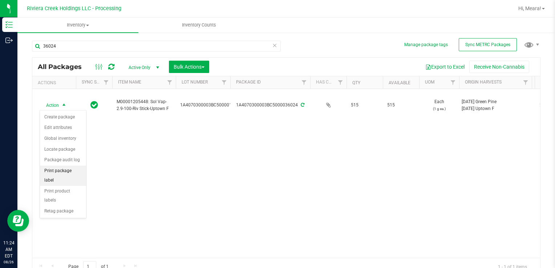
click at [62, 169] on li "Print package label" at bounding box center [63, 176] width 46 height 20
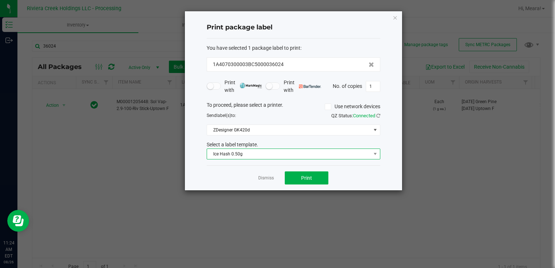
click at [269, 153] on span "Ice Hash 0.50g" at bounding box center [289, 154] width 164 height 10
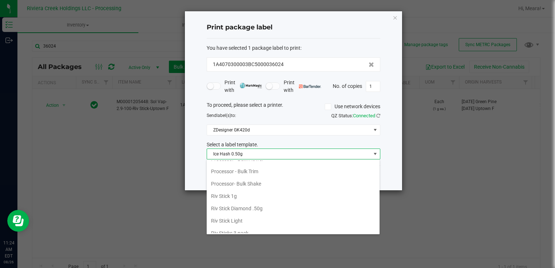
scroll to position [329, 0]
click at [262, 180] on li "Riv Stick 1g" at bounding box center [293, 183] width 173 height 12
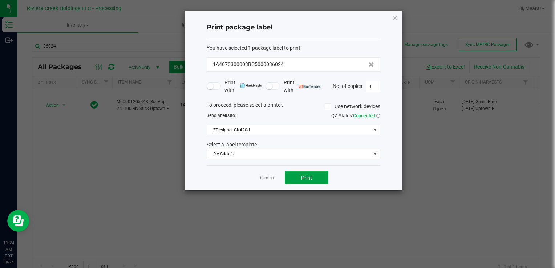
click at [302, 175] on span "Print" at bounding box center [306, 178] width 11 height 6
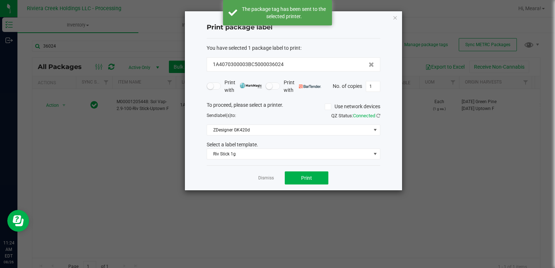
click at [139, 153] on ngb-modal-window "Print package label You have selected 1 package label to print : 1A4070300003BC…" at bounding box center [280, 134] width 561 height 268
click at [392, 17] on div "Print package label You have selected 1 package label to print : 1A4070300003BC…" at bounding box center [293, 100] width 217 height 179
click at [393, 17] on icon "button" at bounding box center [395, 17] width 5 height 9
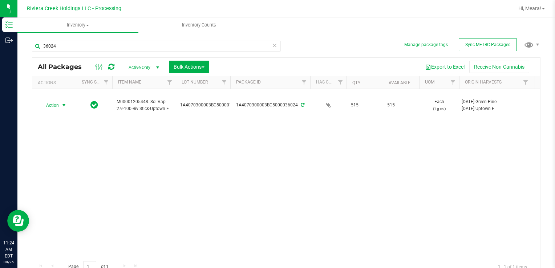
click at [272, 46] on icon at bounding box center [274, 45] width 5 height 9
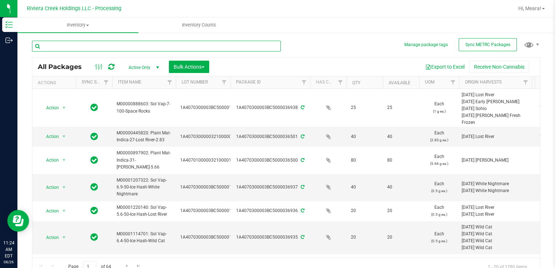
click at [258, 47] on input "text" at bounding box center [156, 46] width 249 height 11
type input "36023"
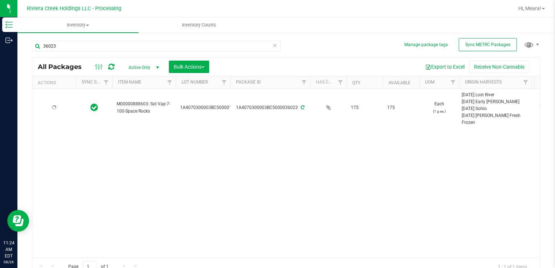
click at [58, 107] on div at bounding box center [54, 107] width 35 height 7
click at [58, 107] on span "Action" at bounding box center [50, 108] width 20 height 10
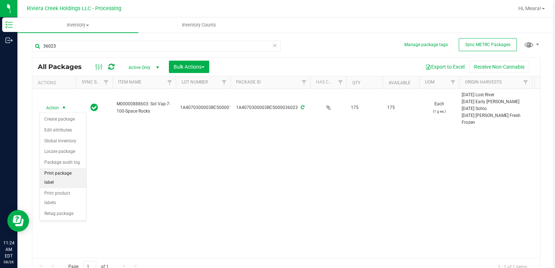
click at [62, 171] on li "Print package label" at bounding box center [63, 178] width 46 height 20
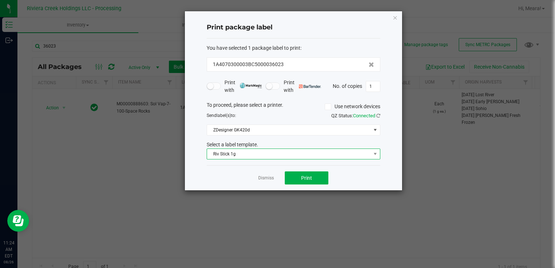
click at [230, 153] on span "Riv Stick 1g" at bounding box center [289, 154] width 164 height 10
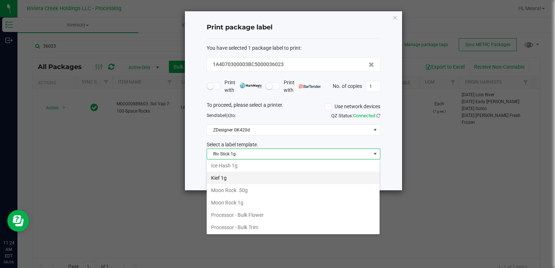
scroll to position [342, 0]
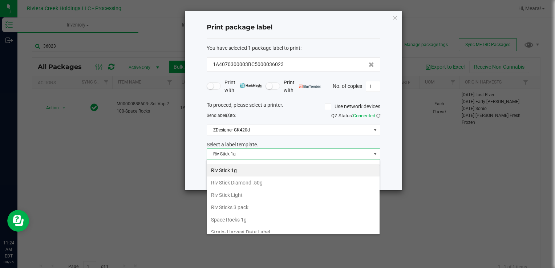
click at [233, 215] on li "Space Rocks 1g" at bounding box center [293, 220] width 173 height 12
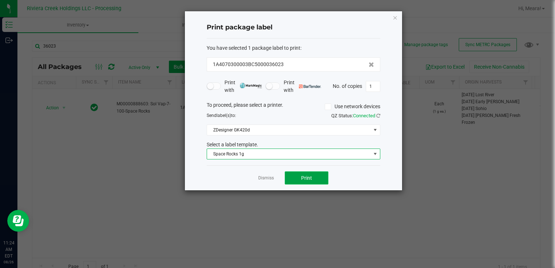
click at [314, 178] on button "Print" at bounding box center [307, 177] width 44 height 13
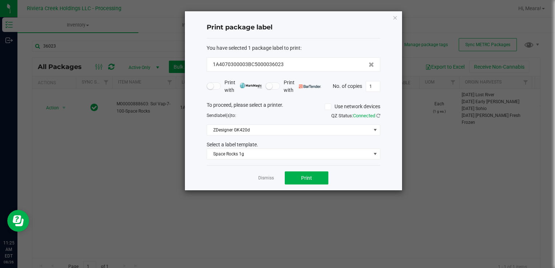
click at [263, 182] on div "Dismiss Print" at bounding box center [294, 177] width 174 height 25
click at [263, 178] on link "Dismiss" at bounding box center [266, 178] width 16 height 6
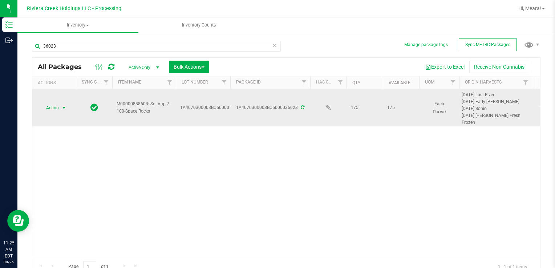
click at [60, 106] on span "select" at bounding box center [64, 108] width 9 height 10
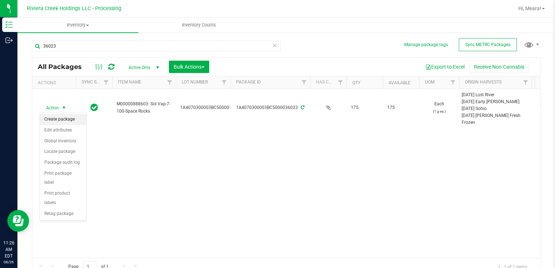
click at [60, 118] on li "Create package" at bounding box center [63, 119] width 46 height 11
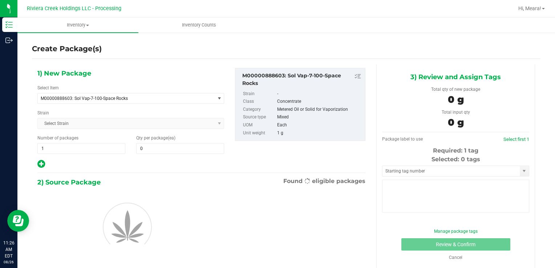
type input "0"
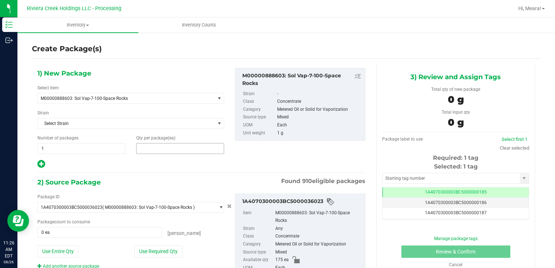
click at [186, 148] on span at bounding box center [180, 148] width 88 height 11
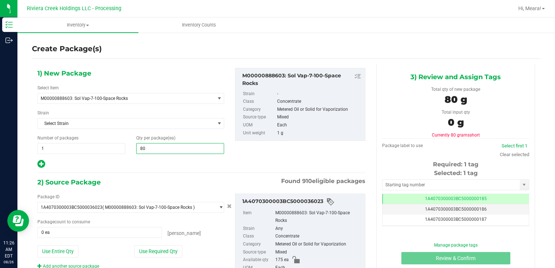
type input "80"
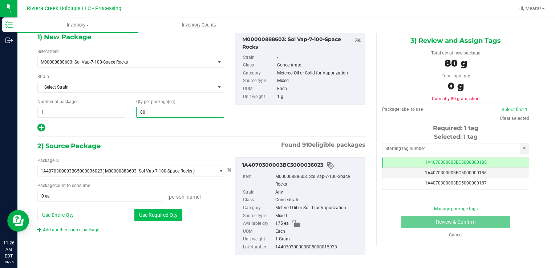
click at [171, 219] on button "Use Required Qty" at bounding box center [158, 215] width 48 height 12
type input "80 ea"
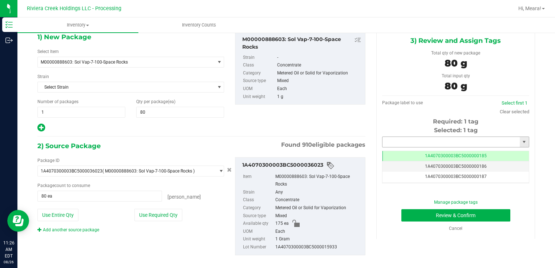
click at [430, 140] on input "text" at bounding box center [451, 142] width 137 height 10
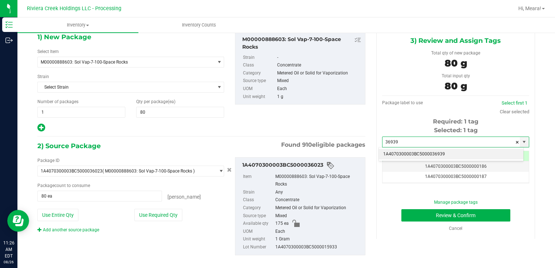
click at [432, 154] on li "1A4070300003BC5000036939" at bounding box center [451, 154] width 145 height 11
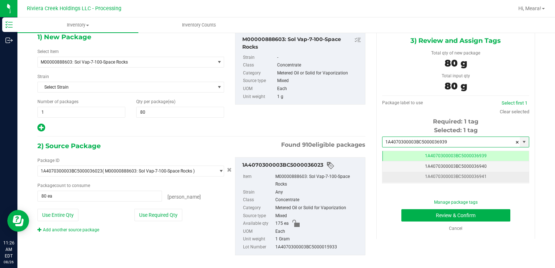
scroll to position [0, 0]
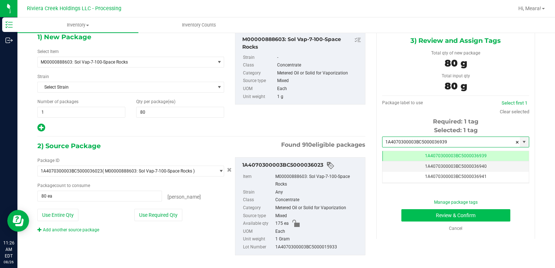
type input "1A4070300003BC5000036939"
click at [440, 217] on button "Review & Confirm" at bounding box center [455, 215] width 109 height 12
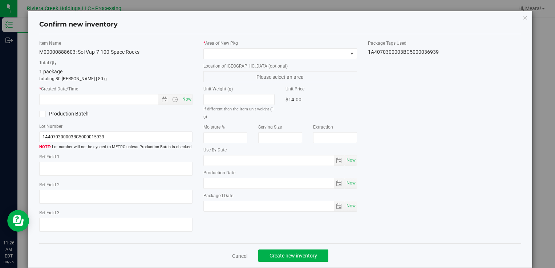
type input "[DATE]"
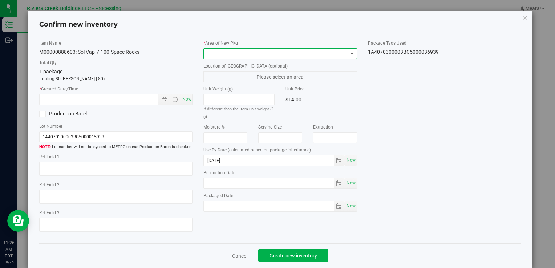
click at [290, 52] on span at bounding box center [276, 54] width 144 height 10
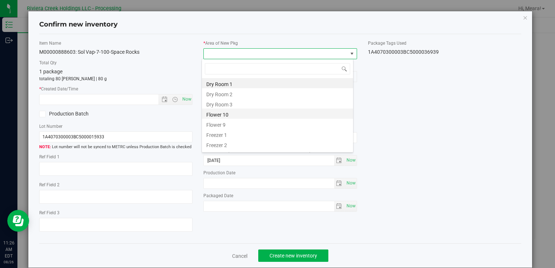
click at [287, 110] on li "Flower 10" at bounding box center [277, 114] width 151 height 10
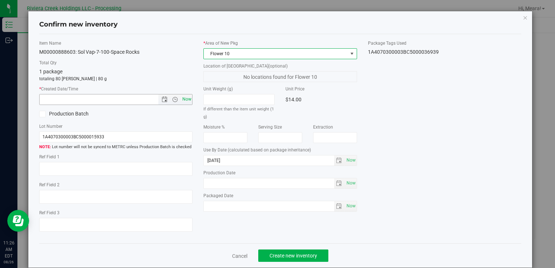
click at [185, 100] on span "Now" at bounding box center [187, 99] width 12 height 11
type input "8/26/2025 11:26 AM"
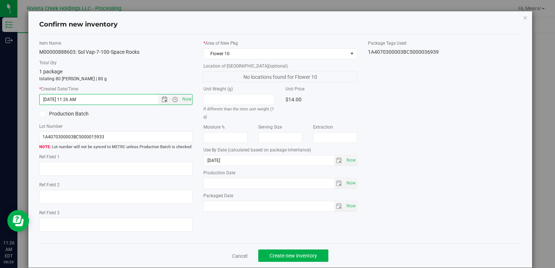
click at [352, 102] on div "$14.00" at bounding box center [321, 99] width 71 height 11
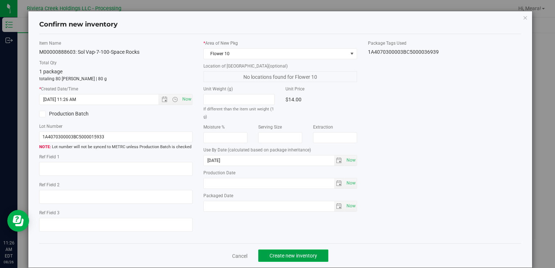
click at [311, 254] on span "Create new inventory" at bounding box center [294, 256] width 48 height 6
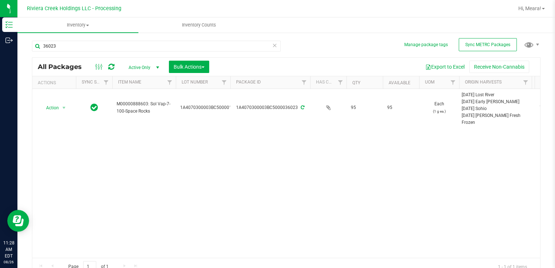
drag, startPoint x: 198, startPoint y: 173, endPoint x: 194, endPoint y: 171, distance: 4.1
click at [197, 172] on div "Action Action Create package Edit attributes Global inventory Locate package Pa…" at bounding box center [286, 173] width 508 height 169
click at [109, 69] on icon at bounding box center [111, 66] width 6 height 7
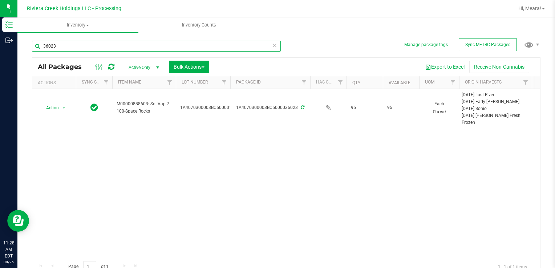
drag, startPoint x: 90, startPoint y: 45, endPoint x: 21, endPoint y: 44, distance: 69.0
click at [21, 44] on div "Manage package tags Sync METRC Packages 36023 All Packages Active Only Active O…" at bounding box center [286, 143] width 538 height 222
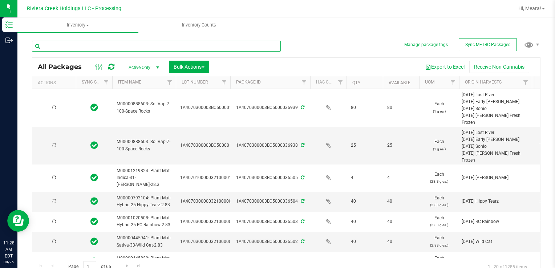
type input "[DATE]"
type input "2026-04-23"
type input "[DATE]"
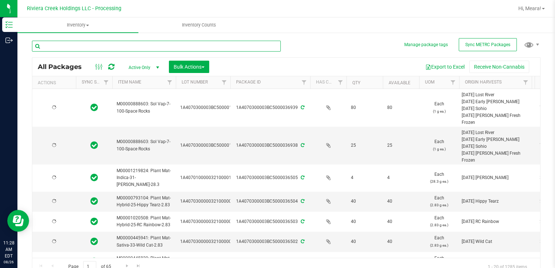
type input "[DATE]"
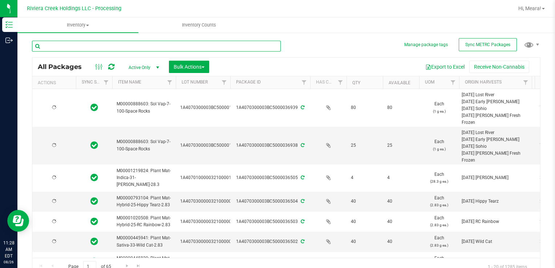
type input "[DATE]"
type input "2026-04-21"
type input "[DATE]"
type input "36023"
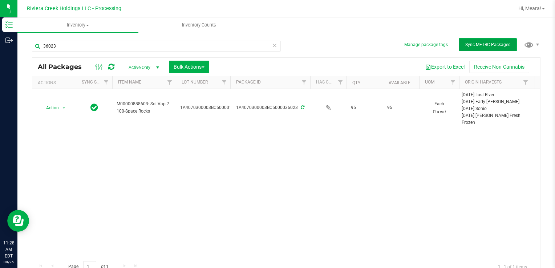
click at [486, 50] on button "Sync METRC Packages" at bounding box center [488, 44] width 58 height 13
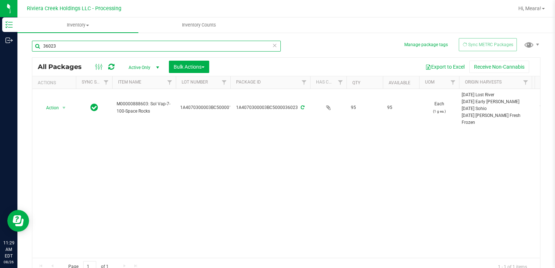
click at [275, 49] on input "36023" at bounding box center [156, 46] width 249 height 11
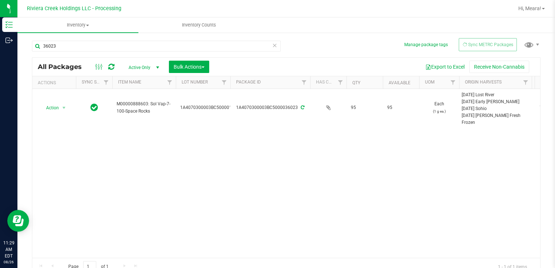
click at [272, 44] on icon at bounding box center [274, 45] width 5 height 9
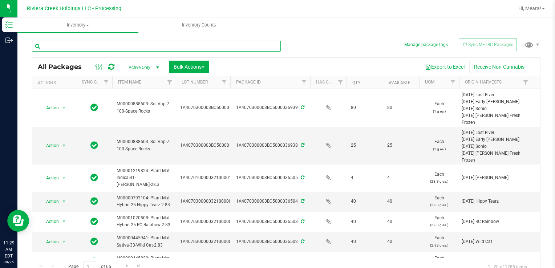
click at [271, 44] on input "text" at bounding box center [156, 46] width 249 height 11
type input "36024"
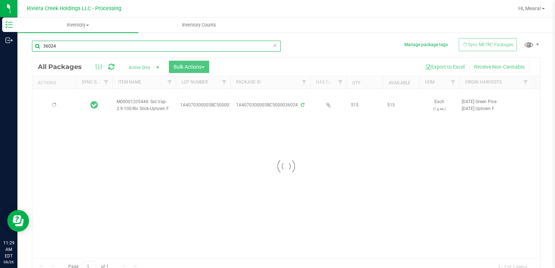
type input "2026-04-21"
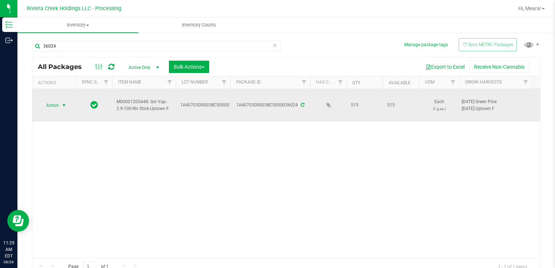
click at [61, 105] on span "select" at bounding box center [64, 105] width 9 height 10
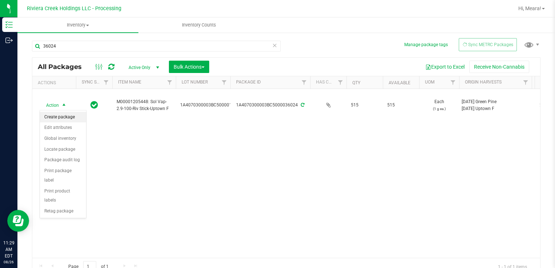
click at [61, 119] on li "Create package" at bounding box center [63, 117] width 46 height 11
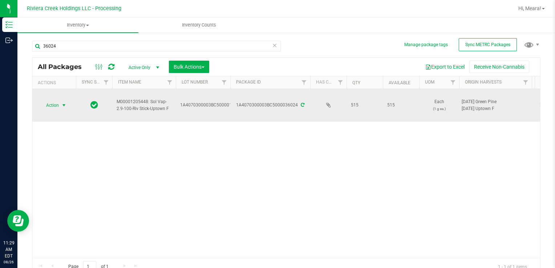
click at [64, 106] on span "select" at bounding box center [64, 105] width 6 height 6
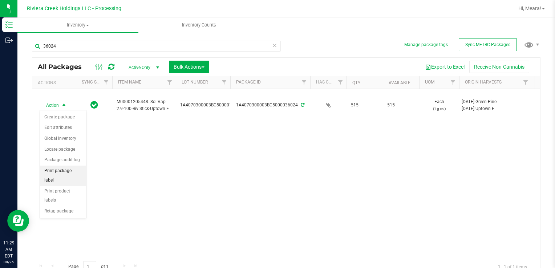
click at [66, 174] on li "Print package label" at bounding box center [63, 176] width 46 height 20
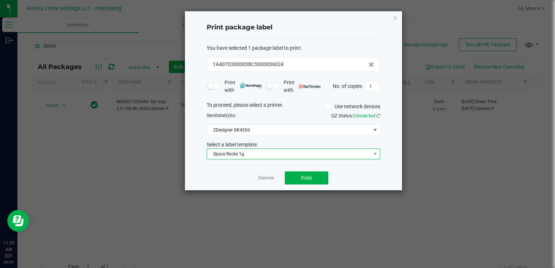
click at [253, 157] on span "Space Rocks 1g" at bounding box center [289, 154] width 164 height 10
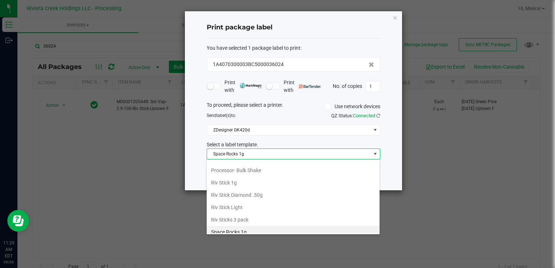
scroll to position [11, 174]
click at [256, 177] on li "Riv Stick 1g" at bounding box center [293, 183] width 173 height 12
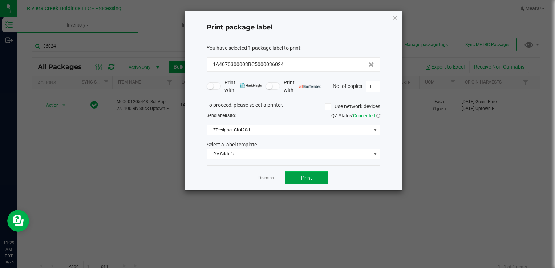
click at [305, 175] on span "Print" at bounding box center [306, 178] width 11 height 6
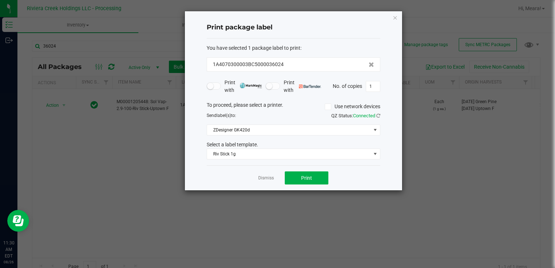
drag, startPoint x: 272, startPoint y: 178, endPoint x: 245, endPoint y: 167, distance: 28.7
click at [271, 178] on link "Dismiss" at bounding box center [266, 178] width 16 height 6
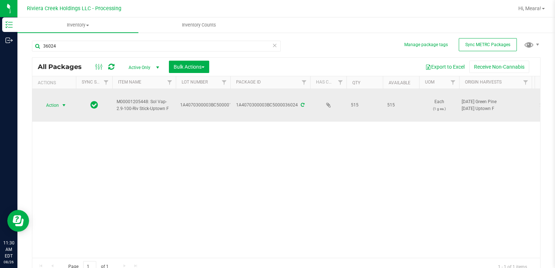
click at [66, 104] on span "select" at bounding box center [64, 105] width 6 height 6
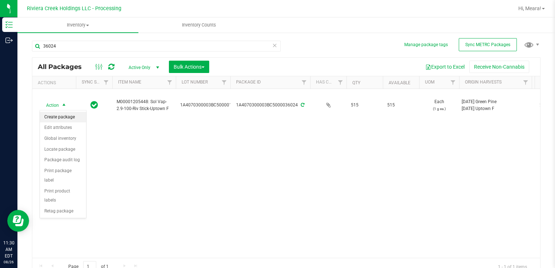
click at [67, 118] on li "Create package" at bounding box center [63, 117] width 46 height 11
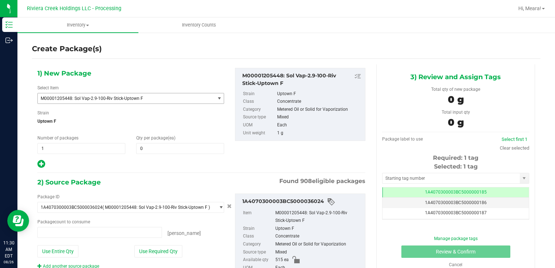
type input "0 ea"
click at [179, 149] on span at bounding box center [180, 148] width 88 height 11
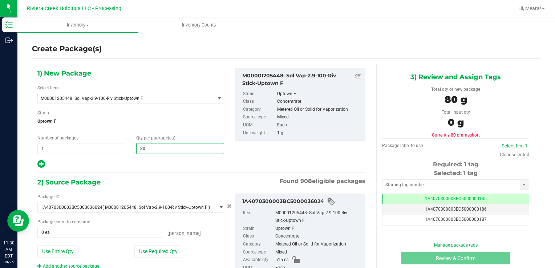
type input "80"
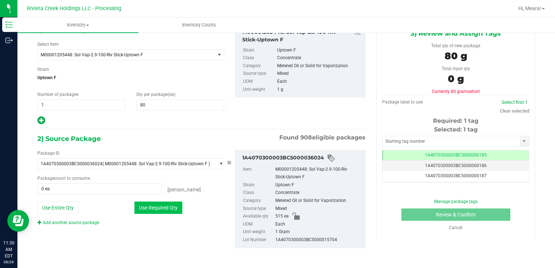
click at [171, 205] on button "Use Required Qty" at bounding box center [158, 208] width 48 height 12
type input "80 ea"
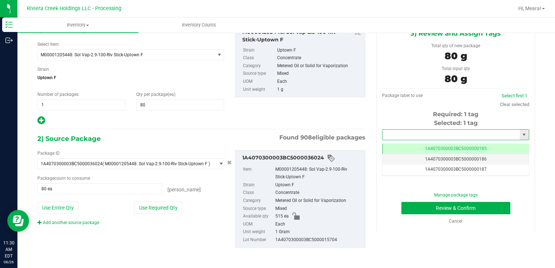
click at [469, 135] on input "text" at bounding box center [451, 135] width 137 height 10
type input "1A4070300003BC5000036940"
click at [482, 206] on button "Review & Confirm" at bounding box center [455, 208] width 109 height 12
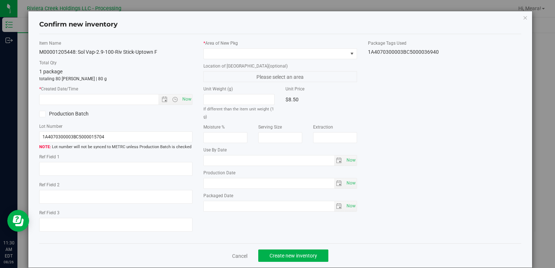
type input "2026-04-21"
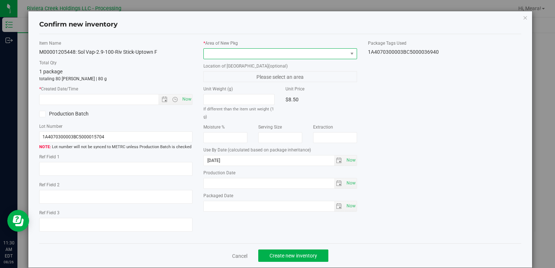
click at [320, 57] on span at bounding box center [276, 54] width 144 height 10
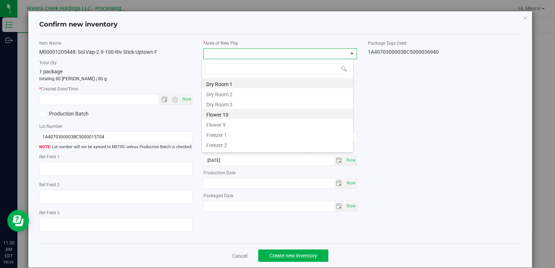
click at [259, 114] on li "Flower 10" at bounding box center [277, 114] width 151 height 10
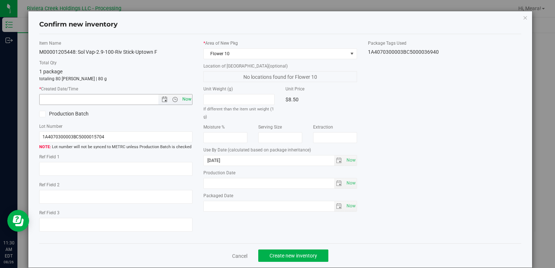
click at [182, 99] on span "Now" at bounding box center [187, 99] width 12 height 11
type input "8/26/2025 11:30 AM"
click at [397, 98] on div "Item Name M00001205448: Sol Vap-2.9-100-Riv Stick-Uptown F Total Qty 1 package …" at bounding box center [280, 139] width 493 height 198
click at [297, 255] on span "Create new inventory" at bounding box center [294, 256] width 48 height 6
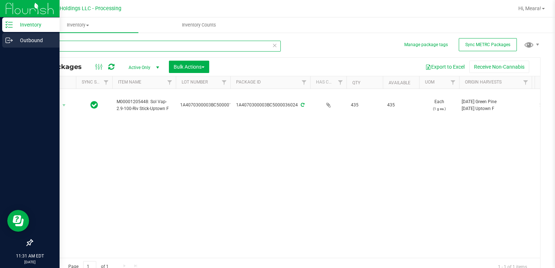
drag, startPoint x: 77, startPoint y: 43, endPoint x: 0, endPoint y: 40, distance: 77.5
click at [7, 44] on div "Inventory Outbound 11:31 AM EDT 08/26/2025 08/26 Riviera Creek Holdings LLC - P…" at bounding box center [277, 134] width 555 height 268
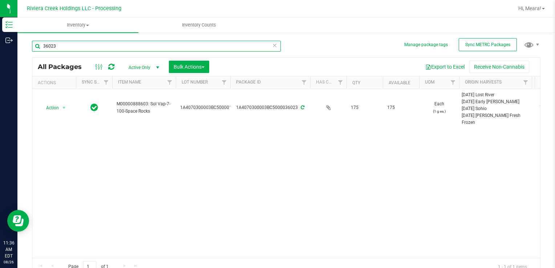
click at [71, 45] on input "36023" at bounding box center [156, 46] width 249 height 11
type input "3"
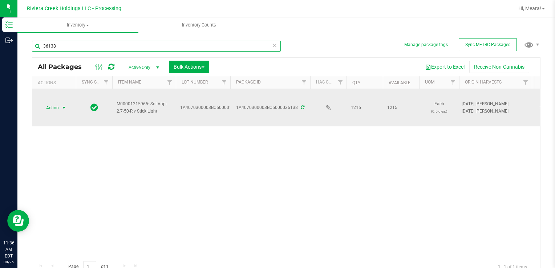
type input "36138"
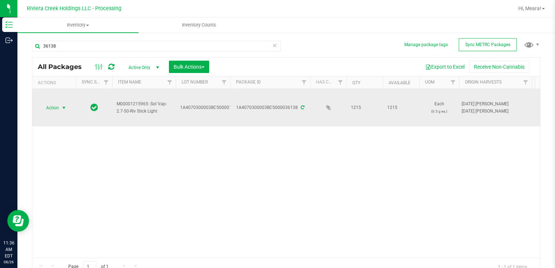
click at [60, 110] on span "select" at bounding box center [64, 108] width 9 height 10
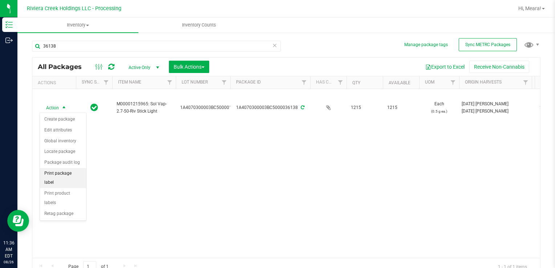
click at [67, 176] on li "Print package label" at bounding box center [63, 178] width 46 height 20
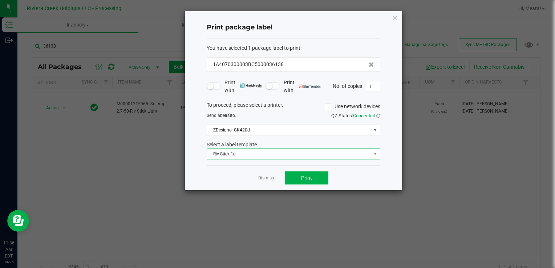
click at [234, 153] on span "Riv Stick 1g" at bounding box center [289, 154] width 164 height 10
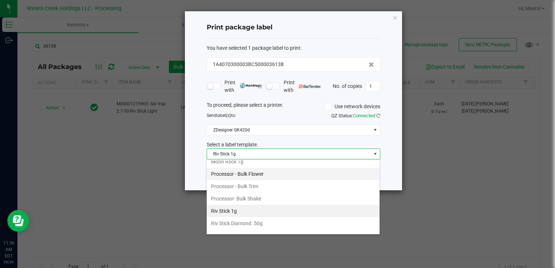
scroll to position [318, 0]
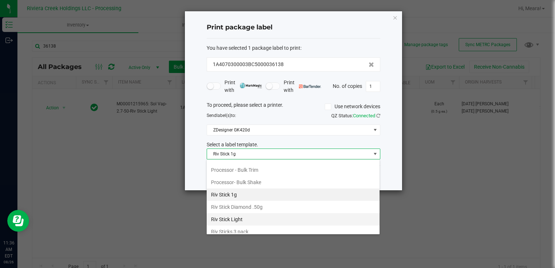
click at [251, 213] on li "Riv Stick Light" at bounding box center [293, 219] width 173 height 12
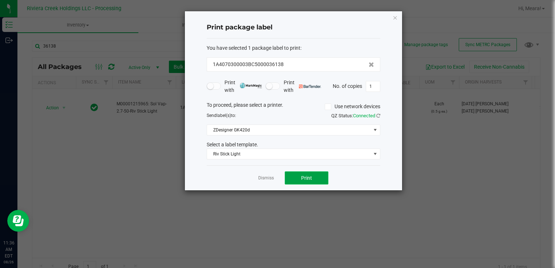
click at [303, 175] on span "Print" at bounding box center [306, 178] width 11 height 6
click at [263, 175] on link "Dismiss" at bounding box center [266, 178] width 16 height 6
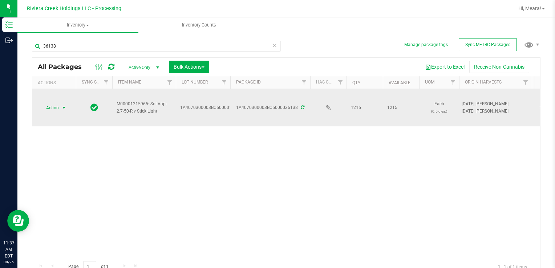
click at [64, 109] on span "select" at bounding box center [64, 108] width 6 height 6
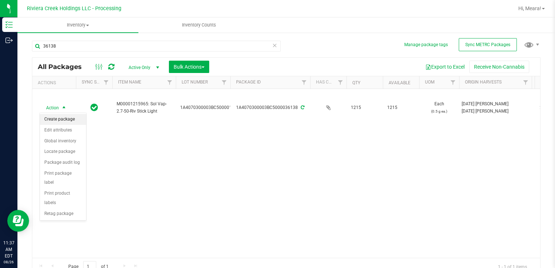
click at [64, 118] on li "Create package" at bounding box center [63, 119] width 46 height 11
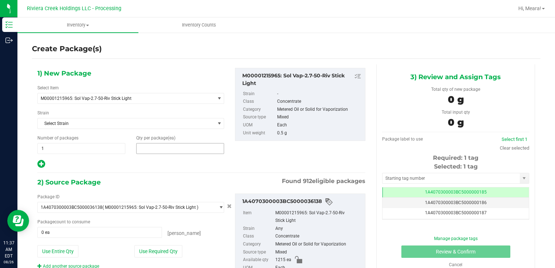
click at [146, 149] on span at bounding box center [180, 148] width 88 height 11
type input "60"
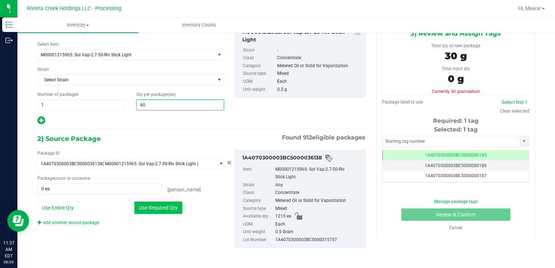
type input "60"
click at [167, 207] on button "Use Required Qty" at bounding box center [158, 208] width 48 height 12
type input "60 ea"
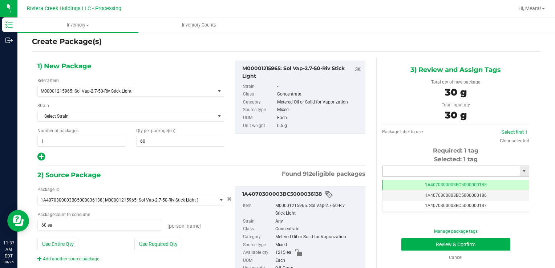
click at [419, 171] on input "text" at bounding box center [451, 171] width 137 height 10
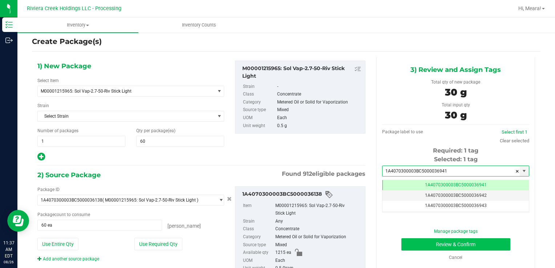
type input "1A4070300003BC5000036941"
click at [463, 243] on button "Review & Confirm" at bounding box center [455, 244] width 109 height 12
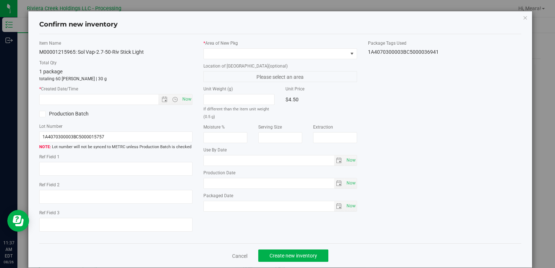
type input "2026-05-22"
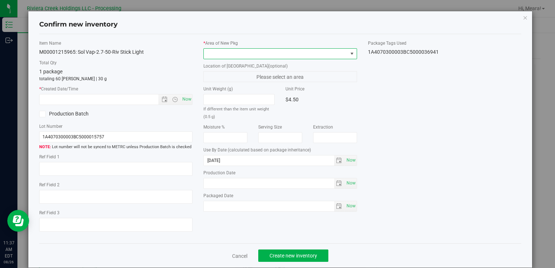
click at [304, 56] on span at bounding box center [276, 54] width 144 height 10
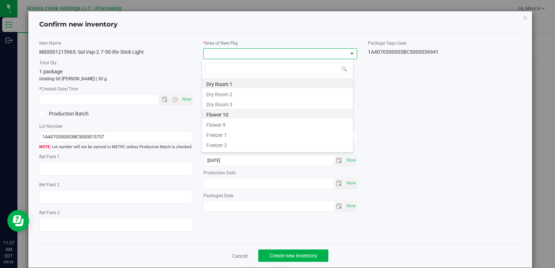
click at [278, 113] on li "Flower 10" at bounding box center [277, 114] width 151 height 10
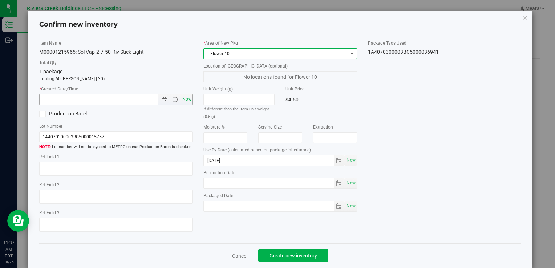
click at [182, 98] on span "Now" at bounding box center [187, 99] width 12 height 11
type input "8/26/2025 11:37 AM"
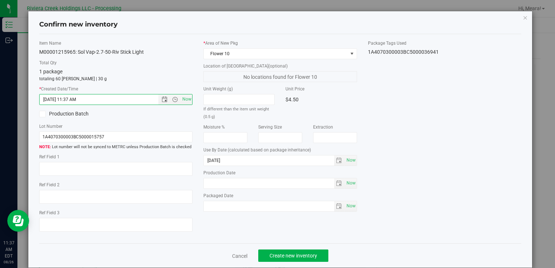
click at [446, 104] on div "Item Name M00001215965: Sol Vap-2.7-50-Riv Stick Light Total Qty 1 package tota…" at bounding box center [280, 139] width 493 height 198
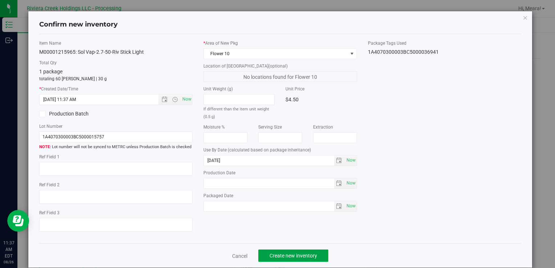
click at [297, 252] on button "Create new inventory" at bounding box center [293, 256] width 70 height 12
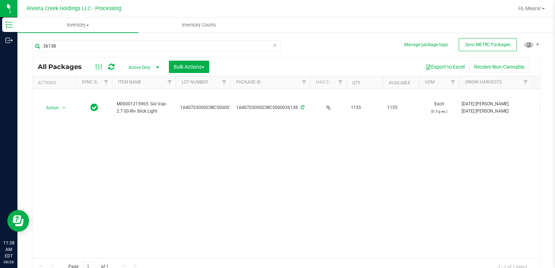
click at [272, 45] on icon at bounding box center [274, 45] width 5 height 9
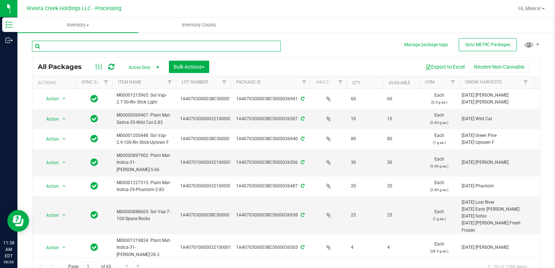
click at [220, 41] on input "text" at bounding box center [156, 46] width 249 height 11
type input "33217"
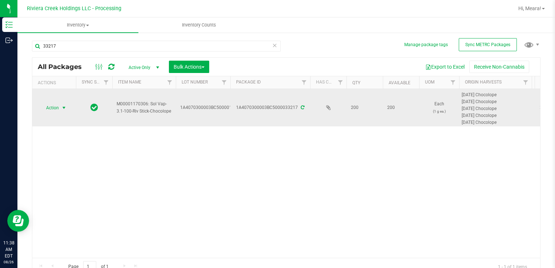
click at [63, 108] on span "select" at bounding box center [64, 108] width 6 height 6
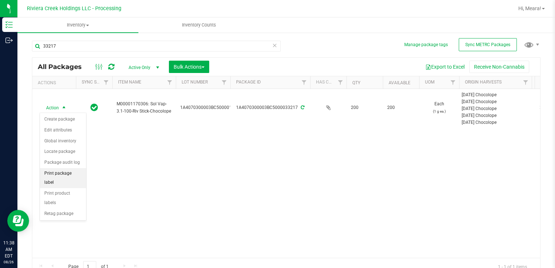
click at [66, 174] on li "Print package label" at bounding box center [63, 178] width 46 height 20
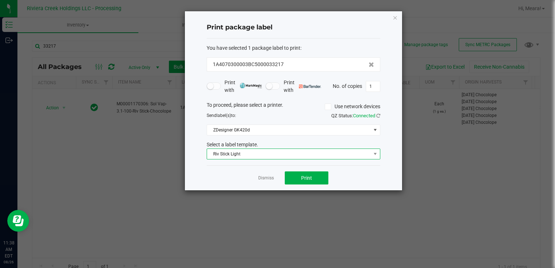
click at [246, 156] on span "Riv Stick Light" at bounding box center [289, 154] width 164 height 10
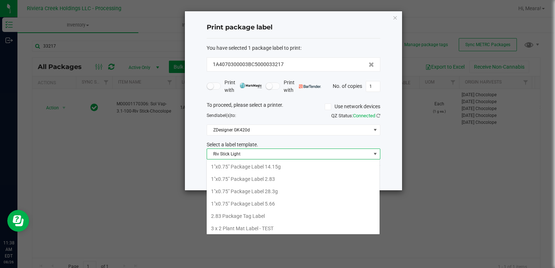
scroll to position [11, 174]
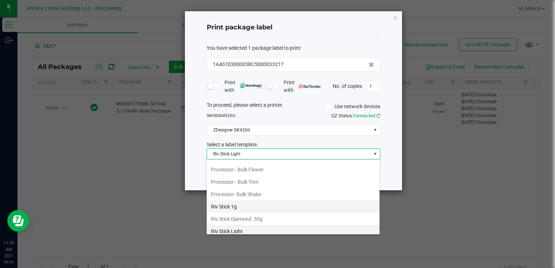
click at [244, 202] on li "Riv Stick 1g" at bounding box center [293, 207] width 173 height 12
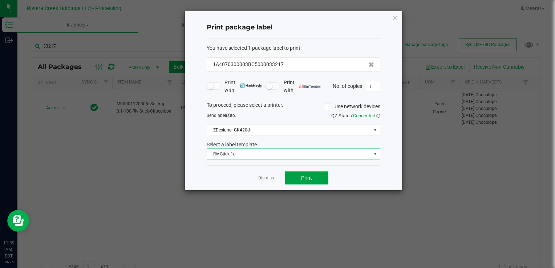
click at [310, 181] on button "Print" at bounding box center [307, 177] width 44 height 13
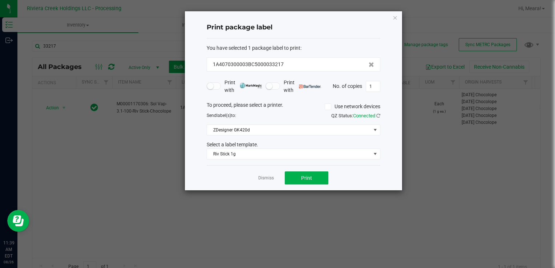
drag, startPoint x: 277, startPoint y: 177, endPoint x: 256, endPoint y: 172, distance: 21.3
click at [276, 177] on div "Dismiss Print" at bounding box center [294, 177] width 174 height 25
click at [275, 185] on div "Dismiss Print" at bounding box center [294, 177] width 174 height 25
click at [270, 181] on app-cancel-button "Dismiss" at bounding box center [266, 178] width 16 height 8
click at [267, 178] on link "Dismiss" at bounding box center [266, 178] width 16 height 6
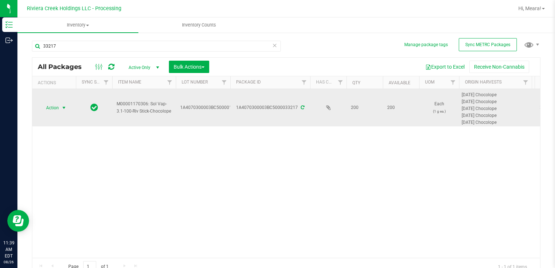
click at [52, 111] on span "Action" at bounding box center [50, 108] width 20 height 10
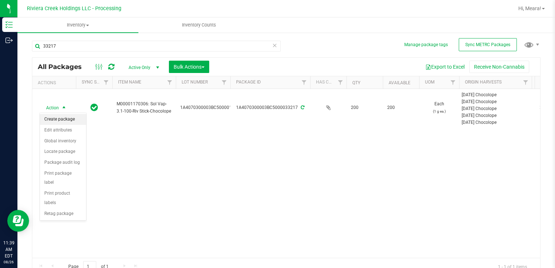
click at [55, 121] on li "Create package" at bounding box center [63, 119] width 46 height 11
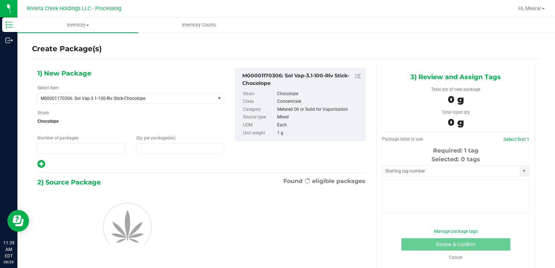
type input "1"
type input "0"
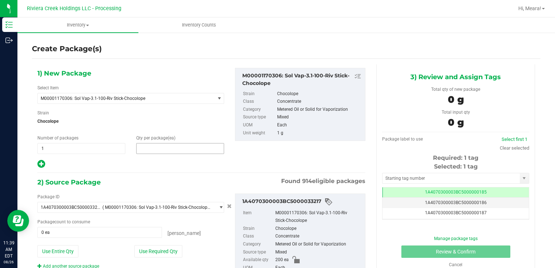
click at [149, 149] on span at bounding box center [180, 148] width 88 height 11
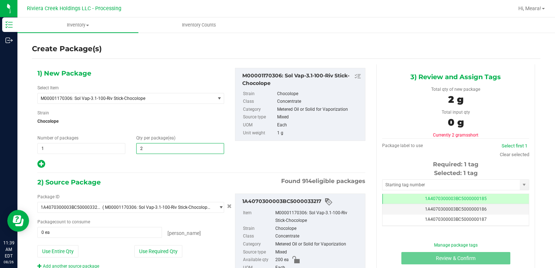
type input "20"
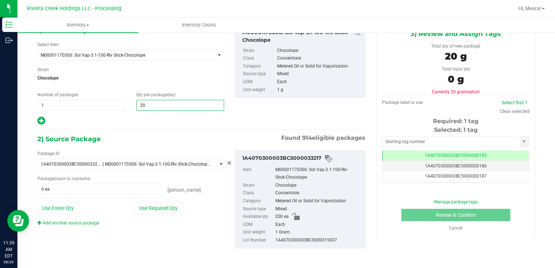
scroll to position [44, 0]
type input "20"
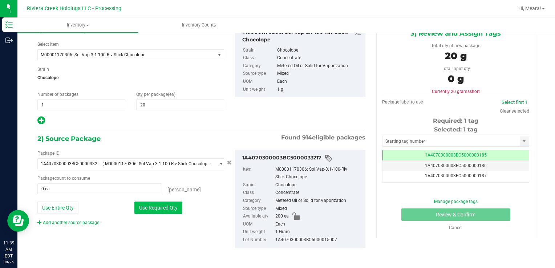
click at [170, 207] on button "Use Required Qty" at bounding box center [158, 208] width 48 height 12
type input "20 ea"
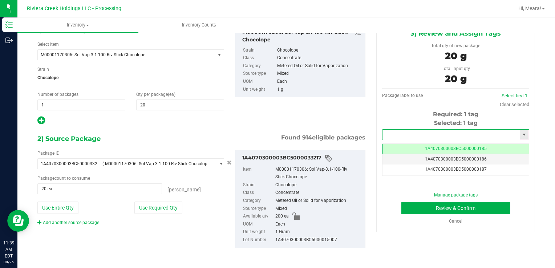
click at [494, 136] on input "text" at bounding box center [451, 135] width 137 height 10
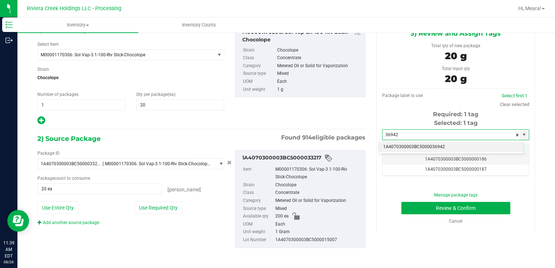
click at [480, 144] on li "1A4070300003BC5000036942" at bounding box center [451, 147] width 145 height 11
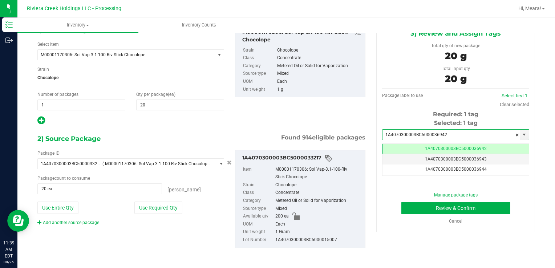
scroll to position [0, 0]
type input "1A4070300003BC5000036942"
click at [468, 207] on button "Review & Confirm" at bounding box center [455, 208] width 109 height 12
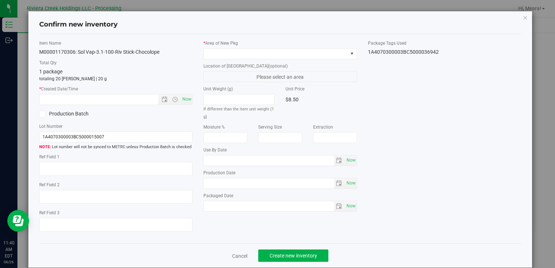
type input "[DATE]"
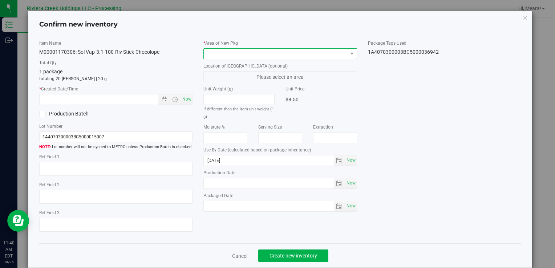
click at [331, 50] on span at bounding box center [276, 54] width 144 height 10
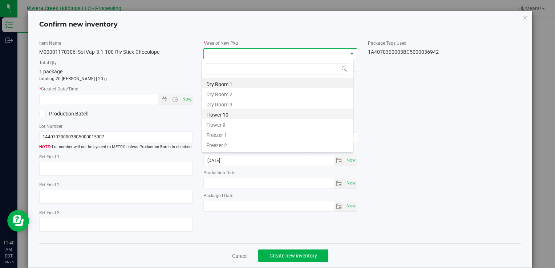
click at [293, 113] on li "Flower 10" at bounding box center [277, 114] width 151 height 10
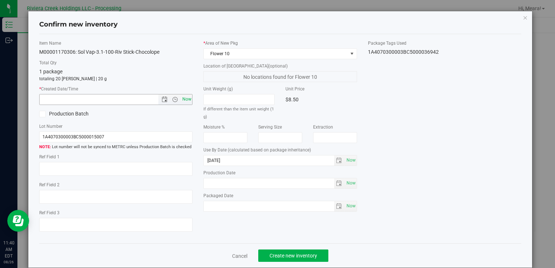
click at [185, 97] on span "Now" at bounding box center [187, 99] width 12 height 11
type input "8/26/2025 11:40 AM"
click at [465, 102] on div "Item Name M00001170306: Sol Vap-3.1-100-Riv Stick-Chocolope Total Qty 1 package…" at bounding box center [280, 139] width 493 height 198
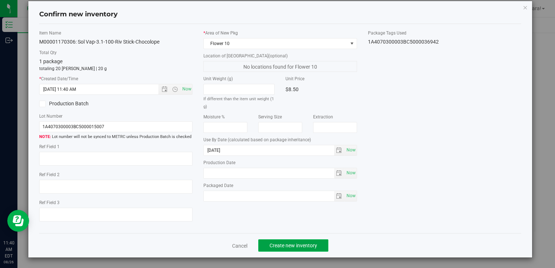
click at [322, 246] on button "Create new inventory" at bounding box center [293, 245] width 70 height 12
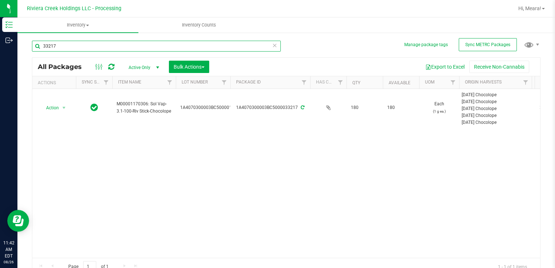
drag, startPoint x: 98, startPoint y: 44, endPoint x: 35, endPoint y: 45, distance: 63.2
click at [35, 45] on input "33217" at bounding box center [156, 46] width 249 height 11
type input "36026"
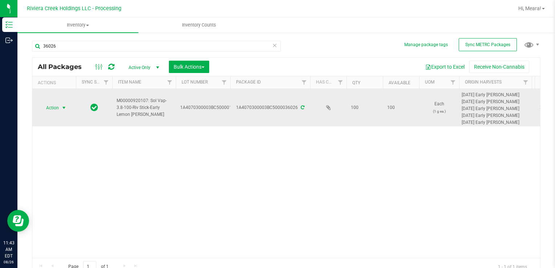
click at [65, 106] on span "select" at bounding box center [64, 108] width 6 height 6
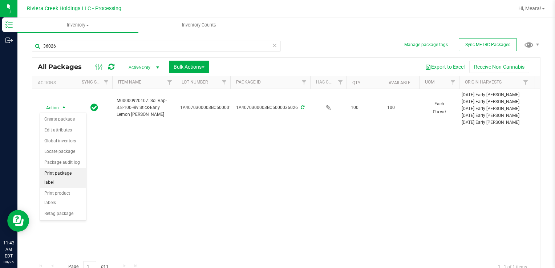
click at [65, 174] on li "Print package label" at bounding box center [63, 178] width 46 height 20
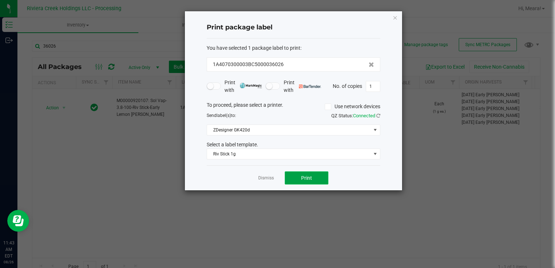
click at [300, 178] on button "Print" at bounding box center [307, 177] width 44 height 13
click at [270, 178] on link "Dismiss" at bounding box center [266, 178] width 16 height 6
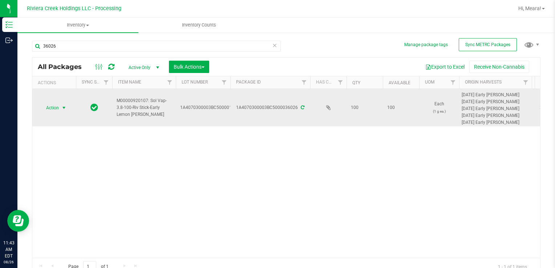
click at [61, 109] on span "select" at bounding box center [64, 108] width 6 height 6
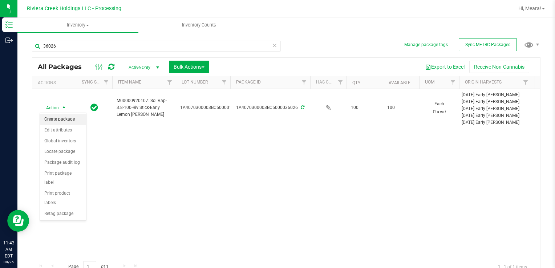
click at [61, 118] on li "Create package" at bounding box center [63, 119] width 46 height 11
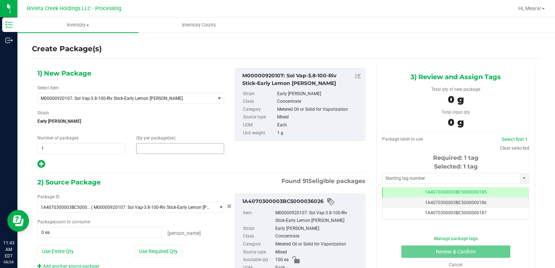
click at [152, 149] on span at bounding box center [180, 148] width 88 height 11
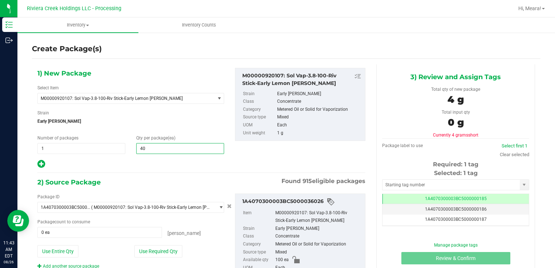
type input "40"
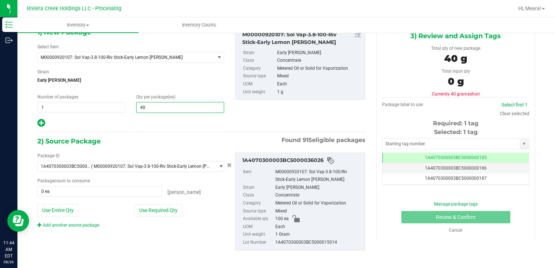
scroll to position [44, 0]
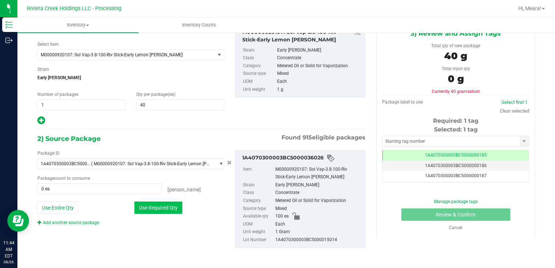
click at [168, 208] on button "Use Required Qty" at bounding box center [158, 208] width 48 height 12
type input "40 ea"
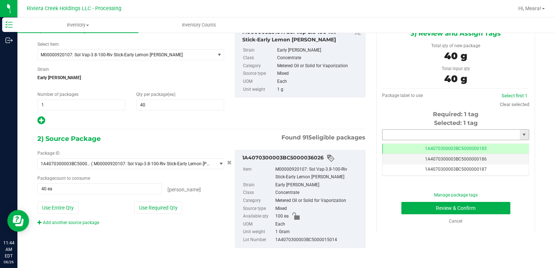
click at [429, 134] on input "text" at bounding box center [451, 135] width 137 height 10
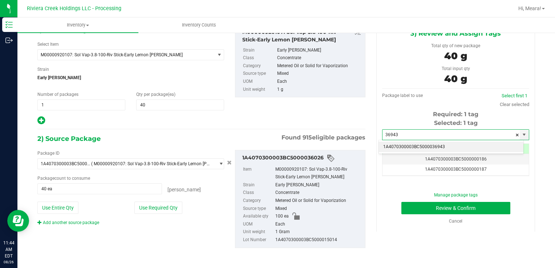
click at [435, 147] on li "1A4070300003BC5000036943" at bounding box center [451, 147] width 145 height 11
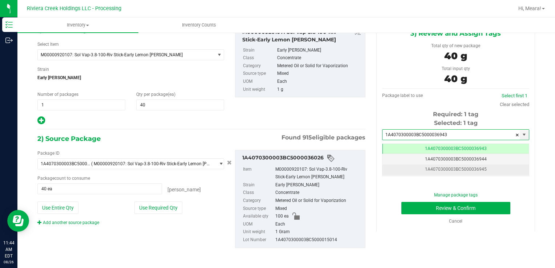
scroll to position [0, 0]
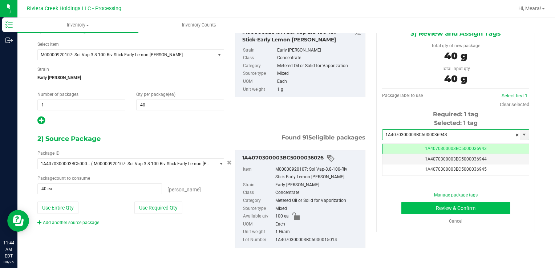
type input "1A4070300003BC5000036943"
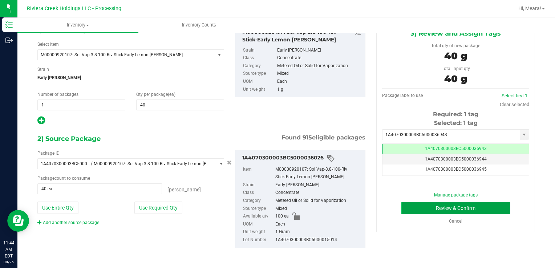
click at [449, 210] on button "Review & Confirm" at bounding box center [455, 208] width 109 height 12
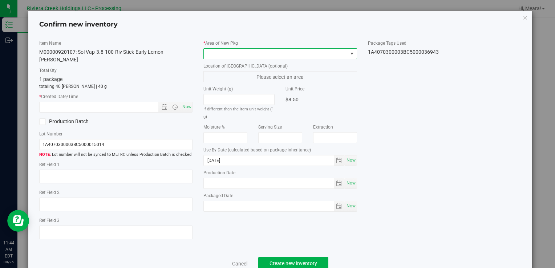
click at [352, 55] on span at bounding box center [351, 54] width 9 height 10
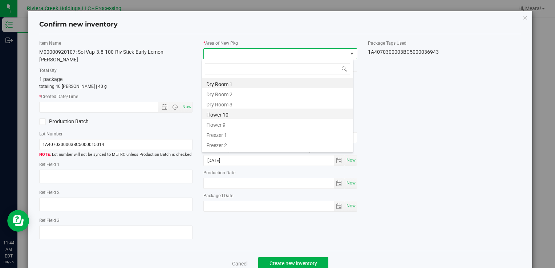
click at [269, 116] on li "Flower 10" at bounding box center [277, 114] width 151 height 10
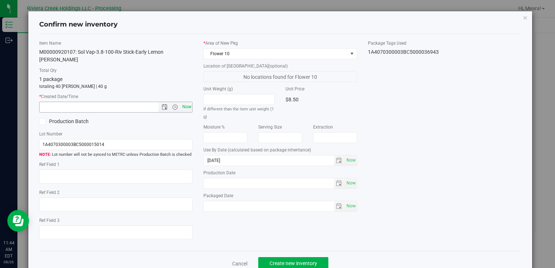
click at [181, 102] on span "Now" at bounding box center [187, 107] width 12 height 11
type input "8/26/2025 11:44 AM"
click at [278, 261] on span "Create new inventory" at bounding box center [294, 264] width 48 height 6
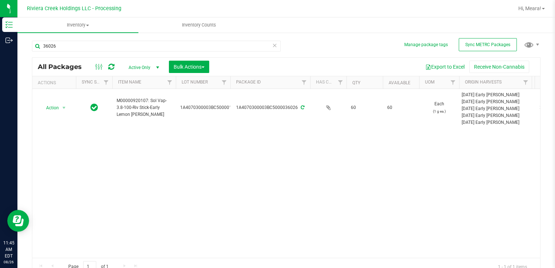
click at [272, 46] on icon at bounding box center [274, 45] width 5 height 9
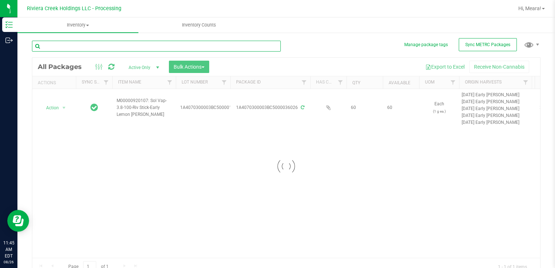
click at [253, 46] on input "text" at bounding box center [156, 46] width 249 height 11
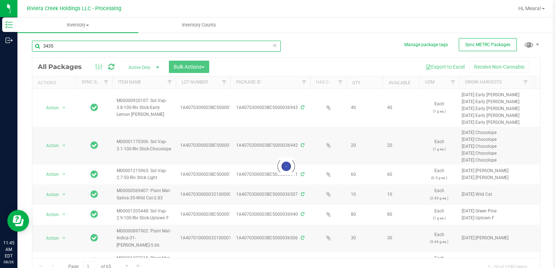
type input "34356"
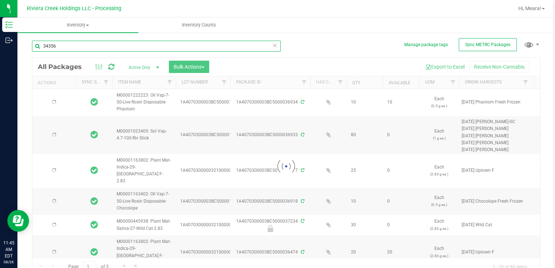
type input "[DATE]"
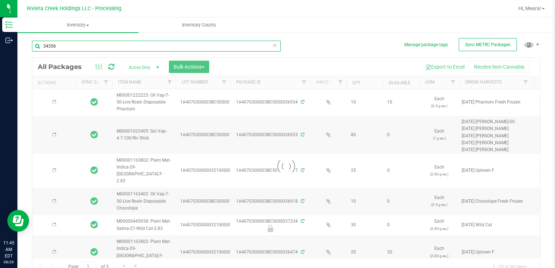
type input "[DATE]"
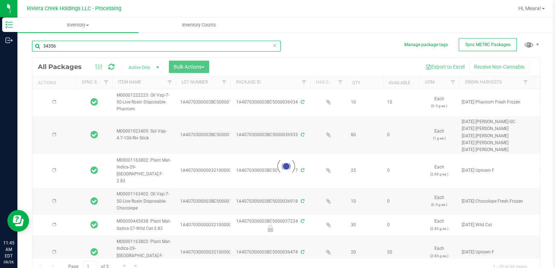
type input "[DATE]"
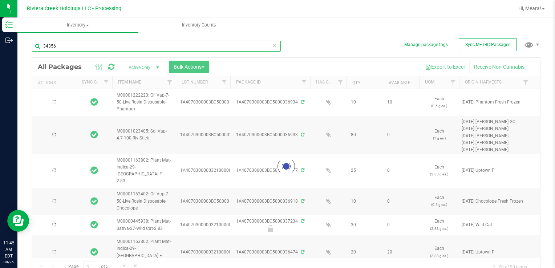
type input "[DATE]"
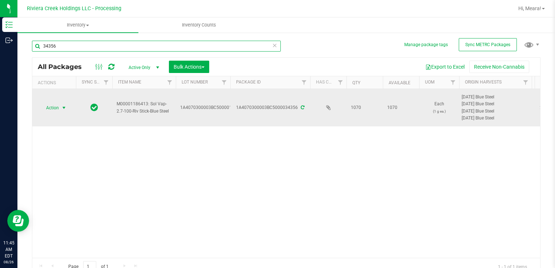
type input "34356"
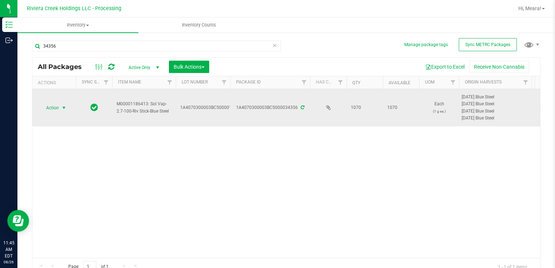
click at [62, 108] on span "select" at bounding box center [64, 108] width 6 height 6
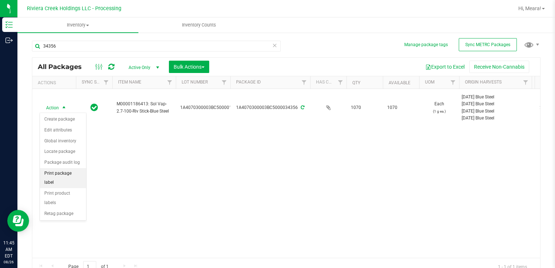
click at [63, 171] on li "Print package label" at bounding box center [63, 178] width 46 height 20
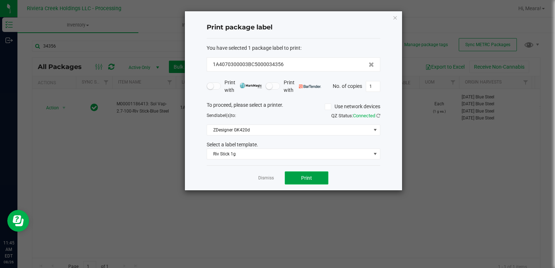
click at [297, 174] on button "Print" at bounding box center [307, 177] width 44 height 13
drag, startPoint x: 270, startPoint y: 176, endPoint x: 265, endPoint y: 175, distance: 5.1
click at [270, 176] on link "Dismiss" at bounding box center [266, 178] width 16 height 6
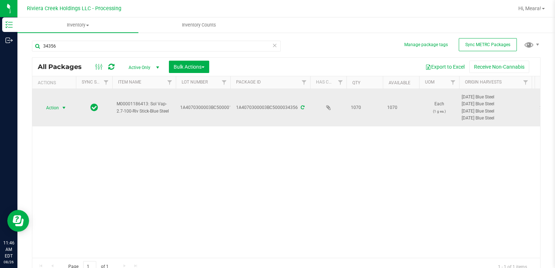
click at [65, 106] on span "select" at bounding box center [64, 108] width 6 height 6
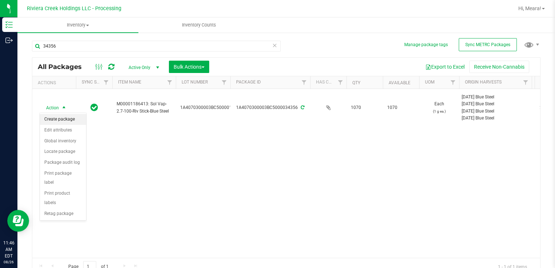
click at [68, 123] on li "Create package" at bounding box center [63, 119] width 46 height 11
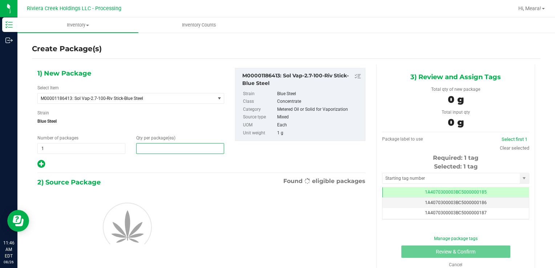
click at [169, 150] on span at bounding box center [180, 148] width 88 height 11
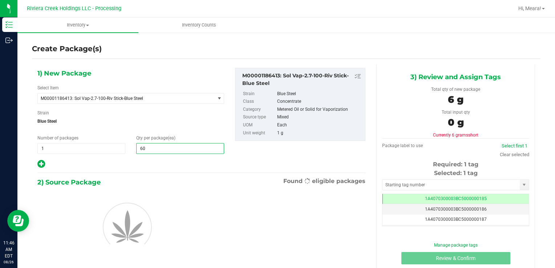
type input "60"
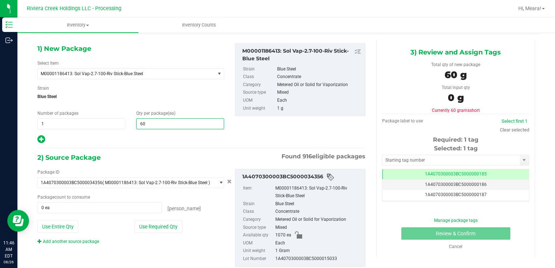
scroll to position [44, 0]
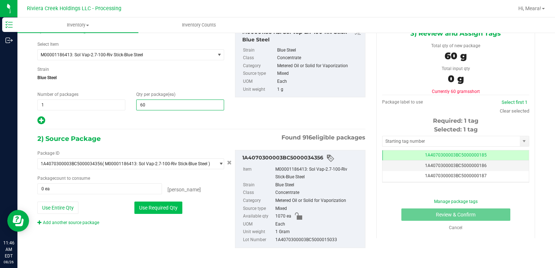
click at [176, 207] on button "Use Required Qty" at bounding box center [158, 208] width 48 height 12
type input "60 ea"
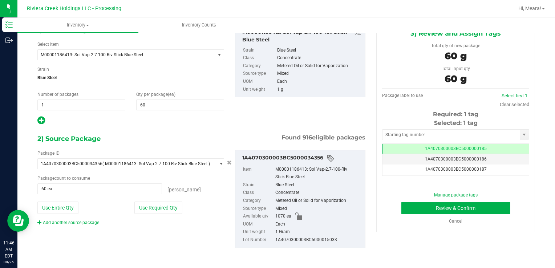
click at [371, 213] on div "3) Review and Assign Tags Total qty of new package 60 g Total input qty 60 g Pa…" at bounding box center [456, 126] width 170 height 211
click at [409, 138] on input "text" at bounding box center [451, 135] width 137 height 10
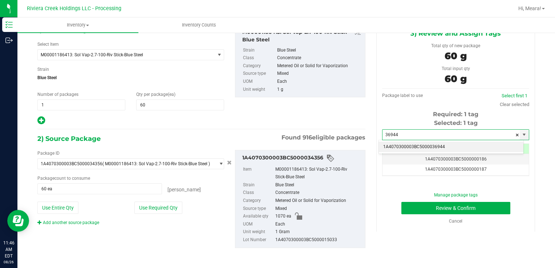
click at [417, 149] on li "1A4070300003BC5000036944" at bounding box center [451, 147] width 145 height 11
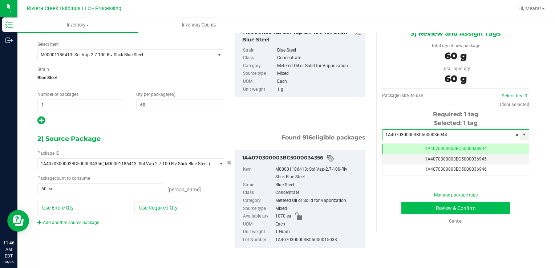
scroll to position [0, 0]
type input "1A4070300003BC5000036944"
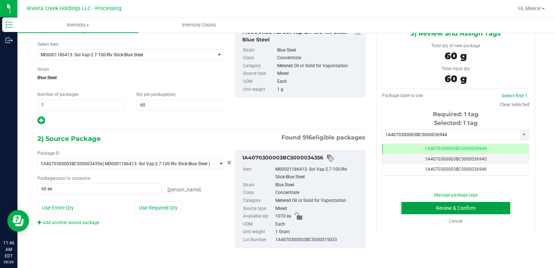
click at [443, 209] on button "Review & Confirm" at bounding box center [455, 208] width 109 height 12
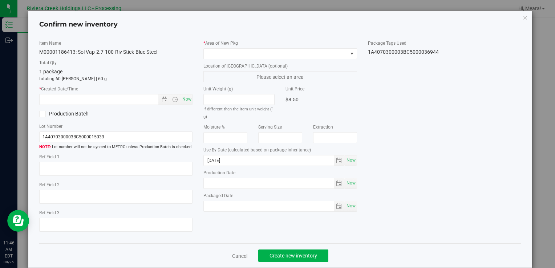
click at [320, 45] on label "* Area of New Pkg" at bounding box center [279, 43] width 153 height 7
click at [321, 49] on span at bounding box center [276, 54] width 144 height 10
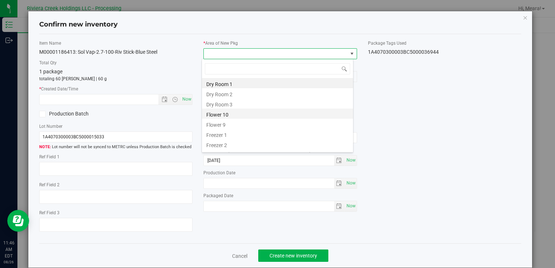
click at [266, 111] on li "Flower 10" at bounding box center [277, 114] width 151 height 10
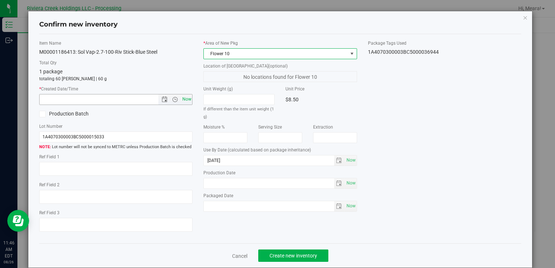
click at [186, 99] on span "Now" at bounding box center [187, 99] width 12 height 11
type input "8/26/2025 11:46 AM"
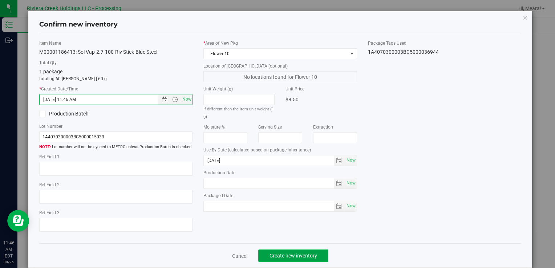
click at [319, 257] on button "Create new inventory" at bounding box center [293, 256] width 70 height 12
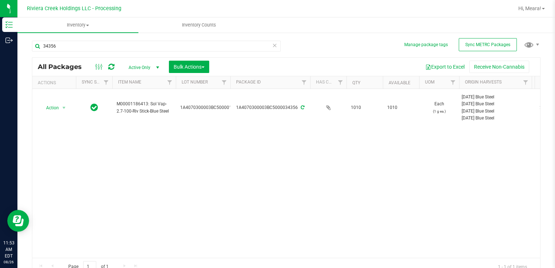
click at [273, 45] on icon at bounding box center [274, 45] width 5 height 9
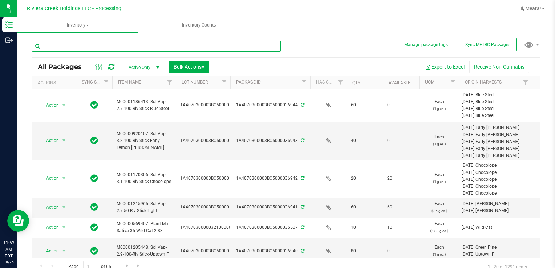
click at [265, 41] on input "text" at bounding box center [156, 46] width 249 height 11
type input "36024"
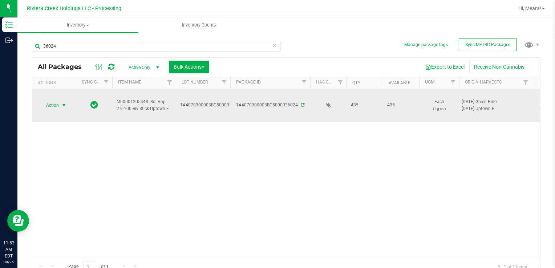
click at [60, 105] on span "select" at bounding box center [64, 105] width 9 height 10
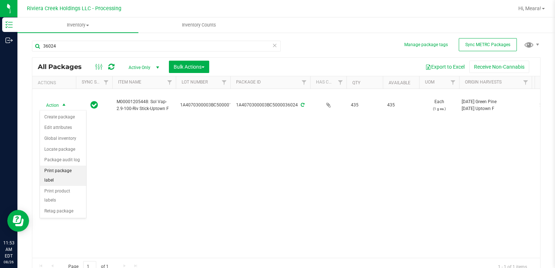
click at [61, 171] on li "Print package label" at bounding box center [63, 176] width 46 height 20
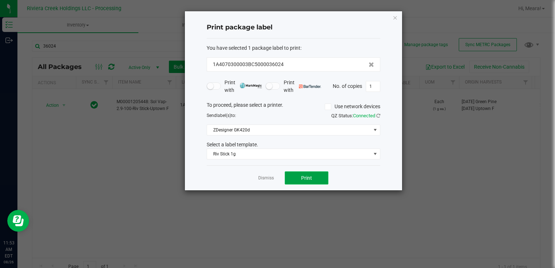
click at [290, 178] on button "Print" at bounding box center [307, 177] width 44 height 13
click at [272, 176] on link "Dismiss" at bounding box center [266, 178] width 16 height 6
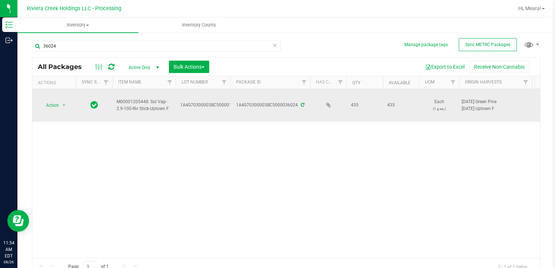
click at [70, 109] on div "Action Action Create package Edit attributes Global inventory Locate package Pa…" at bounding box center [54, 105] width 35 height 10
click at [59, 108] on span "Action" at bounding box center [50, 105] width 20 height 10
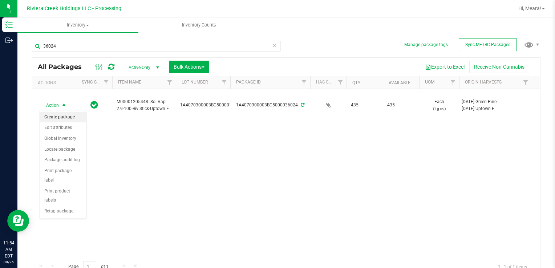
click at [60, 117] on li "Create package" at bounding box center [63, 117] width 46 height 11
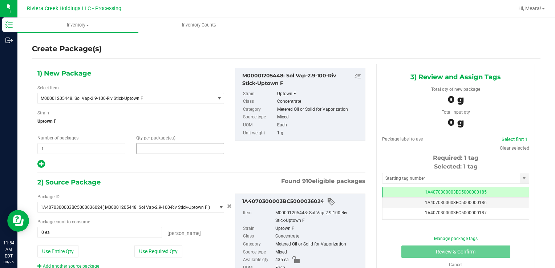
click at [161, 149] on span at bounding box center [180, 148] width 88 height 11
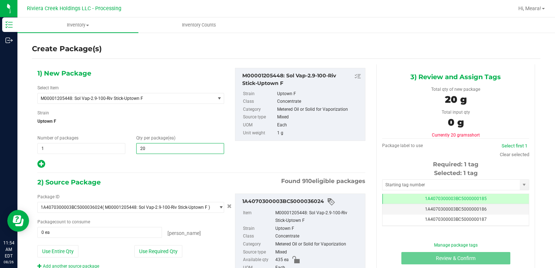
type input "20"
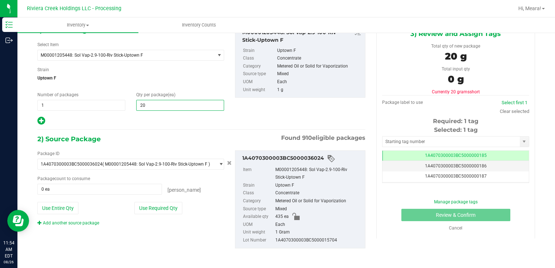
scroll to position [44, 0]
click at [173, 212] on button "Use Required Qty" at bounding box center [158, 208] width 48 height 12
type input "20 ea"
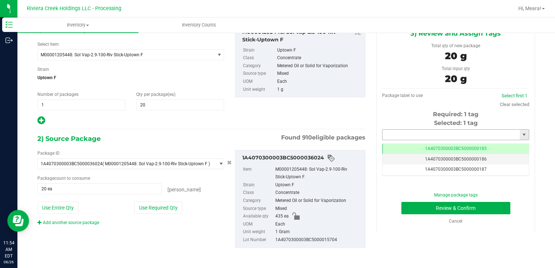
click at [439, 136] on input "text" at bounding box center [451, 135] width 137 height 10
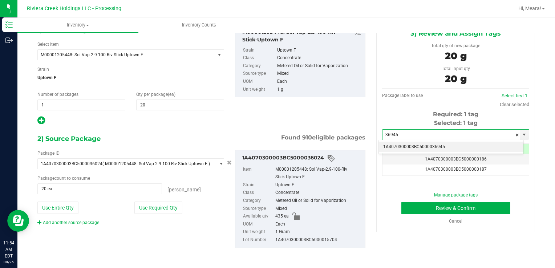
click at [456, 145] on li "1A4070300003BC5000036945" at bounding box center [451, 147] width 145 height 11
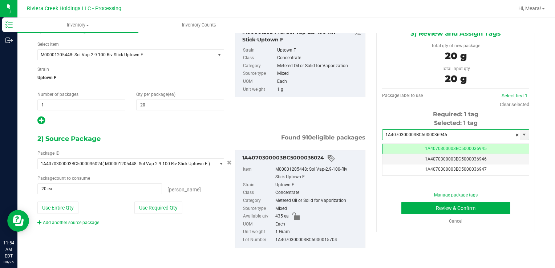
scroll to position [0, 0]
type input "1A4070300003BC5000036945"
click at [445, 208] on button "Review & Confirm" at bounding box center [455, 208] width 109 height 12
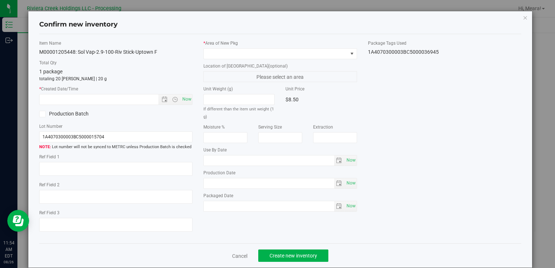
type input "2026-04-21"
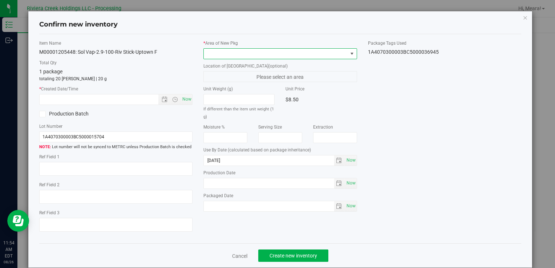
click at [271, 52] on span at bounding box center [276, 54] width 144 height 10
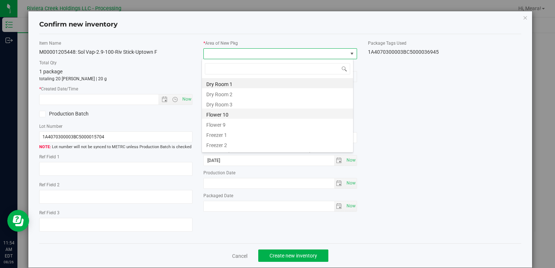
click at [247, 110] on li "Flower 10" at bounding box center [277, 114] width 151 height 10
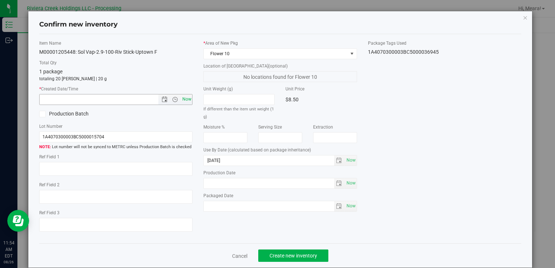
click at [188, 100] on span "Now" at bounding box center [187, 99] width 12 height 11
type input "8/26/2025 11:54 AM"
click at [299, 257] on span "Create new inventory" at bounding box center [294, 256] width 48 height 6
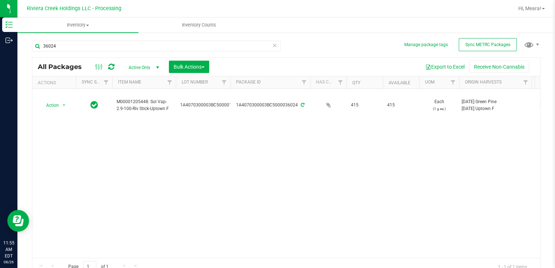
click at [273, 46] on icon at bounding box center [274, 45] width 5 height 9
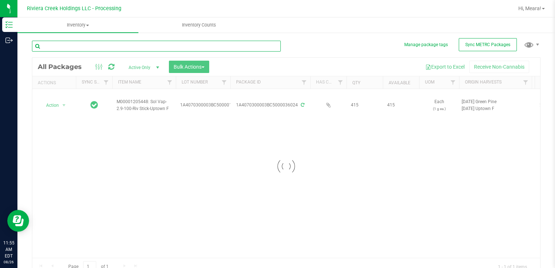
click at [250, 44] on input "text" at bounding box center [156, 46] width 249 height 11
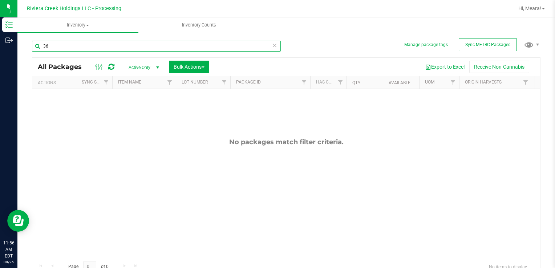
type input "3"
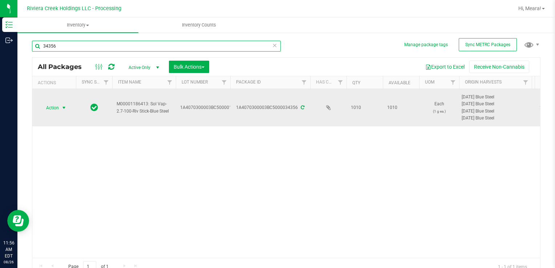
type input "34356"
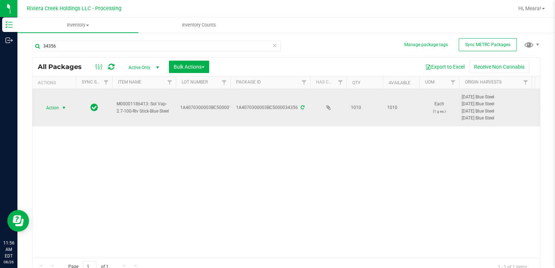
click at [58, 108] on span "Action" at bounding box center [50, 108] width 20 height 10
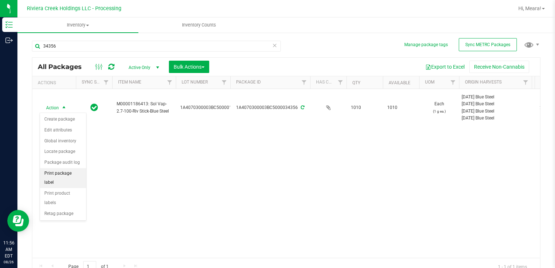
click at [60, 175] on li "Print package label" at bounding box center [63, 178] width 46 height 20
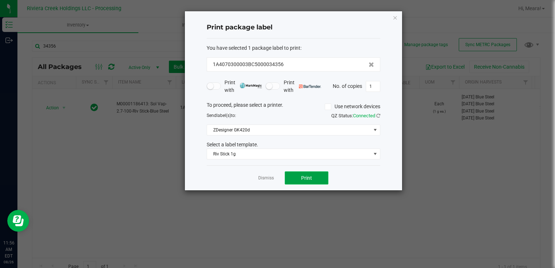
click at [294, 178] on button "Print" at bounding box center [307, 177] width 44 height 13
click at [263, 178] on link "Dismiss" at bounding box center [266, 178] width 16 height 6
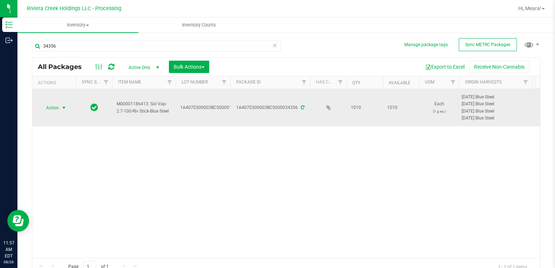
click at [66, 107] on span "select" at bounding box center [64, 108] width 9 height 10
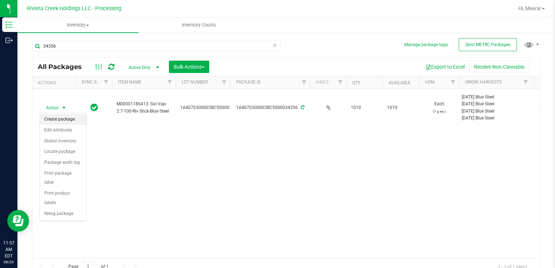
click at [63, 117] on li "Create package" at bounding box center [63, 119] width 46 height 11
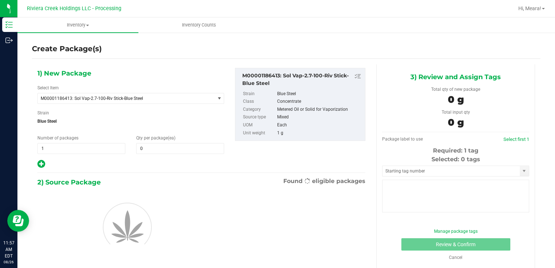
type input "0"
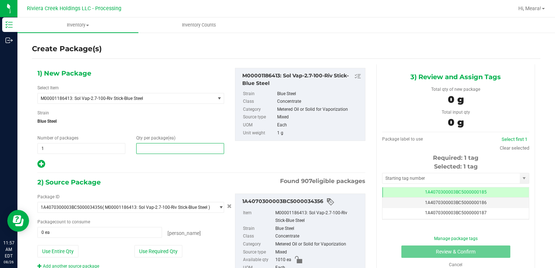
click at [154, 151] on span at bounding box center [180, 148] width 88 height 11
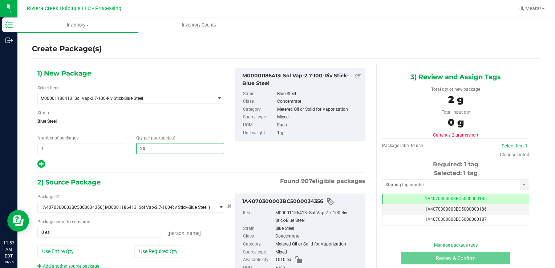
type input "20"
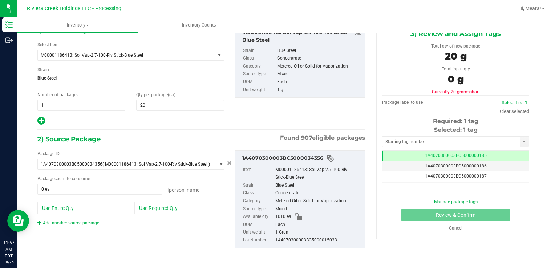
scroll to position [44, 0]
click at [166, 206] on button "Use Required Qty" at bounding box center [158, 208] width 48 height 12
type input "20 ea"
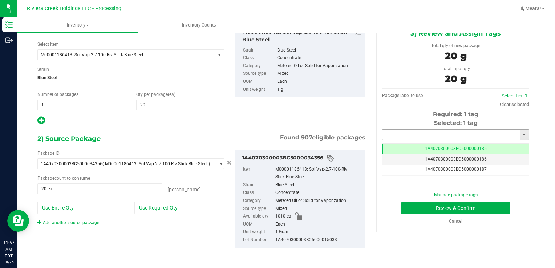
click at [417, 135] on input "text" at bounding box center [451, 135] width 137 height 10
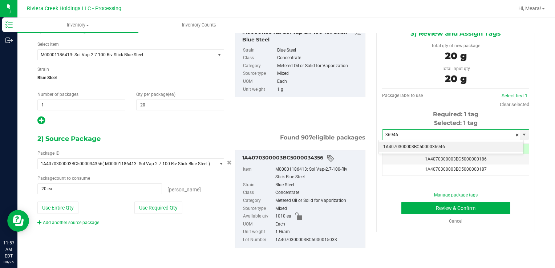
click at [433, 145] on li "1A4070300003BC5000036946" at bounding box center [451, 147] width 145 height 11
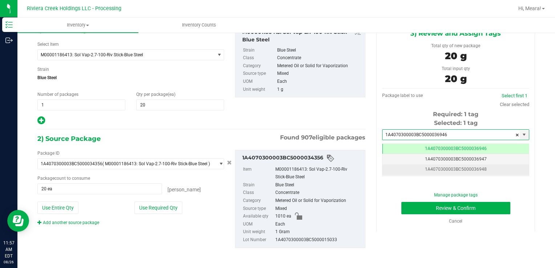
scroll to position [0, 0]
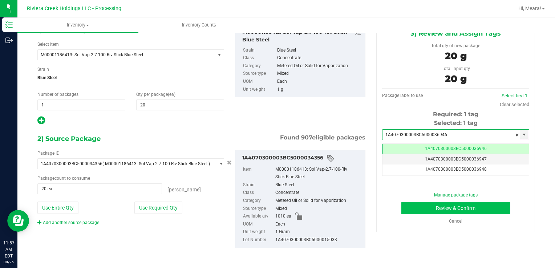
type input "1A4070300003BC5000036946"
click at [451, 209] on button "Review & Confirm" at bounding box center [455, 208] width 109 height 12
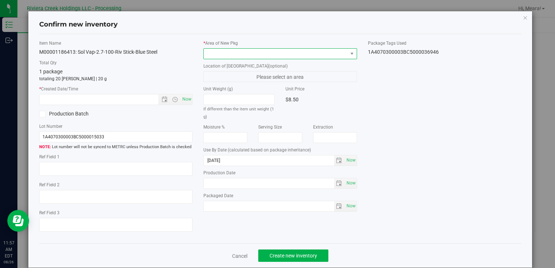
click at [320, 51] on span at bounding box center [276, 54] width 144 height 10
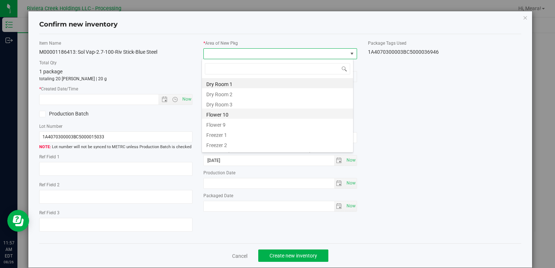
click at [270, 110] on li "Flower 10" at bounding box center [277, 114] width 151 height 10
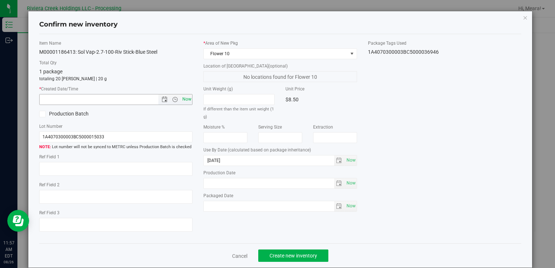
click at [186, 101] on span "Now" at bounding box center [187, 99] width 12 height 11
type input "8/26/2025 11:57 AM"
click at [286, 257] on span "Create new inventory" at bounding box center [294, 256] width 48 height 6
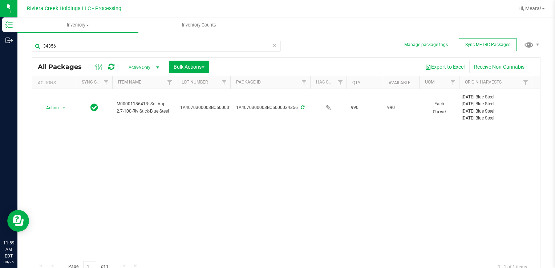
click at [272, 44] on icon at bounding box center [274, 45] width 5 height 9
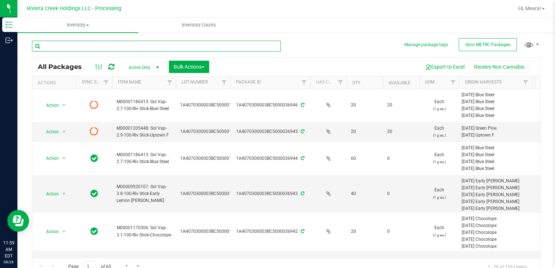
click at [257, 48] on input "text" at bounding box center [156, 46] width 249 height 11
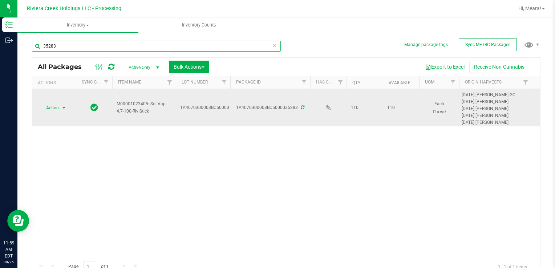
type input "35283"
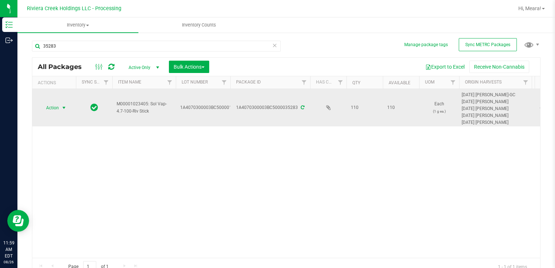
click at [61, 109] on span "select" at bounding box center [64, 108] width 6 height 6
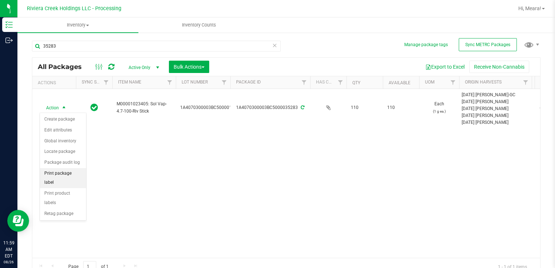
click at [65, 175] on li "Print package label" at bounding box center [63, 178] width 46 height 20
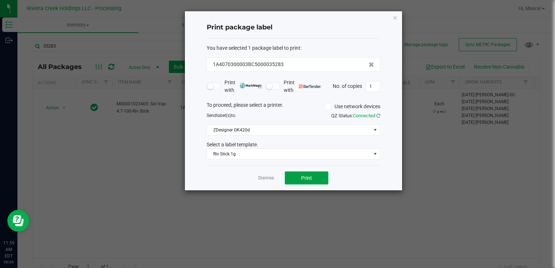
click at [304, 178] on span "Print" at bounding box center [306, 178] width 11 height 6
click at [265, 181] on link "Dismiss" at bounding box center [266, 178] width 16 height 6
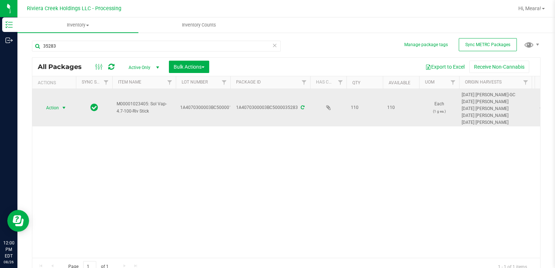
click at [56, 107] on span "Action" at bounding box center [50, 108] width 20 height 10
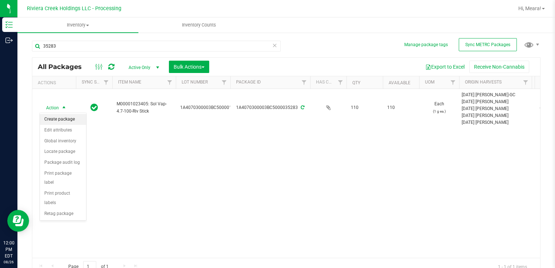
click at [60, 117] on li "Create package" at bounding box center [63, 119] width 46 height 11
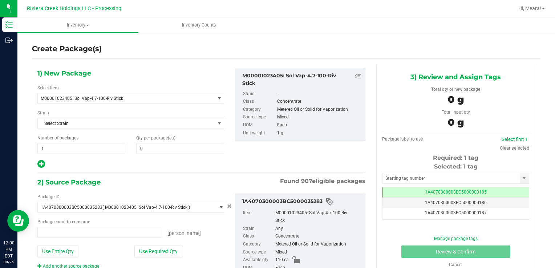
type input "0 ea"
drag, startPoint x: 211, startPoint y: 130, endPoint x: 209, endPoint y: 125, distance: 5.7
click at [209, 129] on div "1) New Package Select Item M00001023405: Sol Vap-4.7-100-Riv Stick M00000012402…" at bounding box center [131, 118] width 198 height 101
click at [213, 146] on span at bounding box center [180, 148] width 88 height 11
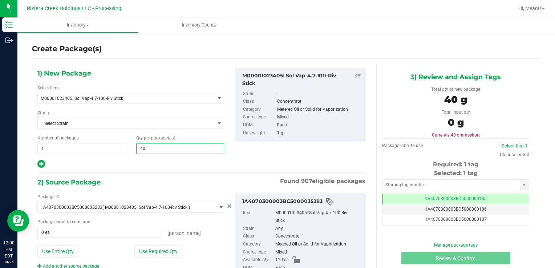
type input "40"
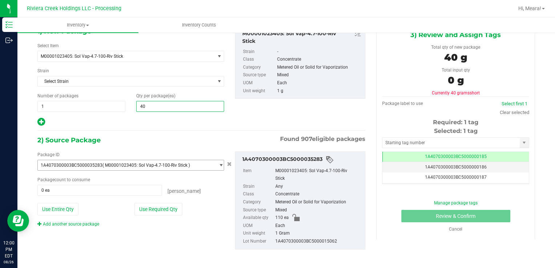
scroll to position [44, 0]
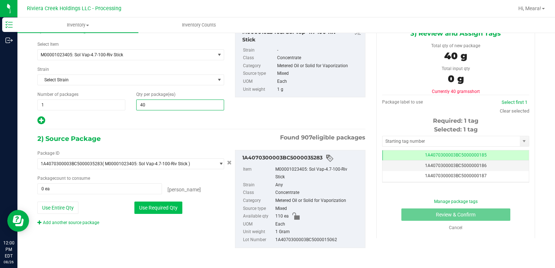
click at [177, 205] on button "Use Required Qty" at bounding box center [158, 208] width 48 height 12
type input "40 ea"
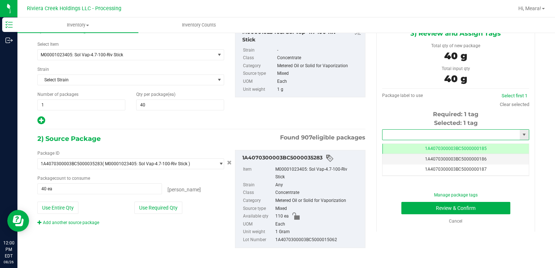
click at [425, 134] on input "text" at bounding box center [451, 135] width 137 height 10
type input "1A4070300003BC5000036947"
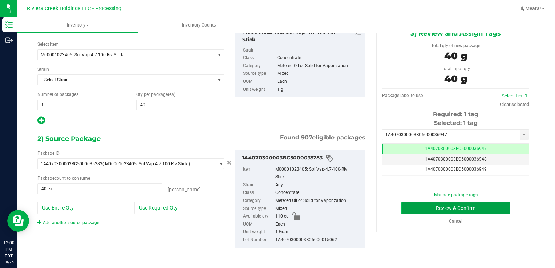
click at [455, 207] on button "Review & Confirm" at bounding box center [455, 208] width 109 height 12
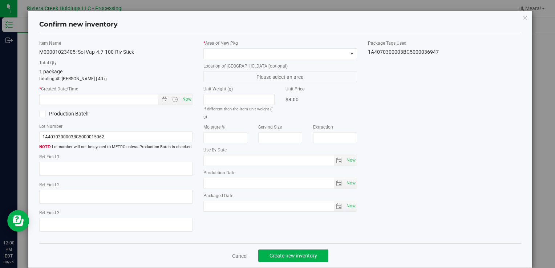
type input "[DATE]"
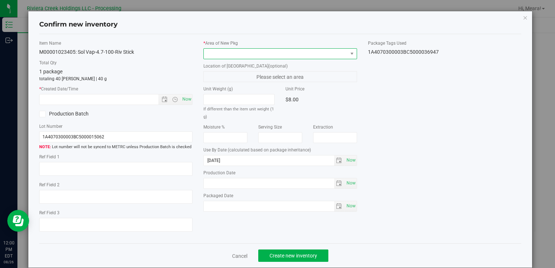
click at [338, 56] on span at bounding box center [276, 54] width 144 height 10
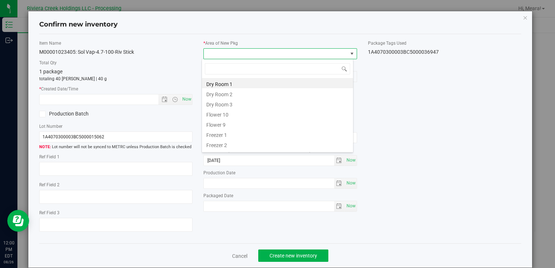
drag, startPoint x: 280, startPoint y: 116, endPoint x: 258, endPoint y: 114, distance: 22.2
click at [280, 116] on li "Flower 10" at bounding box center [277, 114] width 151 height 10
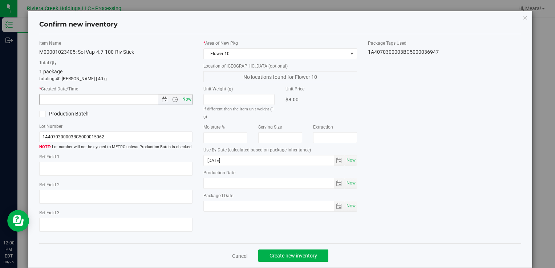
click at [186, 100] on span "Now" at bounding box center [187, 99] width 12 height 11
type input "8/26/2025 12:00 PM"
click at [428, 105] on div "Item Name M00001023405: Sol Vap-4.7-100-Riv Stick Total Qty 1 package totaling …" at bounding box center [280, 139] width 493 height 198
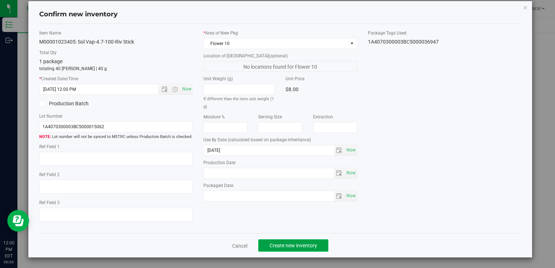
click at [307, 249] on button "Create new inventory" at bounding box center [293, 245] width 70 height 12
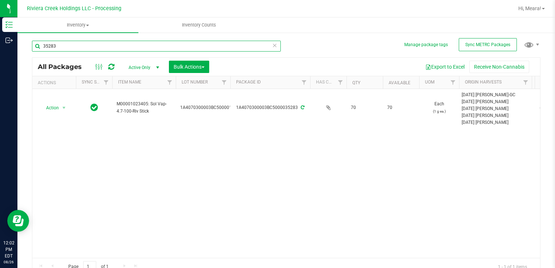
click at [116, 44] on input "35283" at bounding box center [156, 46] width 249 height 11
type input "3"
type input "36023"
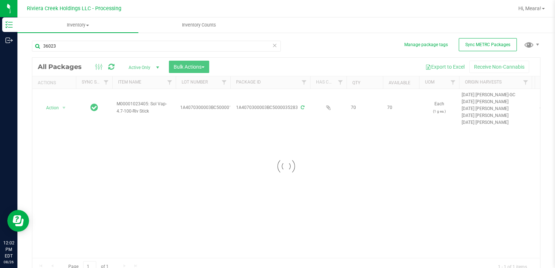
click at [61, 107] on div at bounding box center [286, 167] width 508 height 218
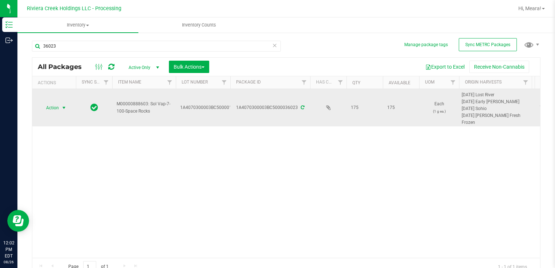
click at [62, 108] on span "select" at bounding box center [64, 108] width 6 height 6
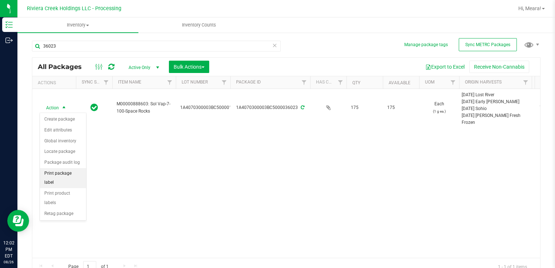
click at [58, 171] on li "Print package label" at bounding box center [63, 178] width 46 height 20
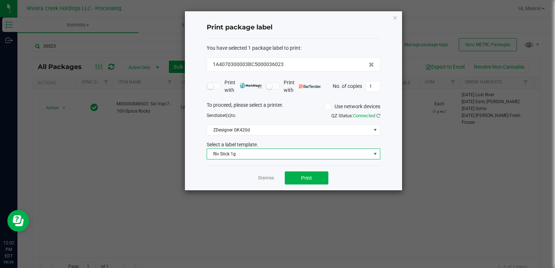
click at [270, 154] on span "Riv Stick 1g" at bounding box center [289, 154] width 164 height 10
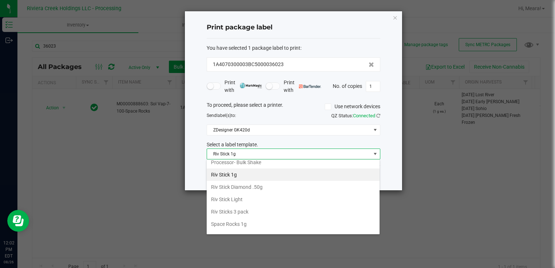
scroll to position [342, 0]
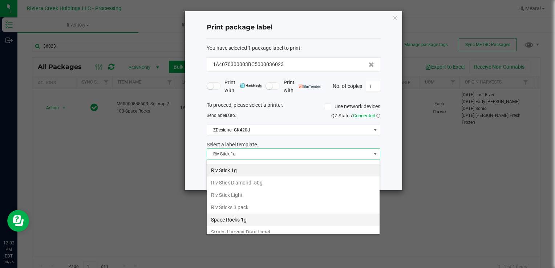
click at [257, 214] on li "Space Rocks 1g" at bounding box center [293, 220] width 173 height 12
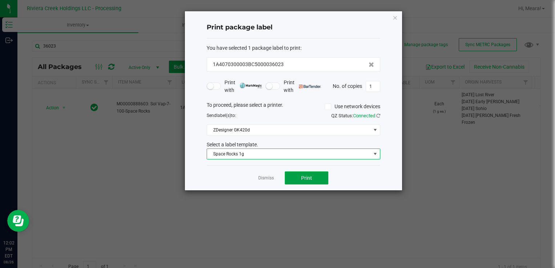
click at [313, 178] on button "Print" at bounding box center [307, 177] width 44 height 13
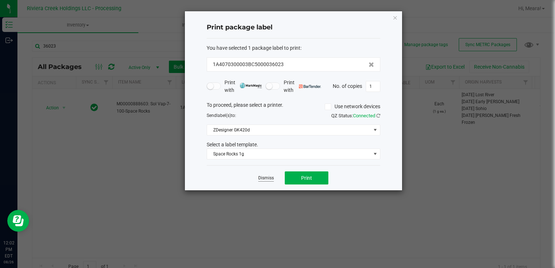
click at [274, 179] on link "Dismiss" at bounding box center [266, 178] width 16 height 6
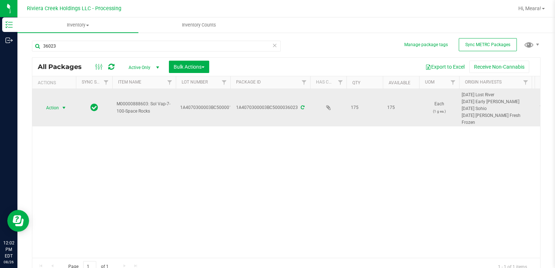
click at [57, 106] on span "Action" at bounding box center [50, 108] width 20 height 10
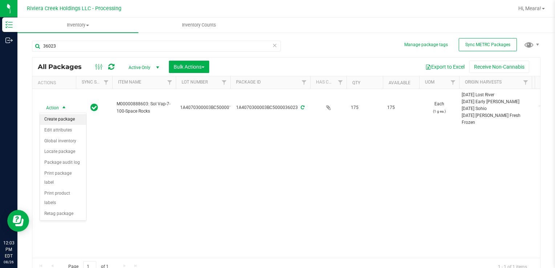
click at [59, 118] on li "Create package" at bounding box center [63, 119] width 46 height 11
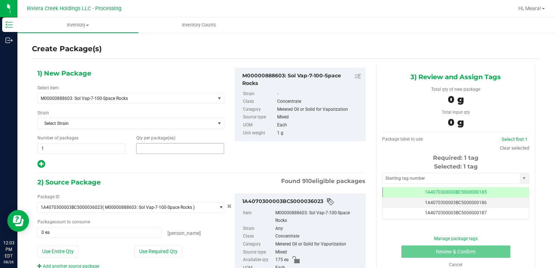
click at [193, 146] on span at bounding box center [180, 148] width 88 height 11
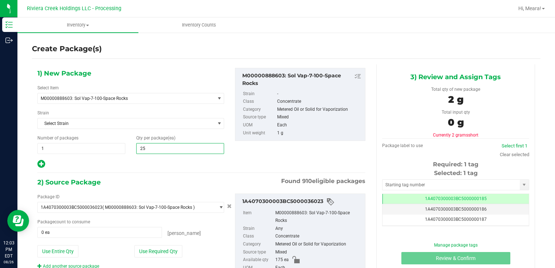
type input "25"
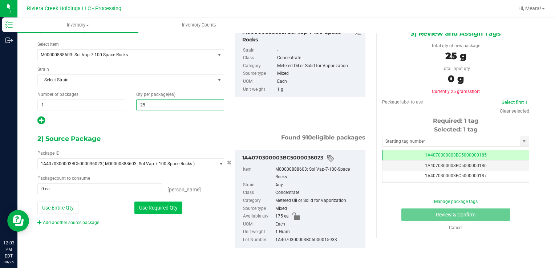
click at [172, 205] on button "Use Required Qty" at bounding box center [158, 208] width 48 height 12
type input "25 ea"
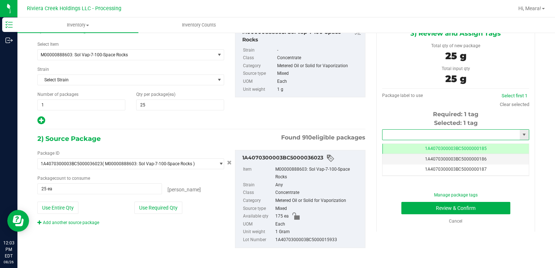
click at [444, 134] on input "text" at bounding box center [451, 135] width 137 height 10
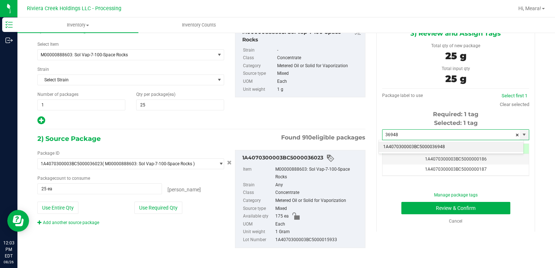
click at [445, 146] on li "1A4070300003BC5000036948" at bounding box center [451, 147] width 145 height 11
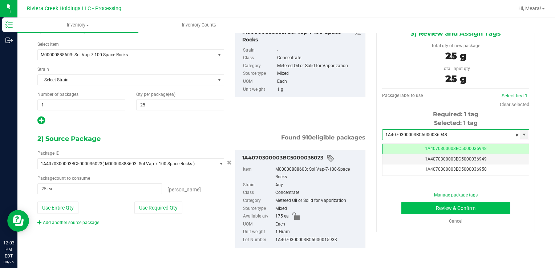
type input "1A4070300003BC5000036948"
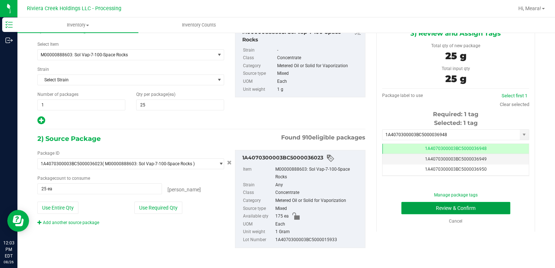
click at [441, 207] on button "Review & Confirm" at bounding box center [455, 208] width 109 height 12
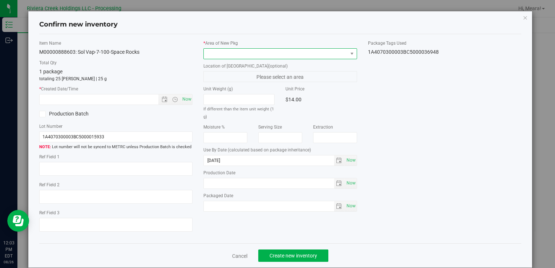
click at [279, 49] on span at bounding box center [276, 54] width 144 height 10
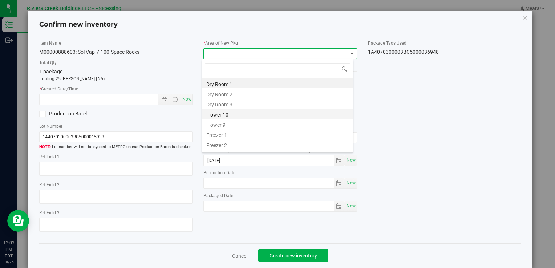
click at [265, 110] on li "Flower 10" at bounding box center [277, 114] width 151 height 10
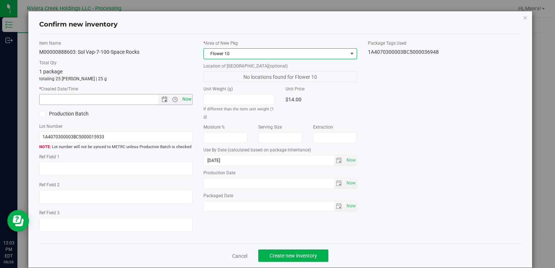
click at [181, 100] on span "Now" at bounding box center [187, 99] width 12 height 11
type input "8/26/2025 12:03 PM"
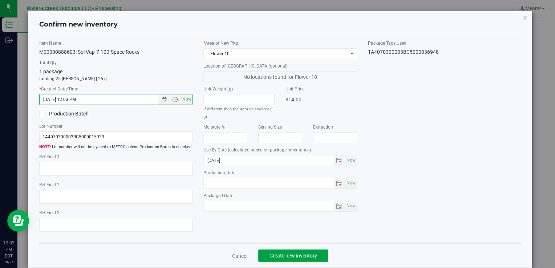
click at [315, 257] on button "Create new inventory" at bounding box center [293, 256] width 70 height 12
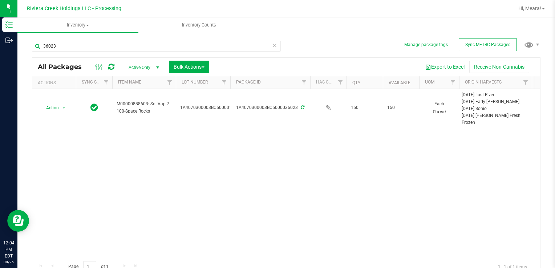
click at [273, 45] on icon at bounding box center [274, 45] width 5 height 9
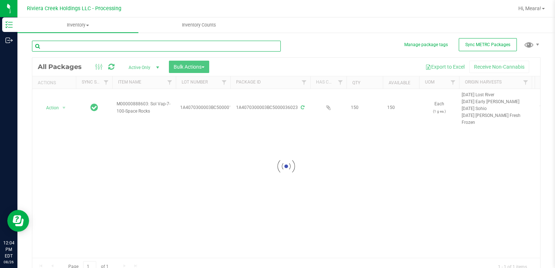
click at [232, 45] on input "text" at bounding box center [156, 46] width 249 height 11
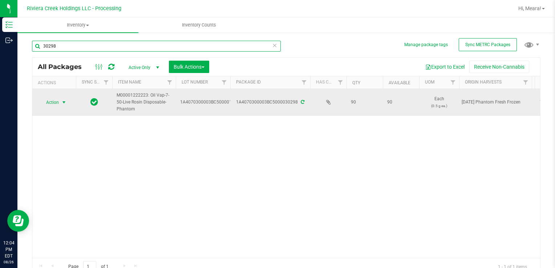
type input "30298"
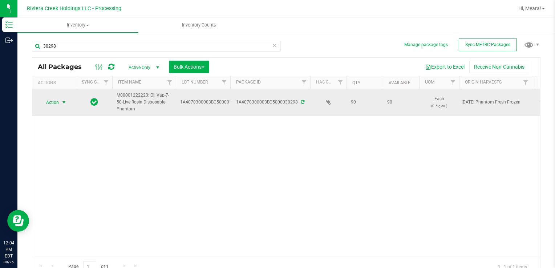
click at [62, 100] on span "select" at bounding box center [64, 103] width 6 height 6
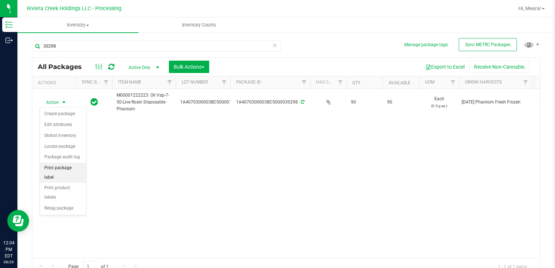
click at [56, 167] on li "Print package label" at bounding box center [63, 173] width 46 height 20
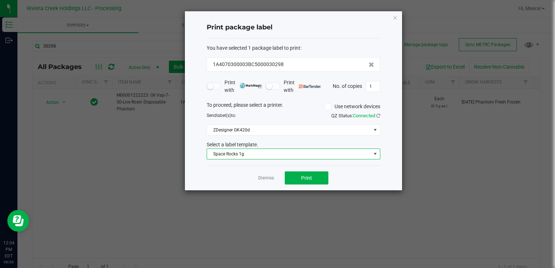
click at [225, 157] on span "Space Rocks 1g" at bounding box center [289, 154] width 164 height 10
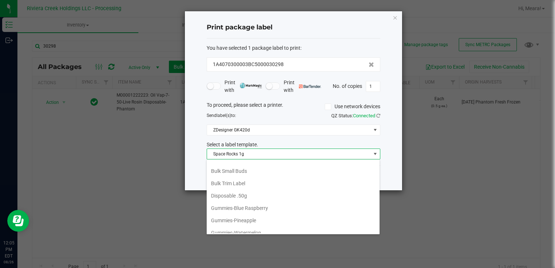
scroll to position [161, 0]
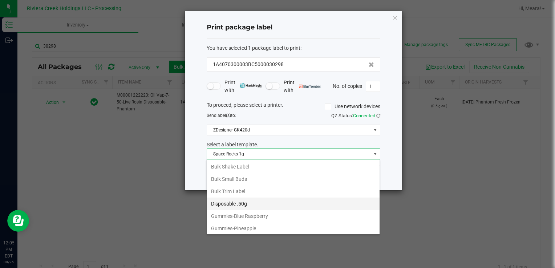
click at [236, 199] on li "Disposable .50g" at bounding box center [293, 204] width 173 height 12
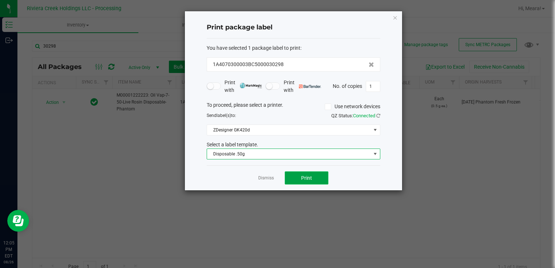
click at [306, 178] on span "Print" at bounding box center [306, 178] width 11 height 6
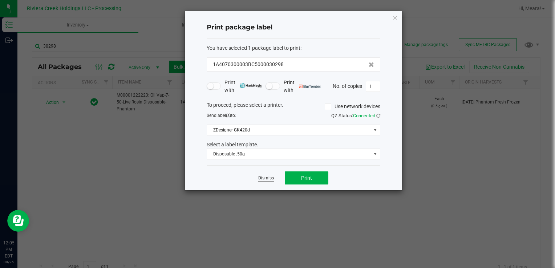
click at [270, 180] on link "Dismiss" at bounding box center [266, 178] width 16 height 6
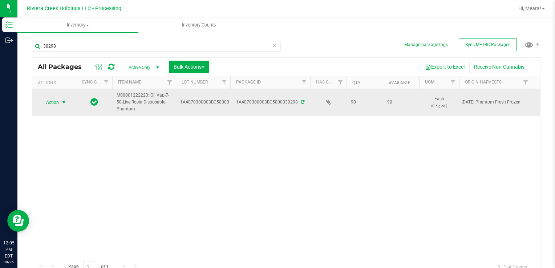
click at [48, 104] on span "Action" at bounding box center [50, 102] width 20 height 10
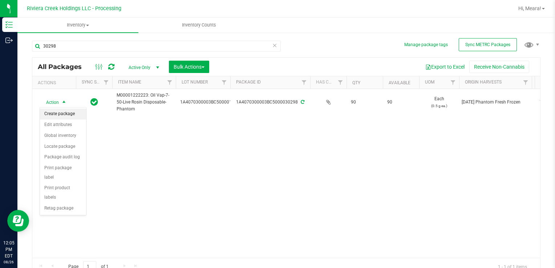
click at [50, 113] on li "Create package" at bounding box center [63, 114] width 46 height 11
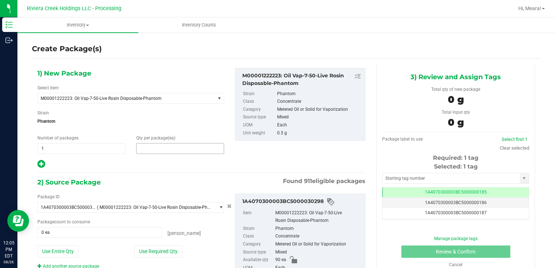
click at [160, 148] on span at bounding box center [180, 148] width 88 height 11
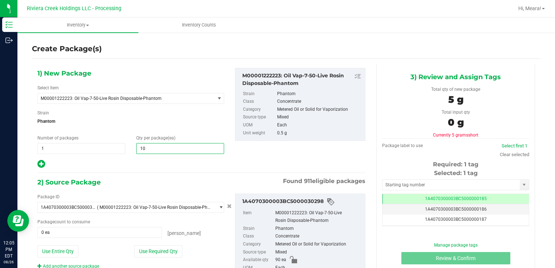
type input "10"
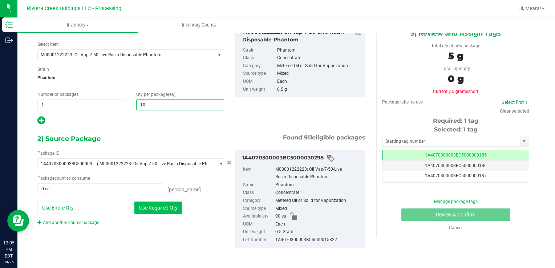
click at [168, 207] on button "Use Required Qty" at bounding box center [158, 208] width 48 height 12
type input "10 ea"
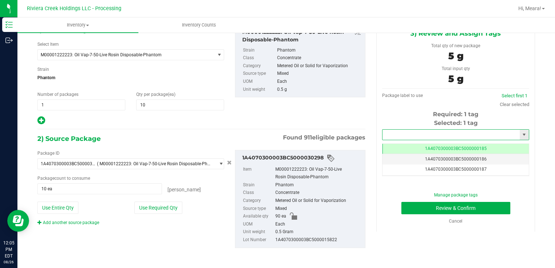
click at [425, 136] on input "text" at bounding box center [451, 135] width 137 height 10
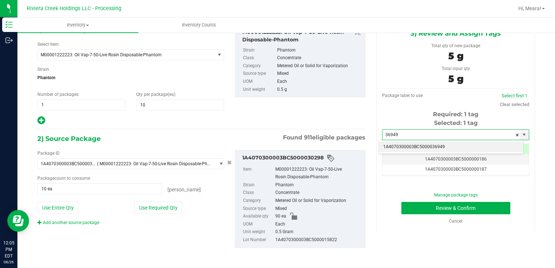
click at [425, 145] on li "1A4070300003BC5000036949" at bounding box center [451, 147] width 145 height 11
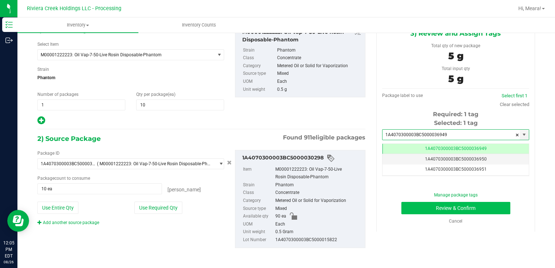
type input "1A4070300003BC5000036949"
click at [429, 207] on button "Review & Confirm" at bounding box center [455, 208] width 109 height 12
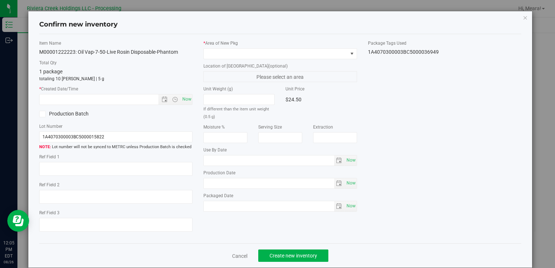
type input "[DATE]"
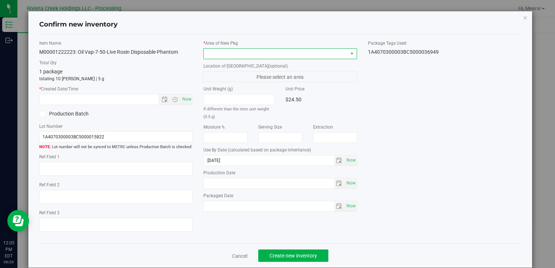
click at [292, 52] on span at bounding box center [276, 54] width 144 height 10
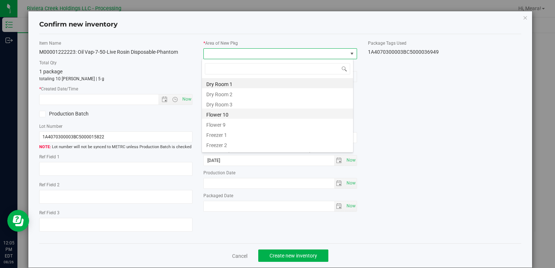
click at [263, 111] on li "Flower 10" at bounding box center [277, 114] width 151 height 10
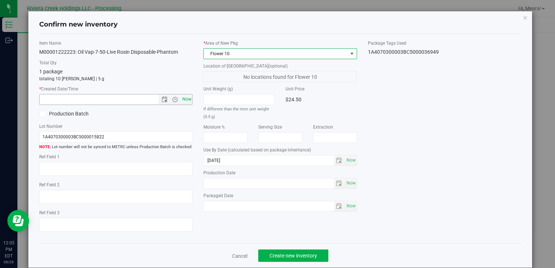
click at [184, 98] on span "Now" at bounding box center [187, 99] width 12 height 11
type input "8/26/2025 12:05 PM"
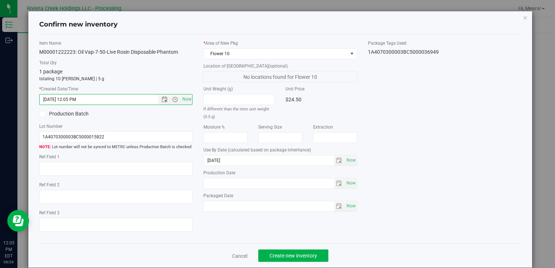
click at [468, 129] on div "Item Name M00001222223: Oil Vap-7-50-Live Rosin Disposable-Phantom Total Qty 1 …" at bounding box center [280, 139] width 493 height 198
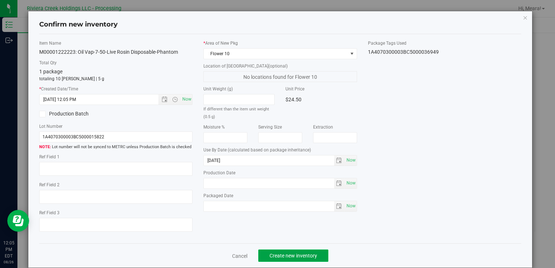
click at [302, 257] on span "Create new inventory" at bounding box center [294, 256] width 48 height 6
